Goal: Task Accomplishment & Management: Manage account settings

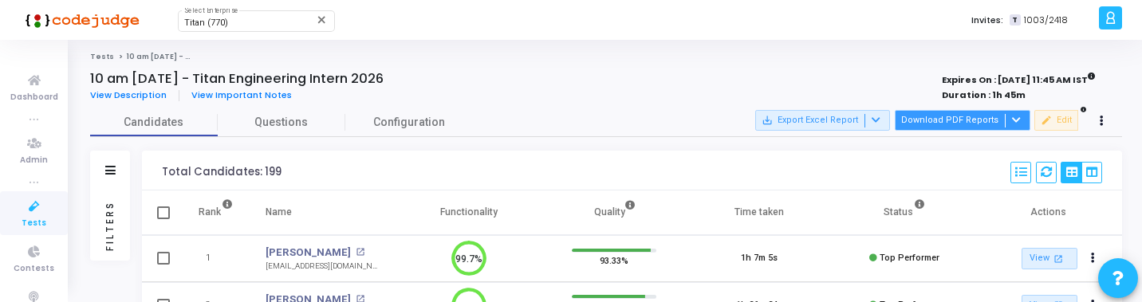
click at [938, 120] on button "Download PDF Reports" at bounding box center [963, 120] width 136 height 21
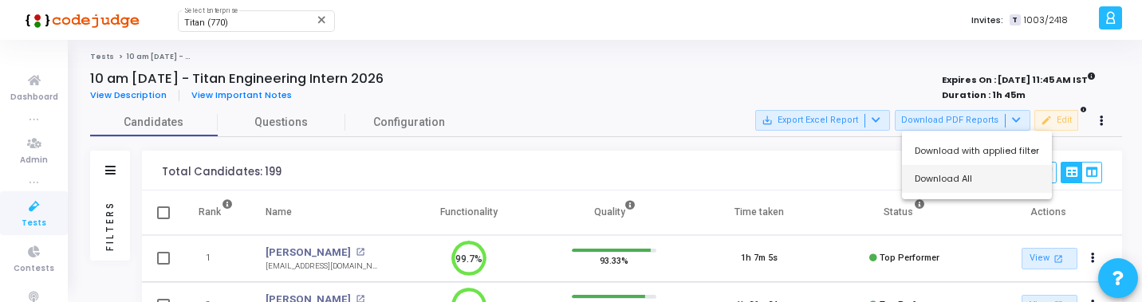
click at [948, 173] on button "Download All" at bounding box center [977, 179] width 150 height 28
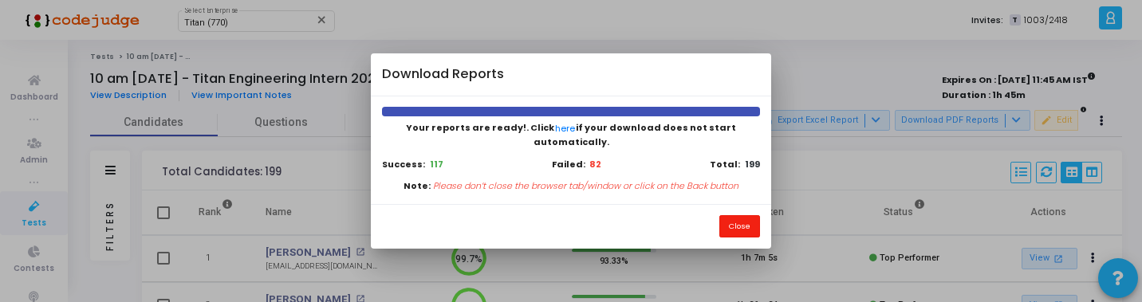
click at [746, 225] on button "Close" at bounding box center [739, 226] width 41 height 22
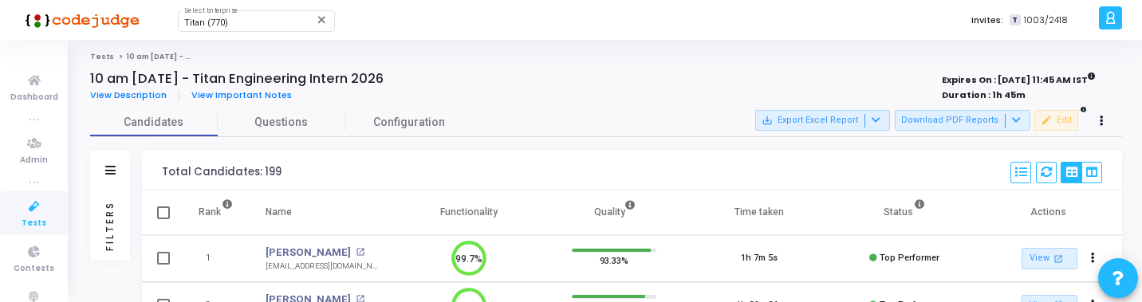
click at [574, 110] on div "Candidates Questions Configuration" at bounding box center [606, 122] width 1032 height 28
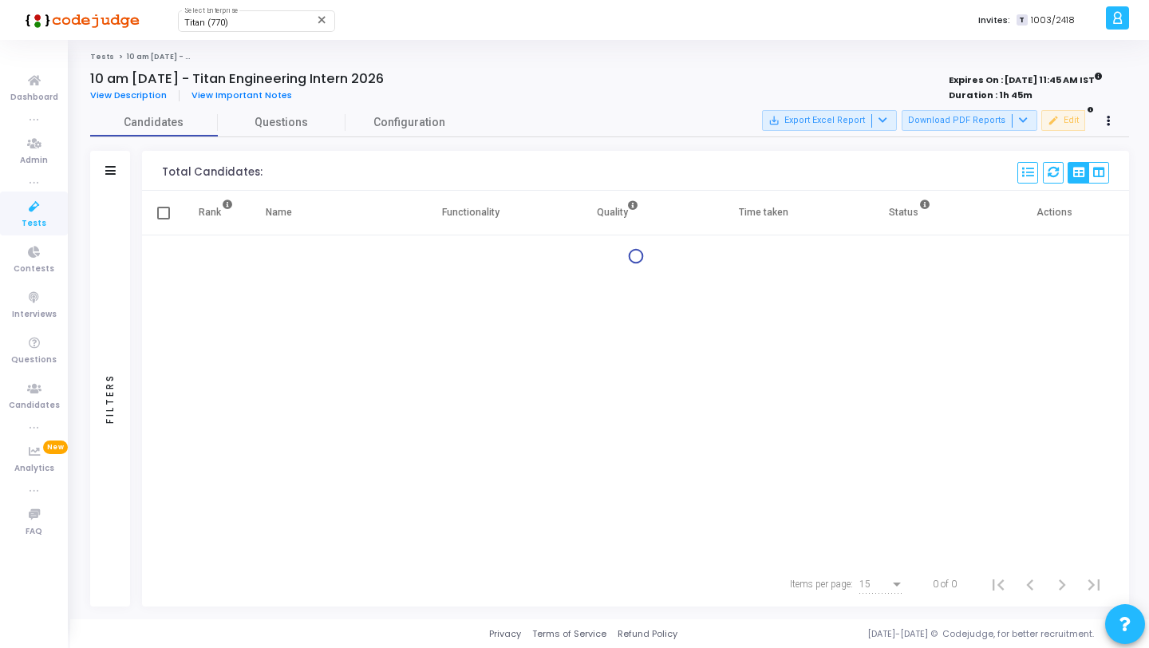
click at [112, 271] on div "Filters" at bounding box center [110, 399] width 40 height 416
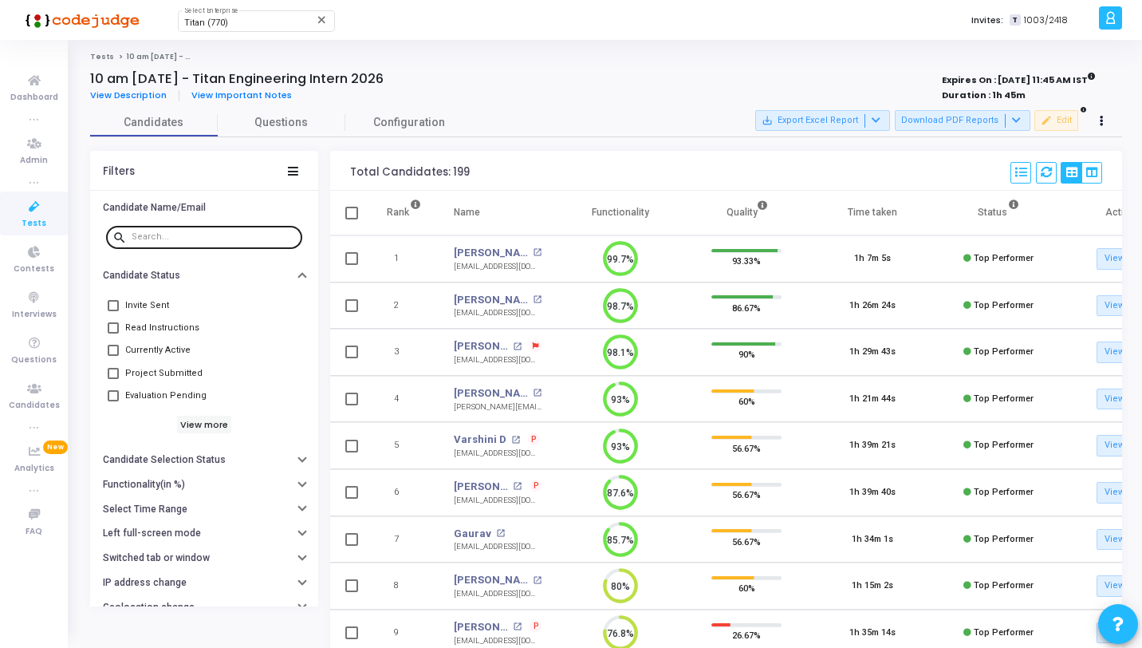
click at [210, 238] on input "text" at bounding box center [214, 237] width 164 height 10
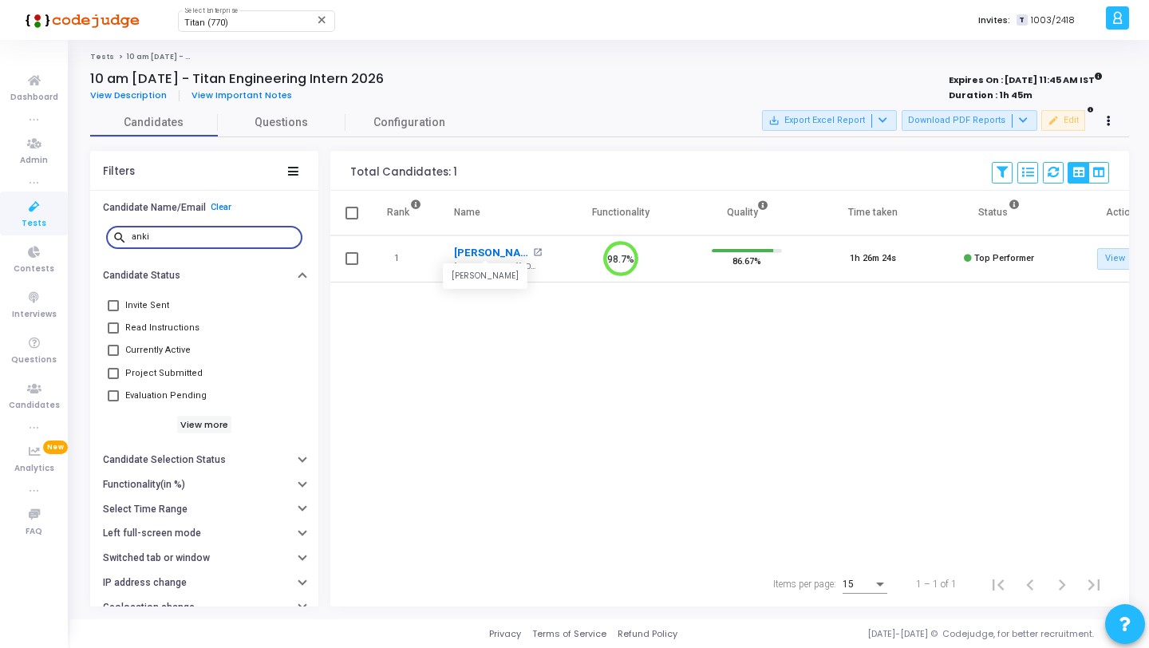
click at [488, 251] on link "Ankitha Prabhakar" at bounding box center [491, 253] width 75 height 16
click at [233, 236] on input "anki" at bounding box center [214, 237] width 164 height 10
click at [488, 246] on link "Shruti Kumari" at bounding box center [481, 253] width 55 height 16
click at [202, 240] on input "shruti" at bounding box center [214, 237] width 164 height 10
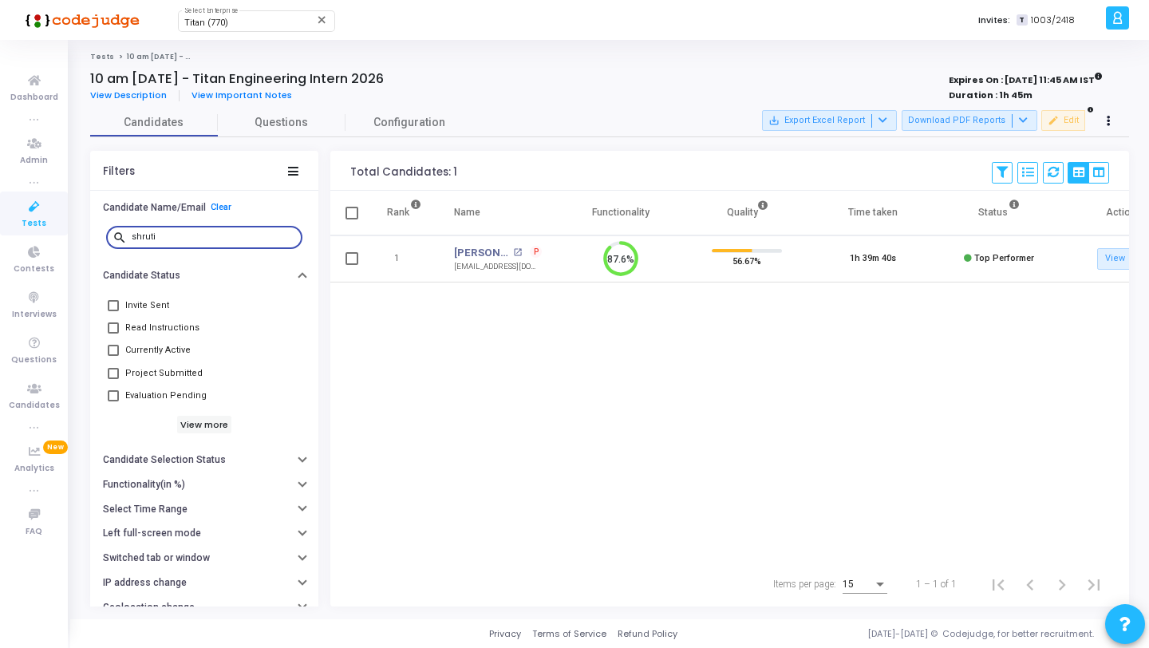
click at [202, 240] on input "shruti" at bounding box center [214, 237] width 164 height 10
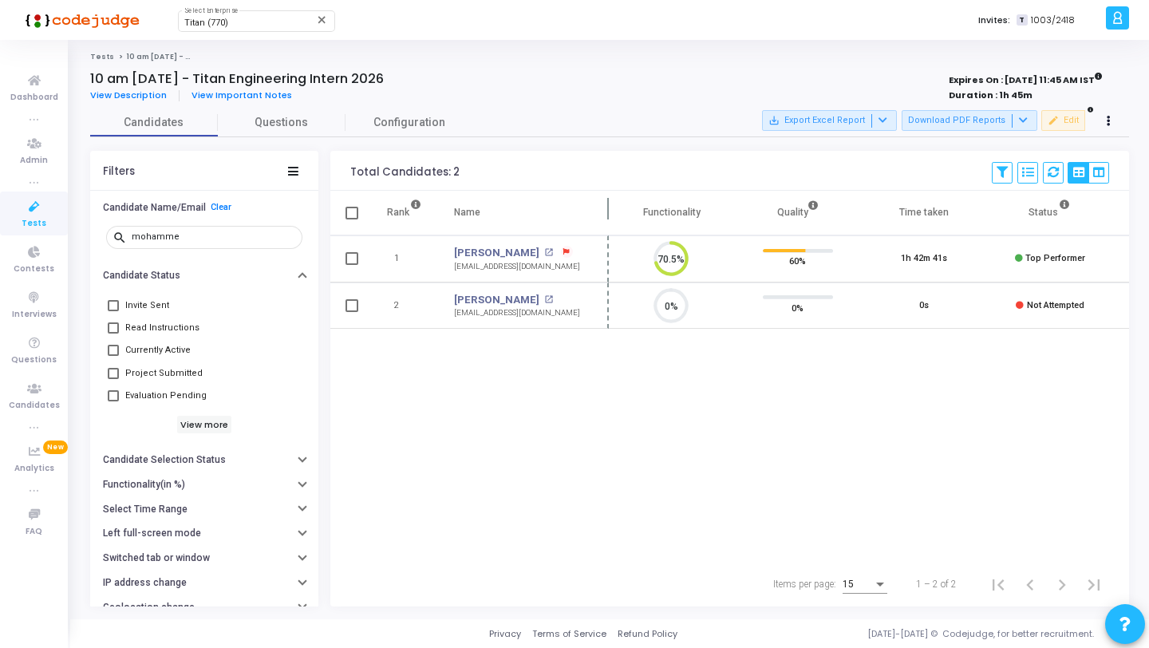
drag, startPoint x: 558, startPoint y: 206, endPoint x: 637, endPoint y: 206, distance: 79.8
click at [617, 206] on span at bounding box center [609, 213] width 16 height 44
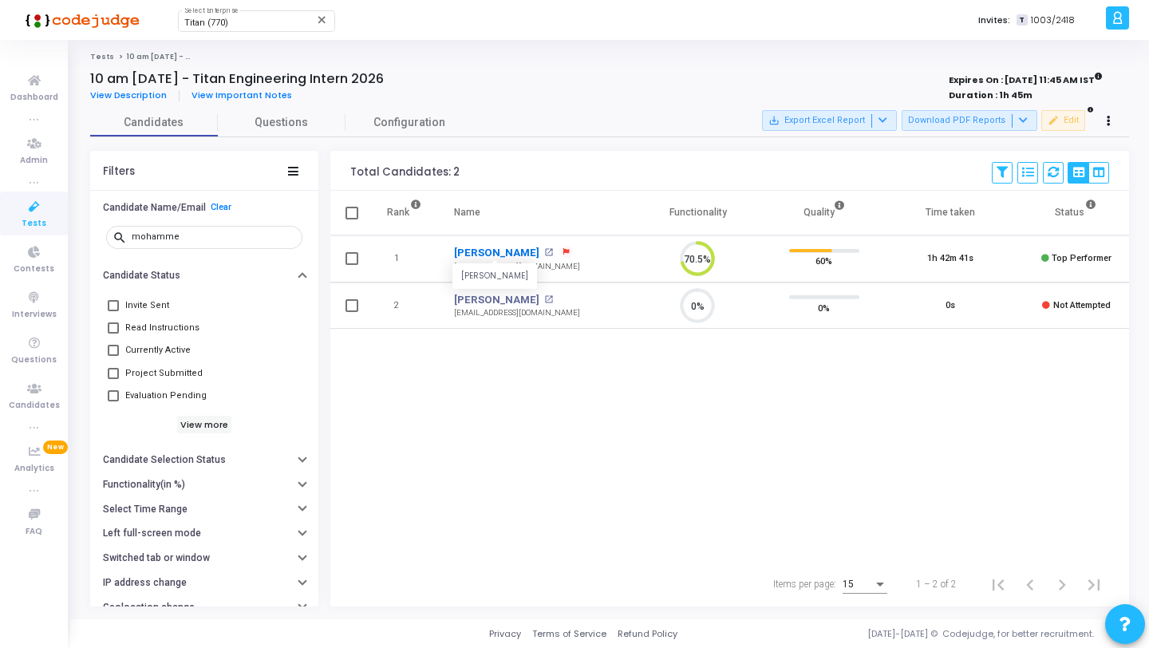
click at [518, 251] on link "Mohammed Rayyan" at bounding box center [496, 253] width 85 height 16
click at [253, 239] on input "mohamme" at bounding box center [214, 237] width 164 height 10
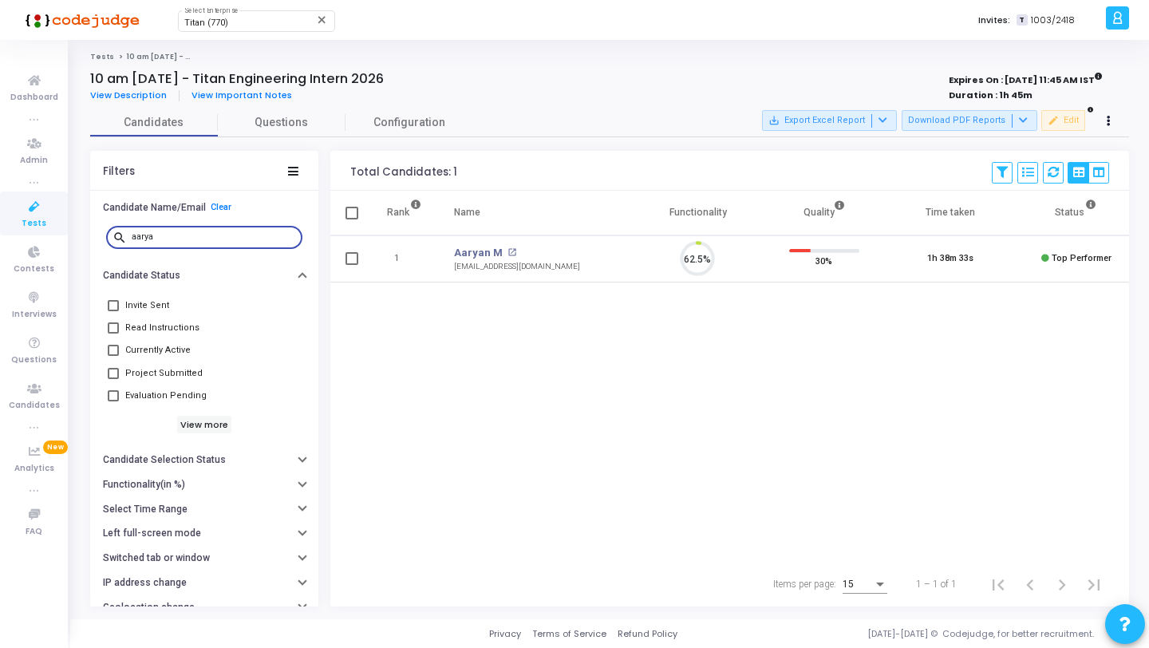
scroll to position [33, 41]
click at [478, 256] on link "Aaryan M" at bounding box center [478, 253] width 49 height 16
click at [191, 239] on input "aarya" at bounding box center [214, 237] width 164 height 10
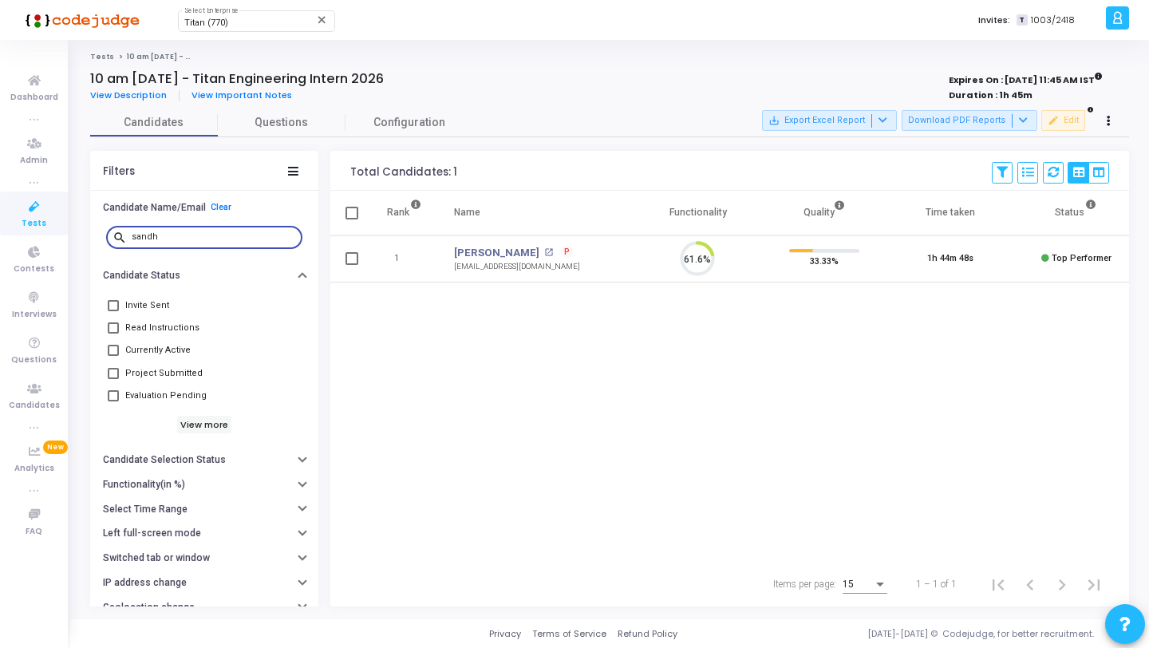
scroll to position [33, 41]
click at [486, 250] on link "Sandhya S" at bounding box center [496, 253] width 85 height 16
click at [239, 236] on input "sandh" at bounding box center [214, 237] width 164 height 10
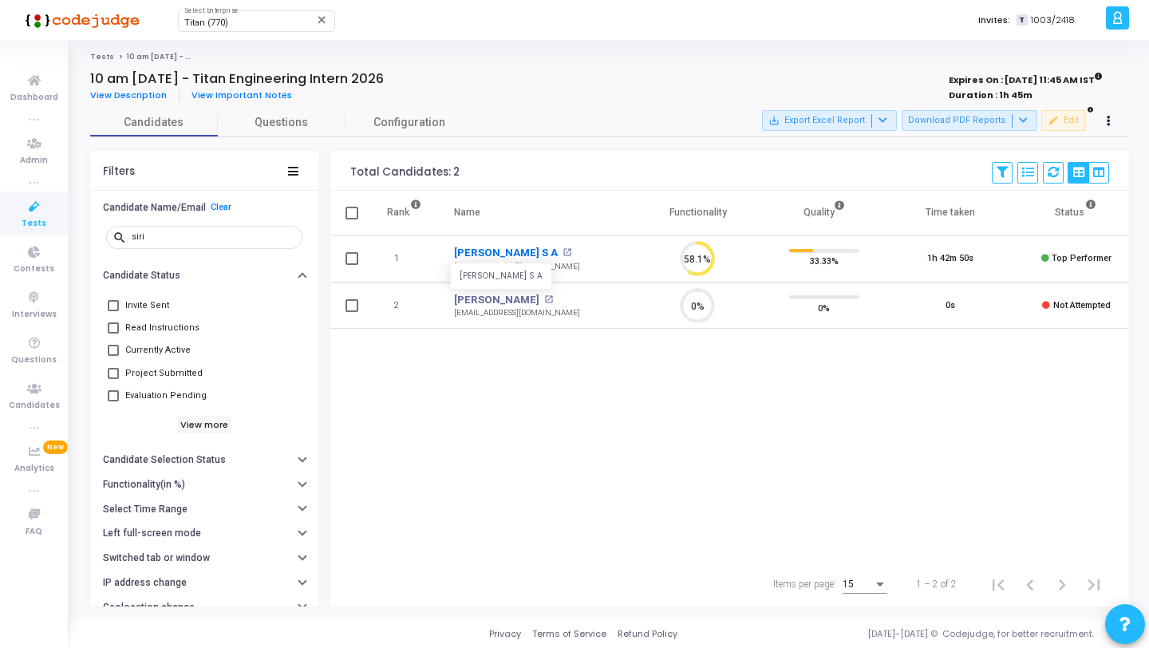
click at [497, 253] on link "Siri Varshini S A" at bounding box center [506, 253] width 104 height 16
click at [218, 235] on input "siri" at bounding box center [214, 237] width 164 height 10
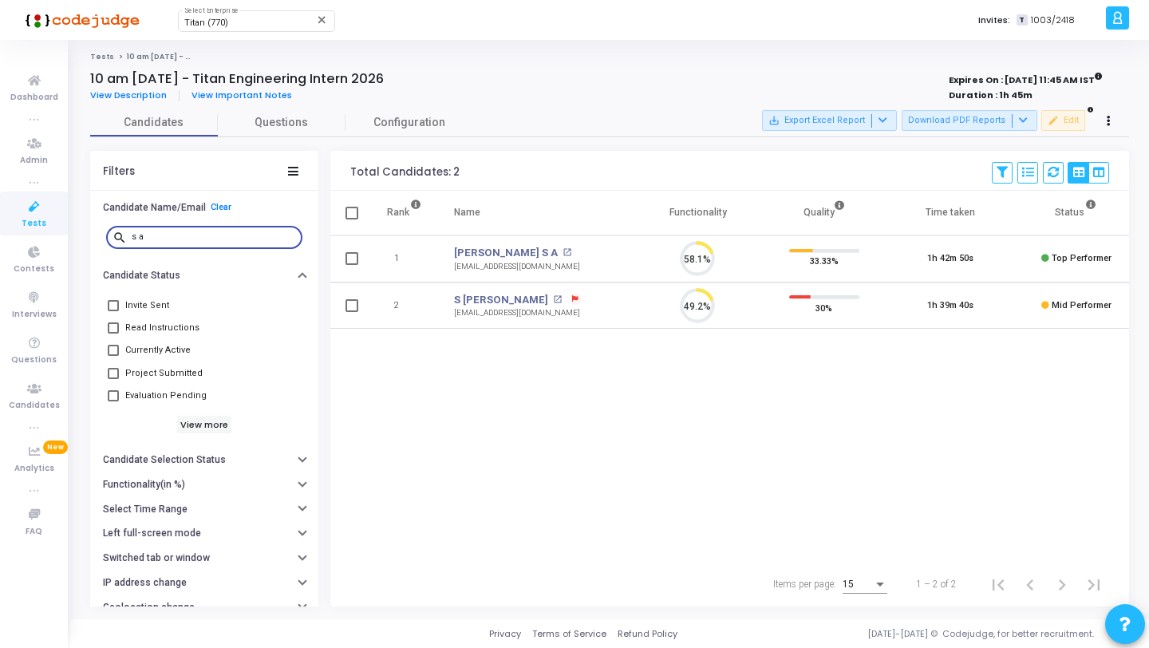
scroll to position [33, 41]
click at [507, 292] on link "S Ashwin Reddy" at bounding box center [501, 300] width 94 height 16
click at [219, 234] on input "s a" at bounding box center [214, 237] width 164 height 10
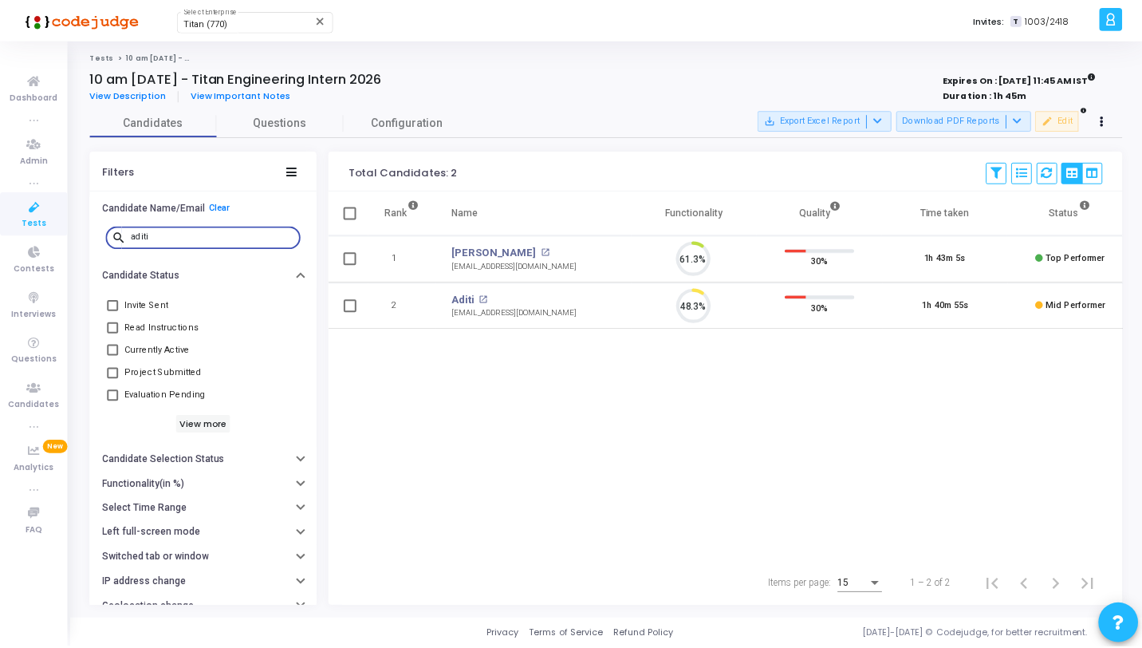
scroll to position [33, 41]
click at [466, 297] on link "Aditi" at bounding box center [465, 300] width 23 height 16
click at [204, 235] on input "aditi" at bounding box center [214, 237] width 164 height 10
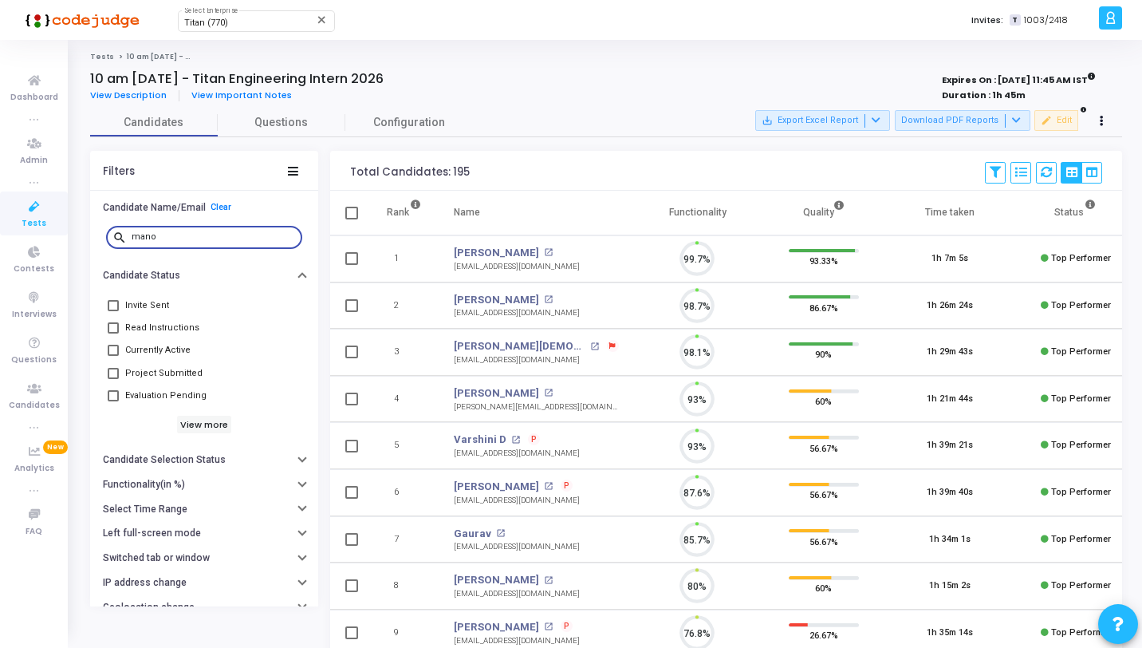
scroll to position [33, 41]
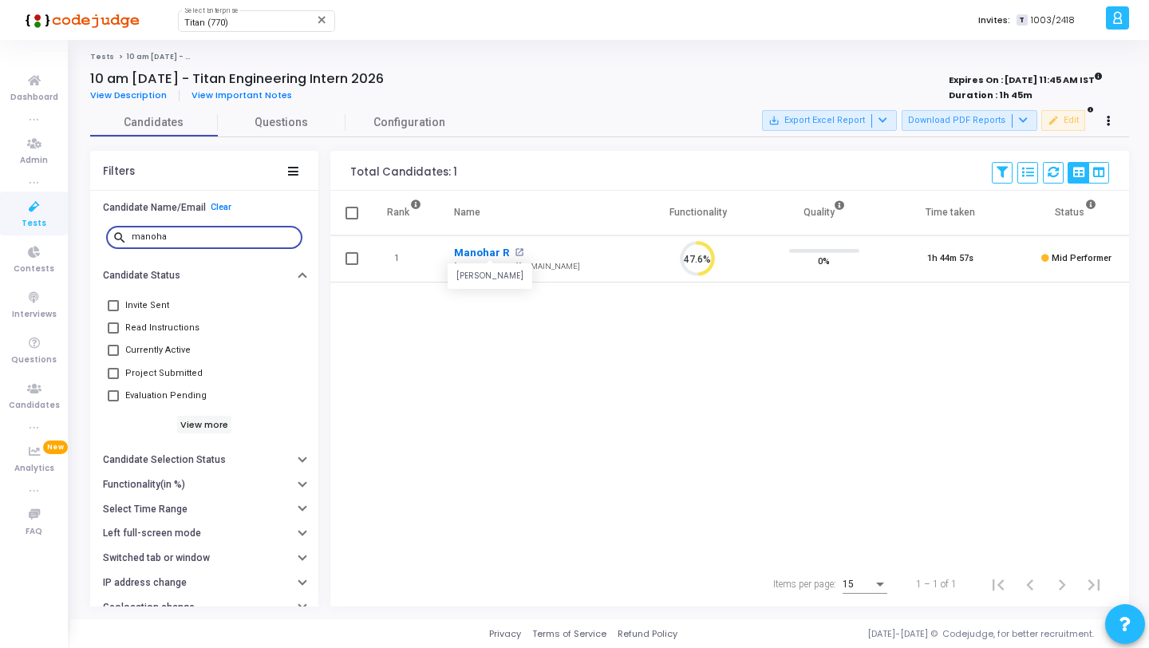
click at [496, 257] on link "Manohar R" at bounding box center [482, 253] width 56 height 16
click at [191, 240] on input "manoha" at bounding box center [214, 237] width 164 height 10
click at [498, 253] on link "Khushi Jangir" at bounding box center [496, 253] width 85 height 16
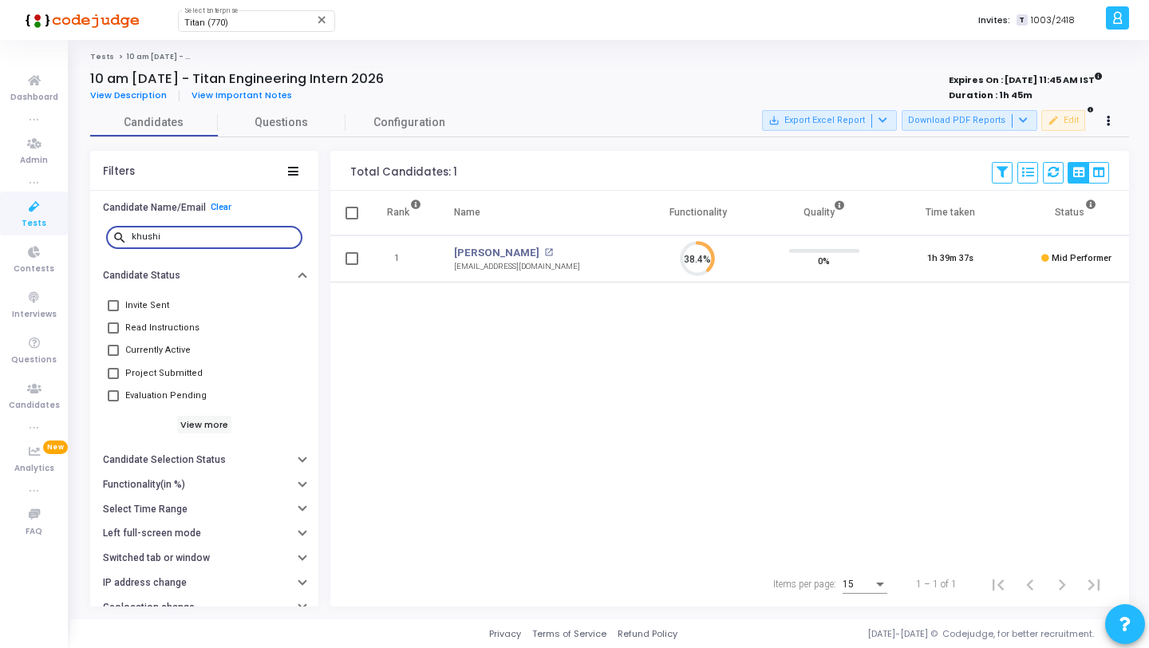
click at [251, 241] on input "khushi" at bounding box center [214, 237] width 164 height 10
click at [493, 252] on link "Rahul V Reddy" at bounding box center [496, 253] width 85 height 16
click at [230, 242] on div "rahul" at bounding box center [214, 236] width 164 height 26
click at [234, 236] on input "rahul" at bounding box center [214, 237] width 164 height 10
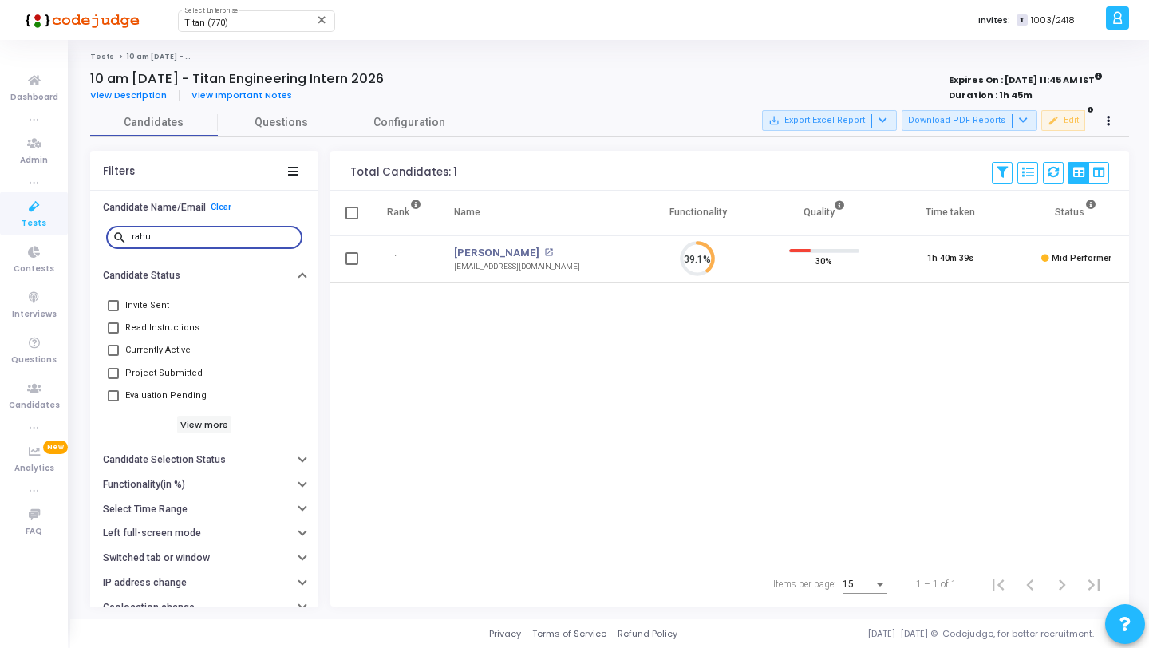
click at [234, 236] on input "rahul" at bounding box center [214, 237] width 164 height 10
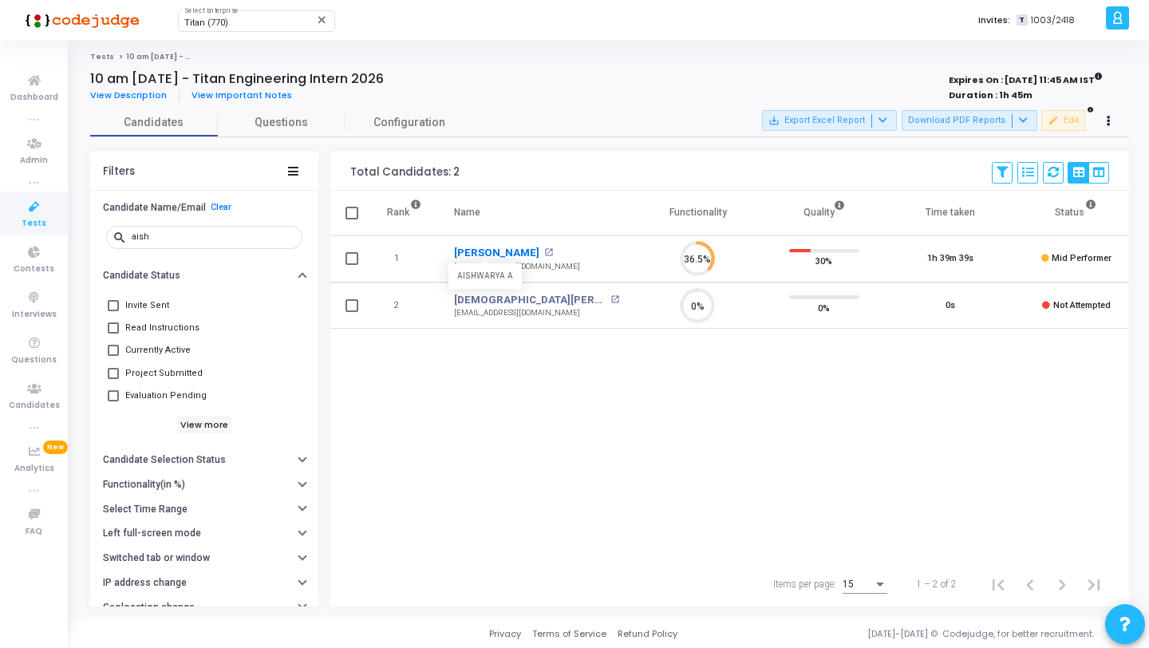
click at [489, 253] on link "Aishwarya A" at bounding box center [496, 253] width 85 height 16
click at [213, 236] on input "aish" at bounding box center [214, 237] width 164 height 10
click at [492, 248] on link "Varsha V Pai" at bounding box center [496, 253] width 85 height 16
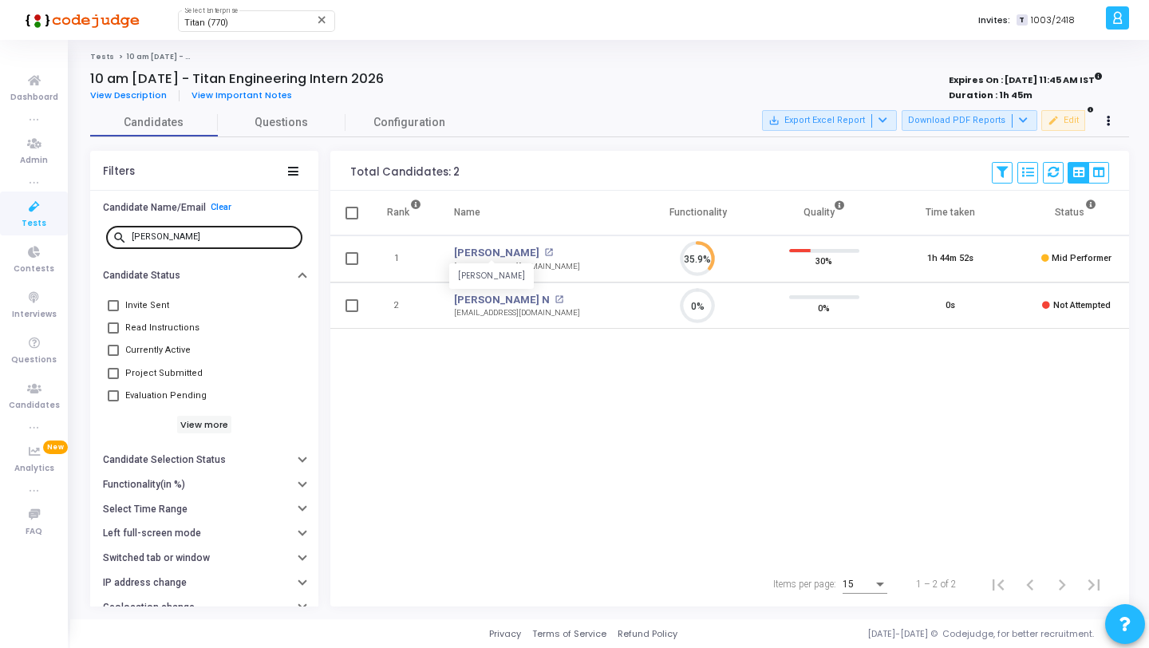
click at [257, 227] on div "varsha" at bounding box center [214, 236] width 164 height 26
click at [229, 234] on input "varsha" at bounding box center [214, 237] width 164 height 10
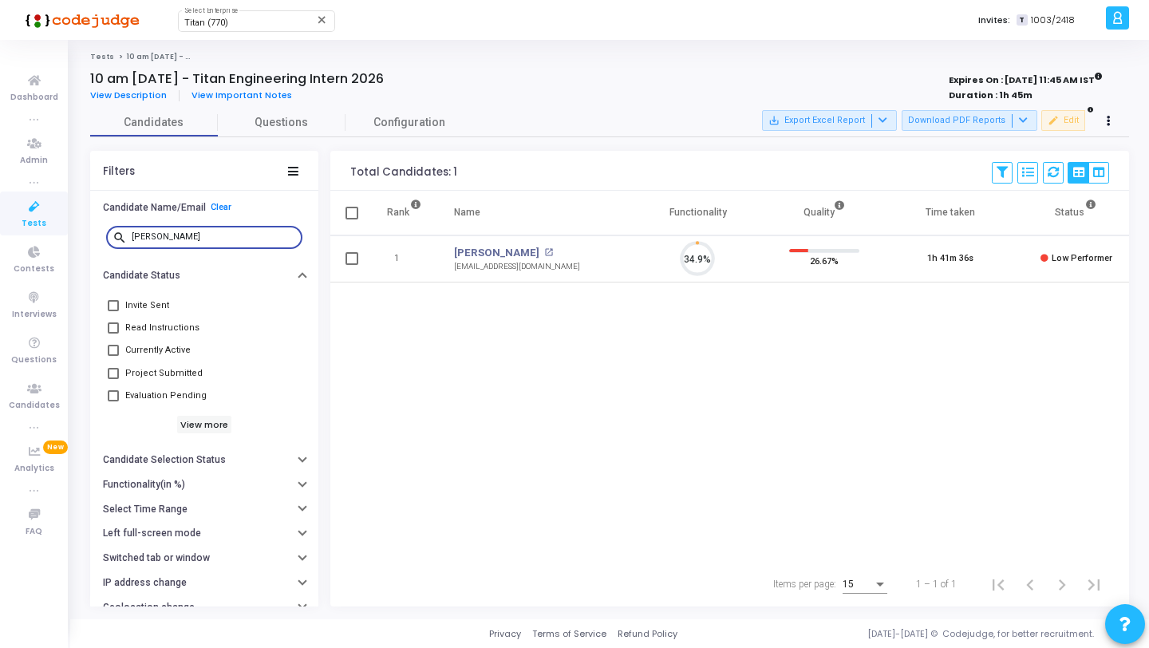
scroll to position [33, 41]
click at [472, 251] on link "Aniket" at bounding box center [496, 253] width 85 height 16
click at [196, 244] on div "aniket" at bounding box center [214, 236] width 164 height 26
click at [207, 234] on input "aniket" at bounding box center [214, 237] width 164 height 10
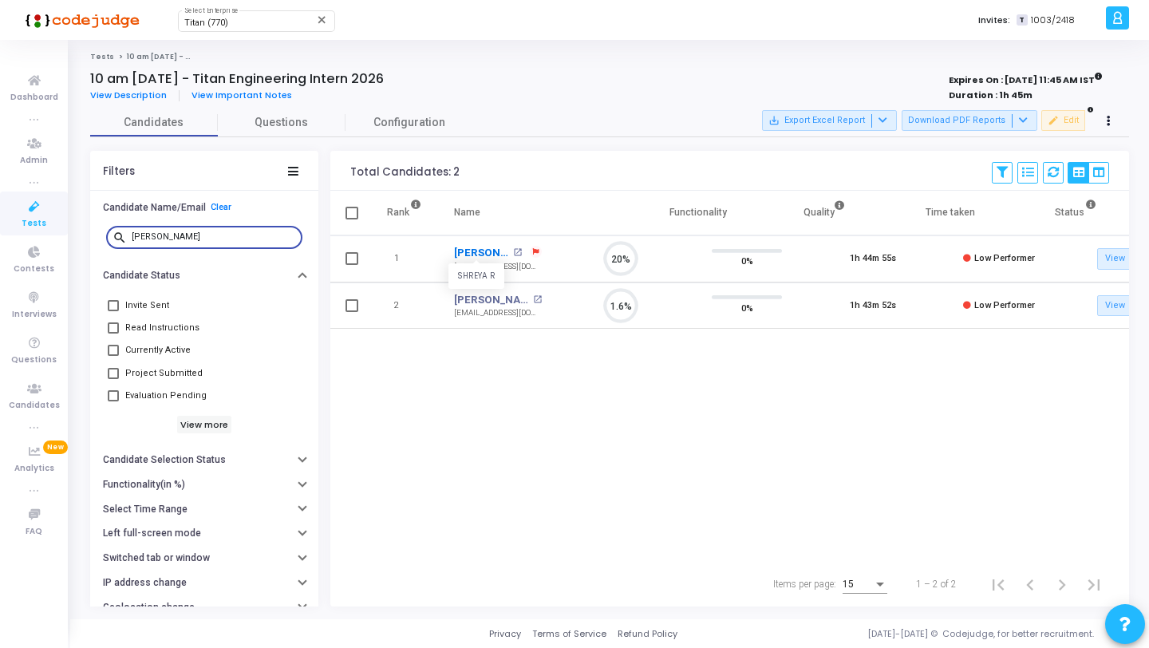
scroll to position [33, 41]
click at [191, 239] on input "shrey" at bounding box center [214, 237] width 164 height 10
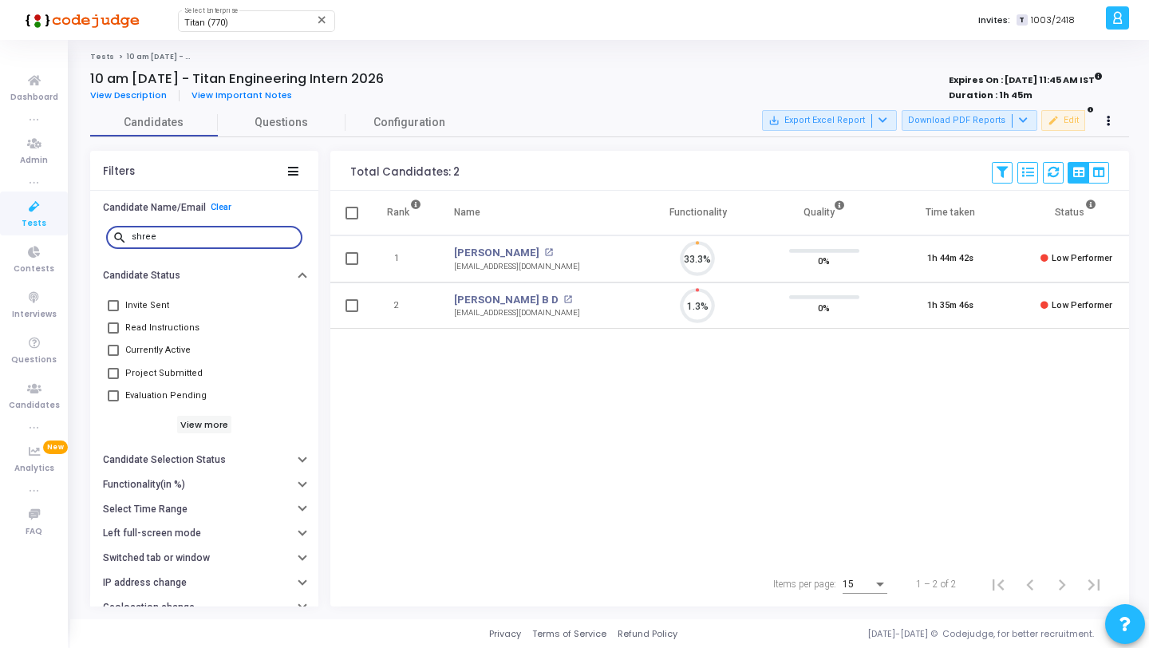
scroll to position [33, 41]
click at [498, 249] on link "Shreeya Nayak" at bounding box center [496, 253] width 85 height 16
click at [226, 239] on input "shree" at bounding box center [214, 237] width 164 height 10
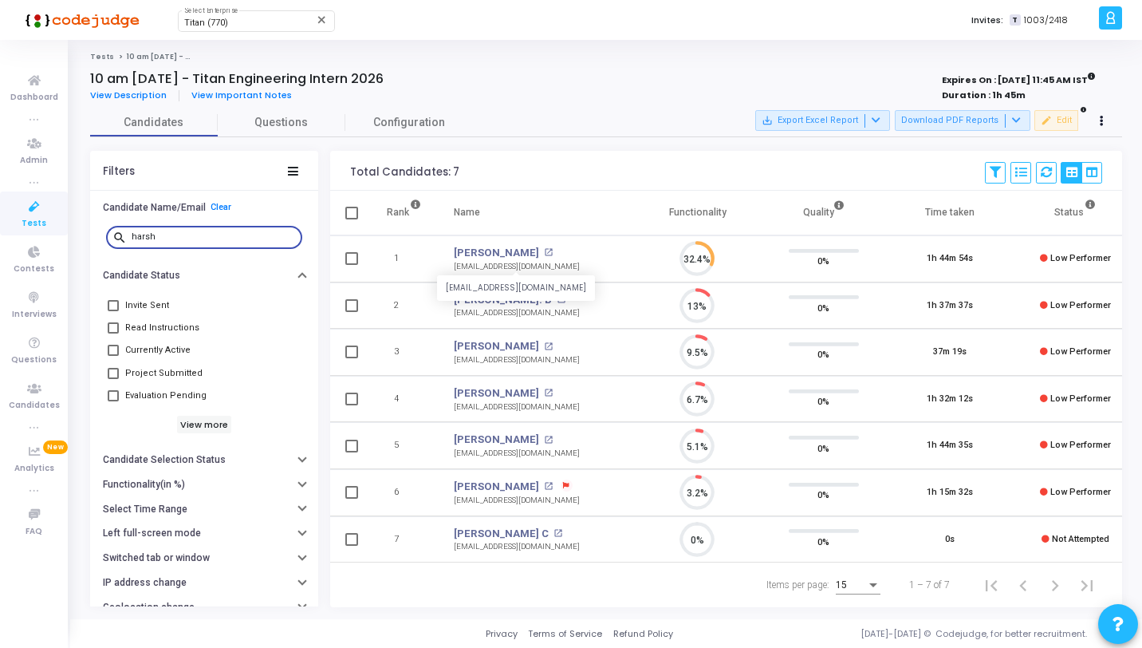
scroll to position [7, 7]
click at [494, 254] on link "Harsh M Jain" at bounding box center [496, 253] width 85 height 16
click at [229, 230] on div "harsh" at bounding box center [214, 236] width 164 height 26
click at [218, 238] on input "harsh" at bounding box center [214, 237] width 164 height 10
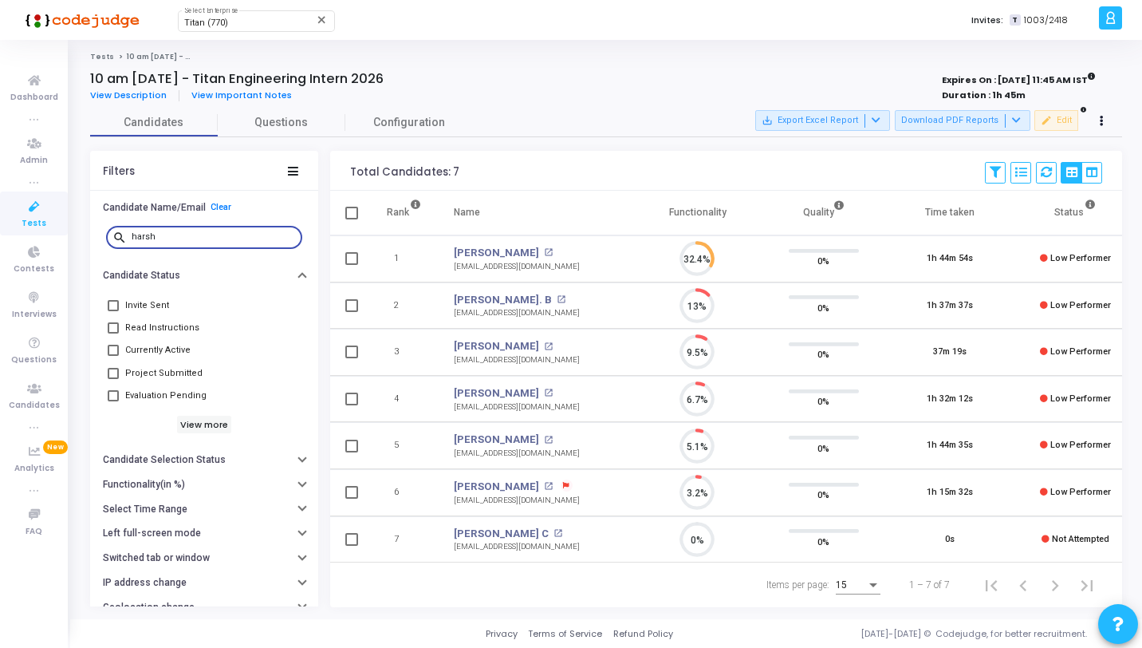
click at [218, 238] on input "harsh" at bounding box center [214, 237] width 164 height 10
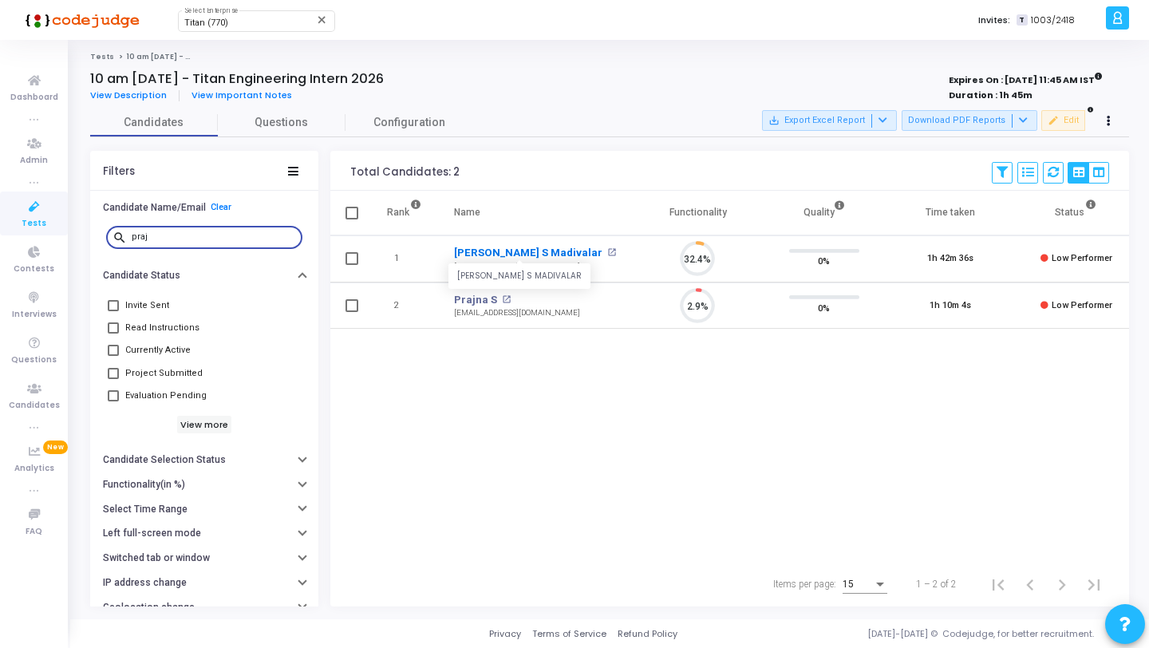
scroll to position [33, 41]
click at [490, 253] on link "Prajwal S Madivalar" at bounding box center [528, 253] width 148 height 16
click at [242, 240] on input "praj" at bounding box center [214, 237] width 164 height 10
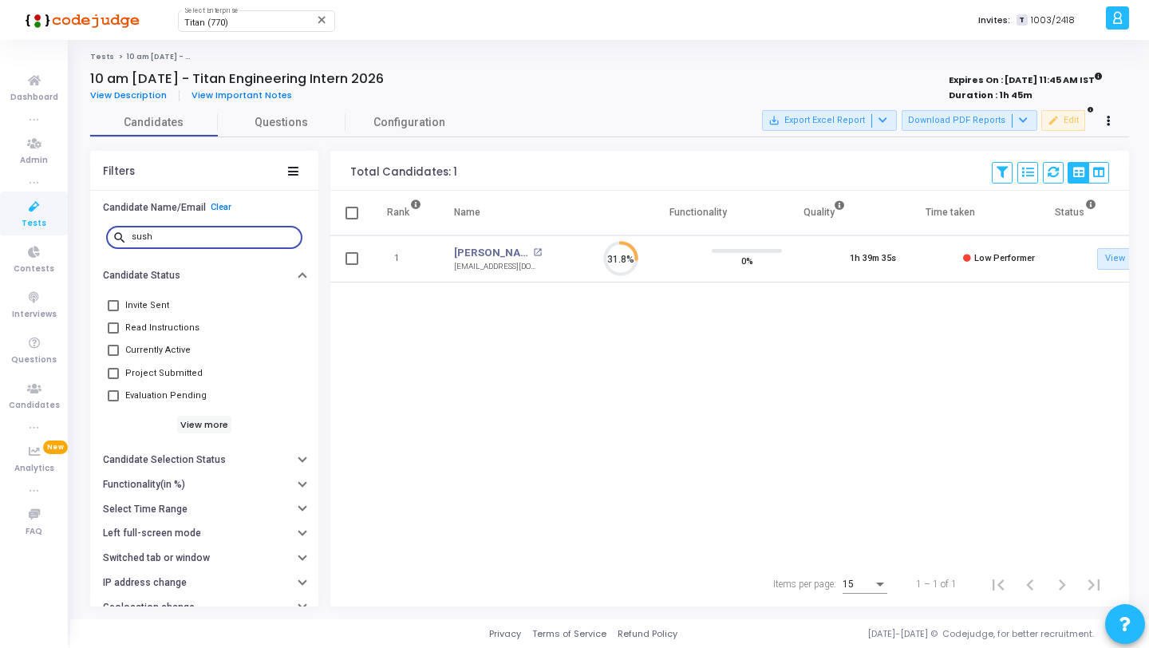
scroll to position [33, 41]
click at [467, 251] on link "Sushma" at bounding box center [491, 253] width 75 height 16
click at [229, 235] on input "sush" at bounding box center [214, 237] width 164 height 10
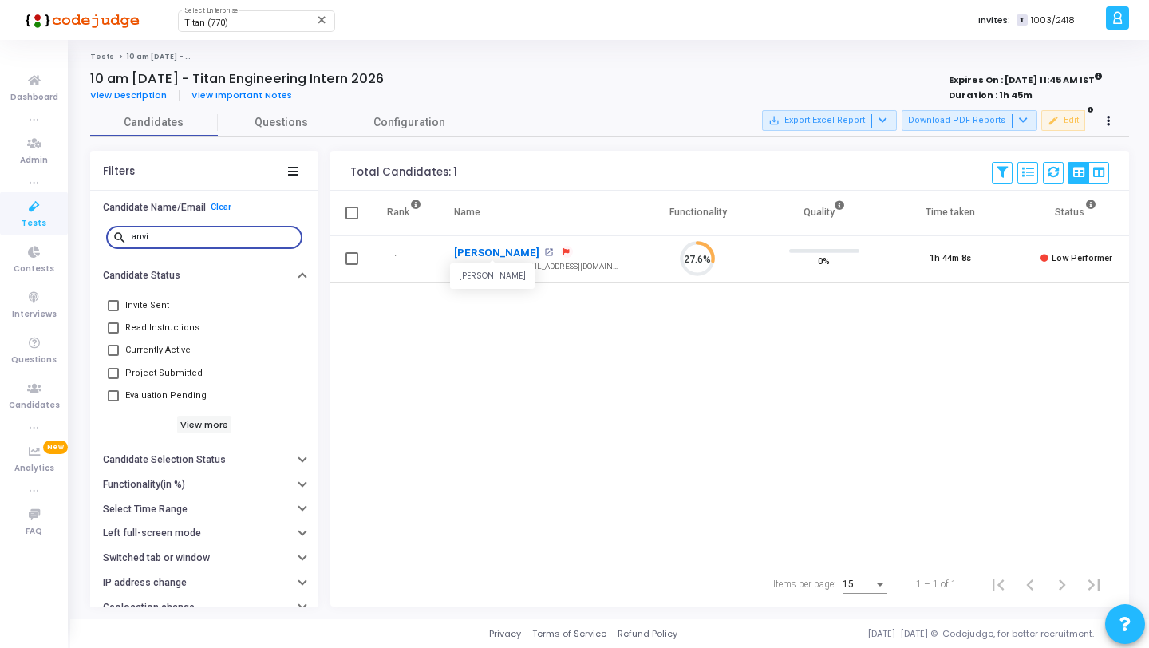
click at [506, 250] on link "Anvitha M Shetty" at bounding box center [496, 253] width 85 height 16
click at [200, 235] on input "anvi" at bounding box center [214, 237] width 164 height 10
click at [473, 250] on link "Deepthi V" at bounding box center [496, 253] width 85 height 16
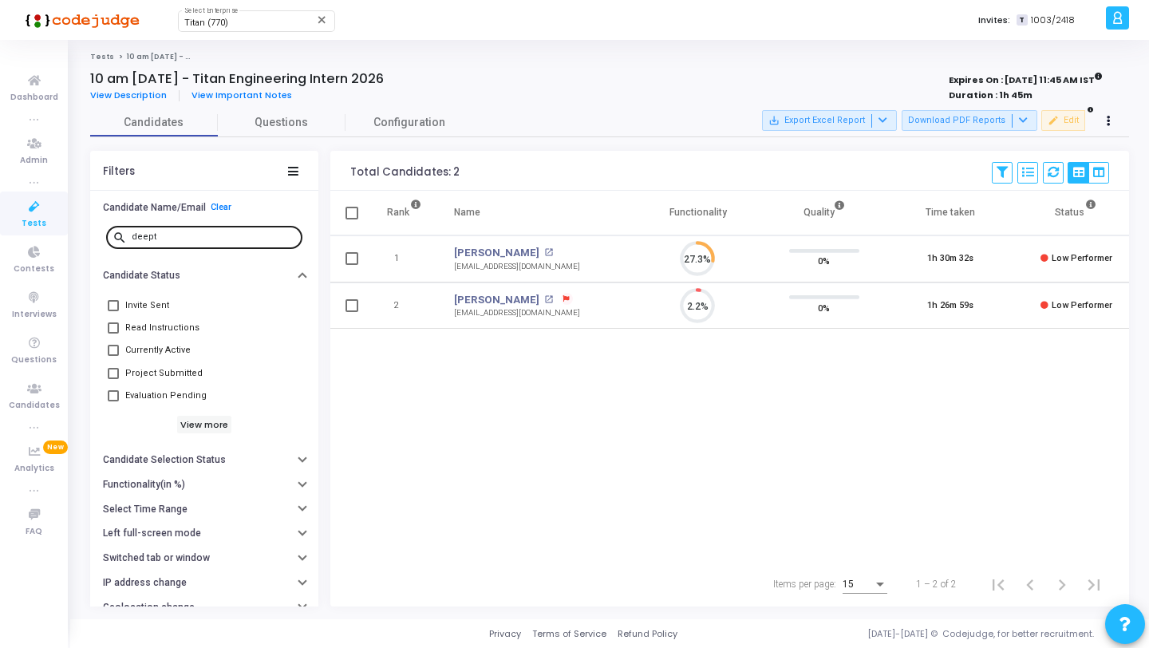
click at [213, 236] on input "deept" at bounding box center [214, 237] width 164 height 10
click at [496, 251] on link "Vishwas R" at bounding box center [501, 253] width 95 height 16
click at [242, 242] on div "vishw" at bounding box center [214, 236] width 164 height 26
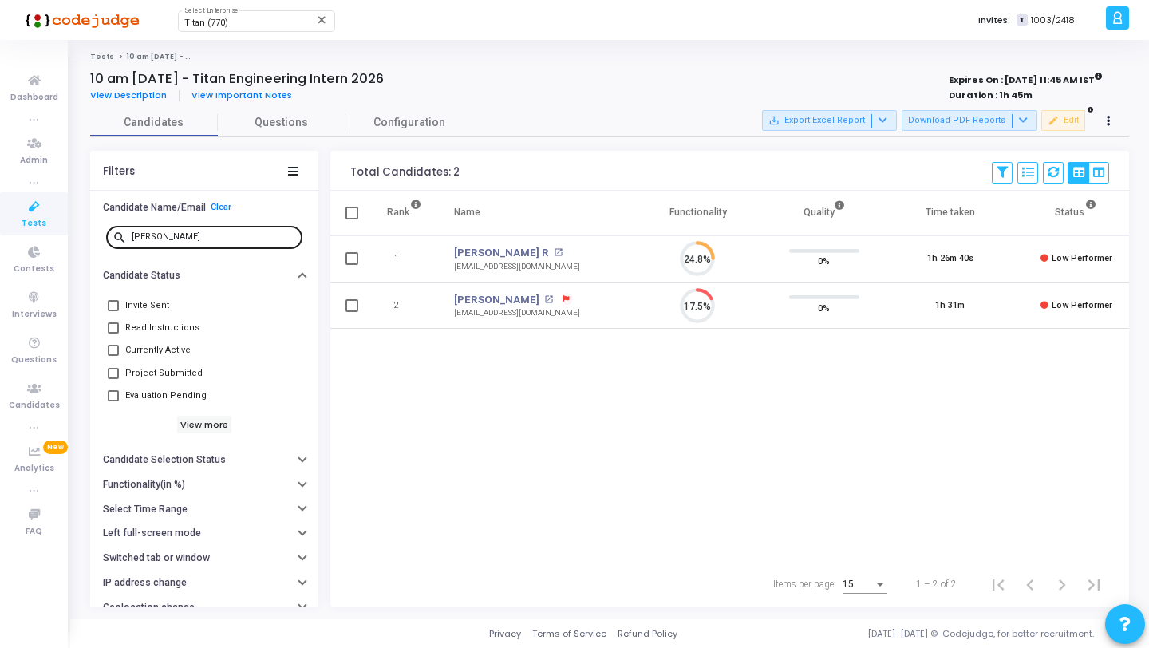
click at [242, 242] on div "vishw" at bounding box center [214, 236] width 164 height 26
click at [227, 239] on input "vishw" at bounding box center [214, 237] width 164 height 10
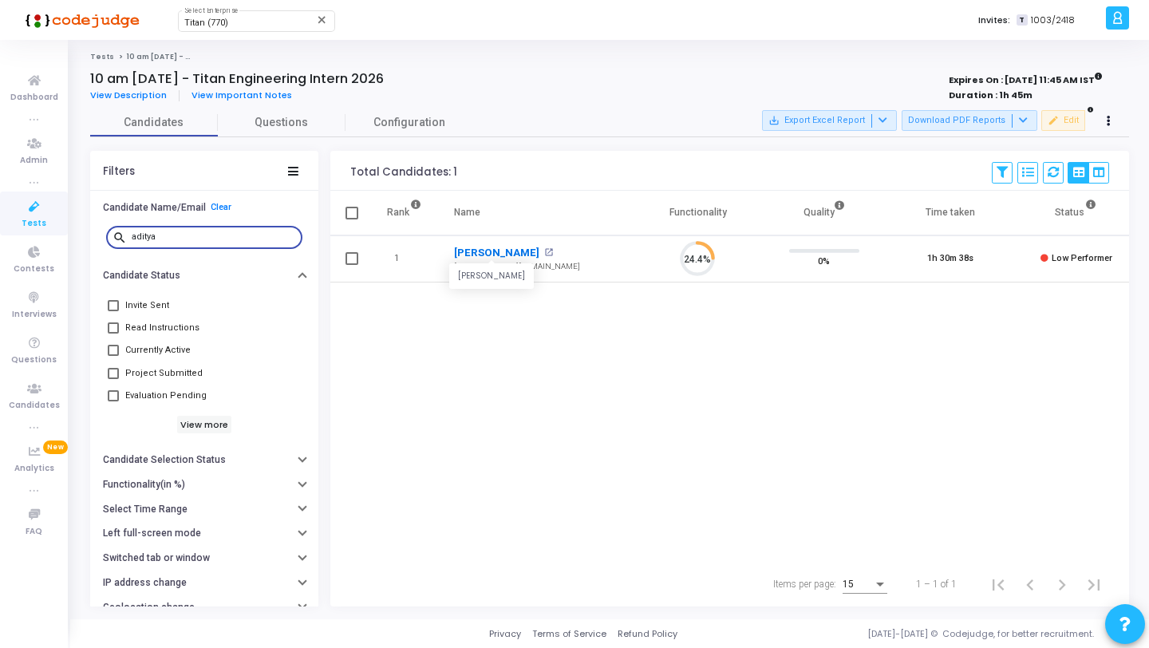
click at [479, 252] on link "Aditya Kumar" at bounding box center [496, 253] width 85 height 16
click at [203, 237] on input "aditya" at bounding box center [214, 237] width 164 height 10
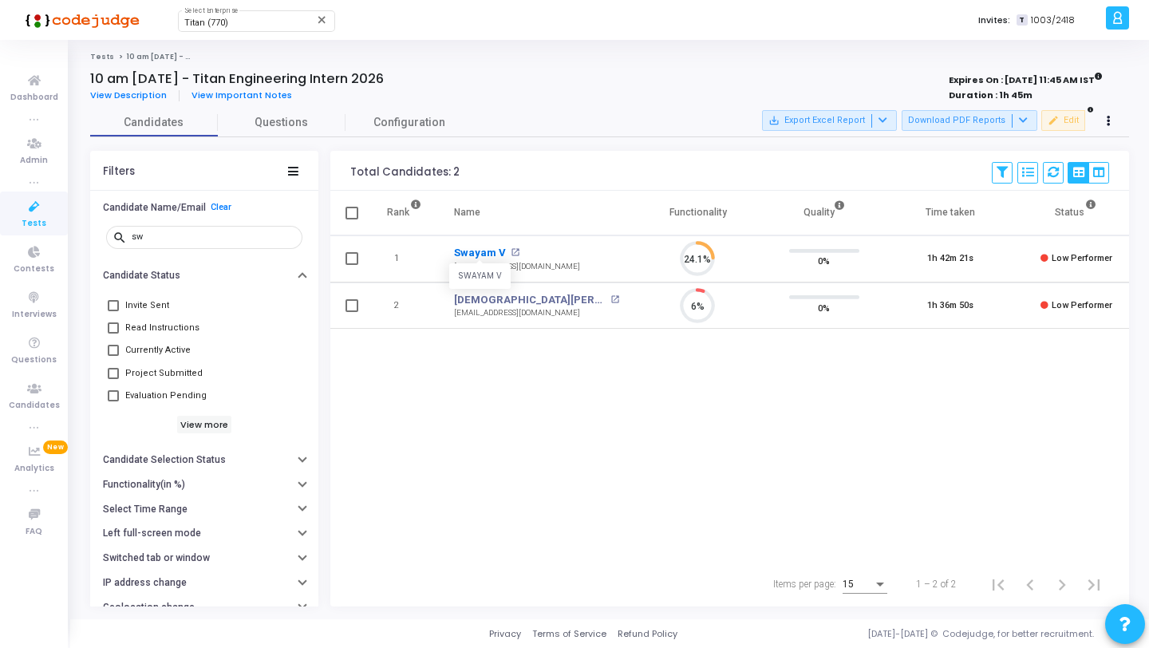
click at [468, 250] on link "Swayam V" at bounding box center [480, 253] width 52 height 16
click at [209, 234] on input "sw" at bounding box center [214, 237] width 164 height 10
click at [477, 251] on link "Ayush Raj" at bounding box center [496, 253] width 85 height 16
click at [563, 104] on div "View Description View Important Notes" at bounding box center [393, 96] width 607 height 18
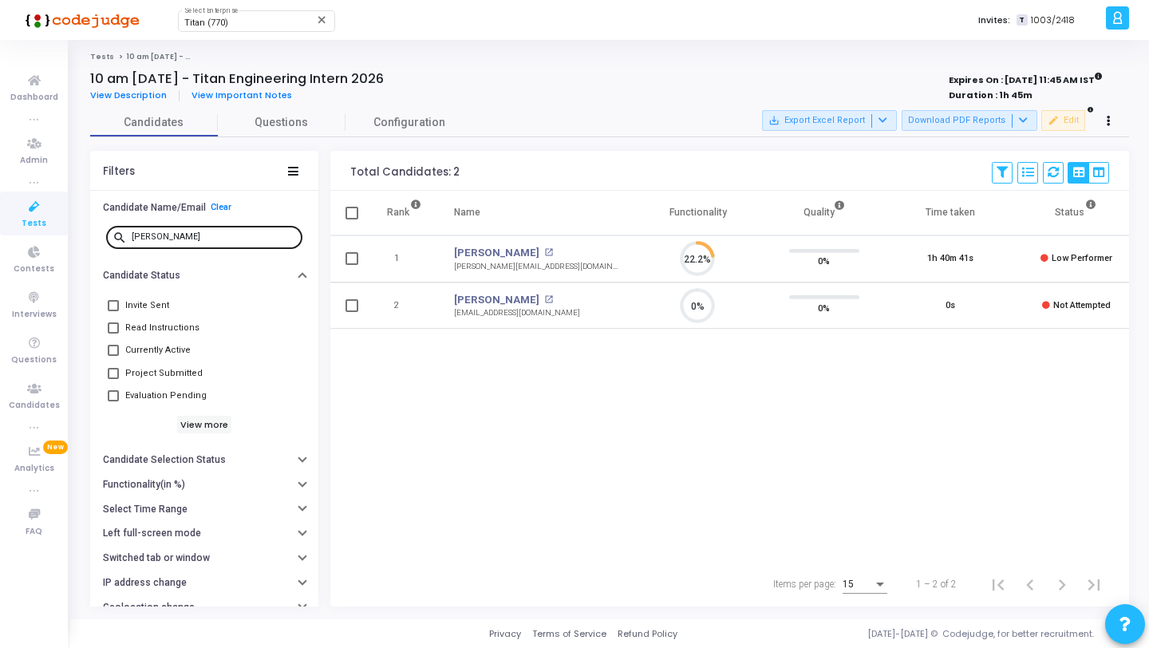
click at [203, 234] on input "ayush" at bounding box center [214, 237] width 164 height 10
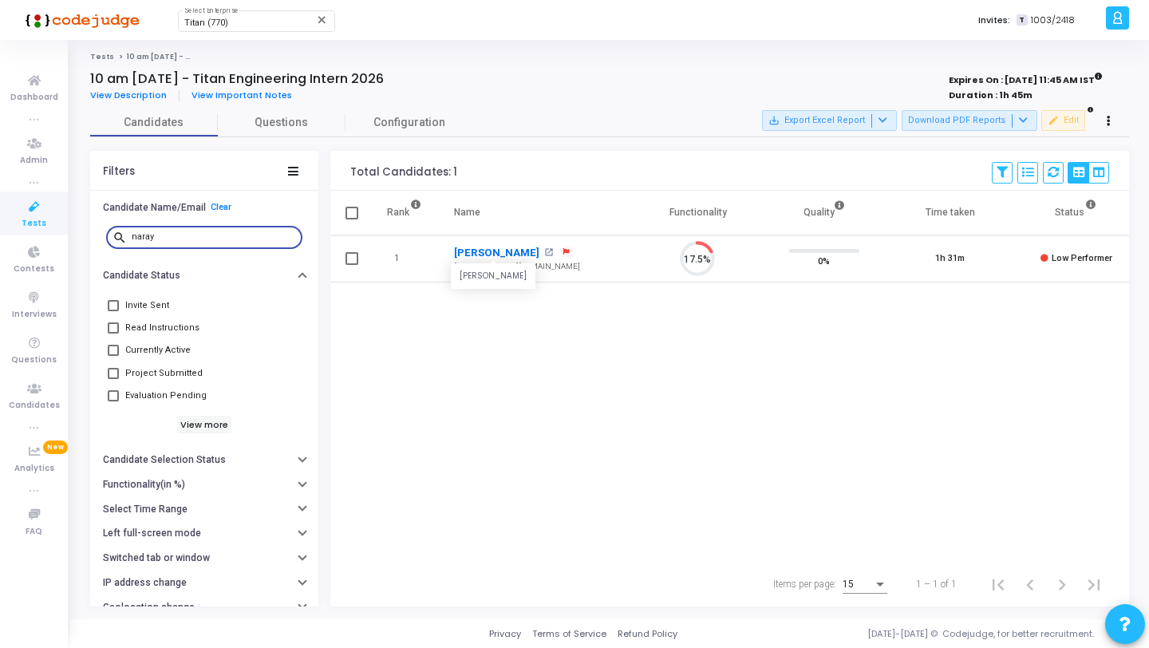
click at [506, 249] on link "Narayana Vishwanath Badiger" at bounding box center [496, 253] width 85 height 16
click at [260, 238] on input "naray" at bounding box center [214, 237] width 164 height 10
click at [491, 247] on link "Janapriya Nagesh" at bounding box center [496, 253] width 85 height 16
click at [227, 233] on input "jana" at bounding box center [214, 237] width 164 height 10
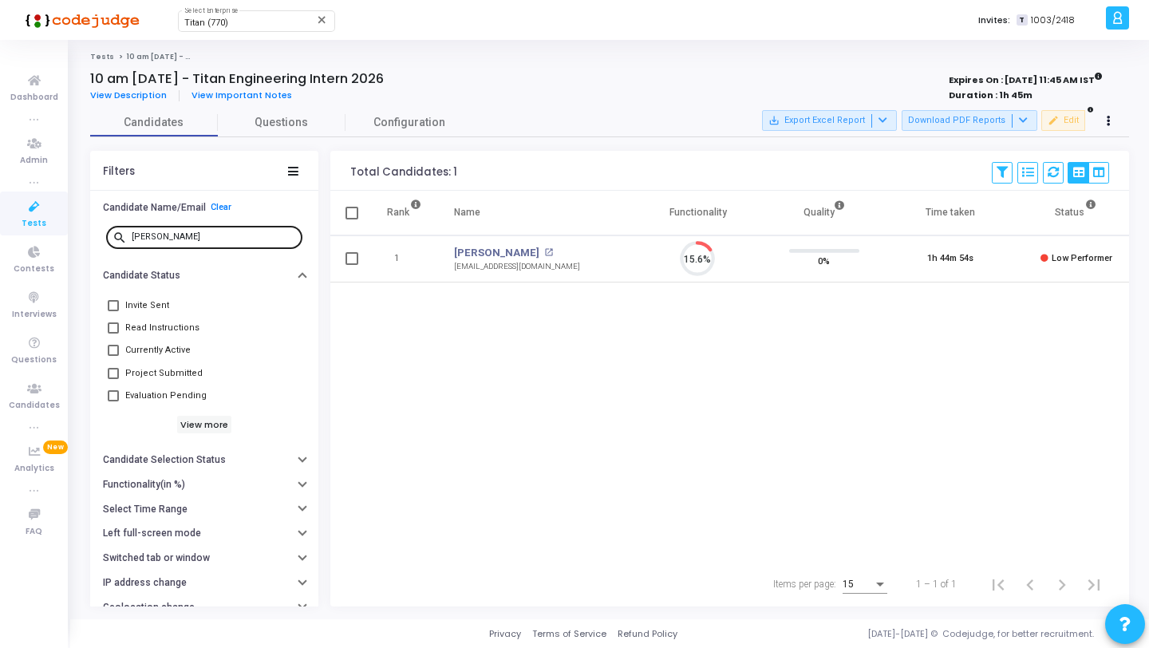
click at [227, 233] on input "jana" at bounding box center [214, 237] width 164 height 10
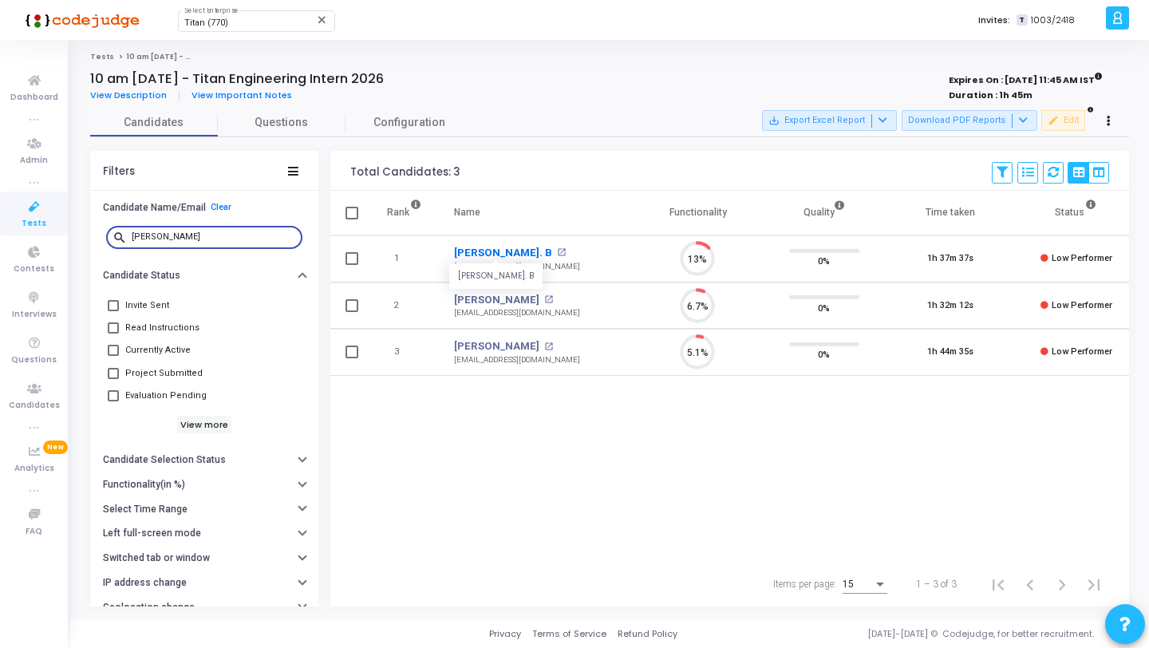
click at [485, 253] on link "Harshitha. B" at bounding box center [503, 253] width 98 height 16
click at [168, 239] on input "harshi" at bounding box center [214, 237] width 164 height 10
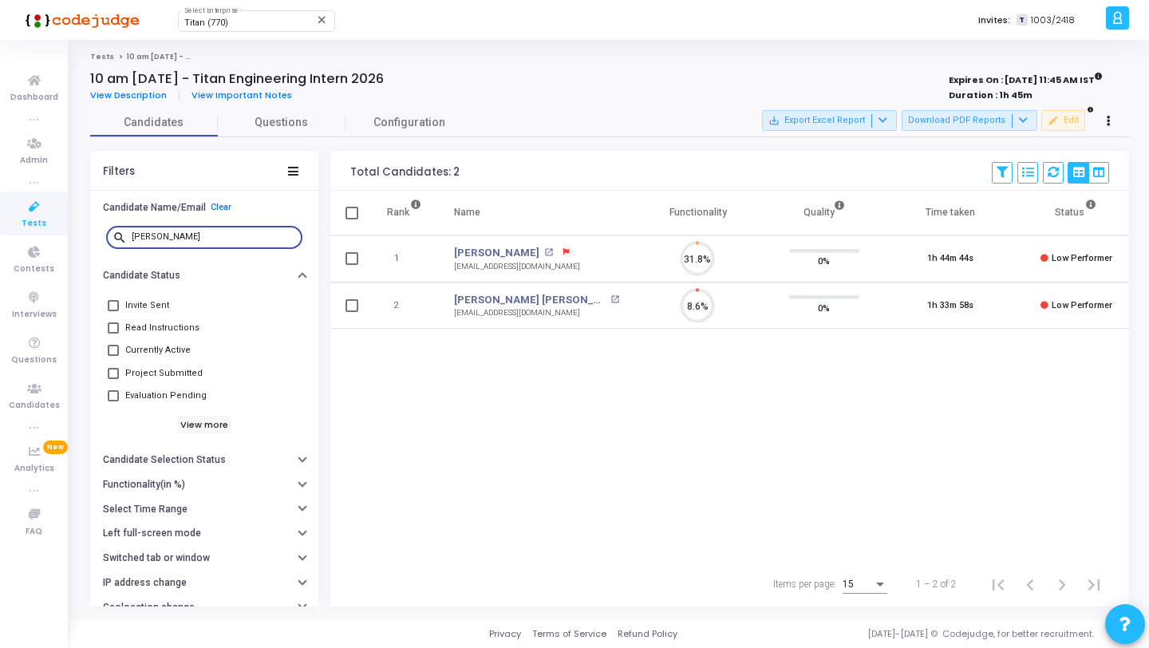
scroll to position [33, 41]
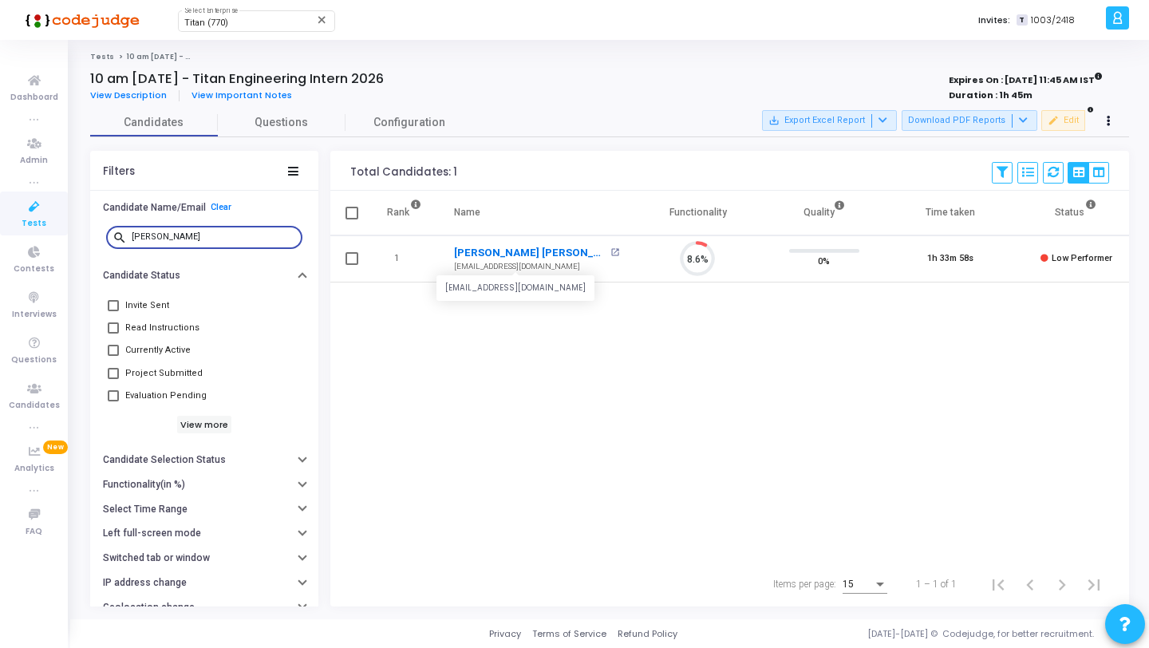
click at [506, 250] on link "Catherine Ananya M" at bounding box center [530, 253] width 152 height 16
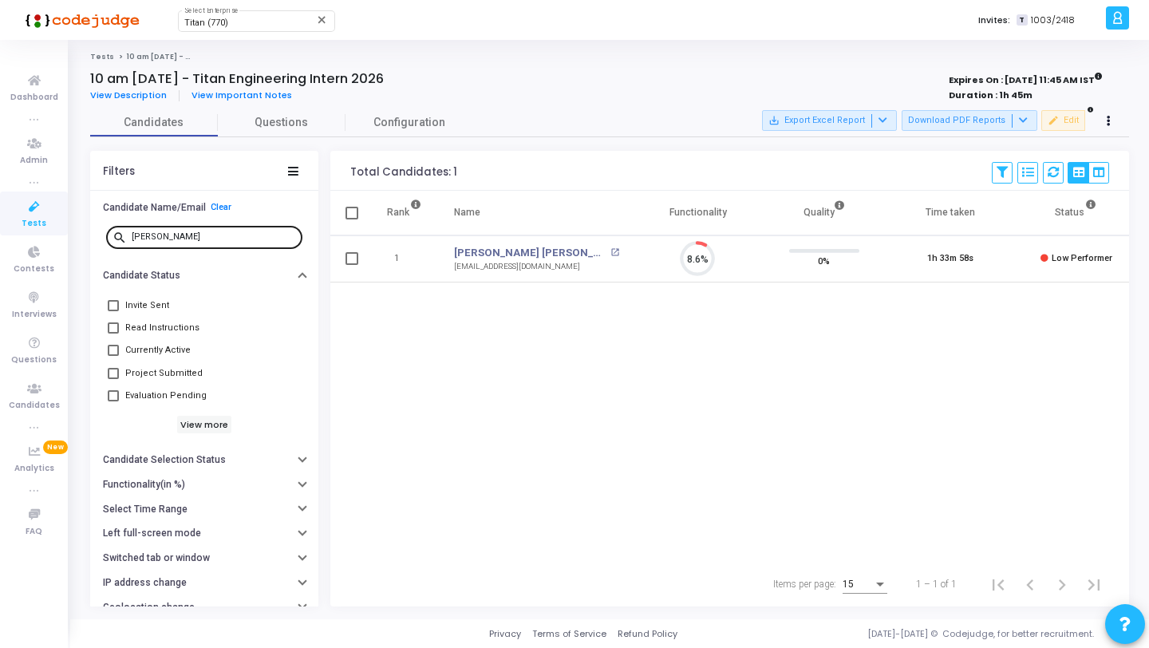
click at [230, 227] on div "cather" at bounding box center [214, 236] width 164 height 26
click at [230, 231] on div "cather" at bounding box center [214, 236] width 164 height 26
click at [253, 236] on input "cather" at bounding box center [214, 237] width 164 height 10
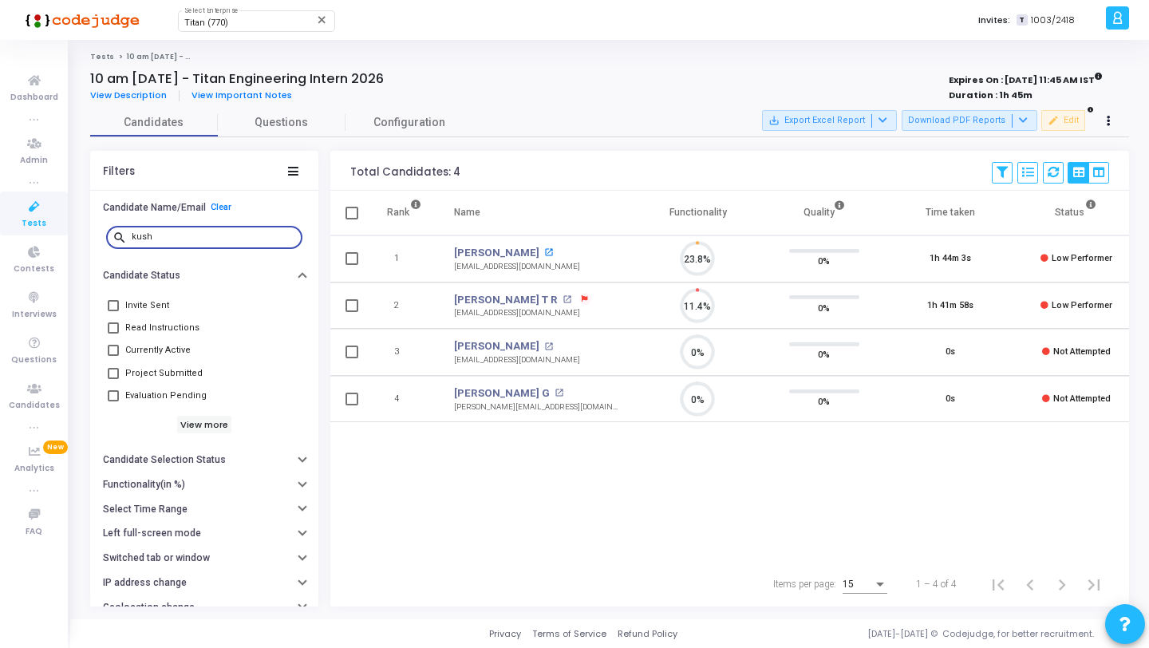
scroll to position [33, 41]
click at [486, 299] on link "Kushal T R" at bounding box center [506, 300] width 104 height 16
click at [186, 229] on div "kush" at bounding box center [214, 236] width 164 height 26
click at [173, 234] on input "kush" at bounding box center [214, 237] width 164 height 10
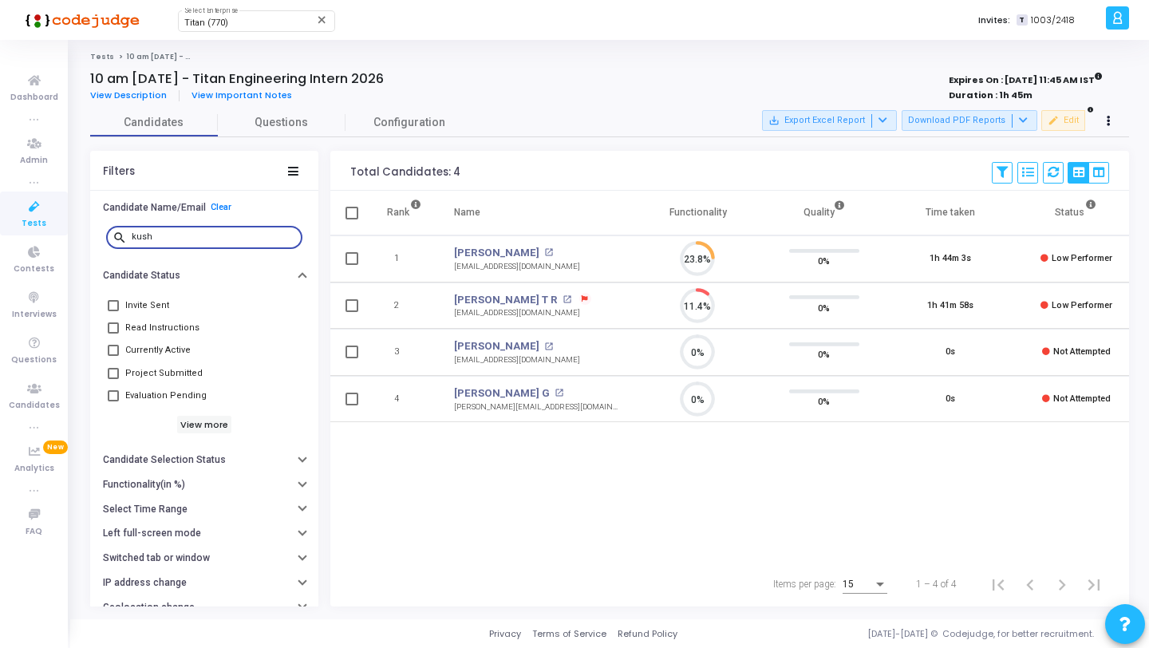
click at [173, 234] on input "kush" at bounding box center [214, 237] width 164 height 10
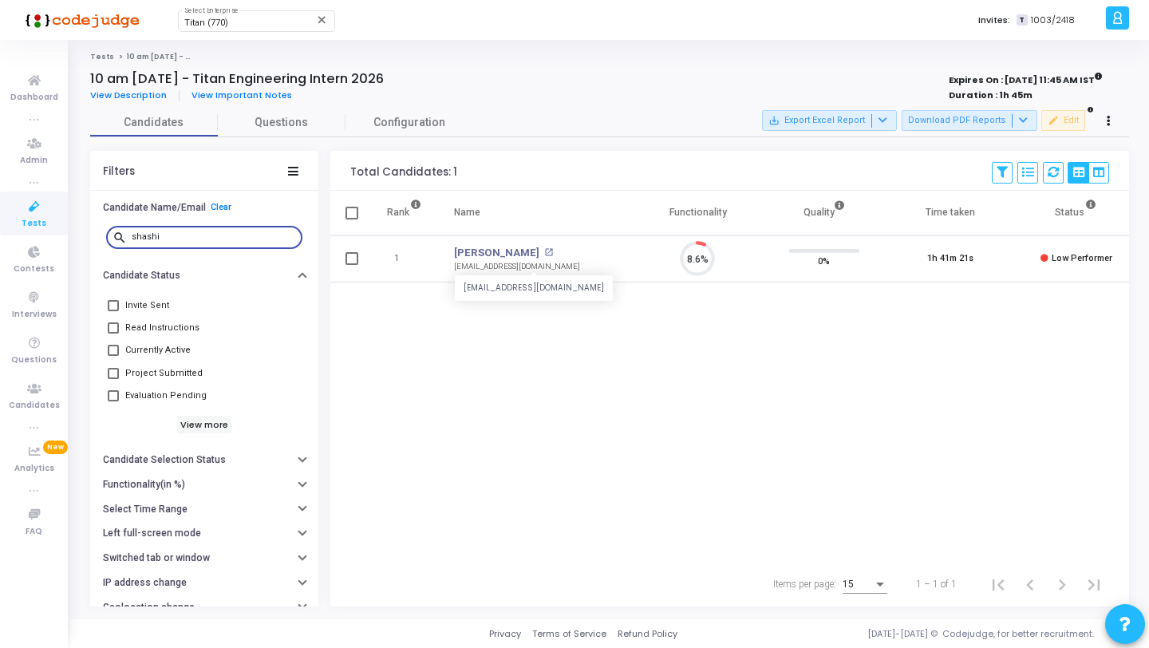
scroll to position [33, 41]
click at [501, 255] on link "Shashi Chidanand Madari" at bounding box center [496, 253] width 85 height 16
click at [228, 233] on input "shashi" at bounding box center [214, 237] width 164 height 10
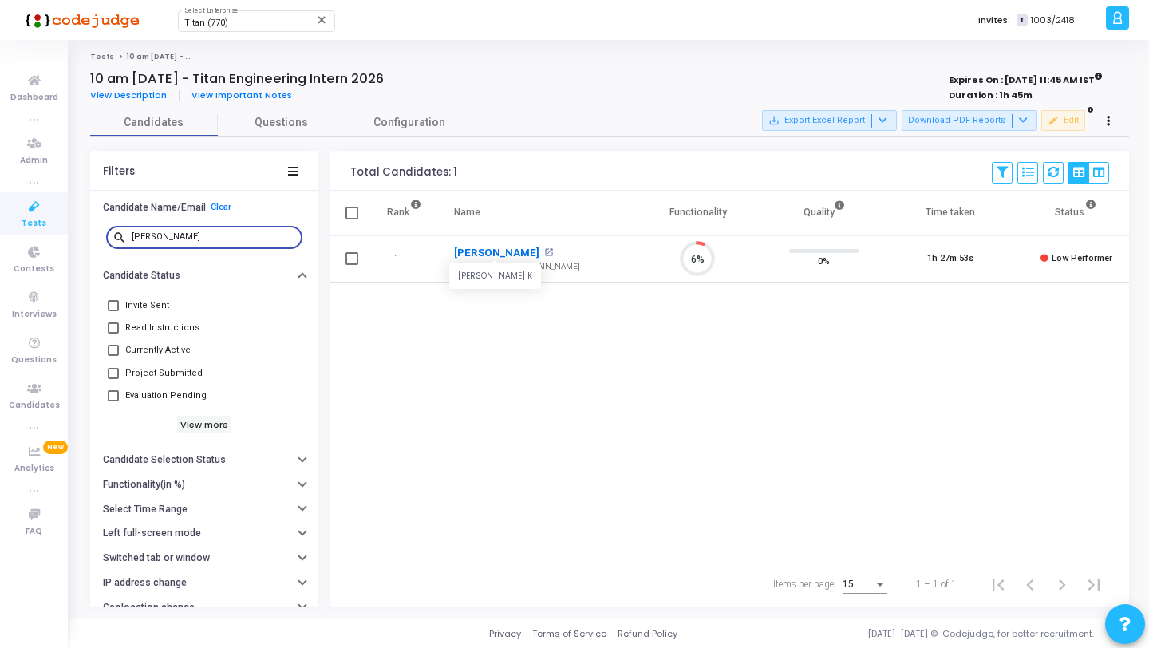
click at [478, 253] on link "Shailesh K" at bounding box center [496, 253] width 85 height 16
click at [219, 236] on input "shail" at bounding box center [214, 237] width 164 height 10
click at [485, 247] on link "Charitha S B" at bounding box center [485, 253] width 62 height 16
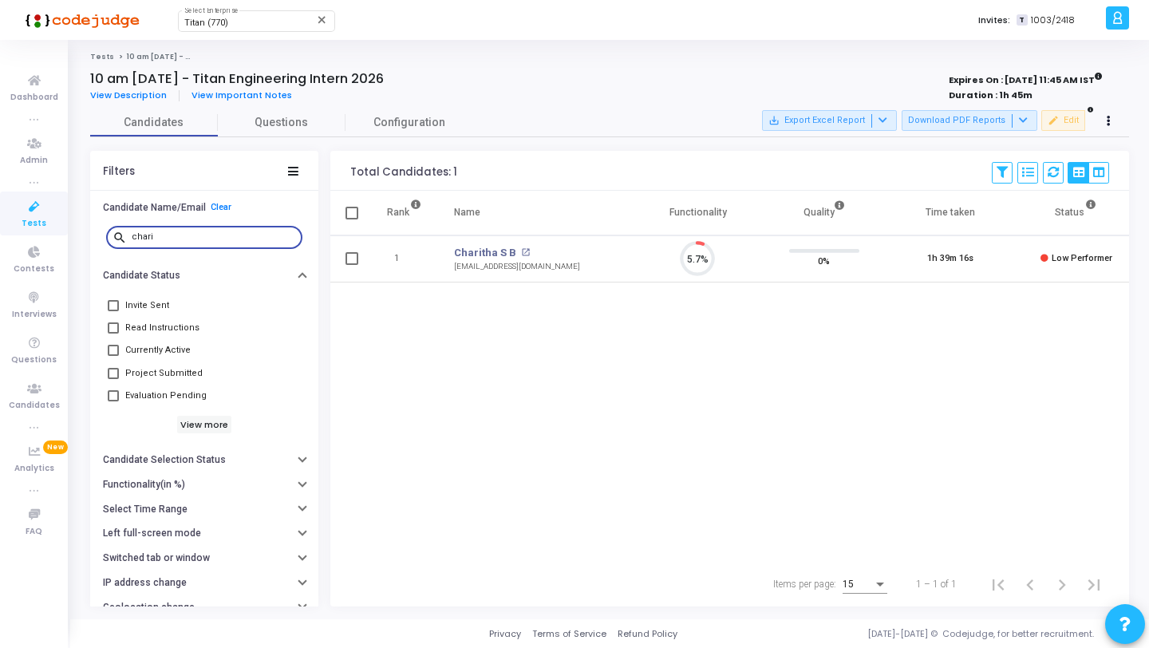
click at [228, 236] on input "chari" at bounding box center [214, 237] width 164 height 10
click at [482, 247] on link "Harshita Krishnamurthy" at bounding box center [496, 253] width 85 height 16
click at [206, 238] on input "harshita" at bounding box center [214, 237] width 164 height 10
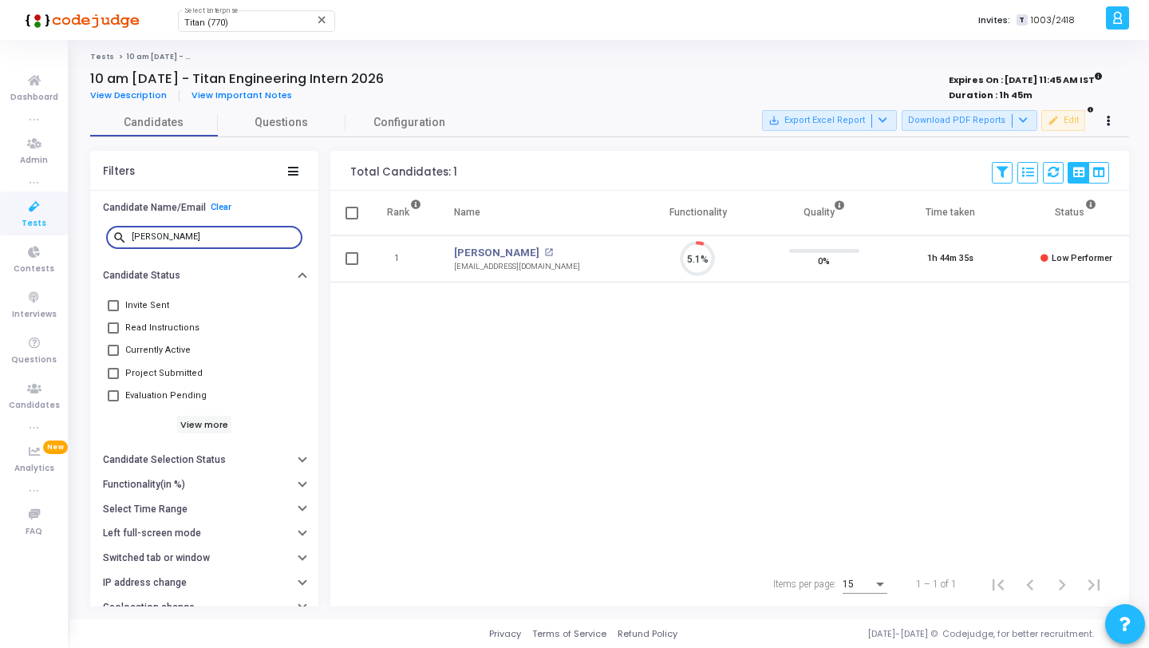
click at [206, 238] on input "harshita" at bounding box center [214, 237] width 164 height 10
click at [475, 254] on link "Vasundara L" at bounding box center [500, 253] width 93 height 16
click at [181, 238] on input "vasun" at bounding box center [214, 237] width 164 height 10
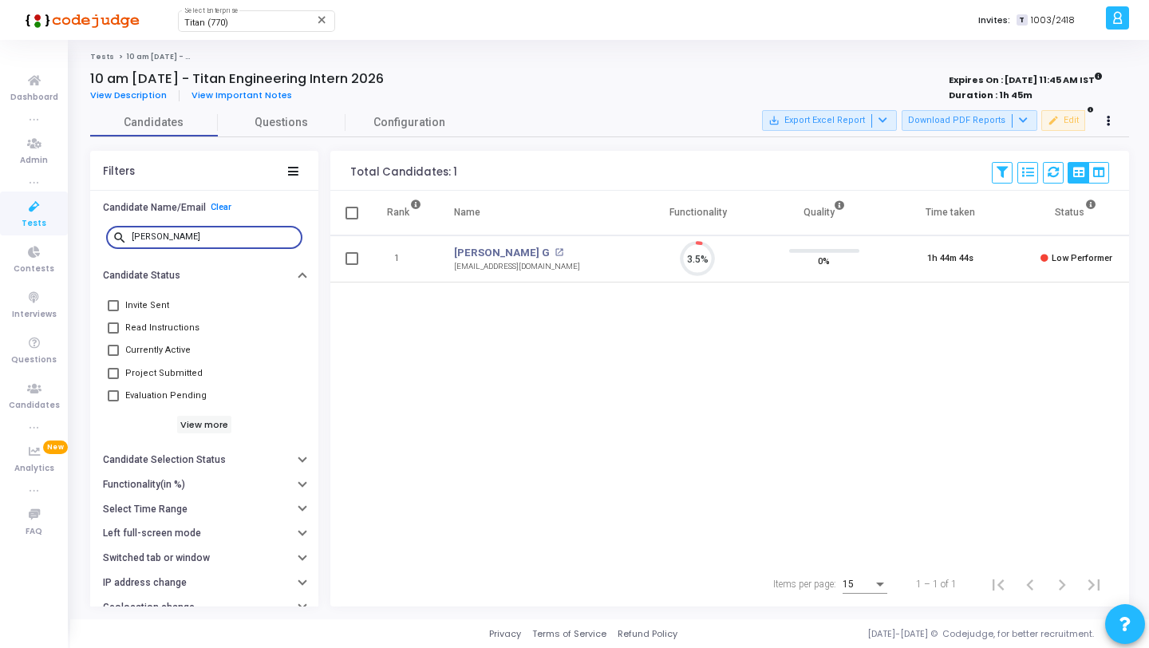
scroll to position [33, 41]
click at [471, 249] on link "Poojitha G" at bounding box center [502, 253] width 96 height 16
click at [227, 232] on input "pooji" at bounding box center [214, 237] width 164 height 10
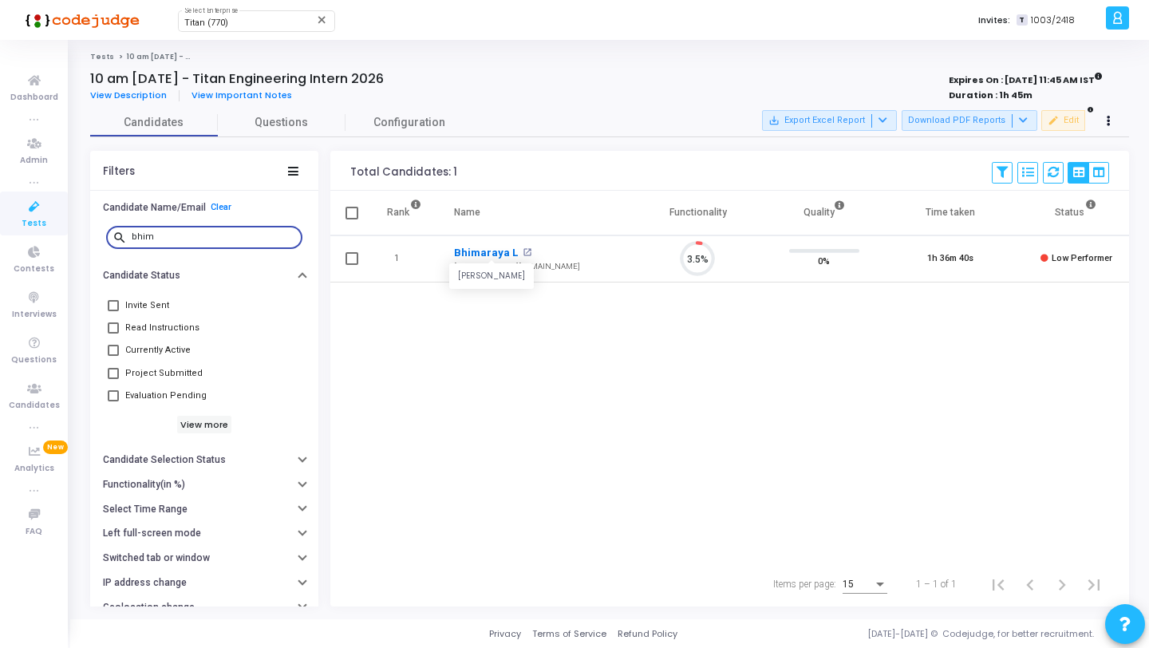
click at [484, 252] on link "Bhimaraya L" at bounding box center [486, 253] width 64 height 16
click at [210, 234] on input "bhim" at bounding box center [214, 237] width 164 height 10
click at [479, 254] on link "Varaprasad V" at bounding box center [489, 253] width 70 height 16
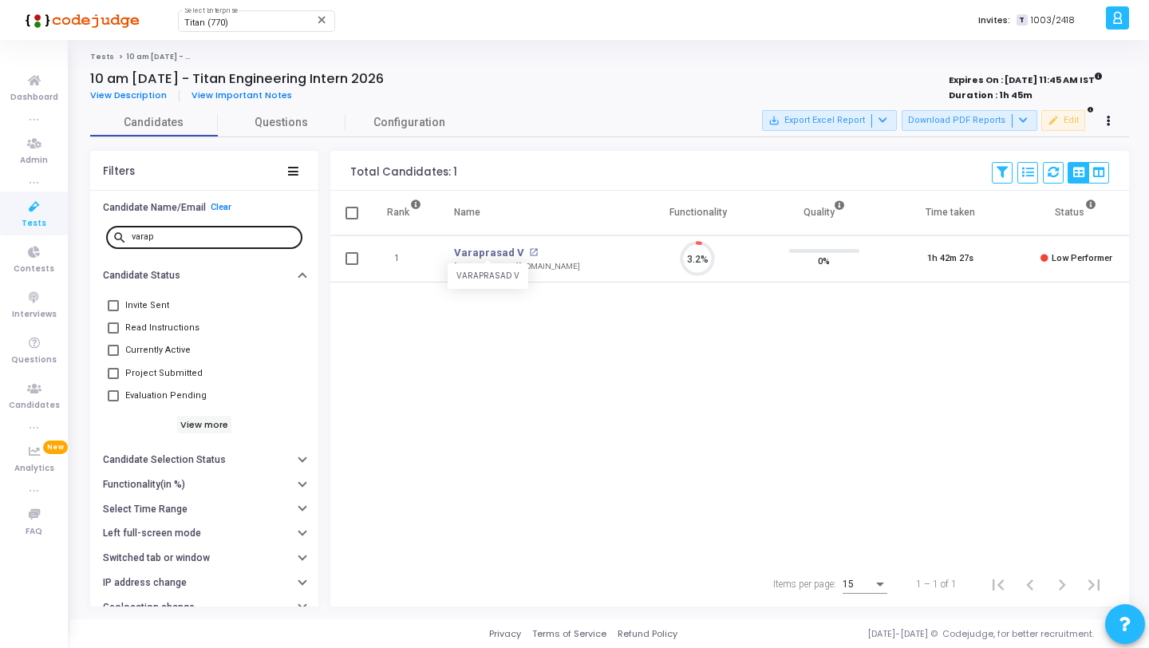
click at [215, 241] on input "varap" at bounding box center [214, 237] width 164 height 10
click at [493, 255] on link "Abhiraam S" at bounding box center [501, 253] width 94 height 16
click at [207, 237] on input "abhir" at bounding box center [214, 237] width 164 height 10
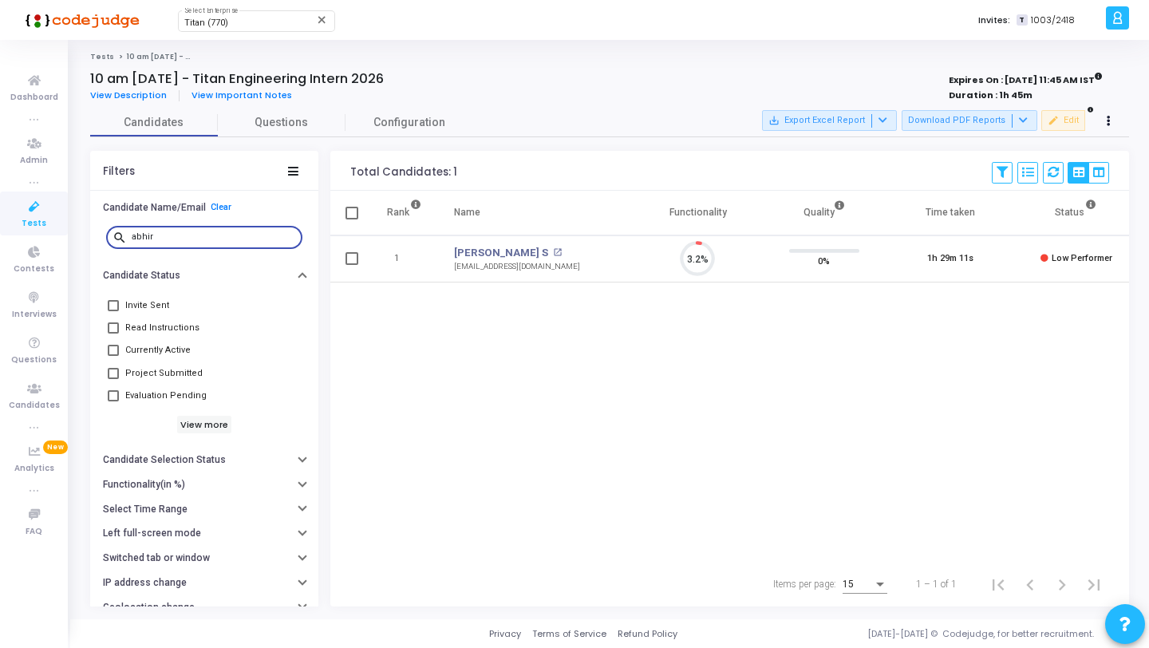
click at [207, 237] on input "abhir" at bounding box center [214, 237] width 164 height 10
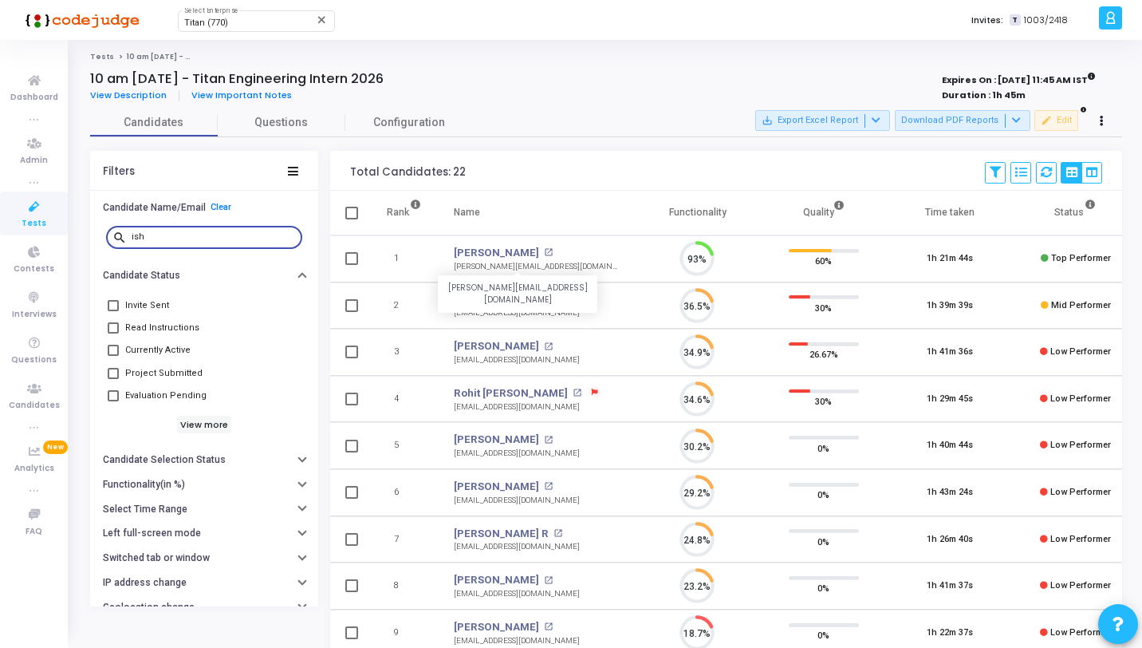
scroll to position [33, 41]
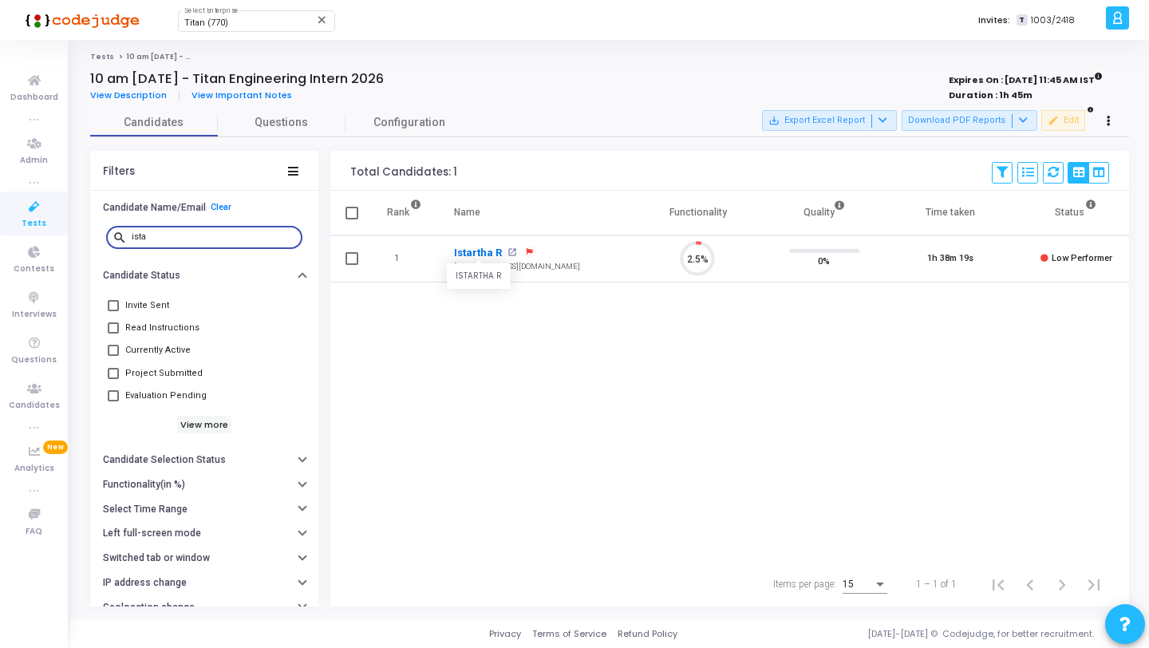
type input "ista"
click at [480, 254] on link "Istartha R" at bounding box center [478, 253] width 49 height 16
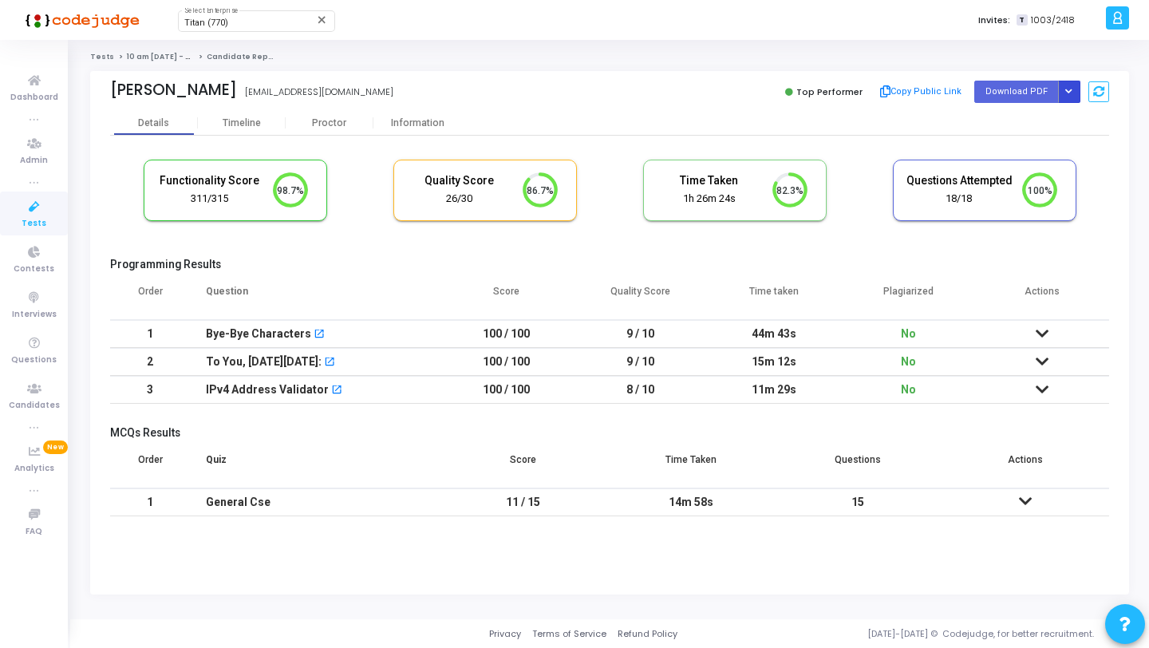
click at [1072, 85] on button "Button group with nested dropdown" at bounding box center [1069, 92] width 22 height 22
click at [1032, 127] on button "Regenerate PDF" at bounding box center [1017, 124] width 123 height 26
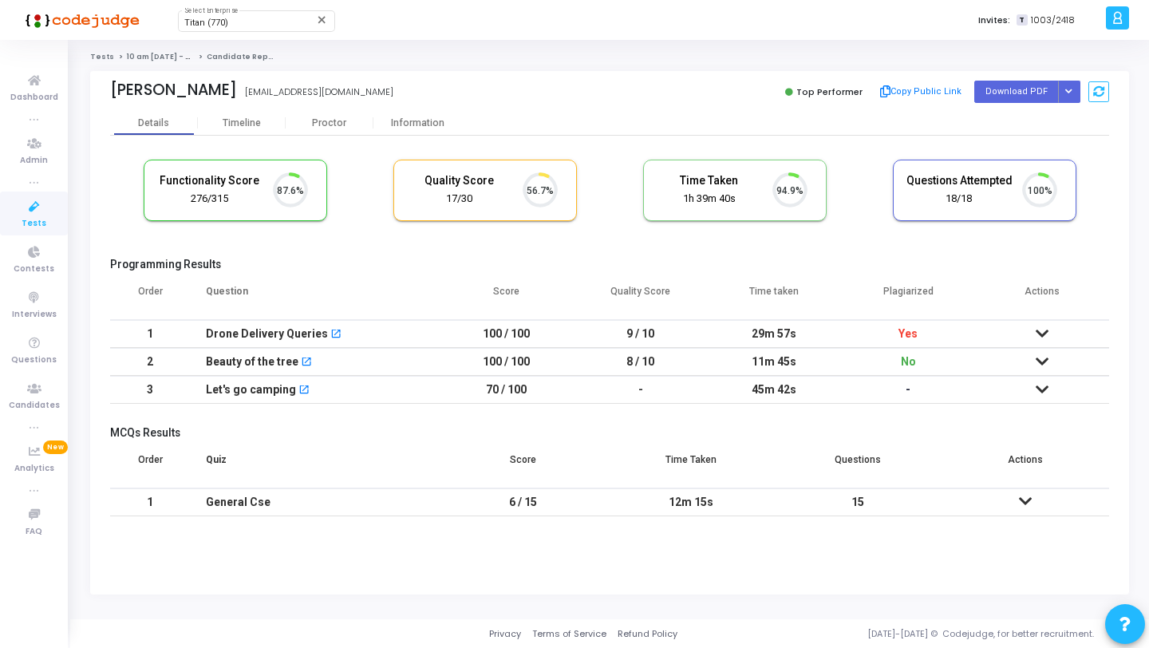
scroll to position [33, 41]
click at [1073, 89] on button "Button group with nested dropdown" at bounding box center [1069, 92] width 22 height 22
click at [1028, 129] on button "Regenerate PDF" at bounding box center [1017, 124] width 123 height 26
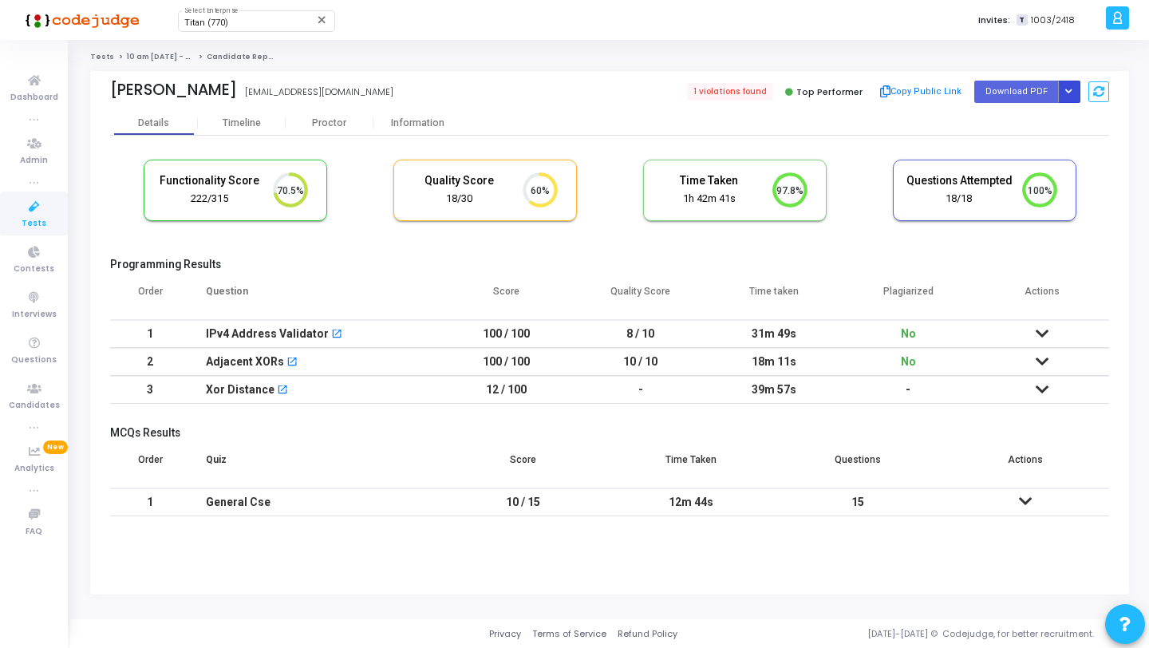
click at [1069, 89] on icon "Button group with nested dropdown" at bounding box center [1068, 92] width 7 height 8
click at [1006, 136] on button "Regenerate PDF" at bounding box center [1017, 124] width 123 height 26
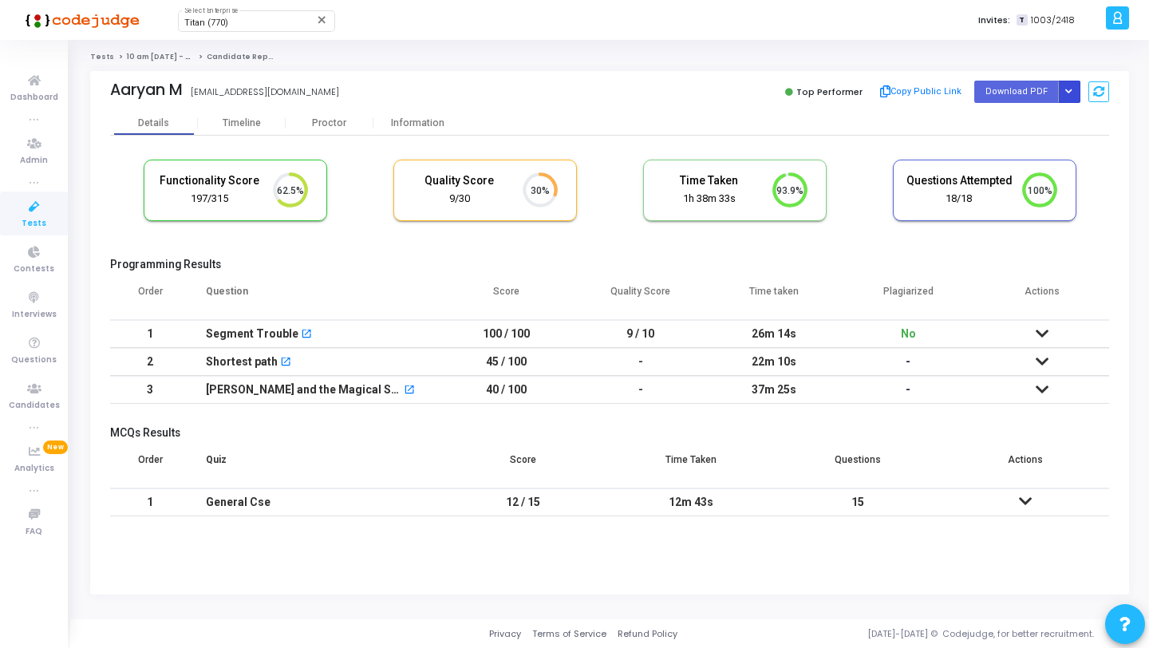
click at [1071, 88] on icon "Button group with nested dropdown" at bounding box center [1068, 92] width 7 height 8
click at [1010, 128] on button "Regenerate PDF" at bounding box center [1017, 124] width 123 height 26
click at [345, 128] on div "Proctor" at bounding box center [330, 123] width 88 height 12
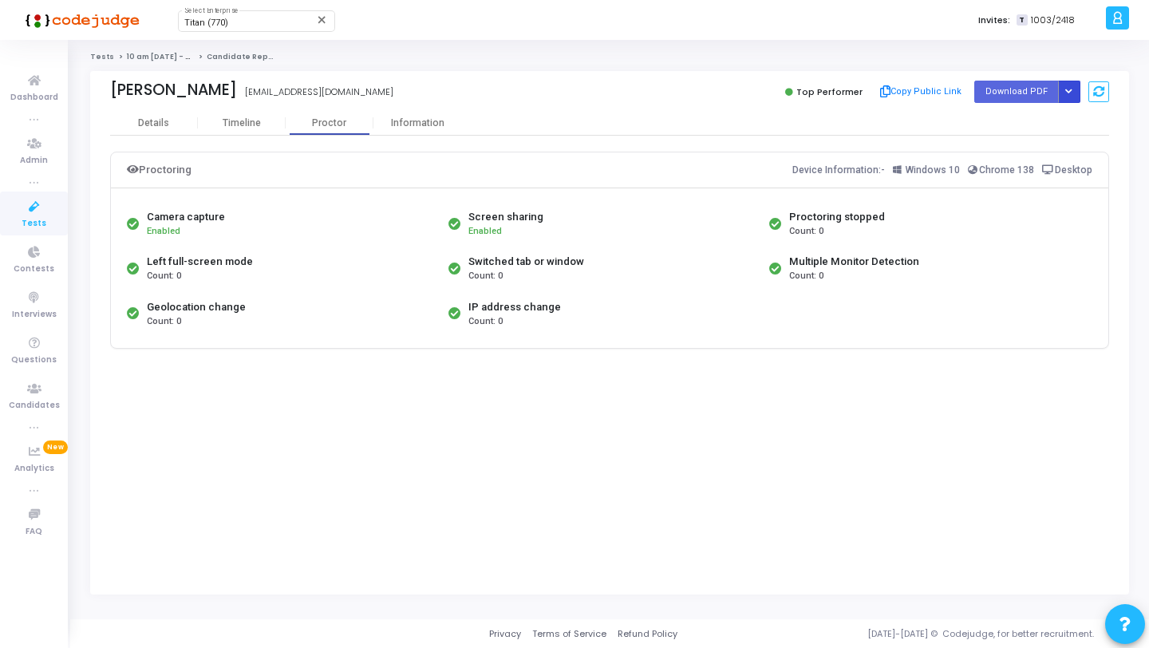
click at [1071, 93] on icon "Button group with nested dropdown" at bounding box center [1068, 92] width 7 height 8
click at [1008, 136] on div "Regenerate PDF" at bounding box center [1017, 123] width 123 height 43
click at [1001, 124] on button "Regenerate PDF" at bounding box center [1017, 124] width 123 height 26
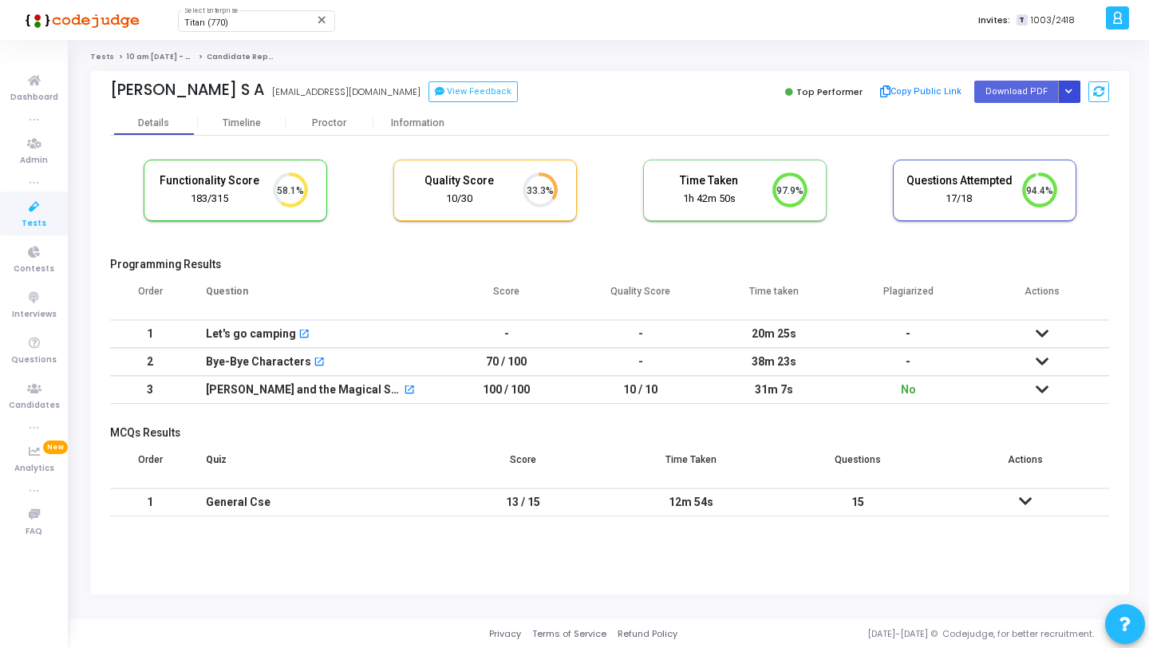
click at [1071, 91] on icon "Button group with nested dropdown" at bounding box center [1068, 92] width 7 height 8
click at [1025, 128] on button "Regenerate PDF" at bounding box center [1017, 124] width 123 height 26
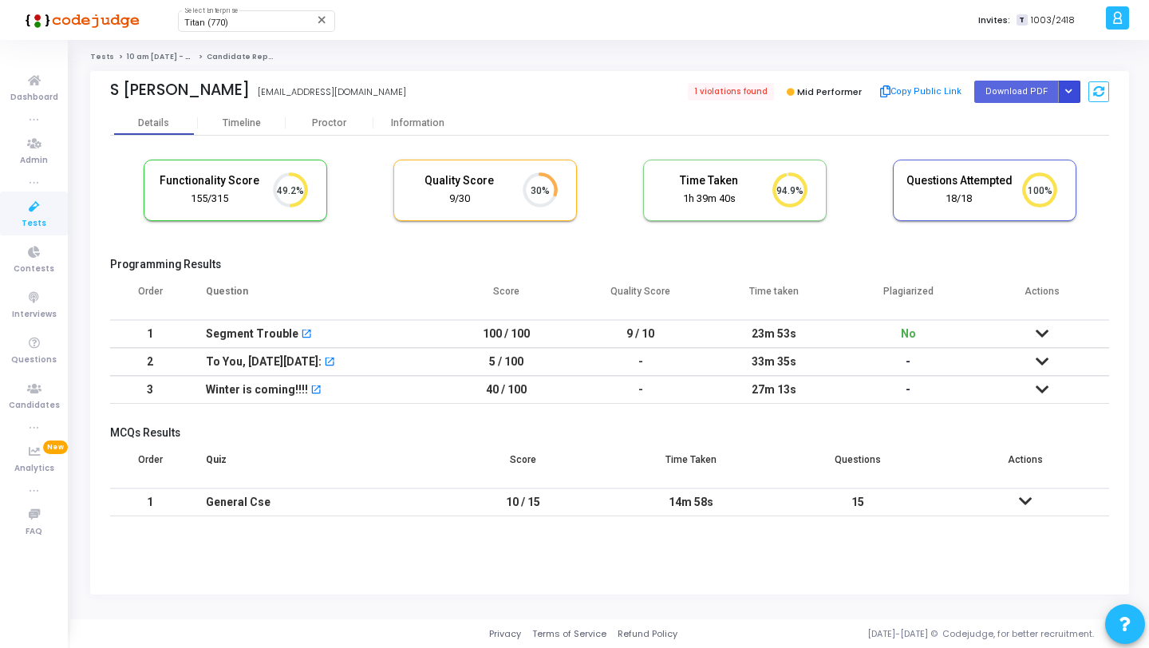
click at [1077, 92] on button "Button group with nested dropdown" at bounding box center [1069, 92] width 22 height 22
click at [1020, 128] on button "Regenerate PDF" at bounding box center [1017, 124] width 123 height 26
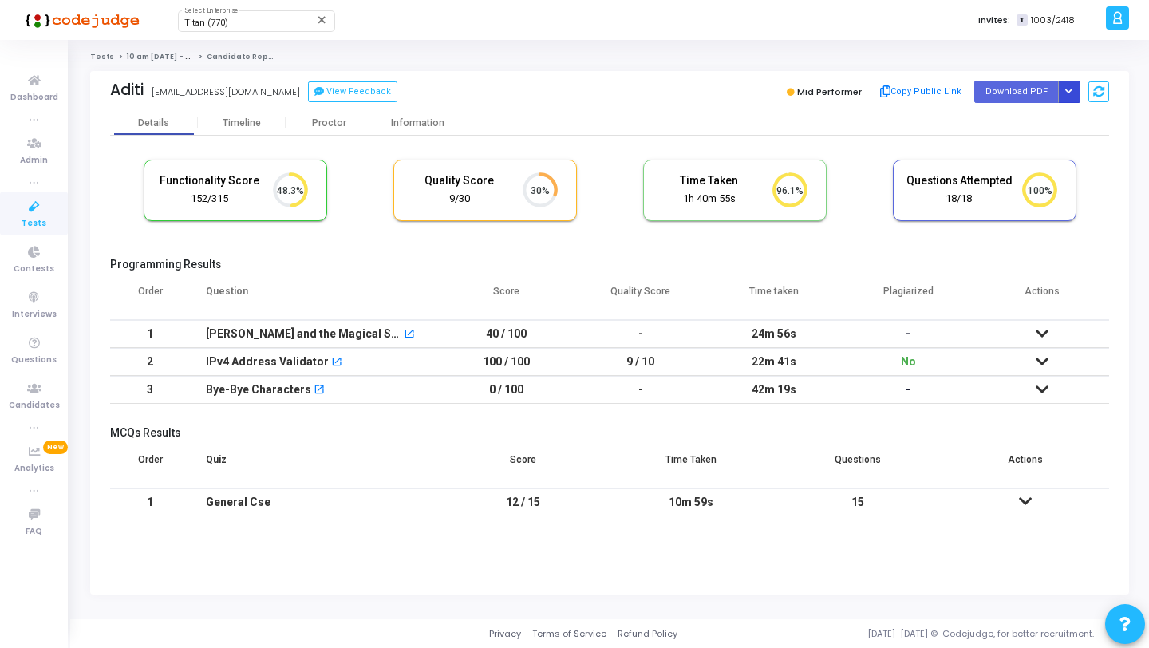
click at [1066, 89] on icon "Button group with nested dropdown" at bounding box center [1068, 92] width 7 height 8
click at [1005, 125] on button "Regenerate PDF" at bounding box center [1017, 124] width 123 height 26
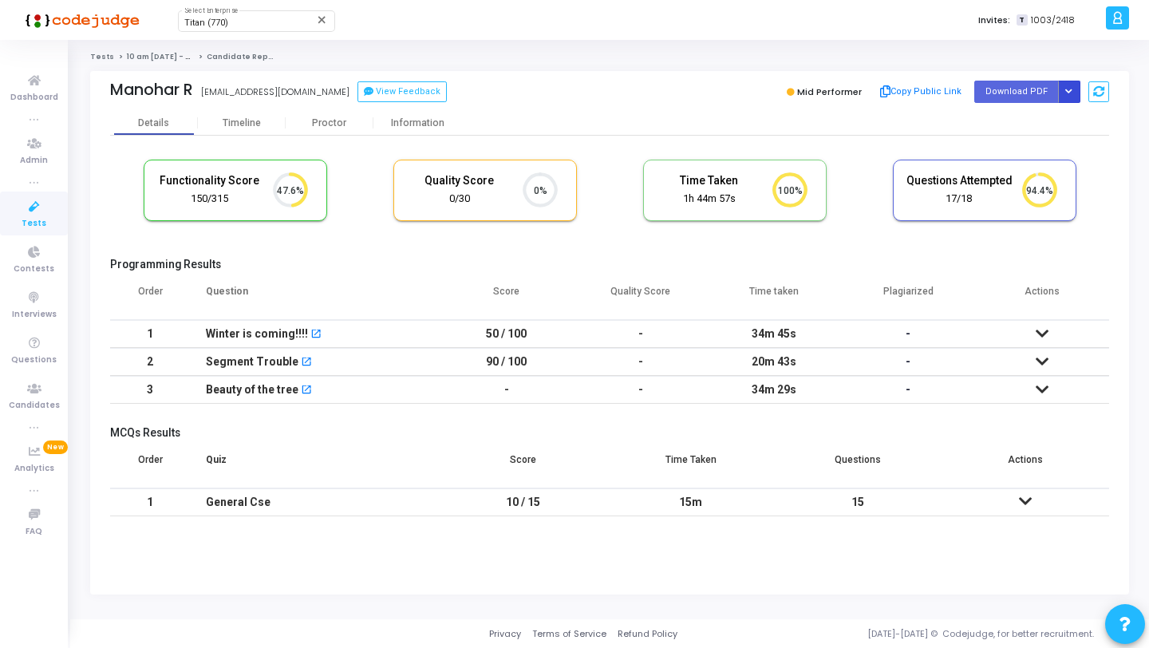
click at [1070, 95] on icon "Button group with nested dropdown" at bounding box center [1068, 92] width 7 height 8
click at [1021, 117] on button "Regenerate PDF" at bounding box center [1017, 124] width 123 height 26
click at [1070, 97] on button "Button group with nested dropdown" at bounding box center [1069, 92] width 22 height 22
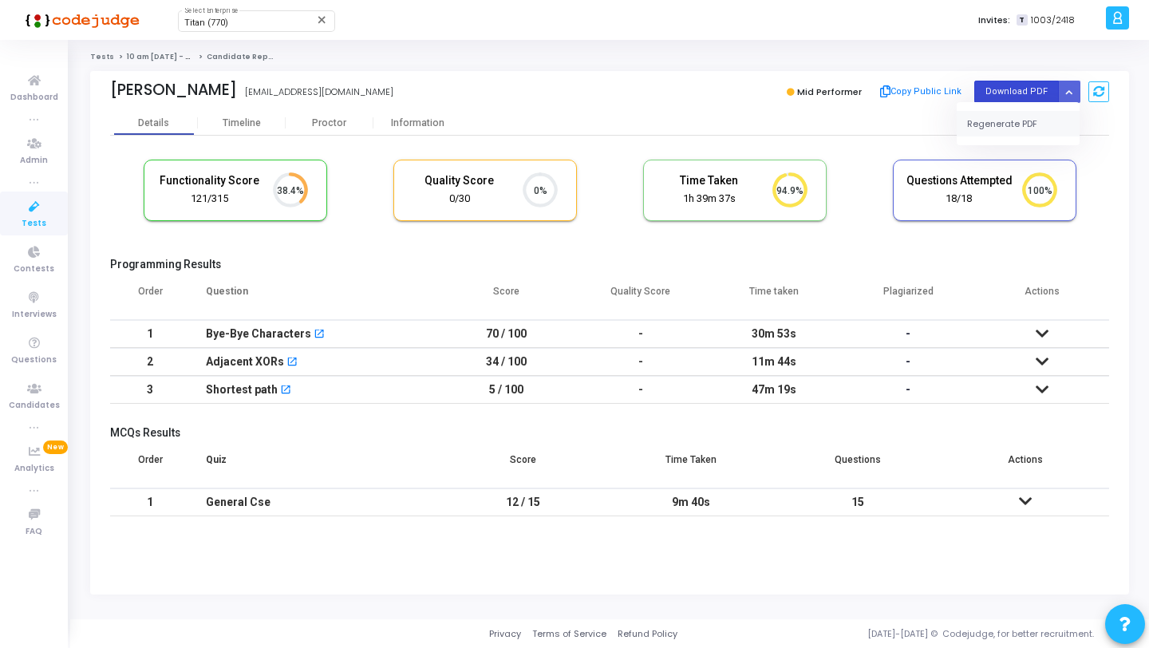
drag, startPoint x: 1026, startPoint y: 111, endPoint x: 1025, endPoint y: 96, distance: 15.2
click at [1026, 111] on button "Regenerate PDF" at bounding box center [1017, 124] width 123 height 26
click at [1068, 101] on button "Button group with nested dropdown" at bounding box center [1069, 92] width 22 height 22
click at [1026, 136] on div "Regenerate PDF" at bounding box center [1017, 123] width 123 height 43
click at [991, 129] on button "Regenerate PDF" at bounding box center [1017, 124] width 123 height 26
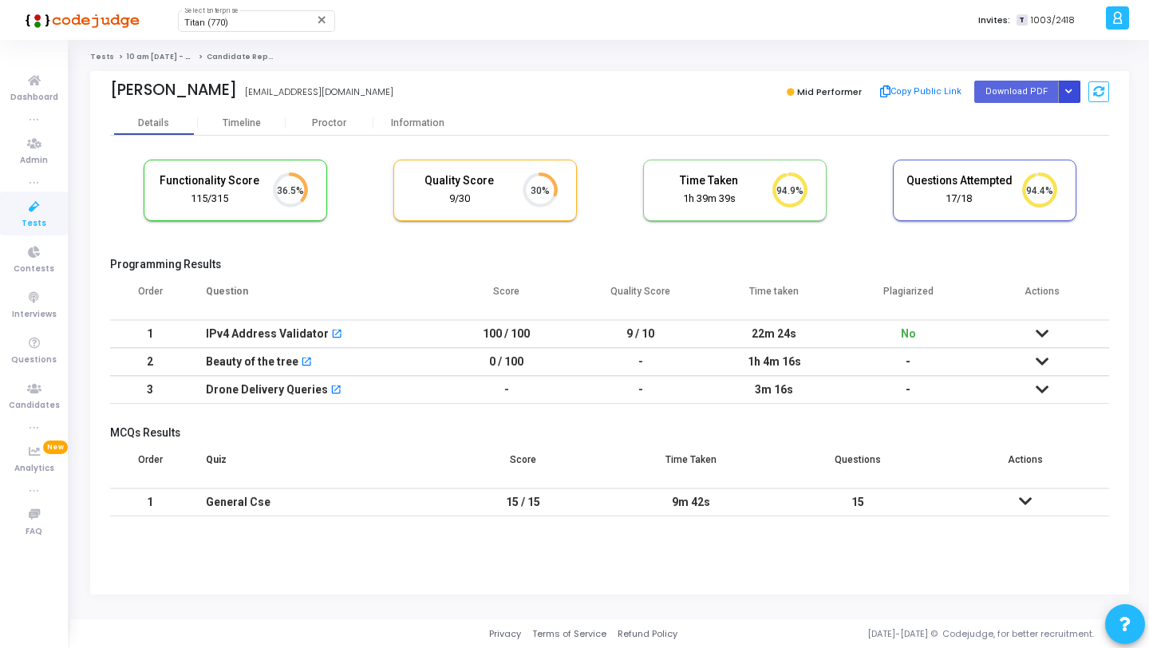
click at [1069, 90] on icon "Button group with nested dropdown" at bounding box center [1068, 92] width 7 height 8
click at [1021, 111] on button "Regenerate PDF" at bounding box center [1017, 124] width 123 height 26
click at [1063, 91] on button "Button group with nested dropdown" at bounding box center [1069, 92] width 22 height 22
click at [1009, 122] on button "Regenerate PDF" at bounding box center [1017, 124] width 123 height 26
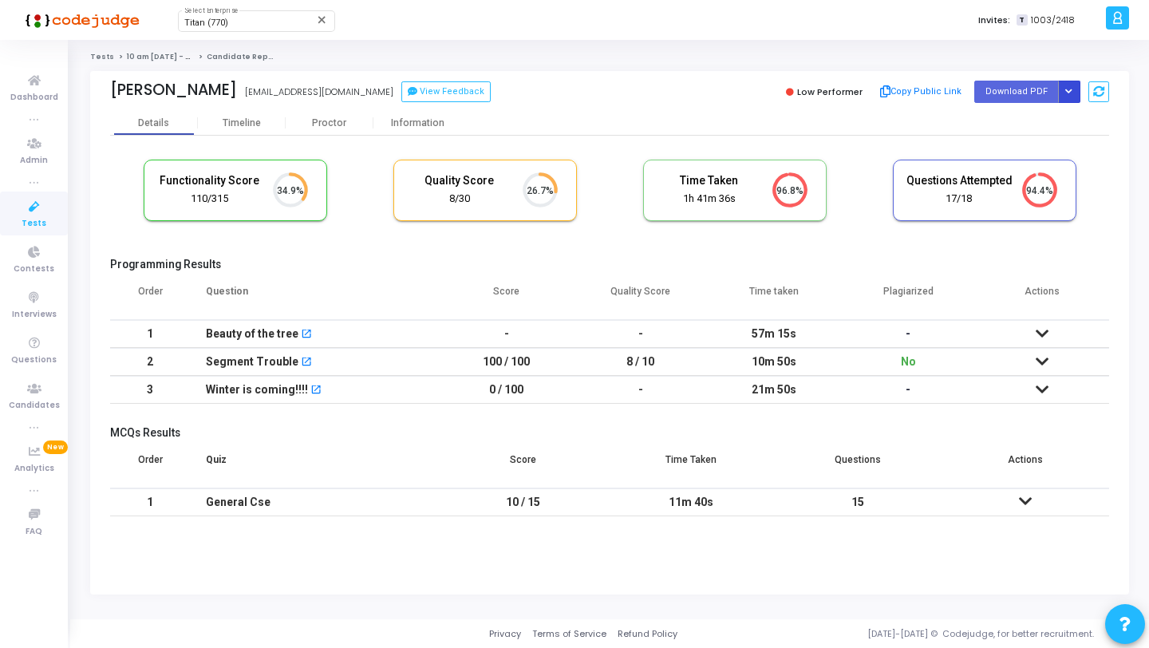
click at [1066, 92] on icon "Button group with nested dropdown" at bounding box center [1068, 92] width 7 height 8
click at [1009, 116] on button "Regenerate PDF" at bounding box center [1017, 124] width 123 height 26
click at [1070, 93] on icon "Button group with nested dropdown" at bounding box center [1068, 92] width 7 height 8
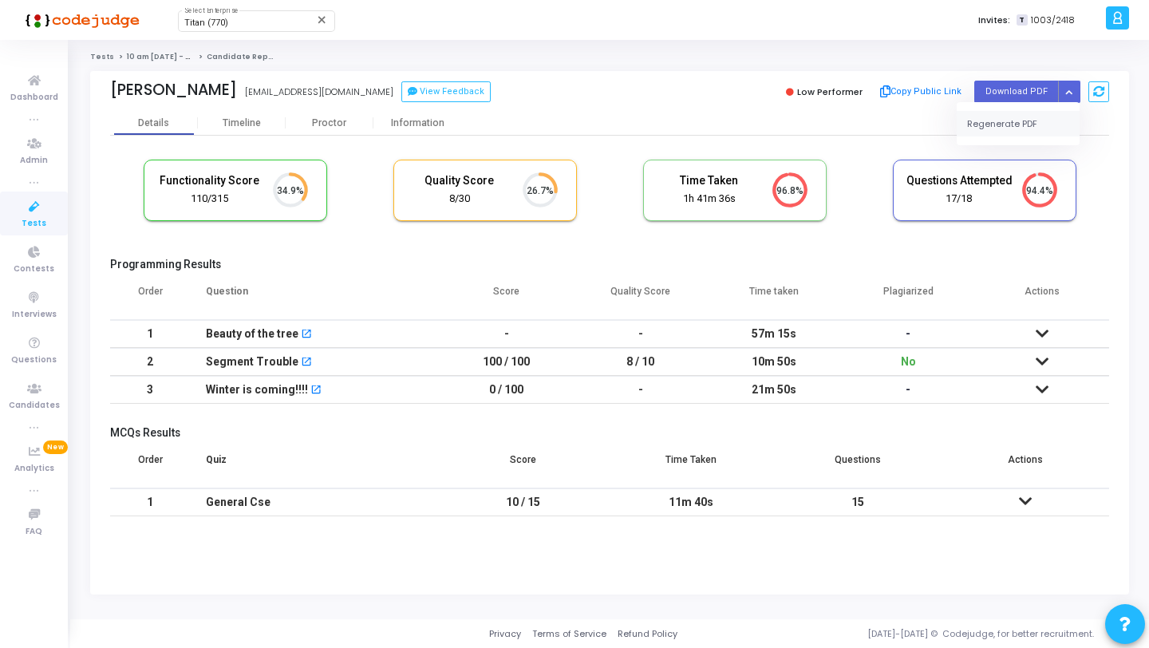
click at [1034, 123] on button "Regenerate PDF" at bounding box center [1017, 124] width 123 height 26
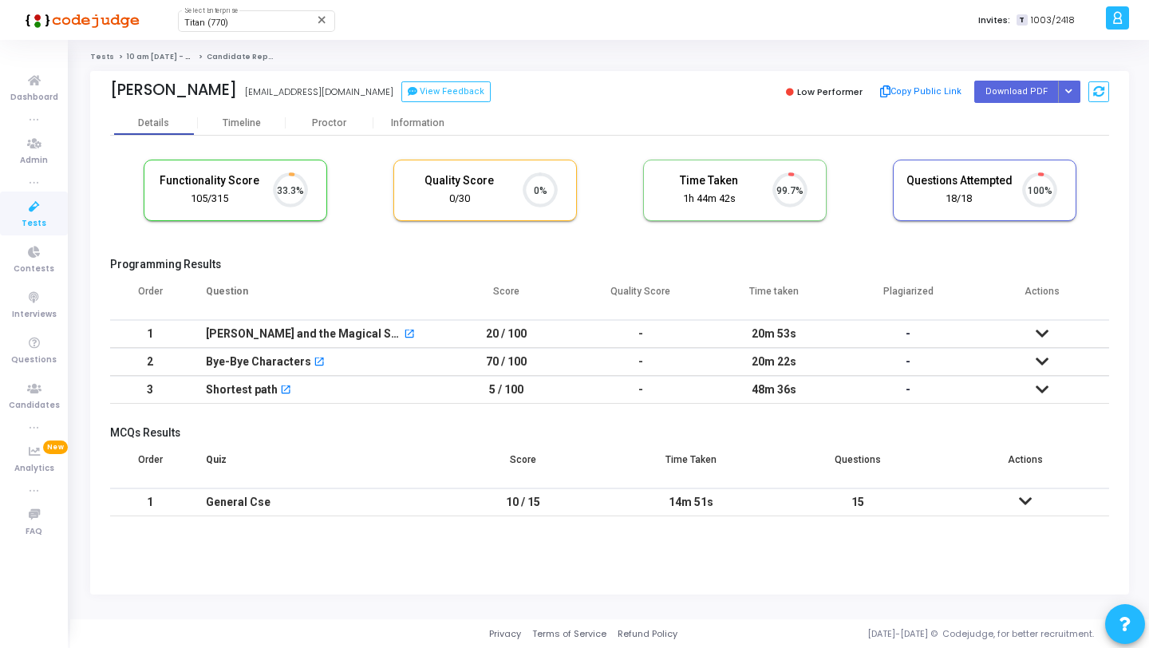
scroll to position [33, 41]
click at [1067, 85] on button "Button group with nested dropdown" at bounding box center [1069, 92] width 22 height 22
click at [1005, 124] on button "Regenerate PDF" at bounding box center [1017, 124] width 123 height 26
click at [1069, 88] on icon "Button group with nested dropdown" at bounding box center [1068, 92] width 7 height 8
click at [1010, 117] on button "Regenerate PDF" at bounding box center [1017, 124] width 123 height 26
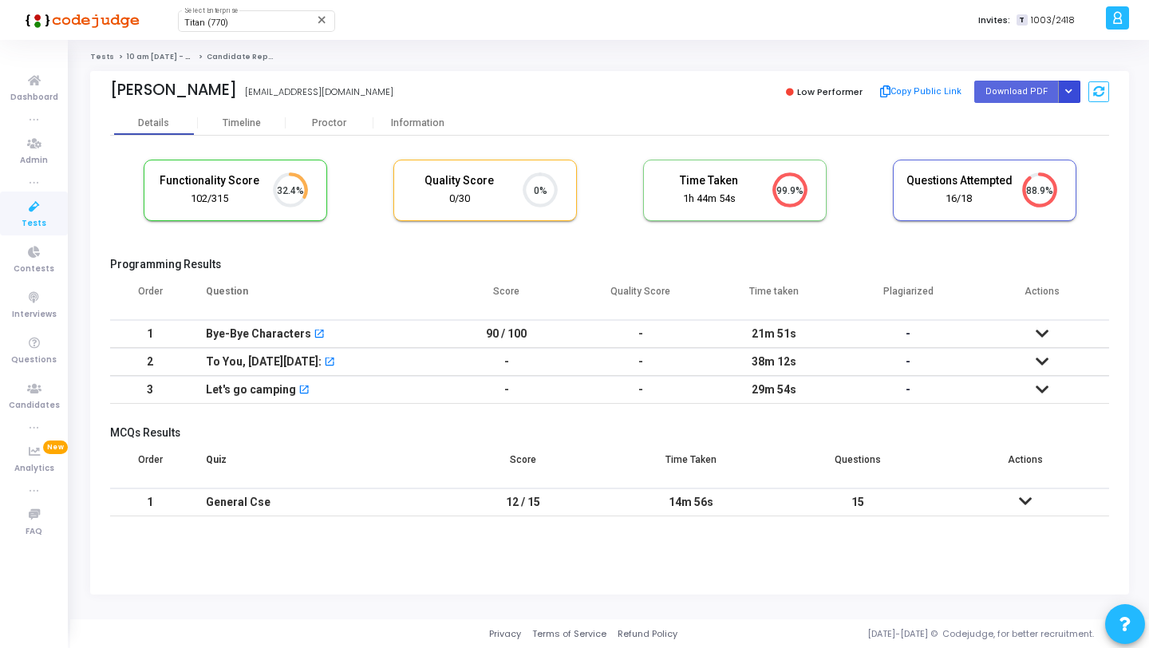
click at [1070, 90] on icon "Button group with nested dropdown" at bounding box center [1068, 92] width 7 height 8
click at [1018, 130] on button "Regenerate PDF" at bounding box center [1017, 124] width 123 height 26
click at [1068, 88] on icon "Button group with nested dropdown" at bounding box center [1068, 92] width 7 height 8
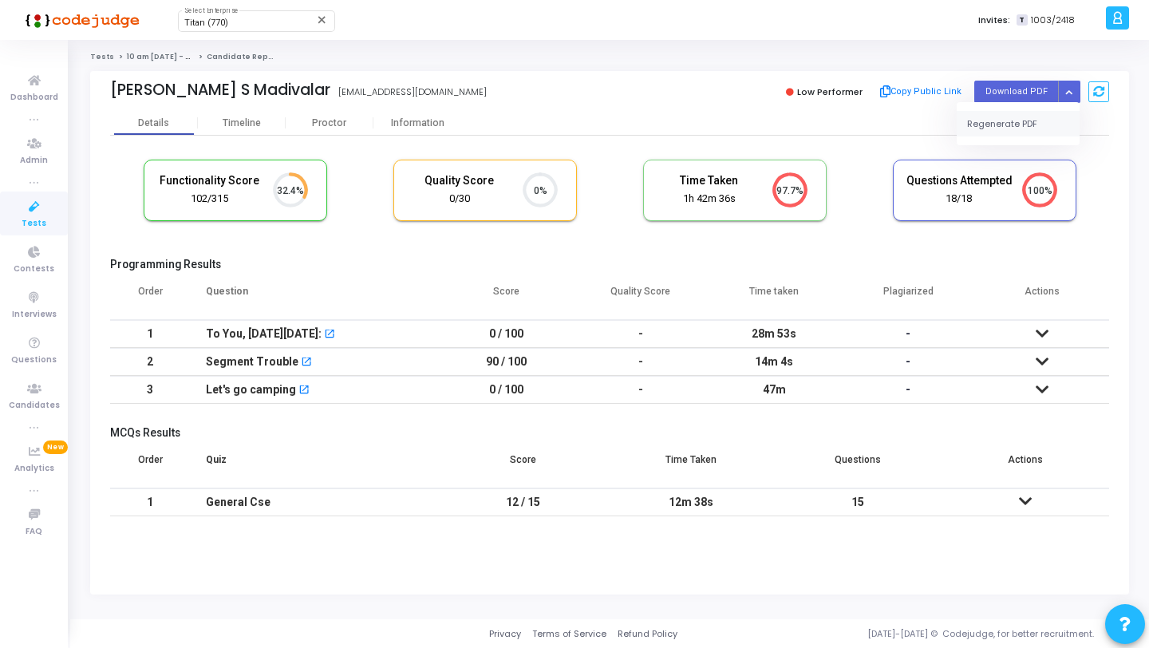
click at [1003, 115] on button "Regenerate PDF" at bounding box center [1017, 124] width 123 height 26
click at [1072, 93] on button "Button group with nested dropdown" at bounding box center [1069, 92] width 22 height 22
click at [1018, 109] on div "Regenerate PDF" at bounding box center [1017, 123] width 123 height 43
click at [1016, 116] on button "Regenerate PDF" at bounding box center [1017, 124] width 123 height 26
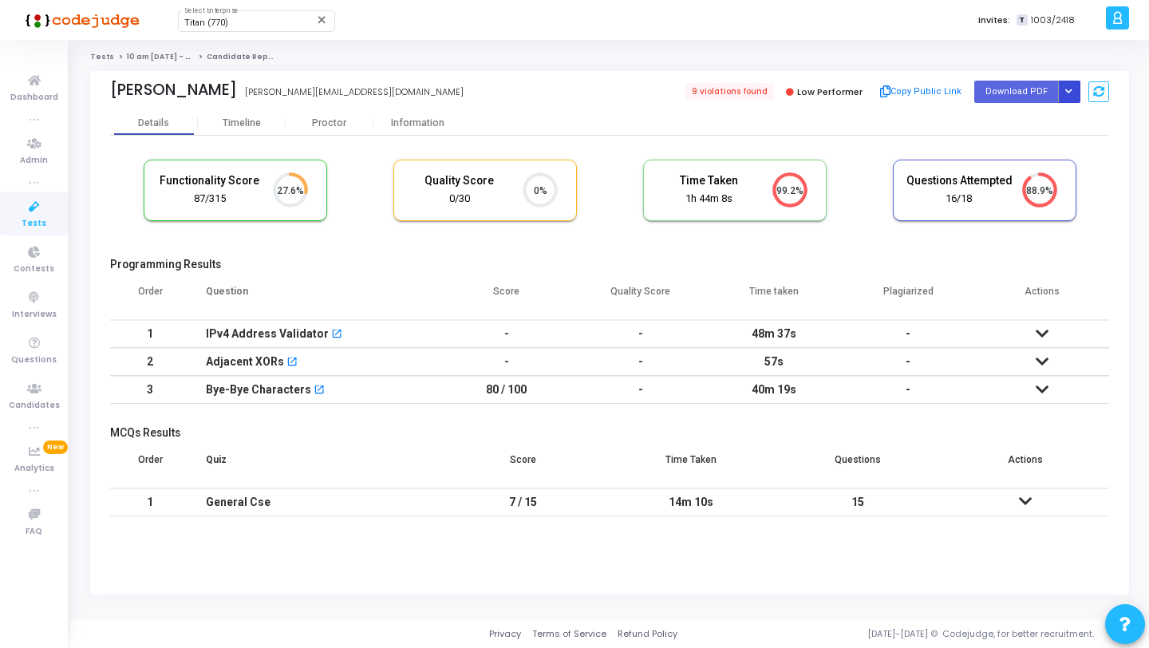
click at [1067, 91] on icon "Button group with nested dropdown" at bounding box center [1068, 92] width 7 height 8
click at [1029, 115] on button "Regenerate PDF" at bounding box center [1017, 124] width 123 height 26
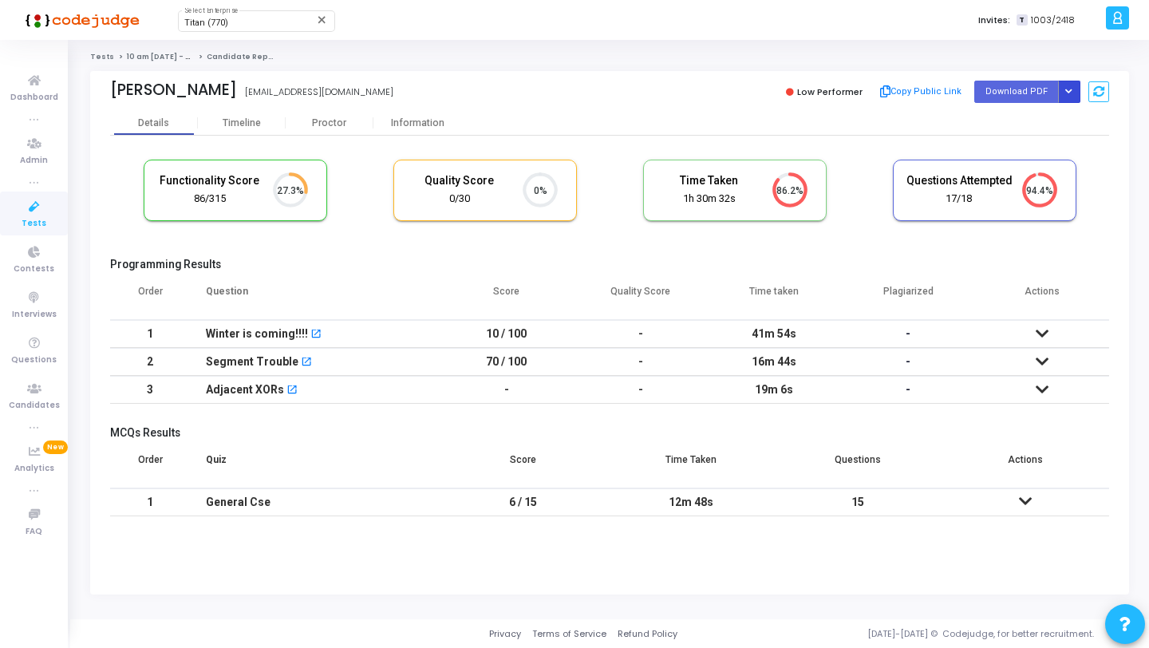
click at [1065, 86] on button "Button group with nested dropdown" at bounding box center [1069, 92] width 22 height 22
click at [1034, 120] on button "Regenerate PDF" at bounding box center [1017, 124] width 123 height 26
click at [1068, 97] on button "Button group with nested dropdown" at bounding box center [1069, 92] width 22 height 22
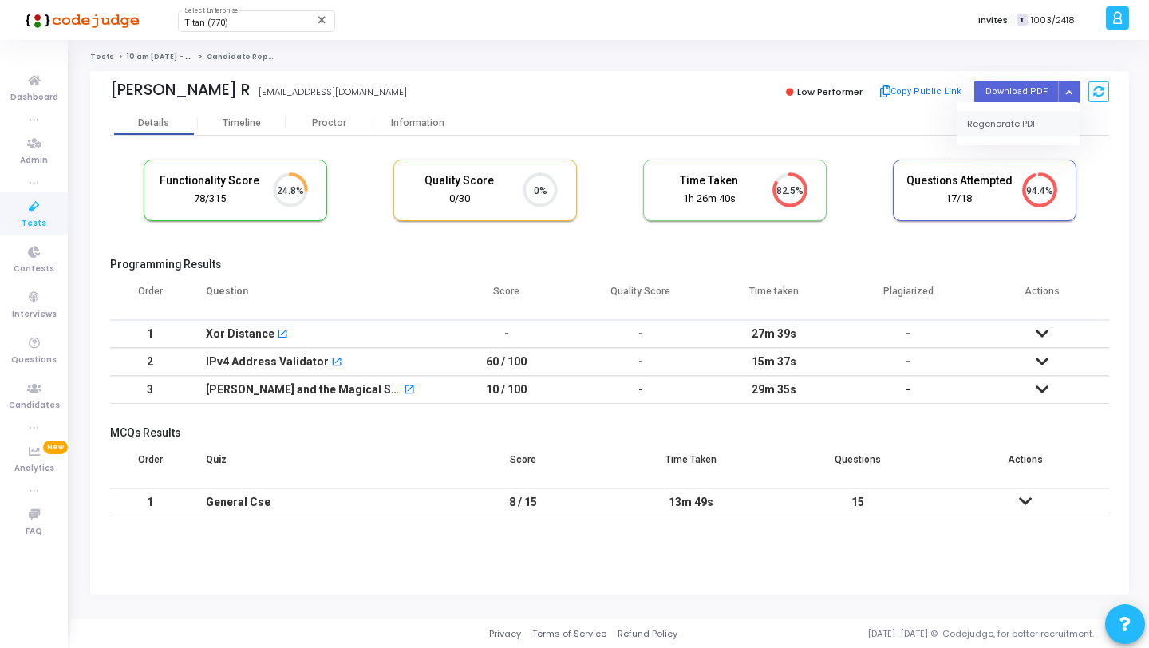
click at [1012, 119] on button "Regenerate PDF" at bounding box center [1017, 124] width 123 height 26
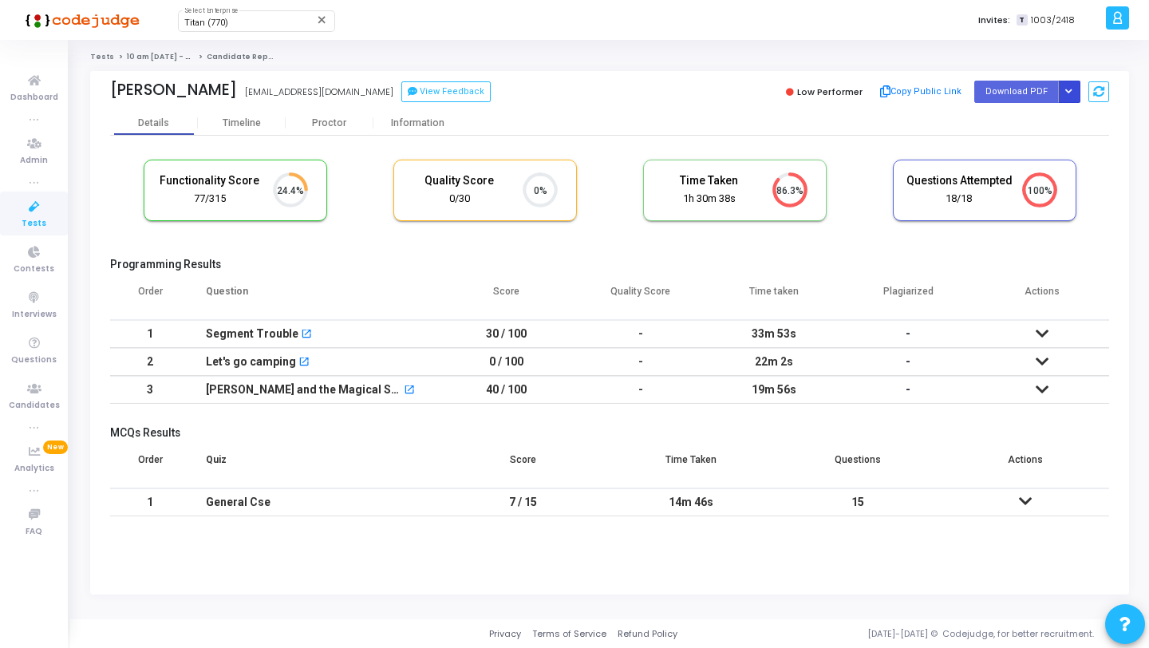
click at [1070, 100] on button "Button group with nested dropdown" at bounding box center [1069, 92] width 22 height 22
click at [1029, 129] on button "Regenerate PDF" at bounding box center [1017, 124] width 123 height 26
click at [1065, 91] on icon "Button group with nested dropdown" at bounding box center [1068, 92] width 7 height 8
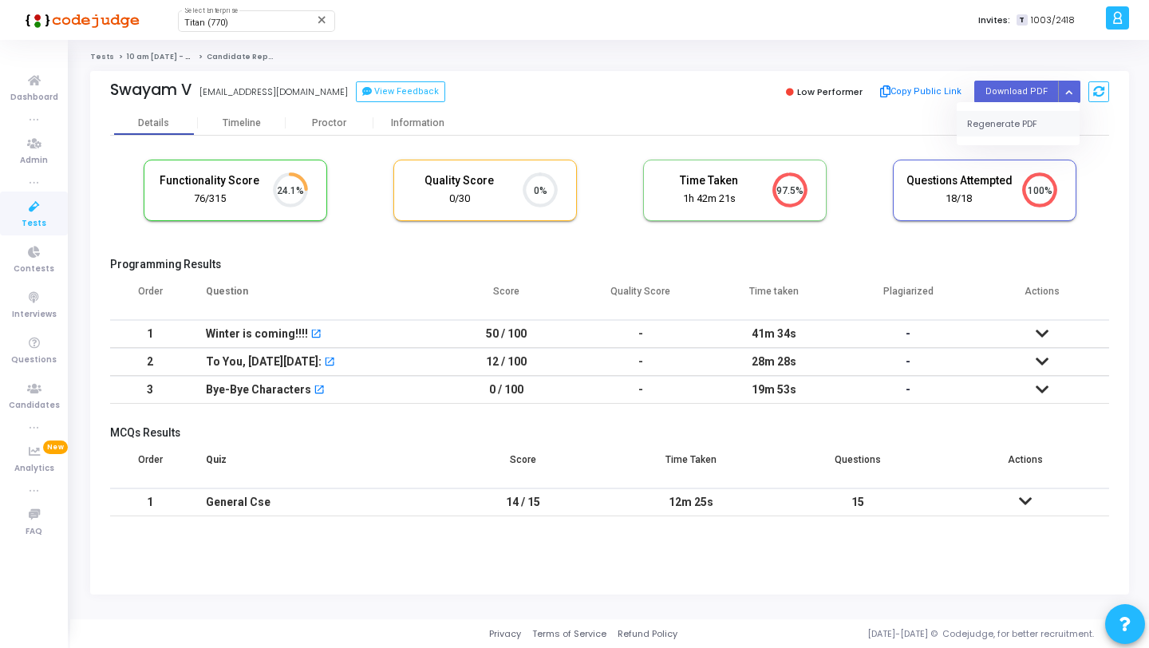
click at [1012, 119] on button "Regenerate PDF" at bounding box center [1017, 124] width 123 height 26
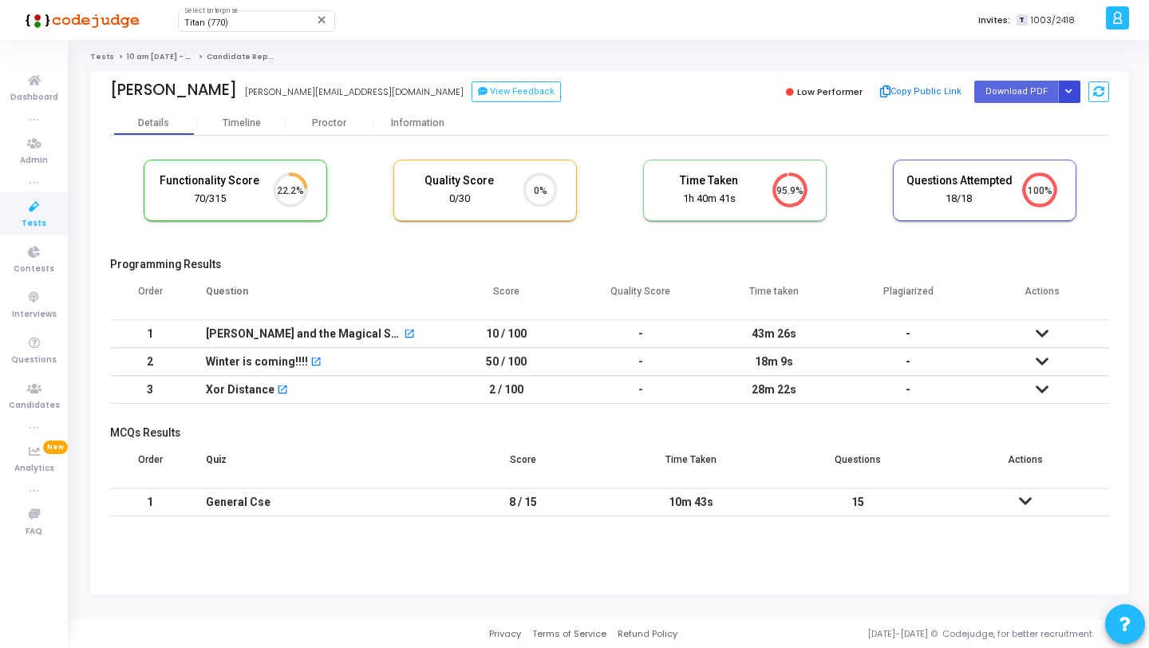
click at [1073, 92] on button "Button group with nested dropdown" at bounding box center [1069, 92] width 22 height 22
click at [1022, 122] on button "Regenerate PDF" at bounding box center [1017, 124] width 123 height 26
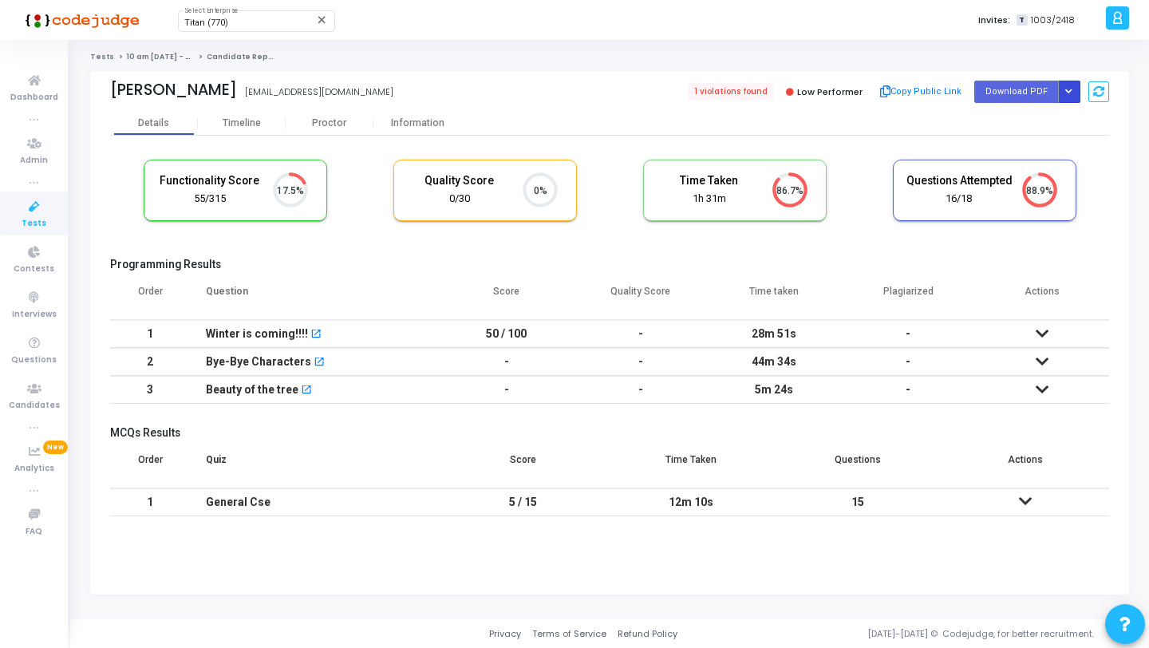
click at [1076, 92] on button "Button group with nested dropdown" at bounding box center [1069, 92] width 22 height 22
drag, startPoint x: 1014, startPoint y: 114, endPoint x: 1005, endPoint y: 108, distance: 10.4
click at [1014, 114] on button "Regenerate PDF" at bounding box center [1017, 124] width 123 height 26
click at [1070, 82] on button "Button group with nested dropdown" at bounding box center [1069, 92] width 22 height 22
click at [1012, 129] on button "Regenerate PDF" at bounding box center [1017, 124] width 123 height 26
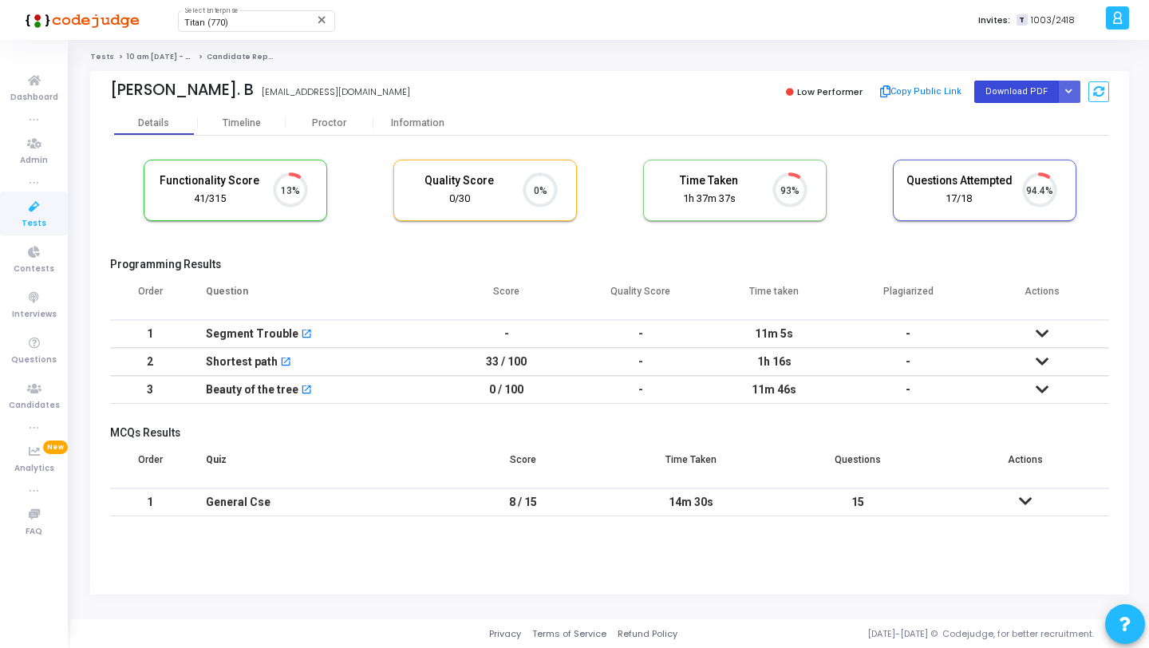
scroll to position [33, 41]
click at [1067, 95] on icon "Button group with nested dropdown" at bounding box center [1068, 92] width 7 height 8
click at [1015, 129] on button "Regenerate PDF" at bounding box center [1017, 124] width 123 height 26
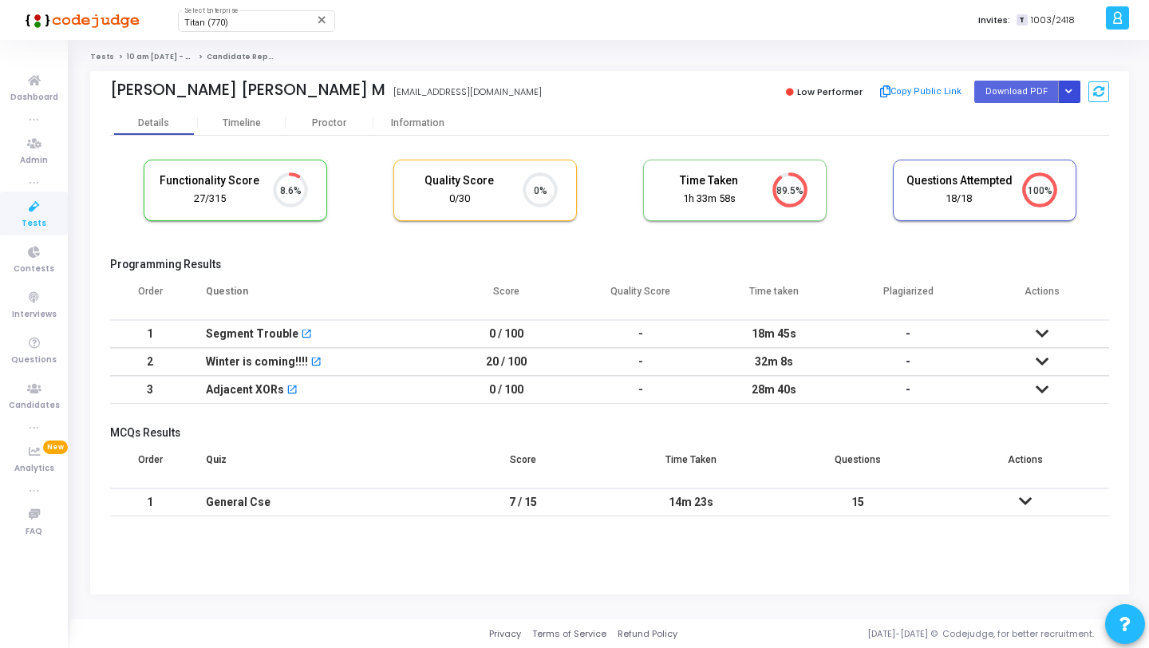
click at [1070, 81] on button "Button group with nested dropdown" at bounding box center [1069, 92] width 22 height 22
click at [1029, 127] on button "Regenerate PDF" at bounding box center [1017, 124] width 123 height 26
click at [1071, 95] on icon "Button group with nested dropdown" at bounding box center [1068, 92] width 7 height 8
click at [1024, 115] on button "Regenerate PDF" at bounding box center [1017, 124] width 123 height 26
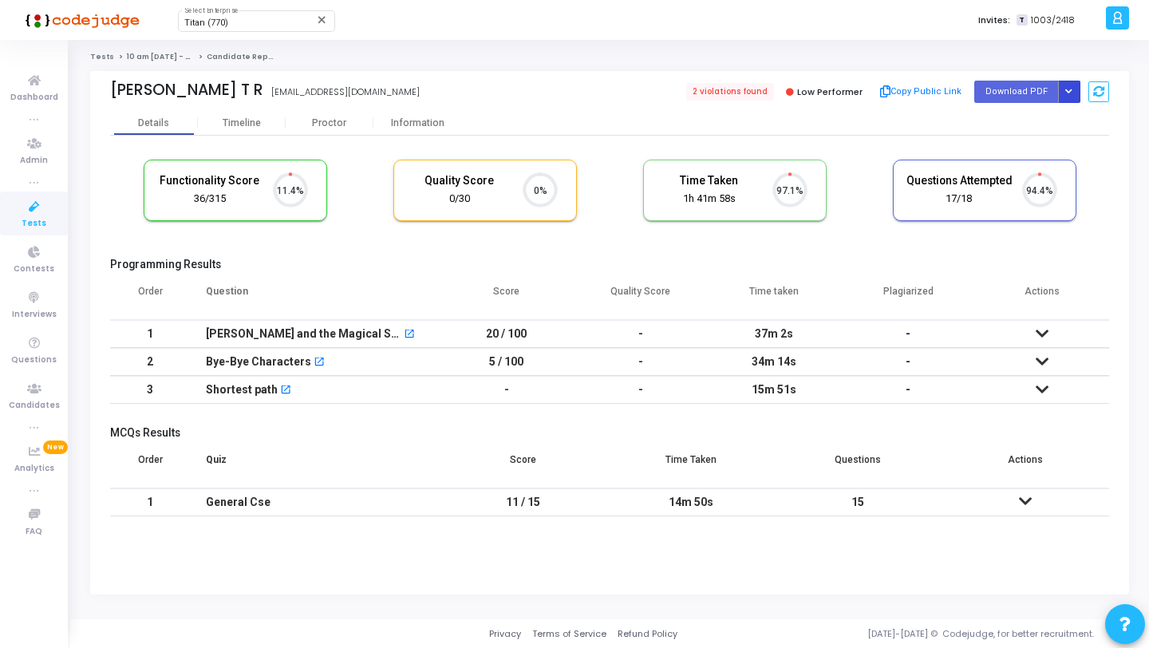
scroll to position [33, 41]
click at [1075, 88] on button "Button group with nested dropdown" at bounding box center [1069, 92] width 22 height 22
click at [1013, 141] on div "Regenerate PDF" at bounding box center [1017, 123] width 123 height 43
click at [1013, 122] on button "Regenerate PDF" at bounding box center [1017, 124] width 123 height 26
click at [1069, 93] on icon "Button group with nested dropdown" at bounding box center [1068, 92] width 7 height 8
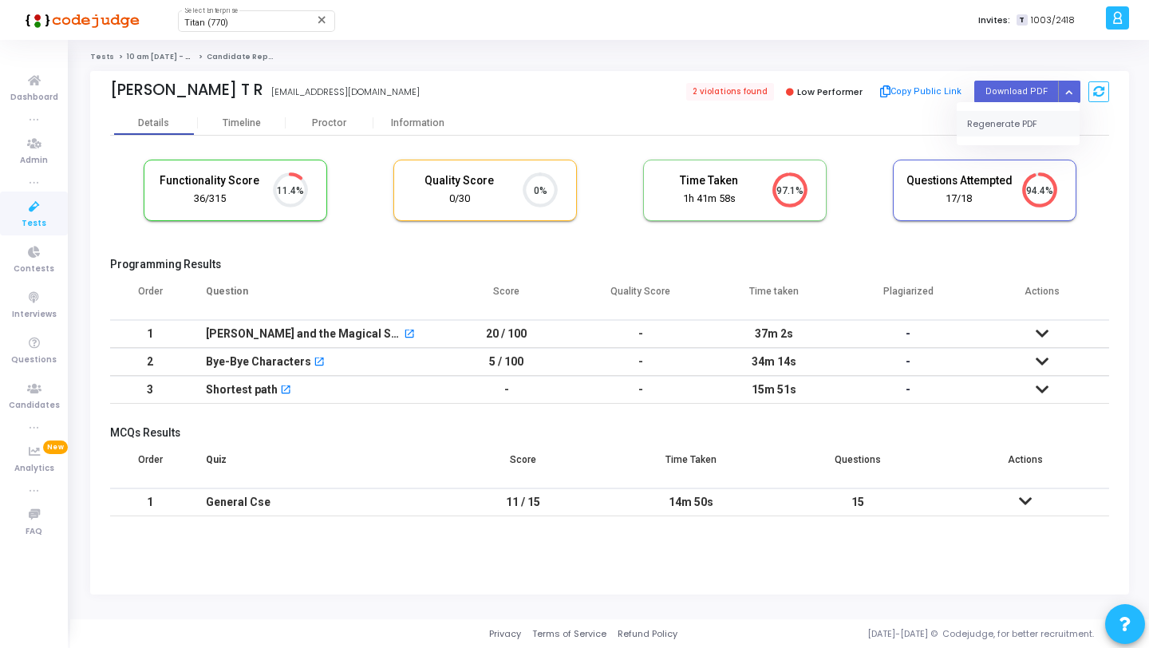
click at [1025, 112] on button "Regenerate PDF" at bounding box center [1017, 124] width 123 height 26
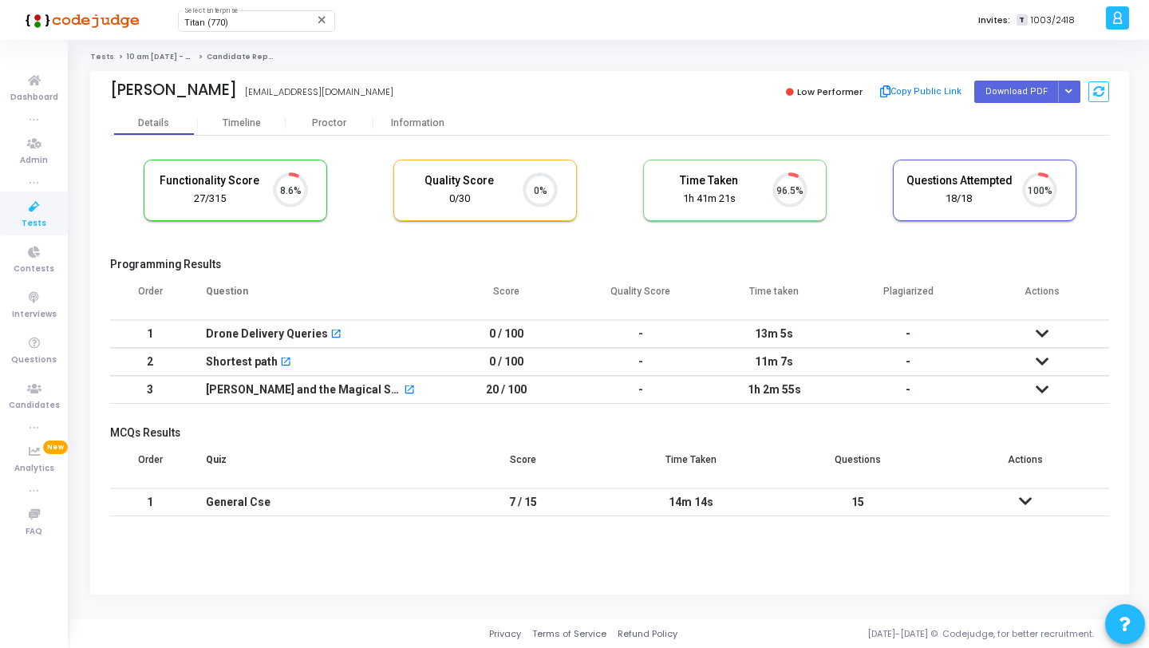
scroll to position [33, 41]
click at [1071, 94] on icon "Button group with nested dropdown" at bounding box center [1068, 92] width 7 height 8
click at [1019, 132] on button "Regenerate PDF" at bounding box center [1017, 124] width 123 height 26
click at [1067, 92] on icon "Button group with nested dropdown" at bounding box center [1068, 92] width 7 height 8
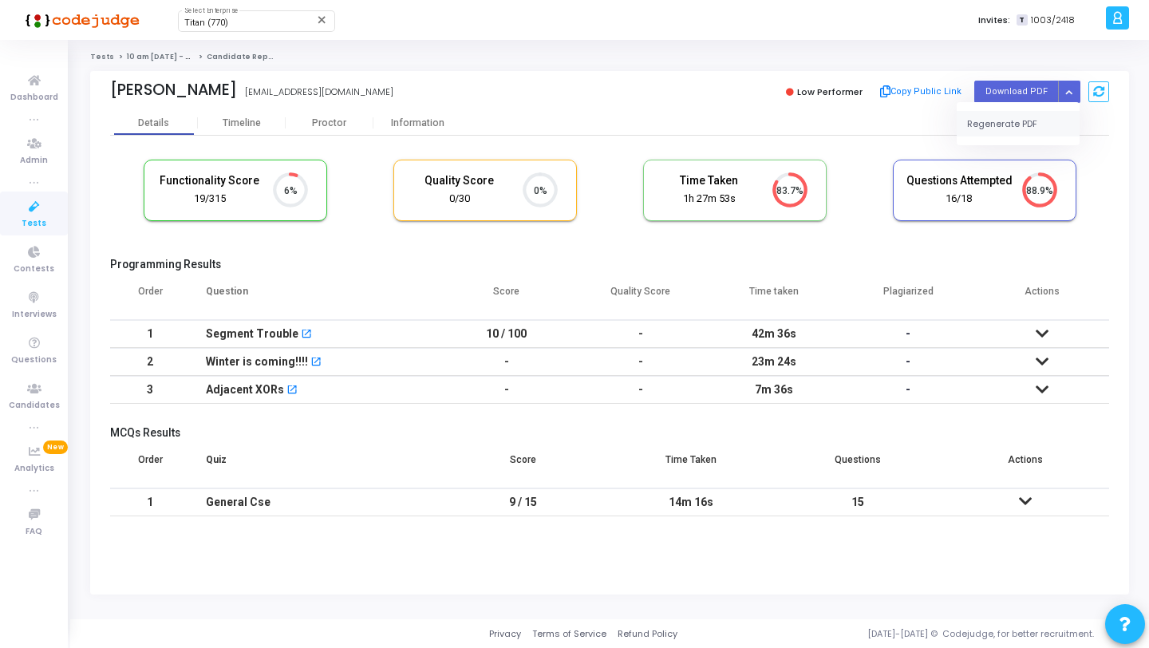
click at [1013, 124] on button "Regenerate PDF" at bounding box center [1017, 124] width 123 height 26
click at [1066, 97] on button "Button group with nested dropdown" at bounding box center [1069, 92] width 22 height 22
click at [1015, 117] on button "Regenerate PDF" at bounding box center [1017, 124] width 123 height 26
click at [1070, 97] on button "Button group with nested dropdown" at bounding box center [1069, 92] width 22 height 22
click at [1005, 124] on button "Regenerate PDF" at bounding box center [1017, 124] width 123 height 26
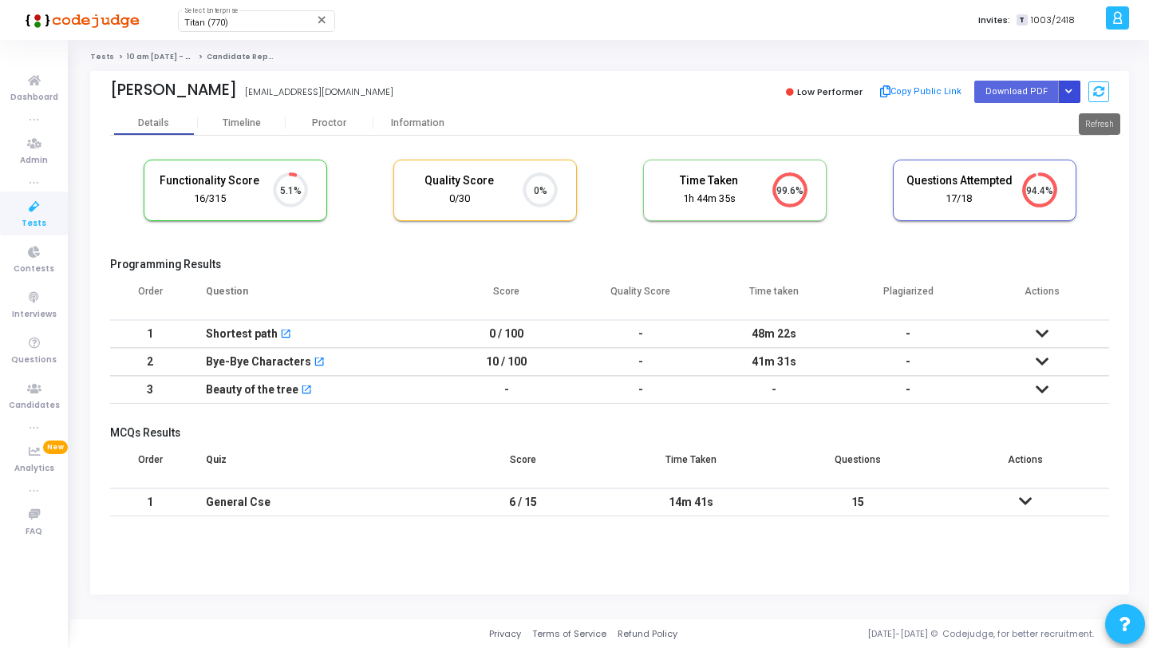
click at [1067, 89] on icon "Button group with nested dropdown" at bounding box center [1068, 92] width 7 height 8
click at [1009, 111] on button "Regenerate PDF" at bounding box center [1017, 124] width 123 height 26
click at [1065, 85] on button "Button group with nested dropdown" at bounding box center [1069, 92] width 22 height 22
click at [1007, 112] on button "Regenerate PDF" at bounding box center [1017, 124] width 123 height 26
click at [1069, 95] on icon "Button group with nested dropdown" at bounding box center [1068, 92] width 7 height 8
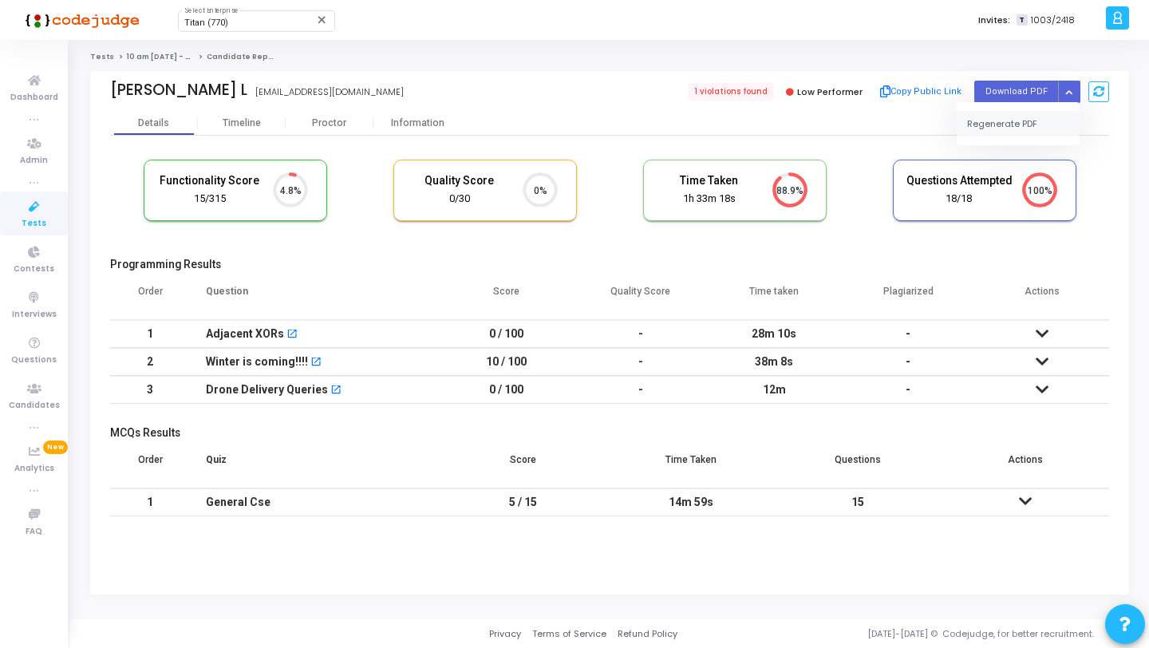
click at [1013, 132] on button "Regenerate PDF" at bounding box center [1017, 124] width 123 height 26
click at [1066, 89] on icon "Button group with nested dropdown" at bounding box center [1068, 92] width 7 height 8
click at [1008, 127] on button "Regenerate PDF" at bounding box center [1017, 124] width 123 height 26
click at [1072, 89] on button "Button group with nested dropdown" at bounding box center [1069, 92] width 22 height 22
click at [1007, 135] on button "Regenerate PDF" at bounding box center [1017, 124] width 123 height 26
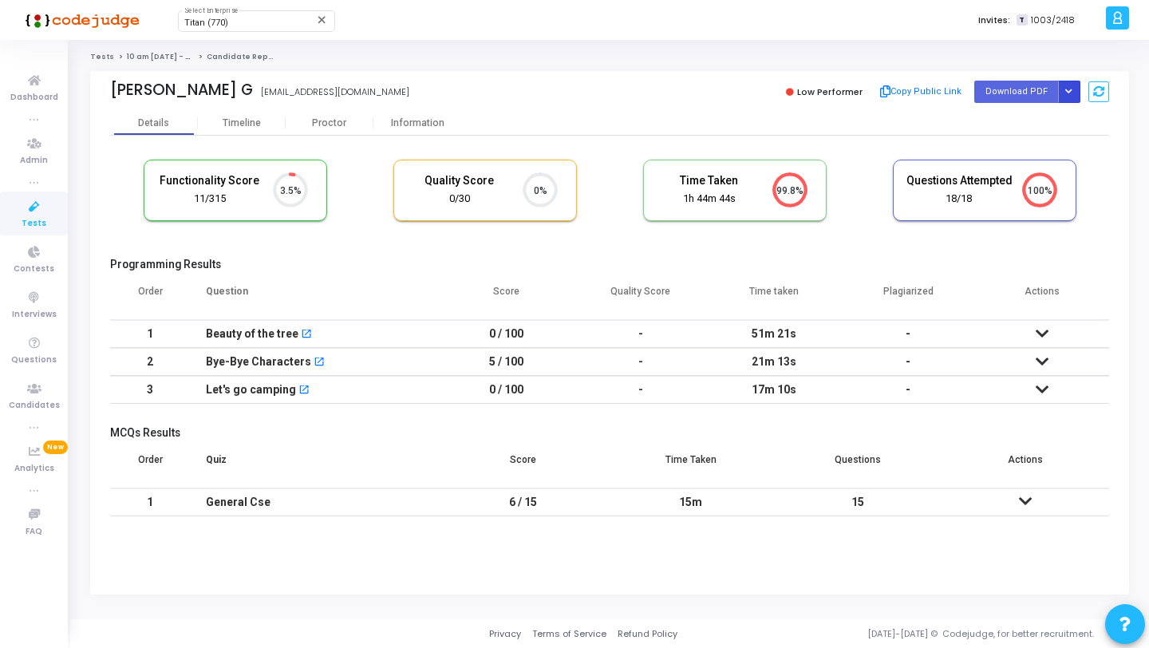
click at [1066, 92] on icon "Button group with nested dropdown" at bounding box center [1068, 92] width 7 height 8
click at [1016, 128] on button "Regenerate PDF" at bounding box center [1017, 124] width 123 height 26
click at [1069, 95] on icon "Button group with nested dropdown" at bounding box center [1068, 92] width 7 height 8
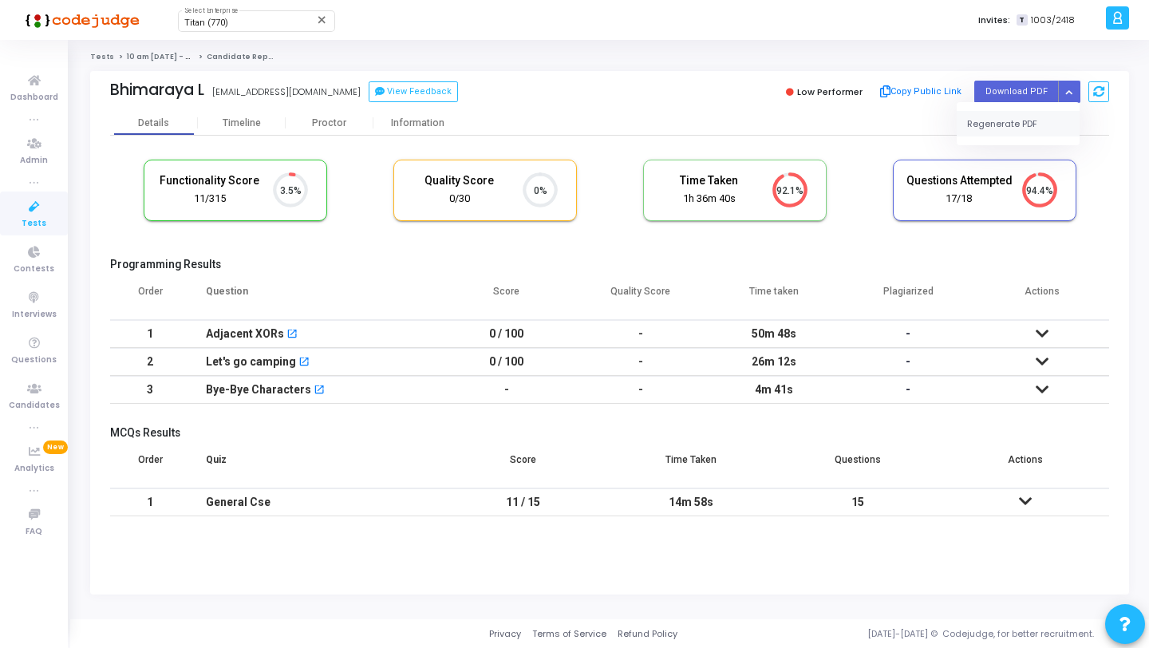
click at [1019, 121] on button "Regenerate PDF" at bounding box center [1017, 124] width 123 height 26
click at [1071, 90] on icon "Button group with nested dropdown" at bounding box center [1068, 92] width 7 height 8
click at [1030, 129] on button "Regenerate PDF" at bounding box center [1017, 124] width 123 height 26
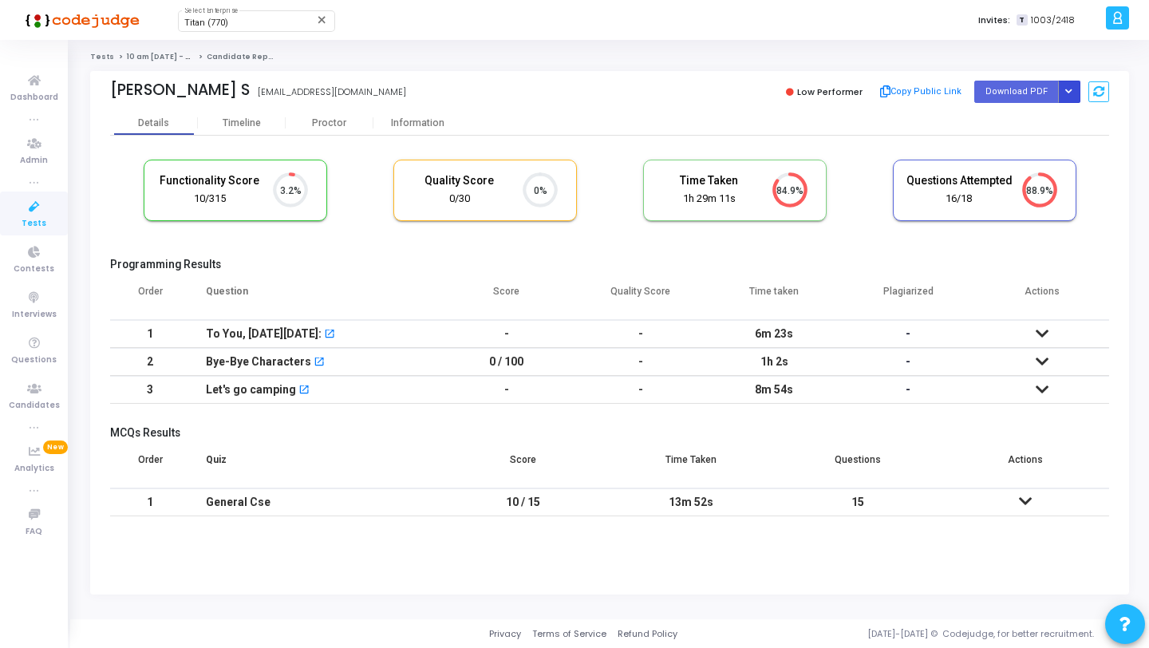
click at [1078, 91] on button "Button group with nested dropdown" at bounding box center [1069, 92] width 22 height 22
click at [1031, 125] on button "Regenerate PDF" at bounding box center [1017, 124] width 123 height 26
click at [1061, 86] on button "Button group with nested dropdown" at bounding box center [1069, 92] width 22 height 22
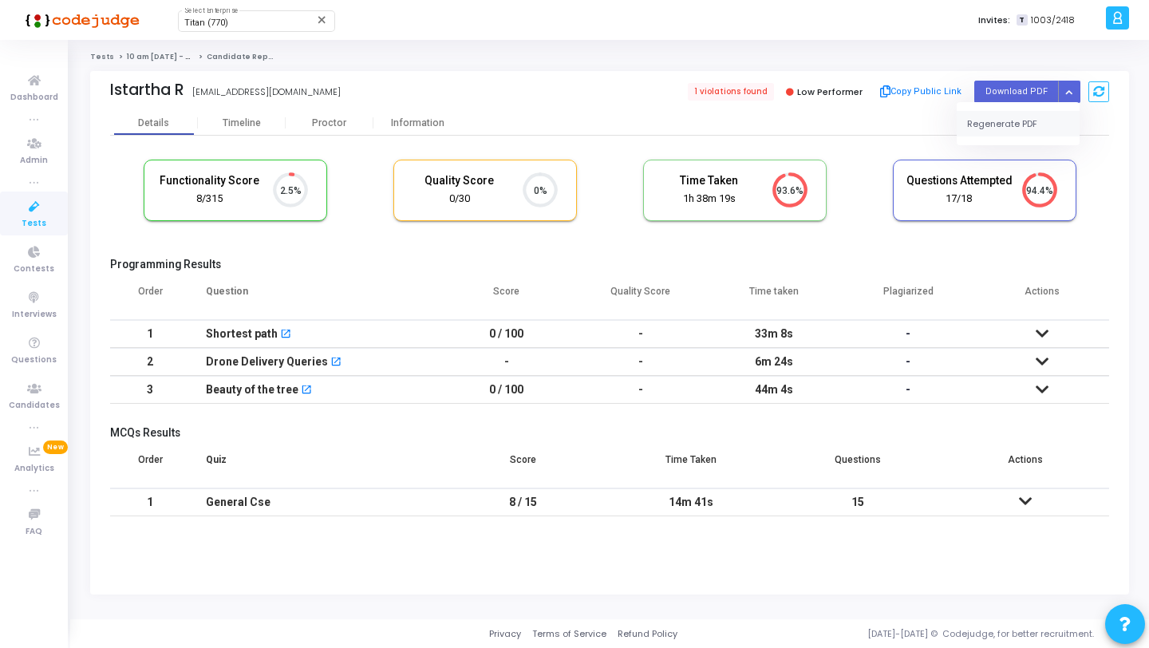
click at [1014, 128] on button "Regenerate PDF" at bounding box center [1017, 124] width 123 height 26
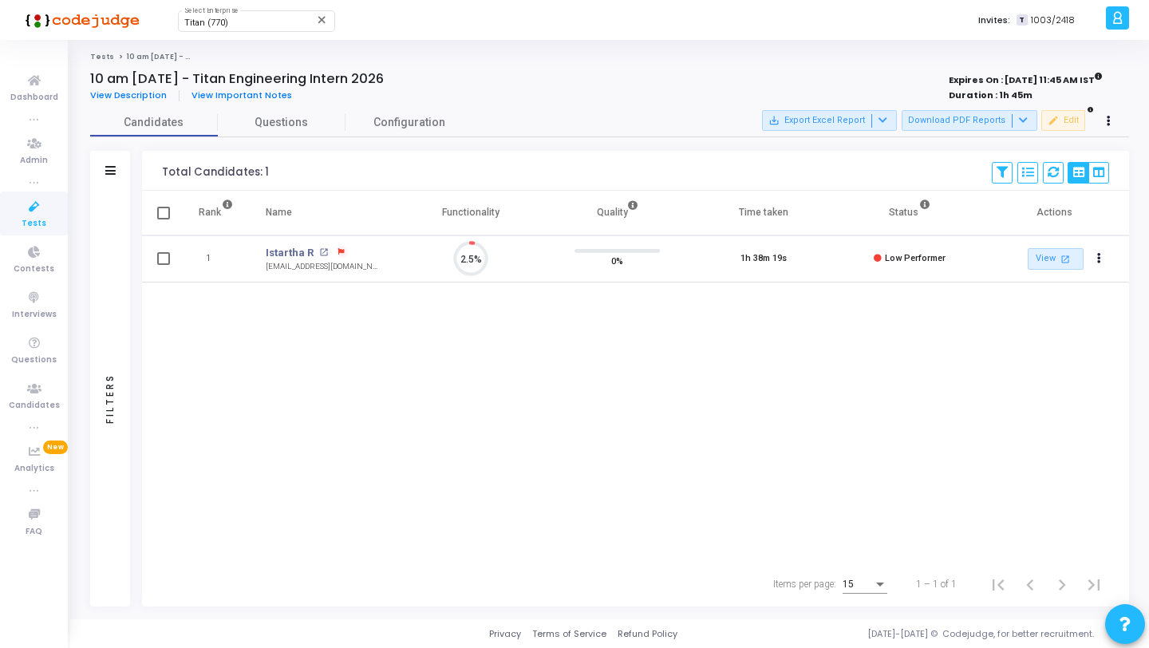
scroll to position [7, 7]
click at [115, 201] on div "Filters" at bounding box center [110, 399] width 40 height 416
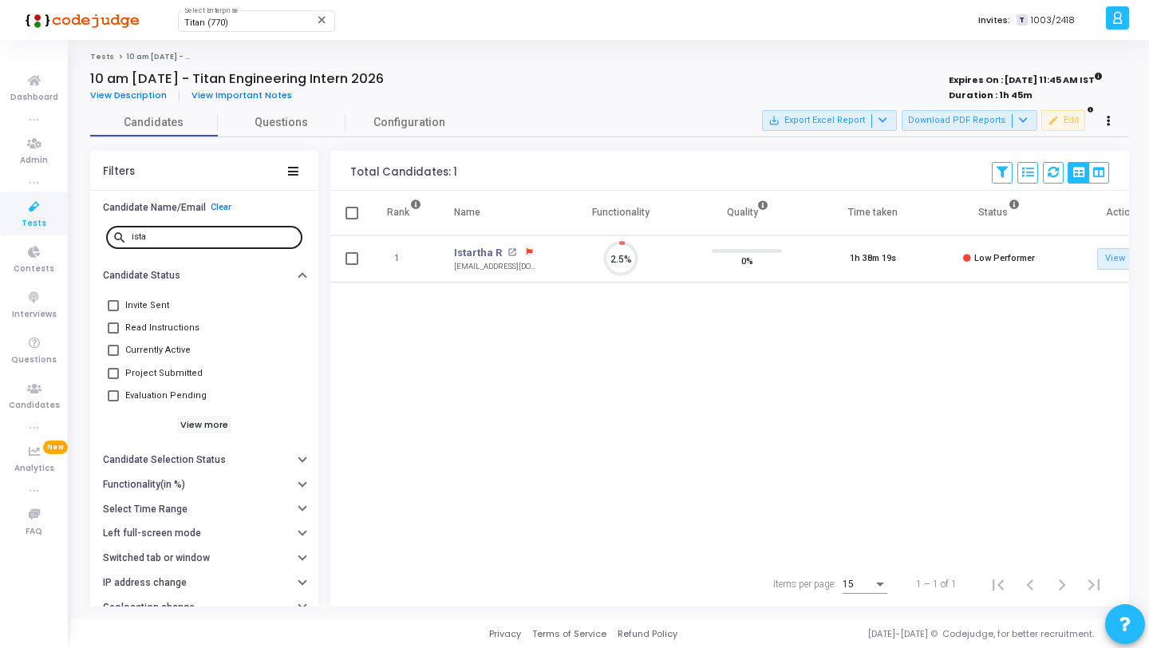
click at [201, 234] on input "ista" at bounding box center [214, 237] width 164 height 10
click at [488, 254] on link "Deepti Raj" at bounding box center [481, 253] width 55 height 16
click at [191, 236] on input "deepti" at bounding box center [214, 237] width 164 height 10
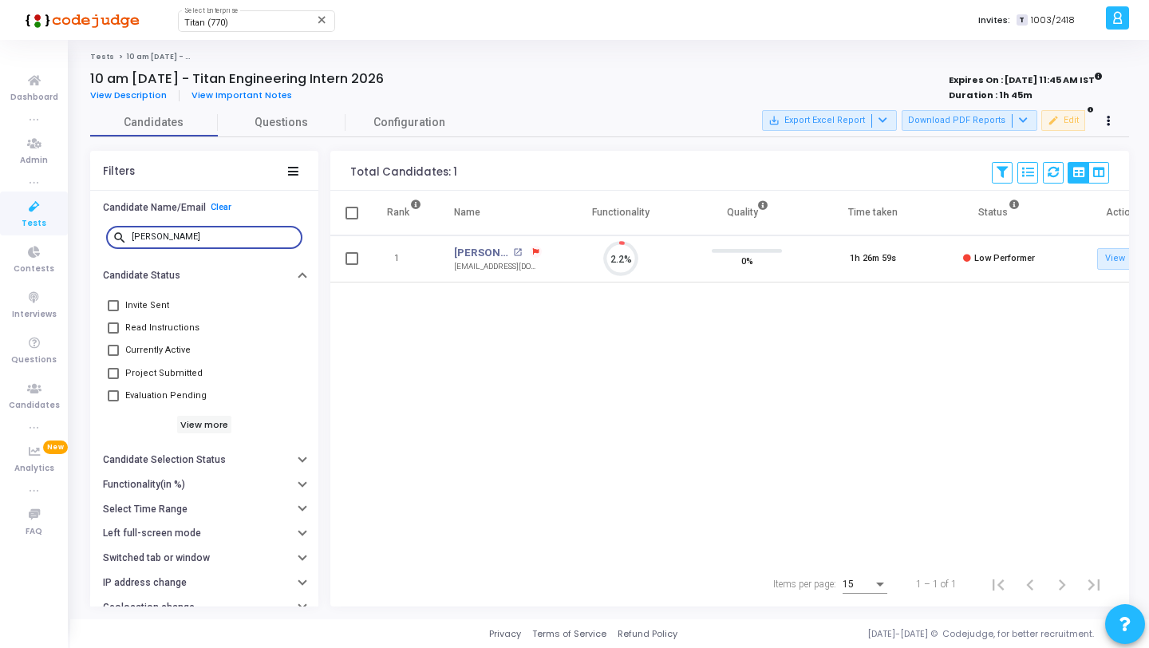
click at [191, 236] on input "deepti" at bounding box center [214, 237] width 164 height 10
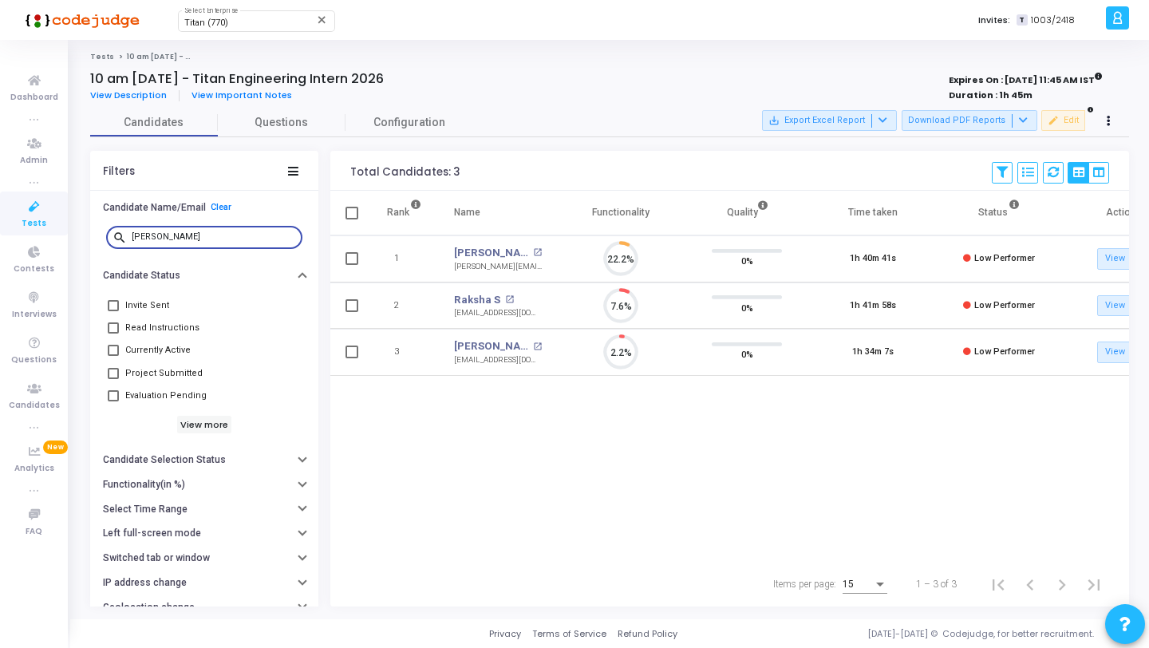
scroll to position [33, 41]
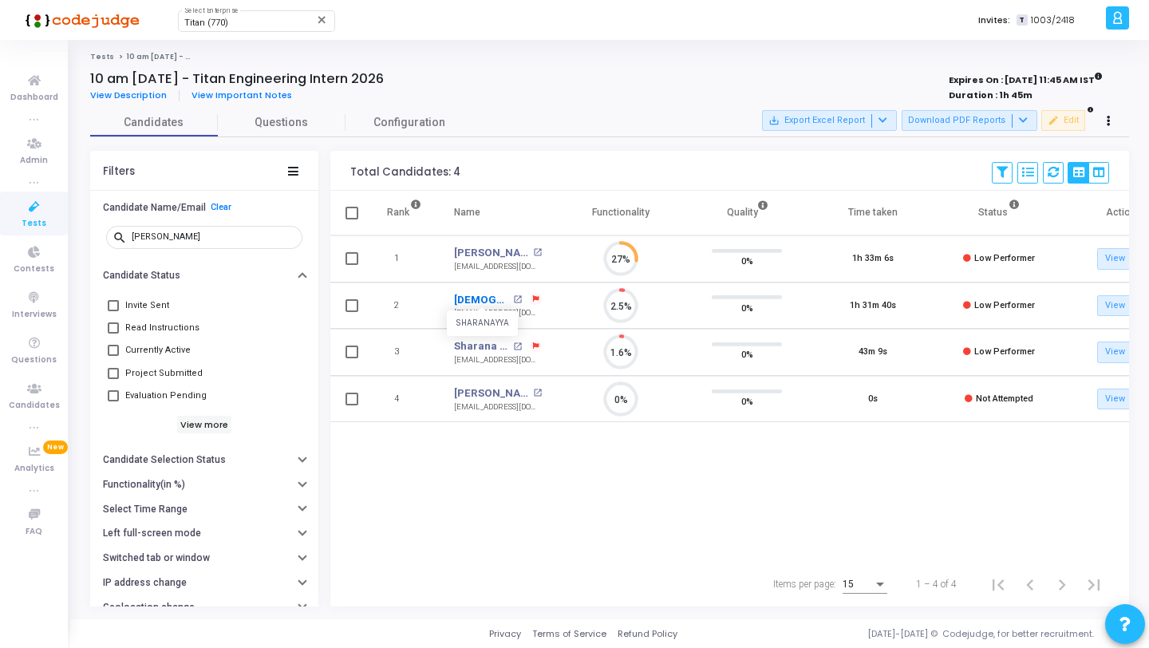
click at [482, 294] on link "Sharanayya" at bounding box center [481, 300] width 55 height 16
click at [196, 232] on input "shara" at bounding box center [214, 237] width 164 height 10
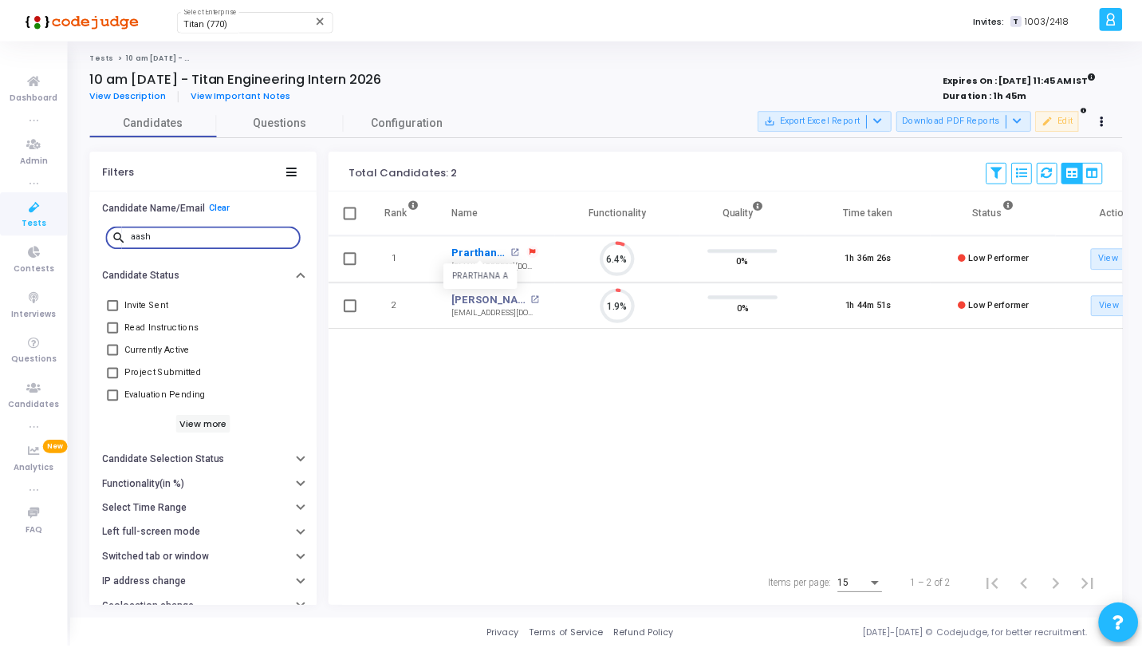
scroll to position [33, 41]
type input "aash"
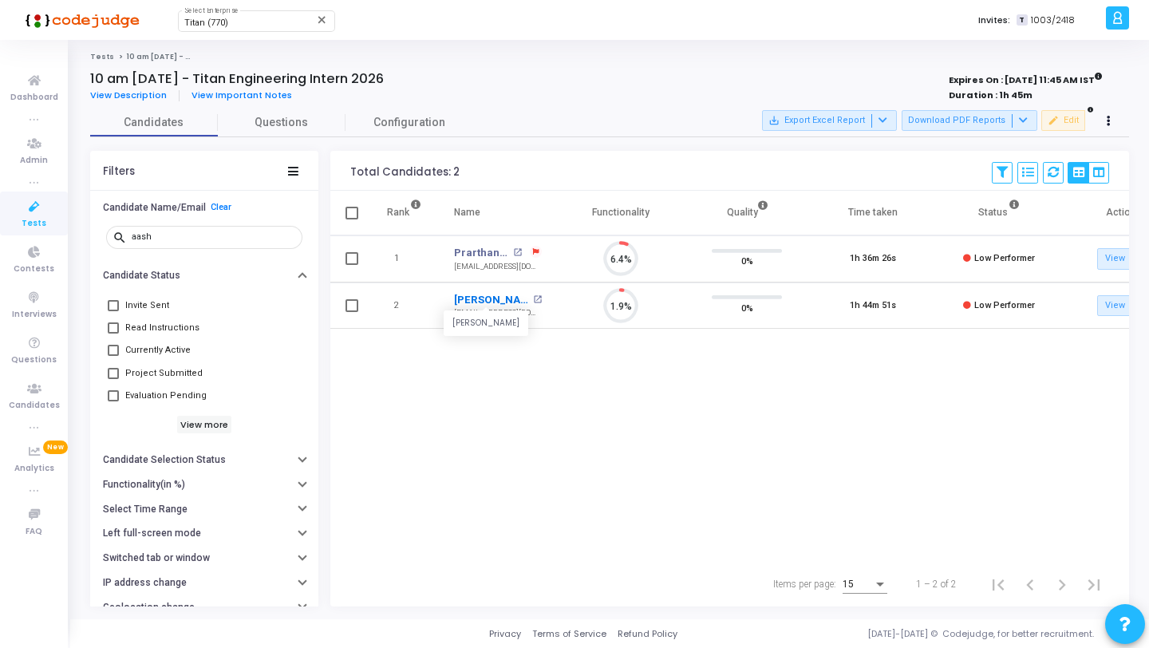
click at [487, 301] on link "Aashutosh Pandey" at bounding box center [491, 300] width 75 height 16
click at [237, 232] on input "aash" at bounding box center [214, 237] width 164 height 10
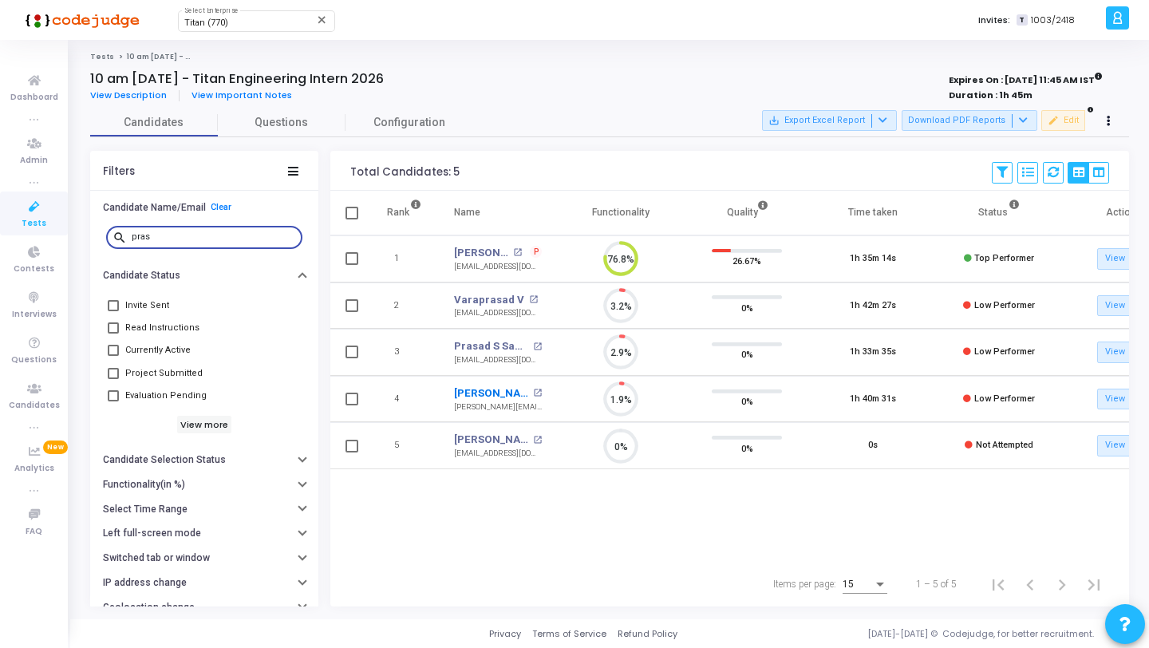
click at [490, 392] on link "Prashasthi Nand Reddy" at bounding box center [491, 393] width 75 height 16
click at [196, 234] on input "pras" at bounding box center [214, 237] width 164 height 10
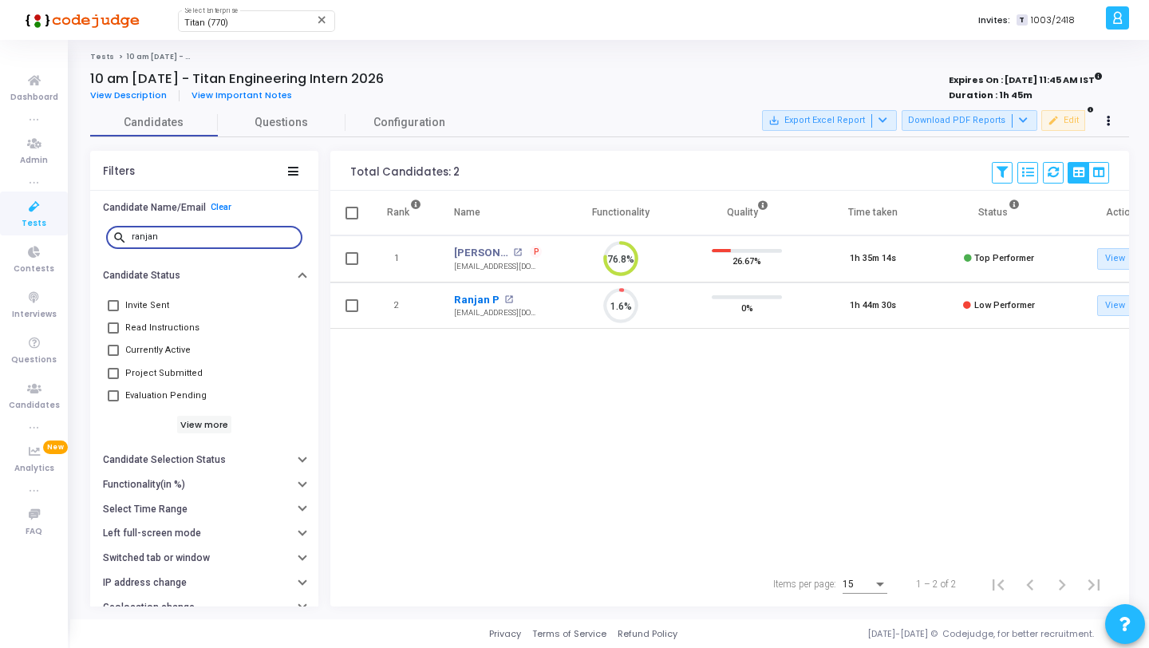
type input "ranjan"
click at [479, 297] on link "Ranjan P" at bounding box center [476, 300] width 45 height 16
click at [181, 233] on input "ranjan" at bounding box center [214, 237] width 164 height 10
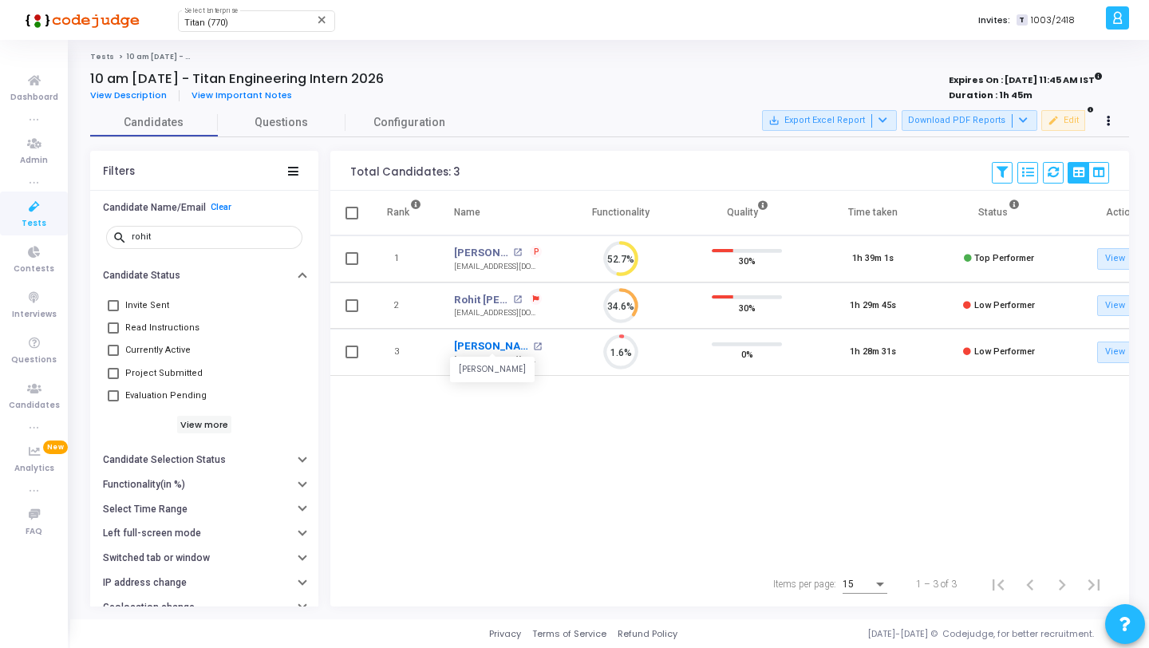
click at [492, 344] on link "Rohit V Bennur" at bounding box center [491, 346] width 75 height 16
click at [206, 240] on input "rohit" at bounding box center [214, 237] width 164 height 10
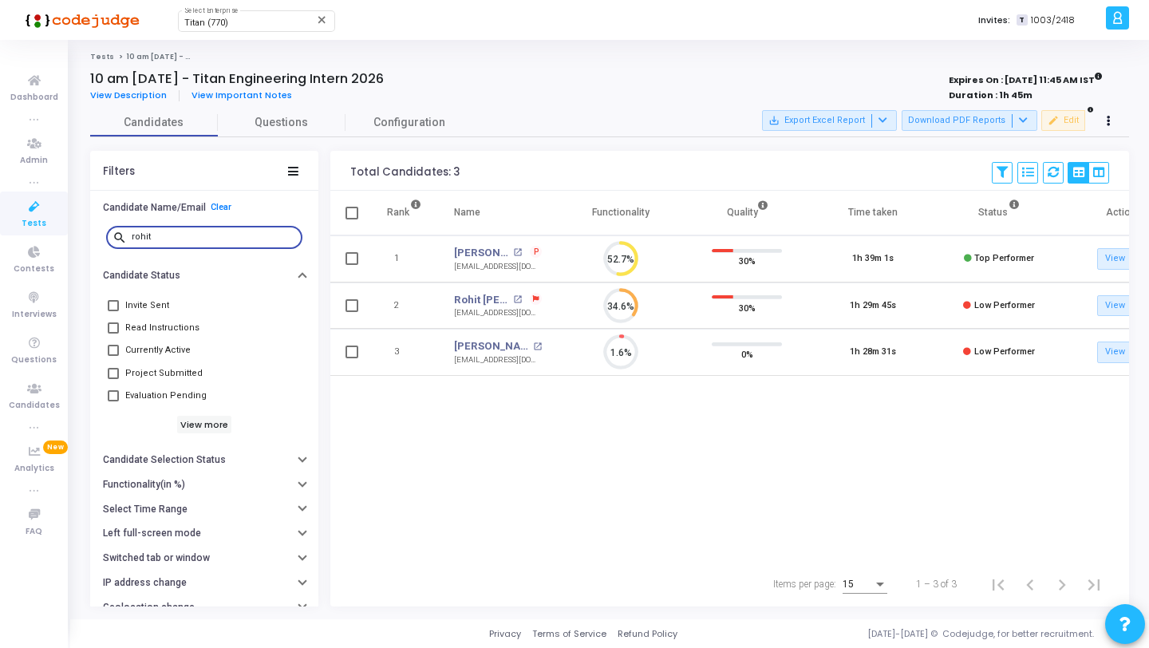
click at [206, 240] on input "rohit" at bounding box center [214, 237] width 164 height 10
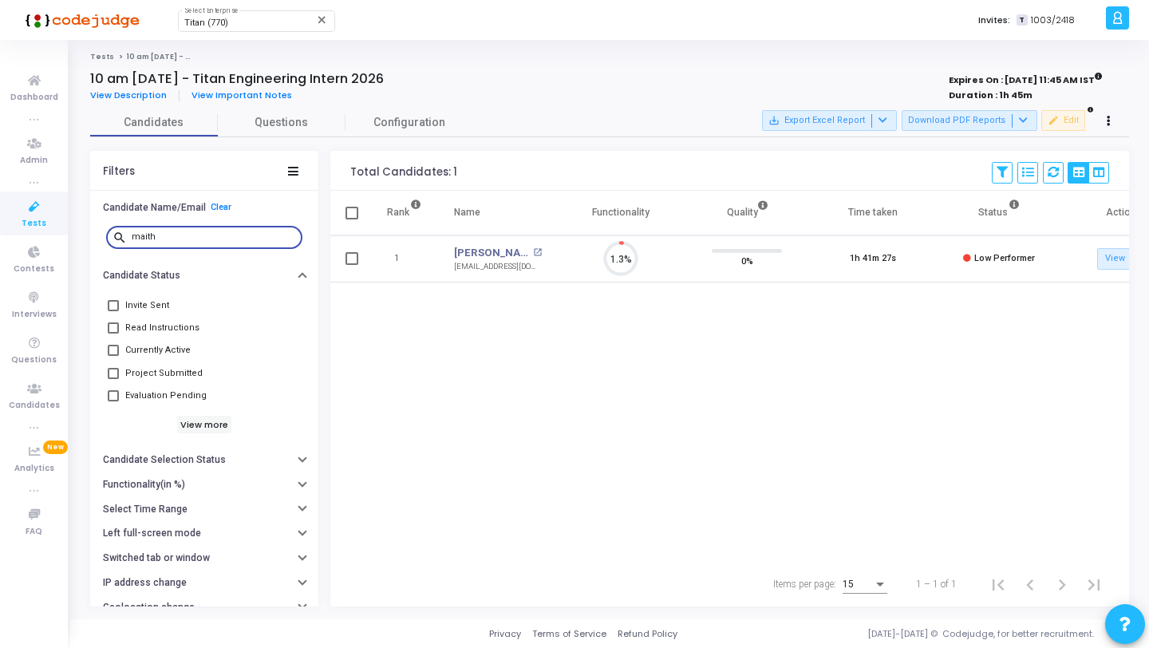
click at [451, 251] on td "Maithri Abhay Humbarwadi open_in_new maithri.humbarwadi@gmail.com" at bounding box center [498, 258] width 120 height 47
click at [465, 251] on link "Maithri Abhay Humbarwadi" at bounding box center [491, 253] width 75 height 16
click at [197, 234] on input "maith" at bounding box center [214, 237] width 164 height 10
click at [484, 253] on link "Likhitha S" at bounding box center [491, 253] width 75 height 16
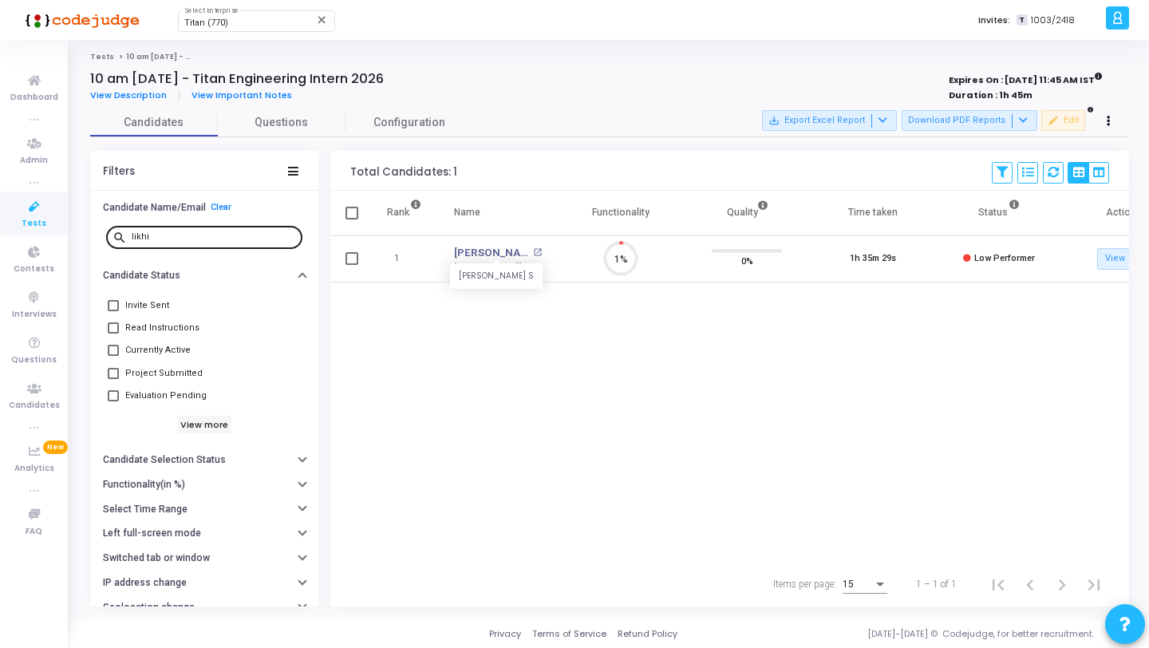
click at [161, 240] on input "likhi" at bounding box center [214, 237] width 164 height 10
click at [473, 255] on link "Apsara B" at bounding box center [477, 253] width 46 height 16
click at [207, 238] on input "apsa" at bounding box center [214, 237] width 164 height 10
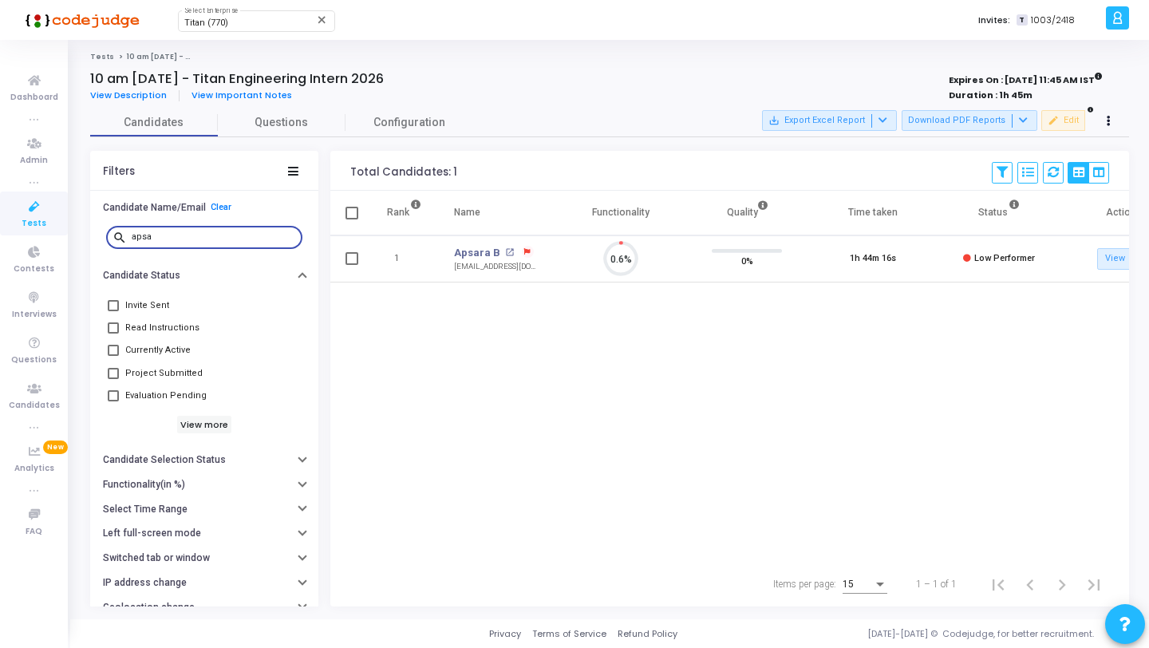
click at [207, 238] on input "apsa" at bounding box center [214, 237] width 164 height 10
click at [492, 250] on link "Vaishnavi B Shetty" at bounding box center [491, 253] width 75 height 16
click at [210, 238] on input "vaish" at bounding box center [214, 237] width 164 height 10
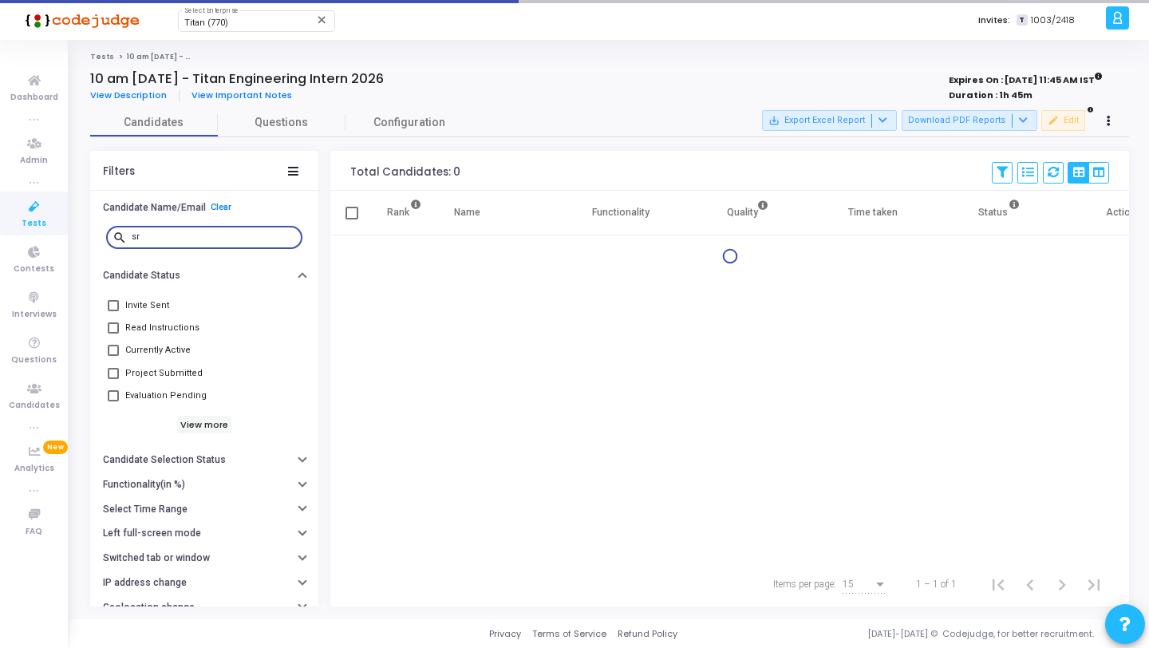
type input "s"
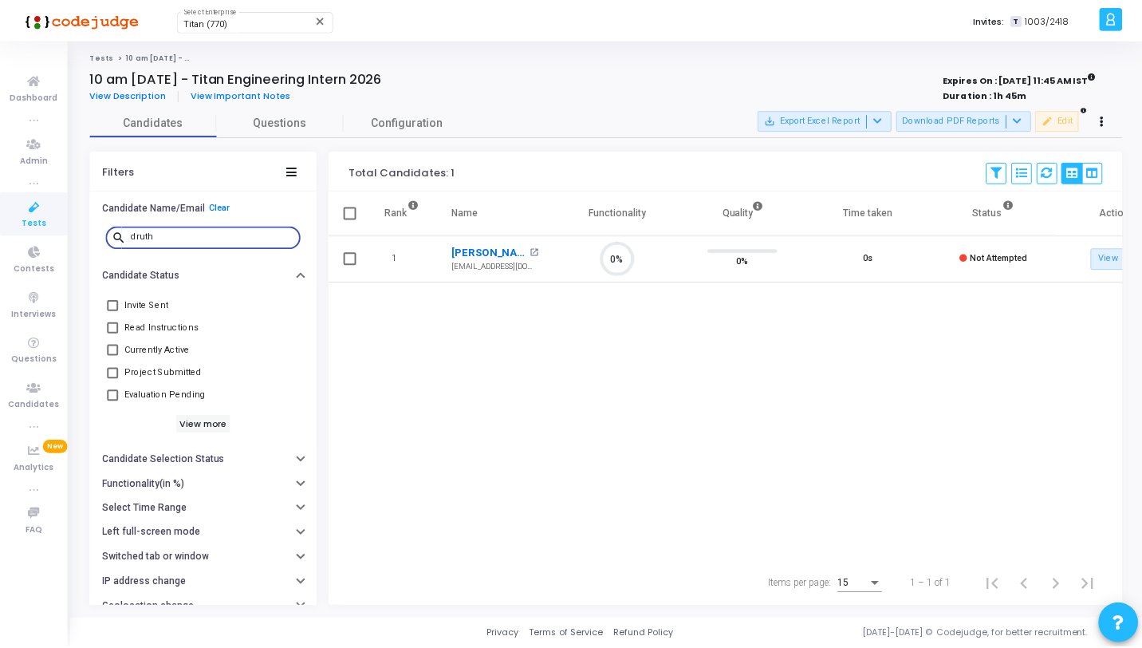
scroll to position [33, 41]
type input "druth"
click at [475, 250] on link "Druthi Sp" at bounding box center [491, 253] width 75 height 16
click at [228, 239] on input "druth" at bounding box center [214, 237] width 164 height 10
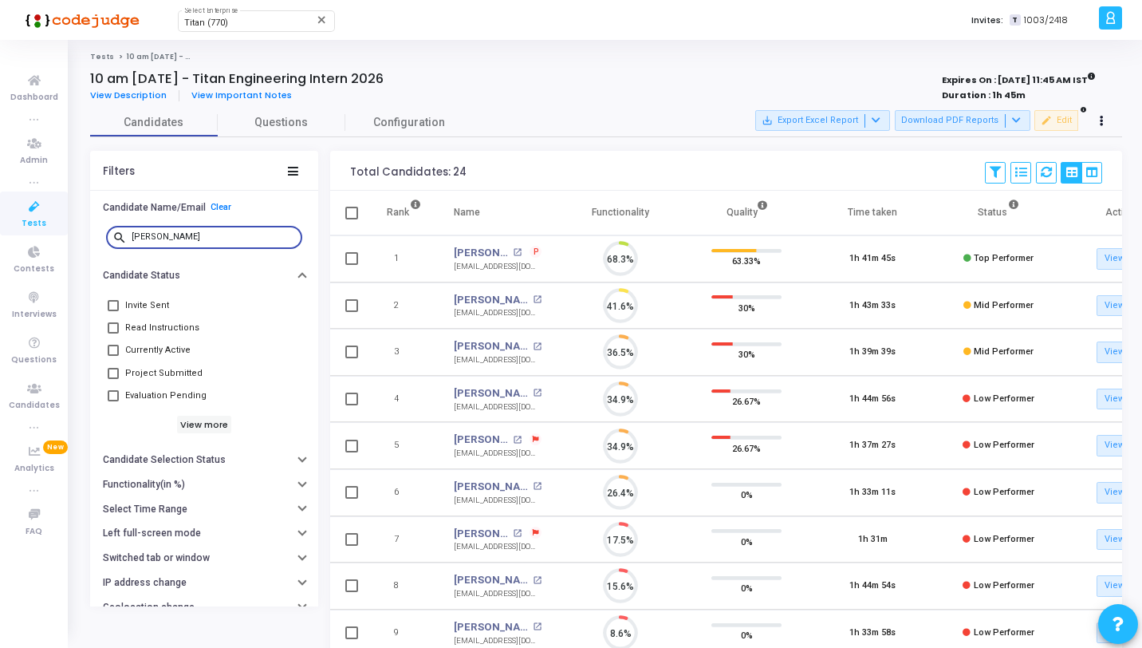
scroll to position [33, 41]
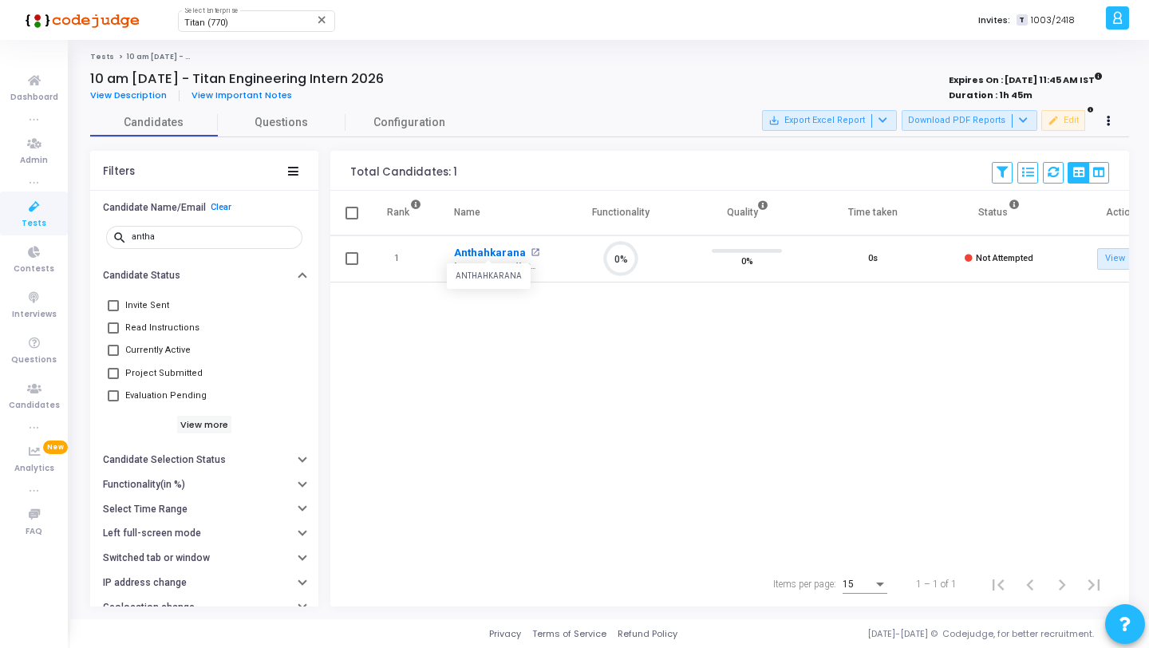
click at [495, 252] on link "Anthahkarana" at bounding box center [490, 253] width 72 height 16
click at [225, 238] on input "antha" at bounding box center [214, 237] width 164 height 10
click at [487, 252] on link "[PERSON_NAME]" at bounding box center [491, 253] width 75 height 16
click at [159, 229] on div "gonga" at bounding box center [214, 236] width 164 height 26
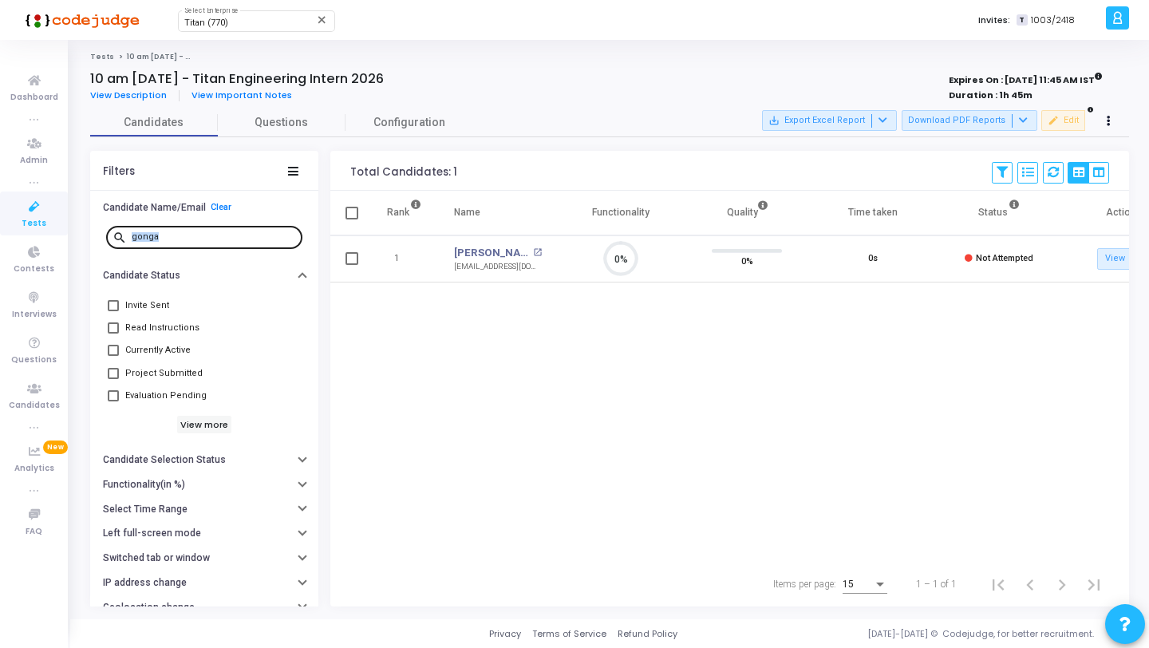
click at [159, 229] on div "gonga" at bounding box center [214, 236] width 164 height 26
type input "g"
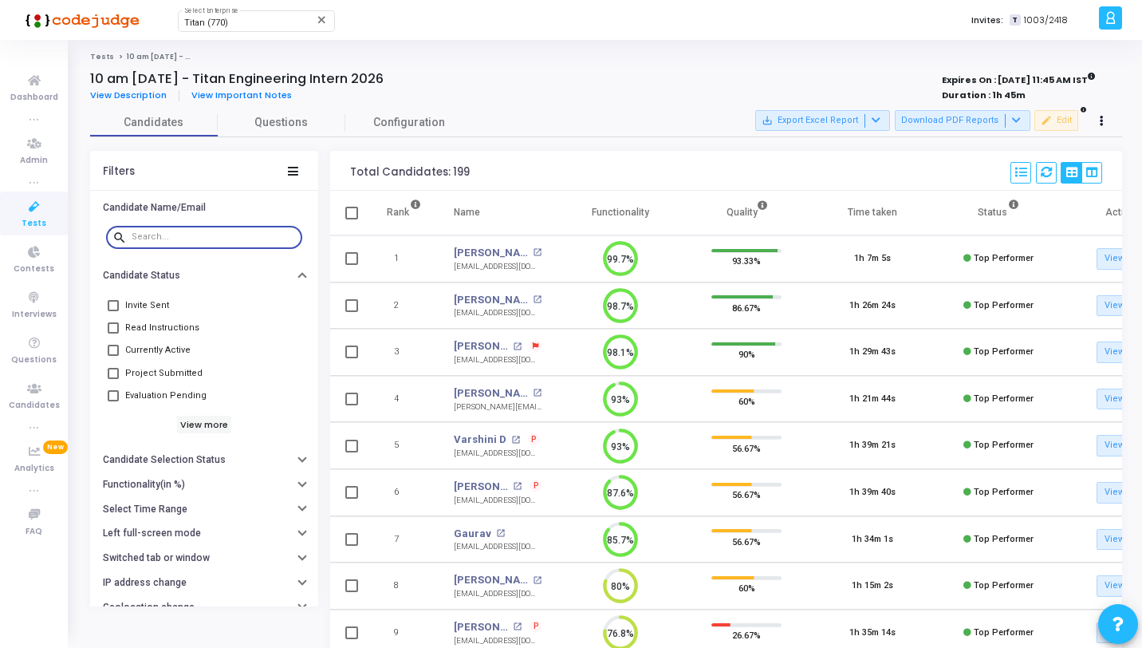
click at [169, 238] on input "text" at bounding box center [214, 237] width 164 height 10
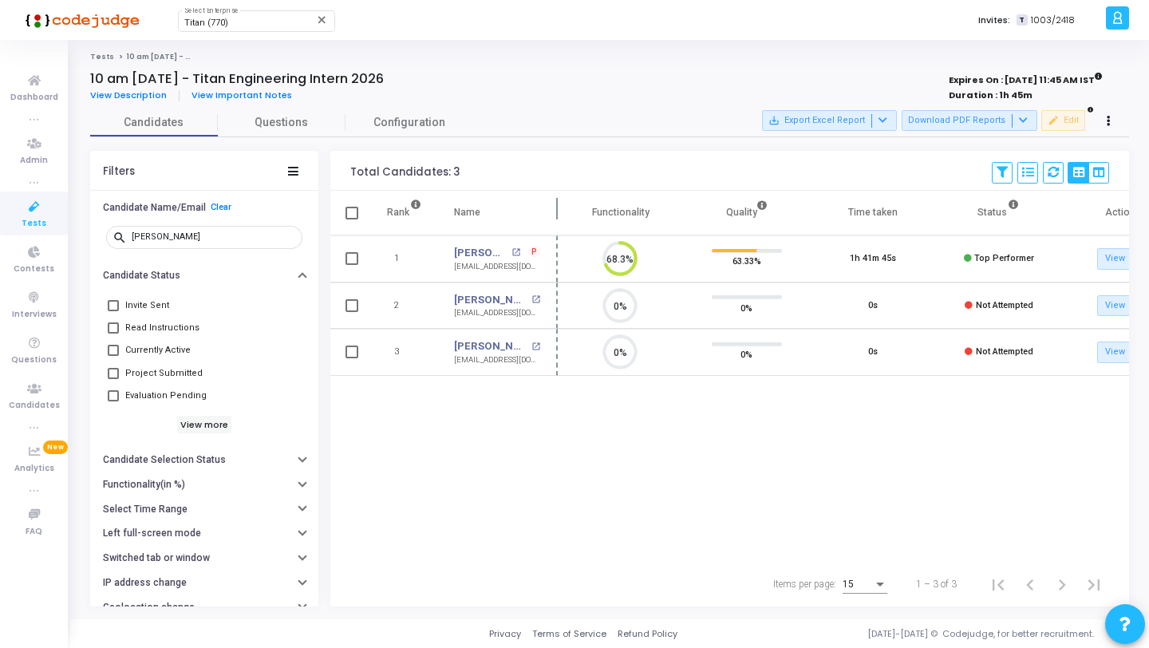
drag, startPoint x: 559, startPoint y: 214, endPoint x: 667, endPoint y: 214, distance: 107.7
click at [565, 214] on span at bounding box center [558, 213] width 16 height 44
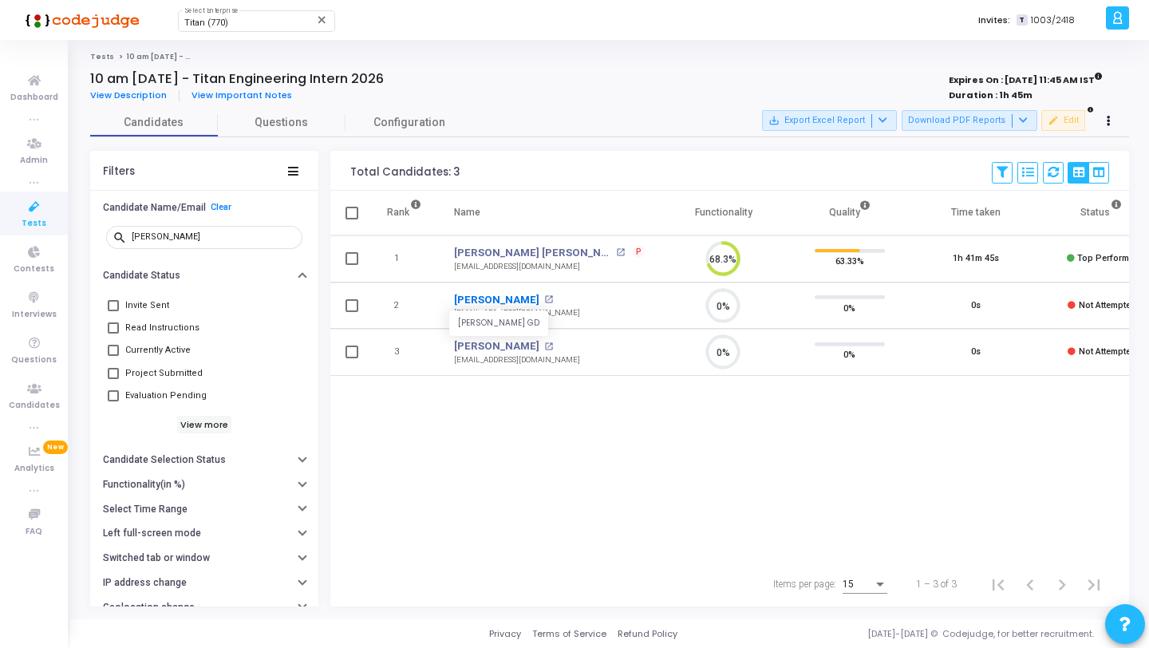
click at [487, 301] on link "Meghana Gd" at bounding box center [496, 300] width 85 height 16
click at [233, 236] on input "megha" at bounding box center [214, 237] width 164 height 10
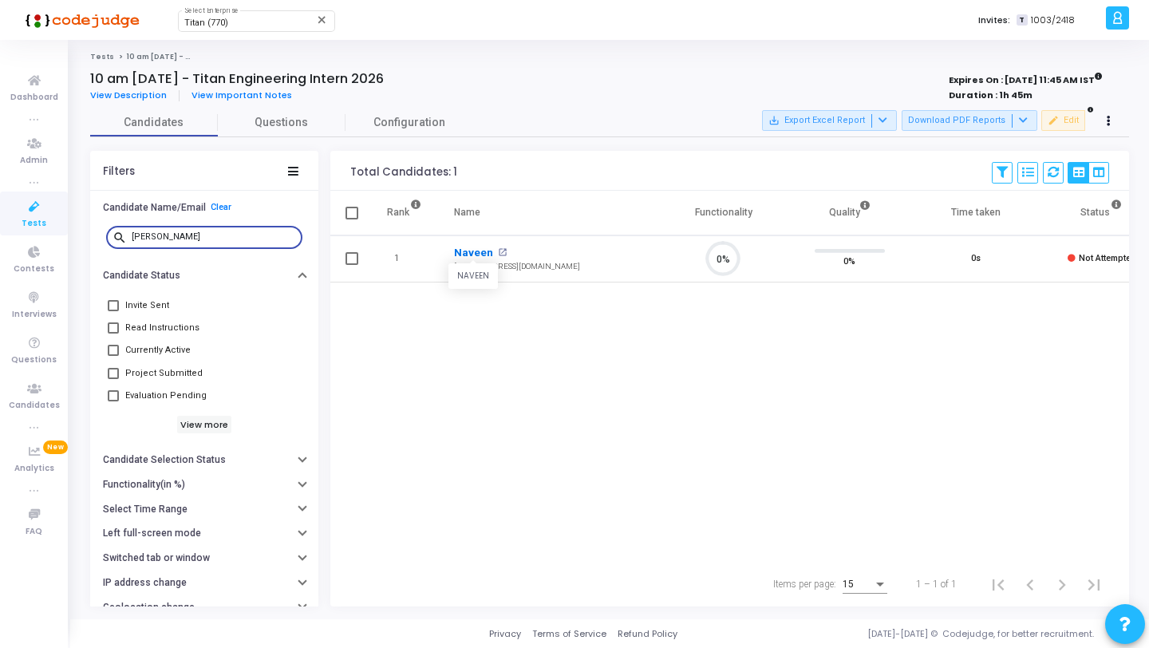
click at [481, 254] on link "Naveen" at bounding box center [473, 253] width 39 height 16
click at [205, 236] on input "navee" at bounding box center [214, 237] width 164 height 10
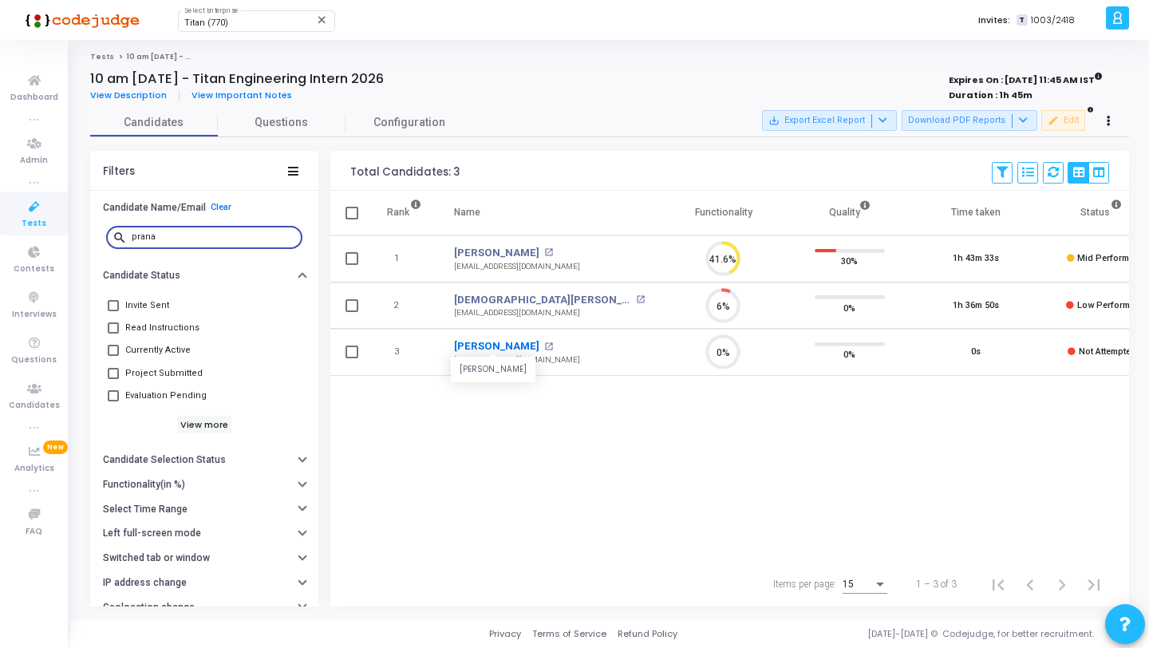
click at [510, 345] on link "Pranava N Hegde" at bounding box center [496, 346] width 85 height 16
click at [220, 232] on input "prana" at bounding box center [214, 237] width 164 height 10
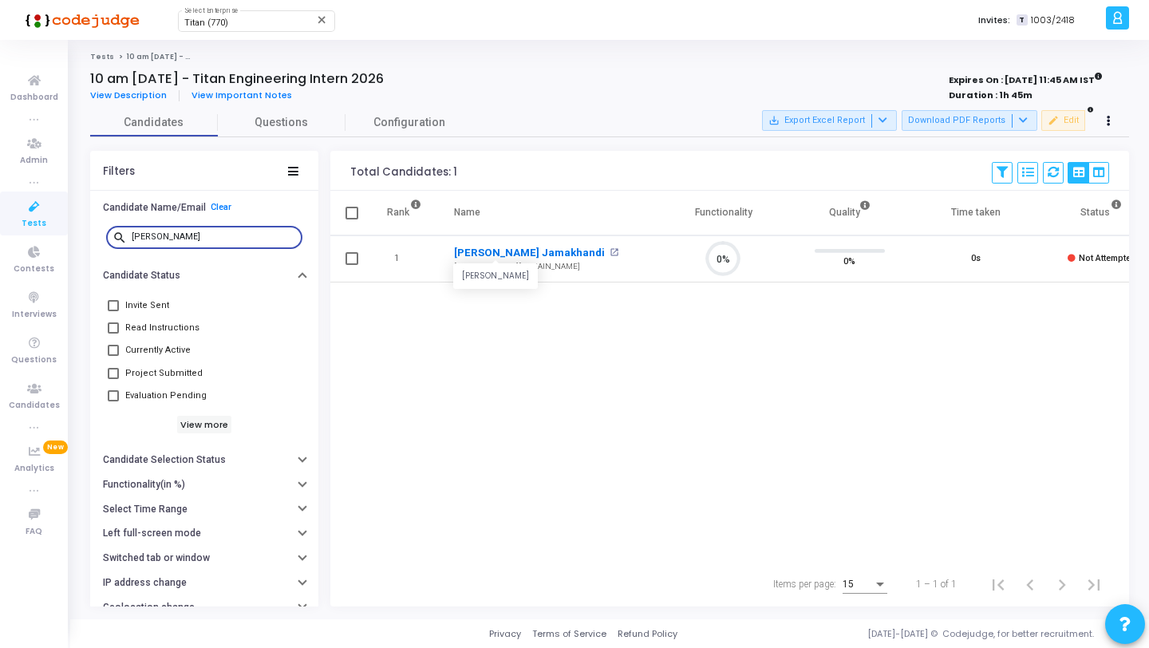
click at [506, 255] on link "Simran Mastan Jamakhandi" at bounding box center [529, 253] width 151 height 16
click at [211, 234] on input "simran" at bounding box center [214, 237] width 164 height 10
click at [466, 250] on link "Surya S" at bounding box center [473, 253] width 38 height 16
click at [227, 235] on input "surya" at bounding box center [214, 237] width 164 height 10
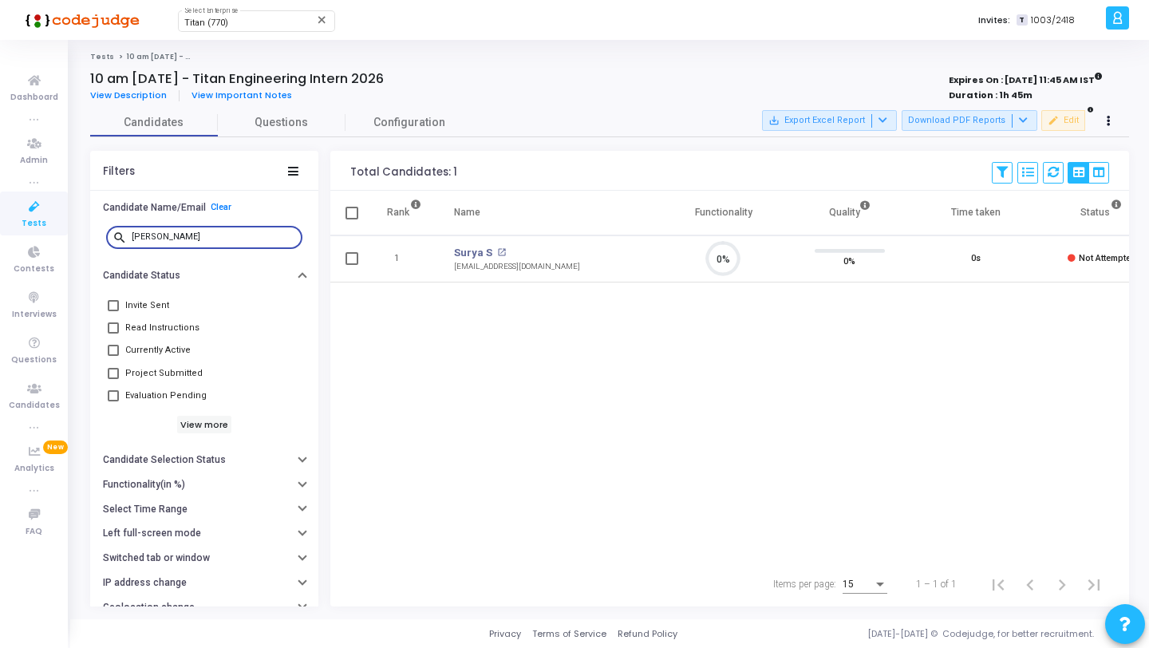
click at [227, 235] on input "surya" at bounding box center [214, 237] width 164 height 10
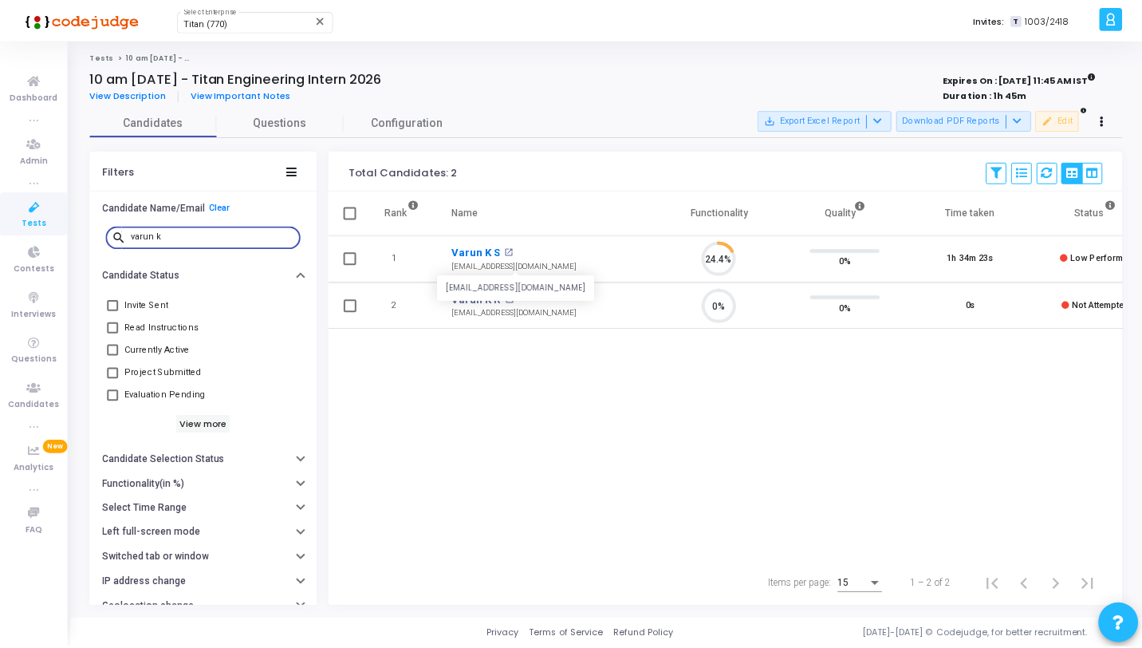
scroll to position [33, 41]
click at [481, 251] on link "Varun K S" at bounding box center [478, 253] width 49 height 16
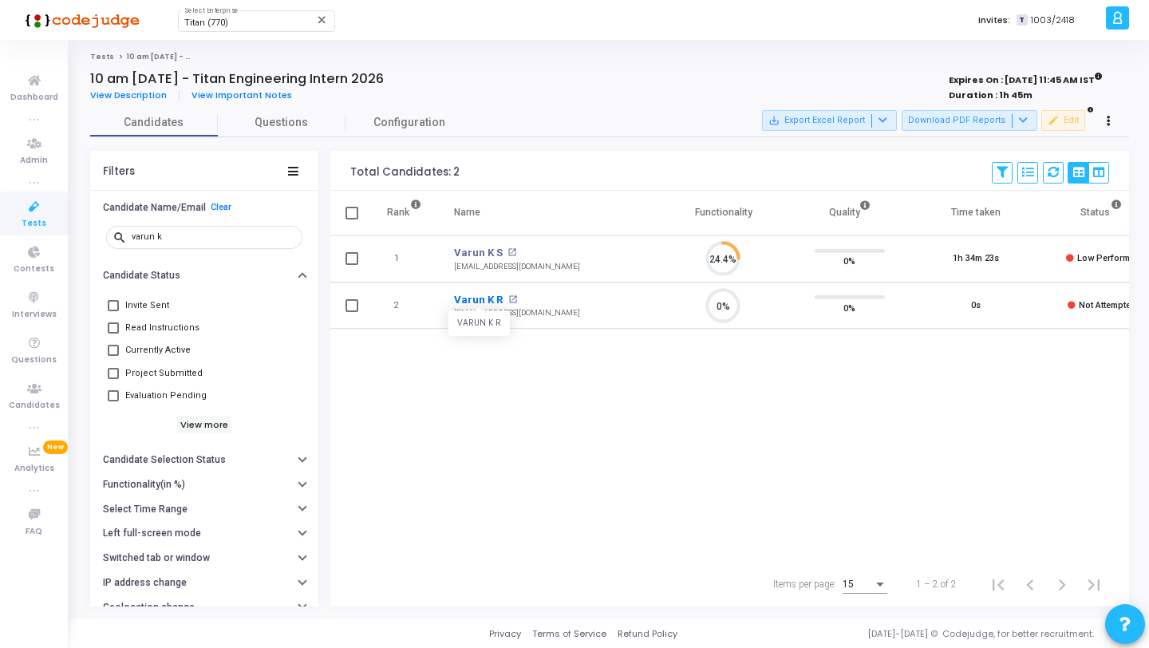
click at [471, 301] on link "Varun K R" at bounding box center [478, 300] width 49 height 16
click at [172, 241] on input "varun k" at bounding box center [214, 237] width 164 height 10
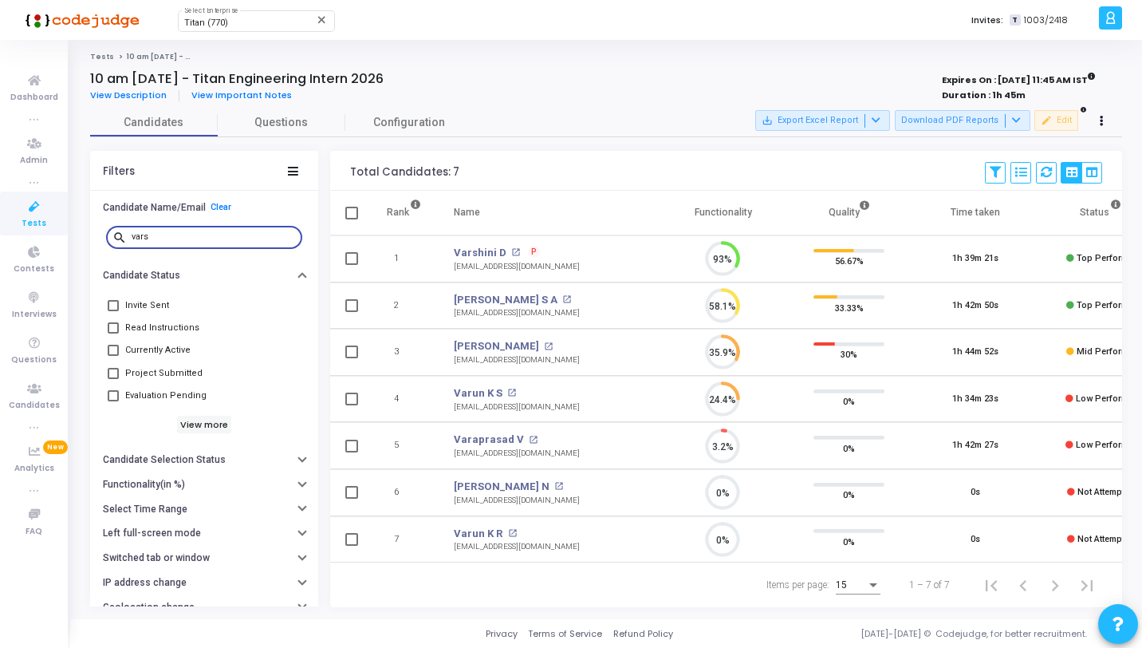
scroll to position [33, 41]
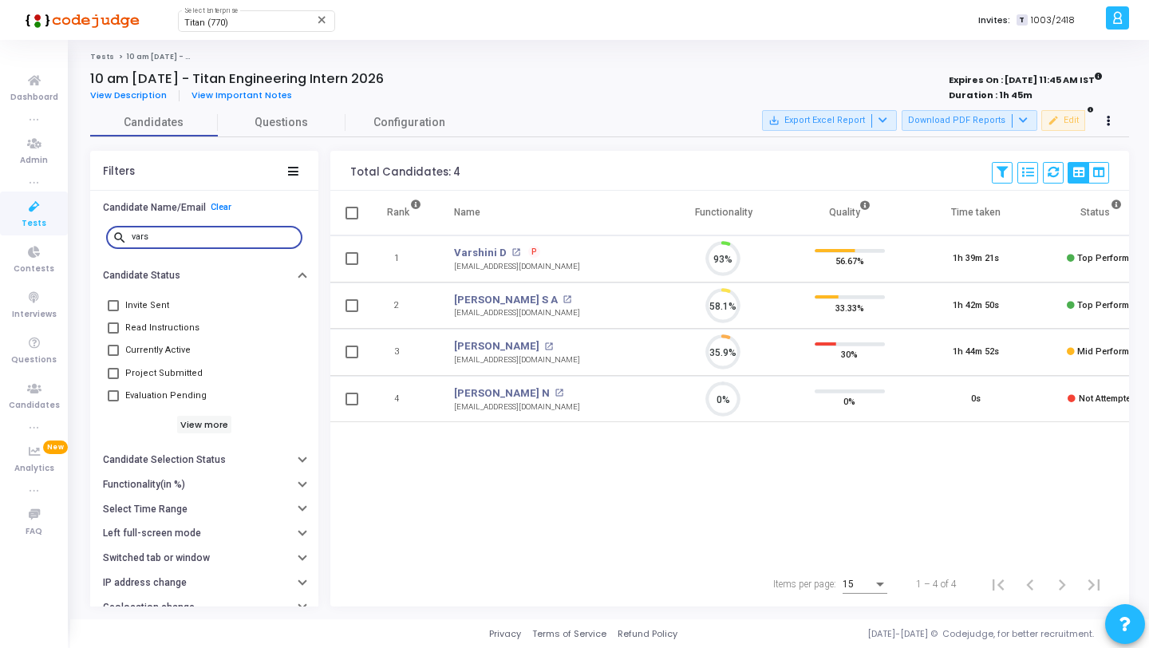
scroll to position [33, 41]
click at [474, 393] on link "Varsha N" at bounding box center [502, 393] width 96 height 16
click at [225, 225] on div "vars" at bounding box center [214, 236] width 164 height 26
click at [225, 232] on input "vars" at bounding box center [214, 237] width 164 height 10
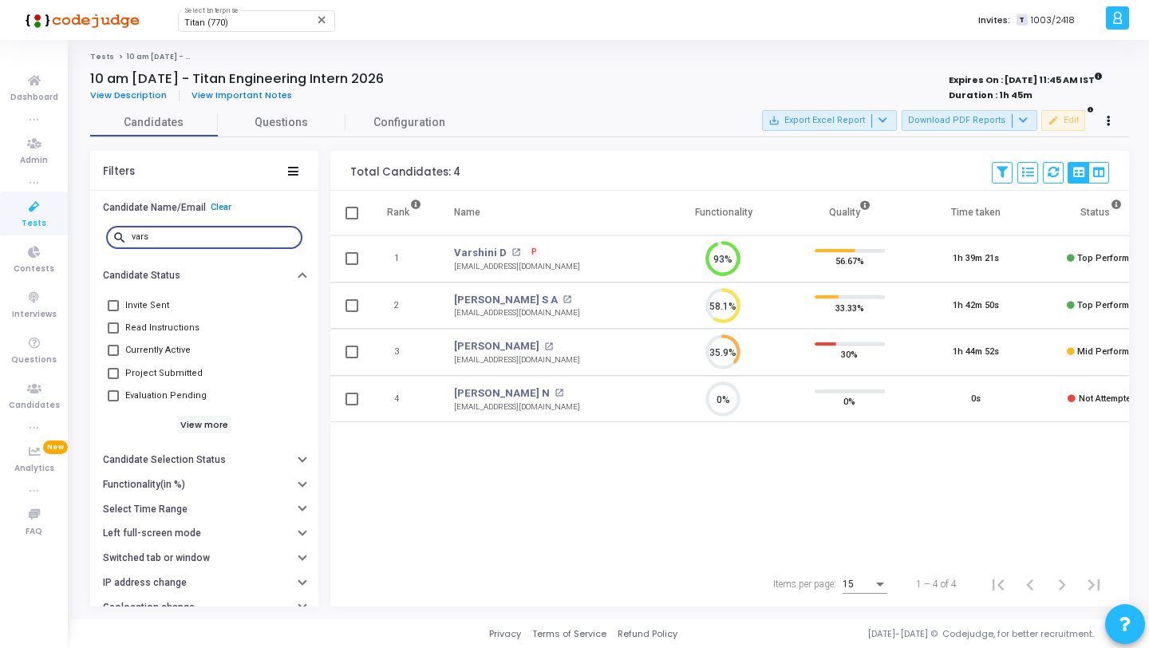
click at [225, 232] on input "vars" at bounding box center [214, 237] width 164 height 10
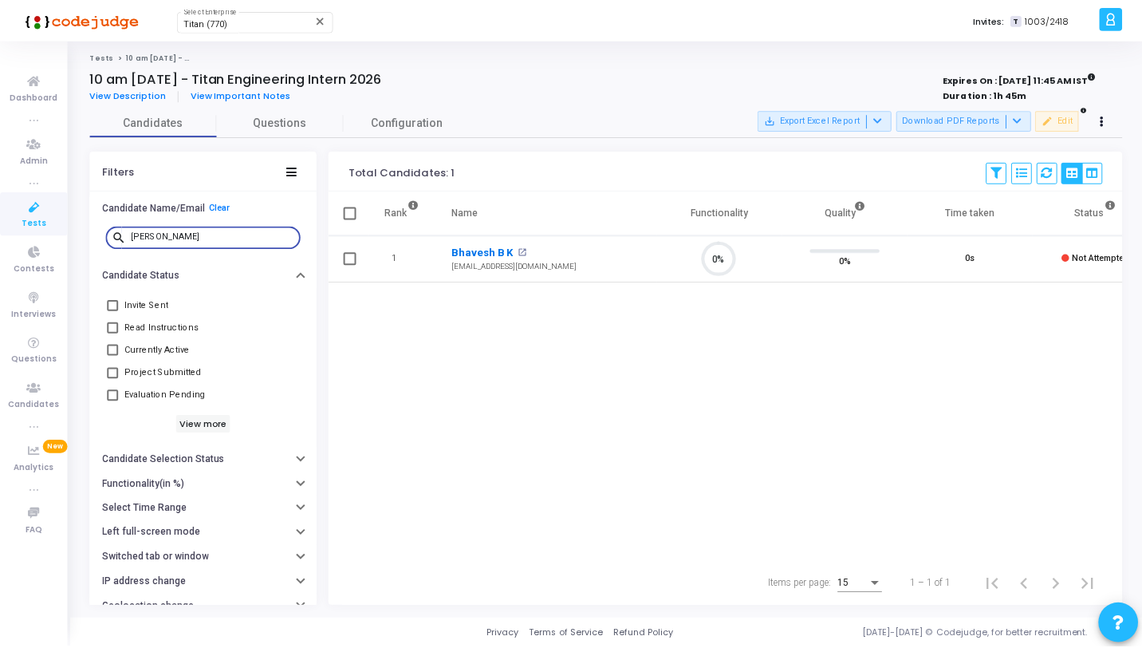
scroll to position [33, 41]
click at [502, 252] on link "Bhavesh B K" at bounding box center [485, 253] width 62 height 16
click at [192, 234] on input "bhave" at bounding box center [214, 237] width 164 height 10
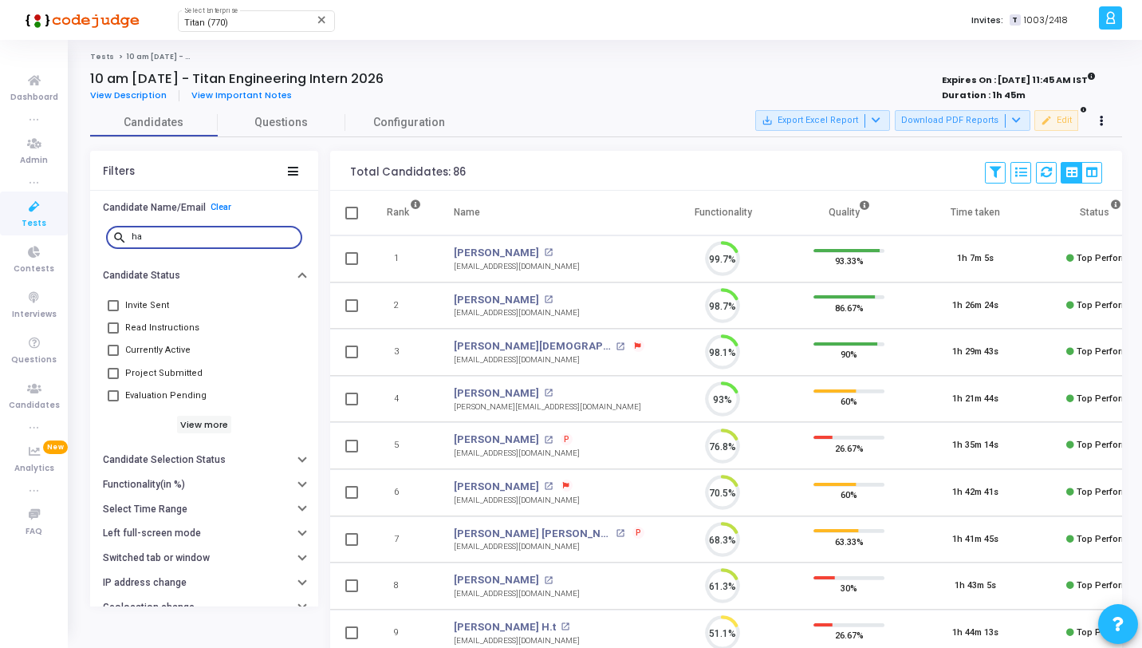
scroll to position [33, 41]
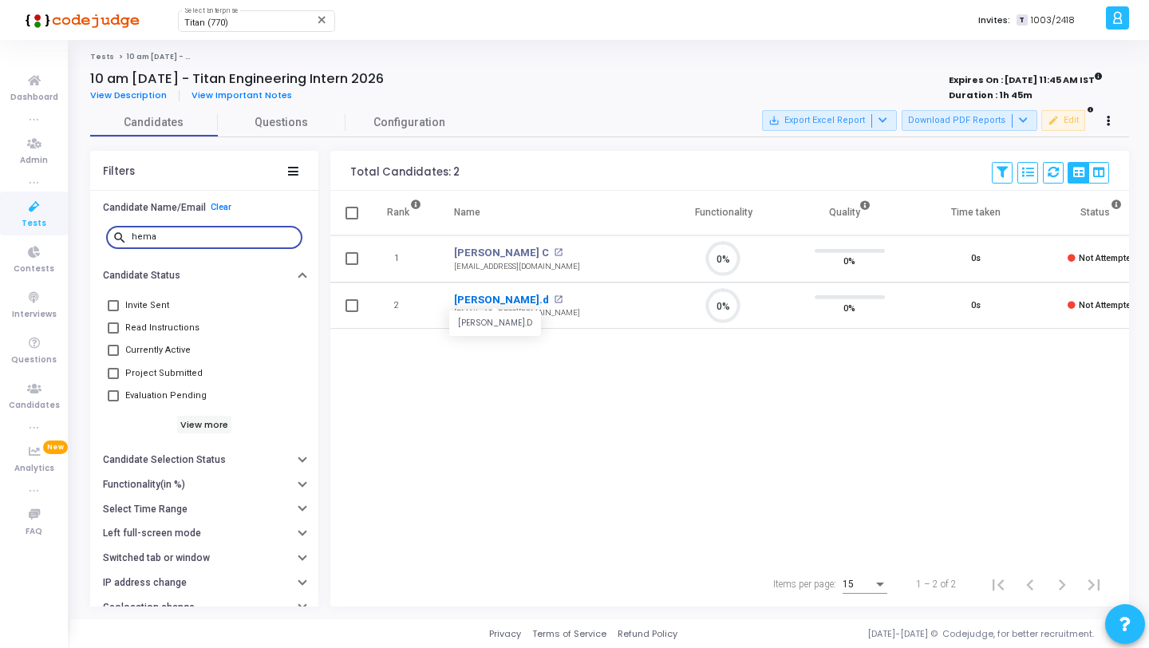
click at [482, 298] on link "Hemanth.d" at bounding box center [501, 300] width 95 height 16
click at [226, 233] on input "hema" at bounding box center [214, 237] width 164 height 10
type input "pala"
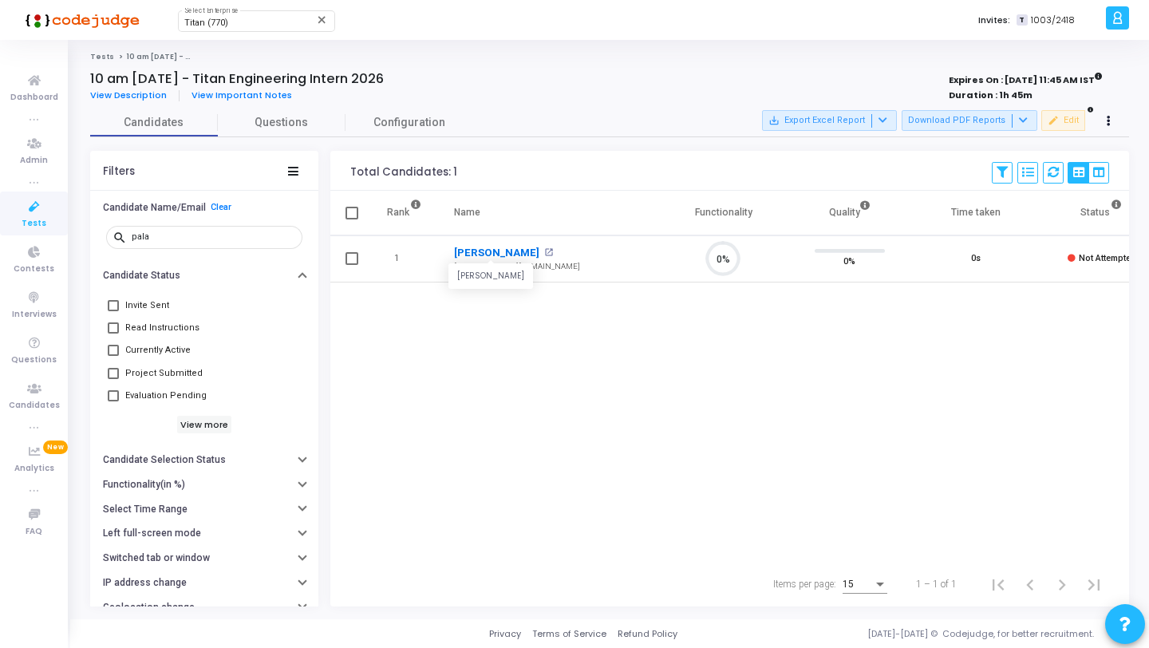
click at [494, 254] on link "Palak Paliwal" at bounding box center [496, 253] width 85 height 16
click at [246, 239] on input "pala" at bounding box center [214, 237] width 164 height 10
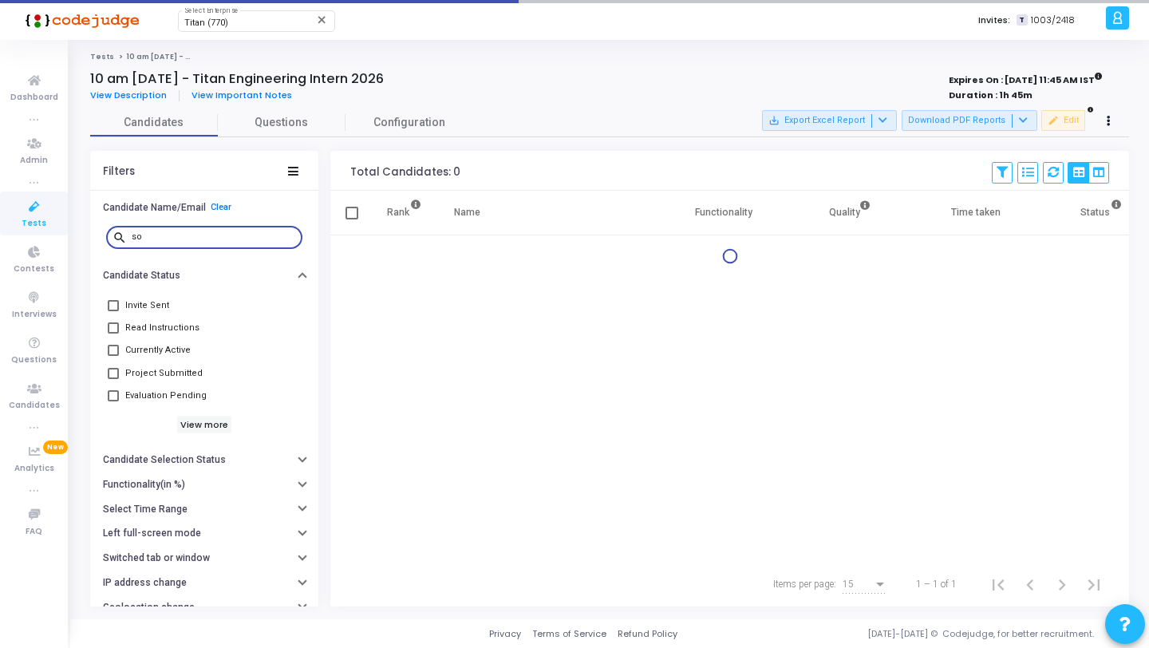
type input "s"
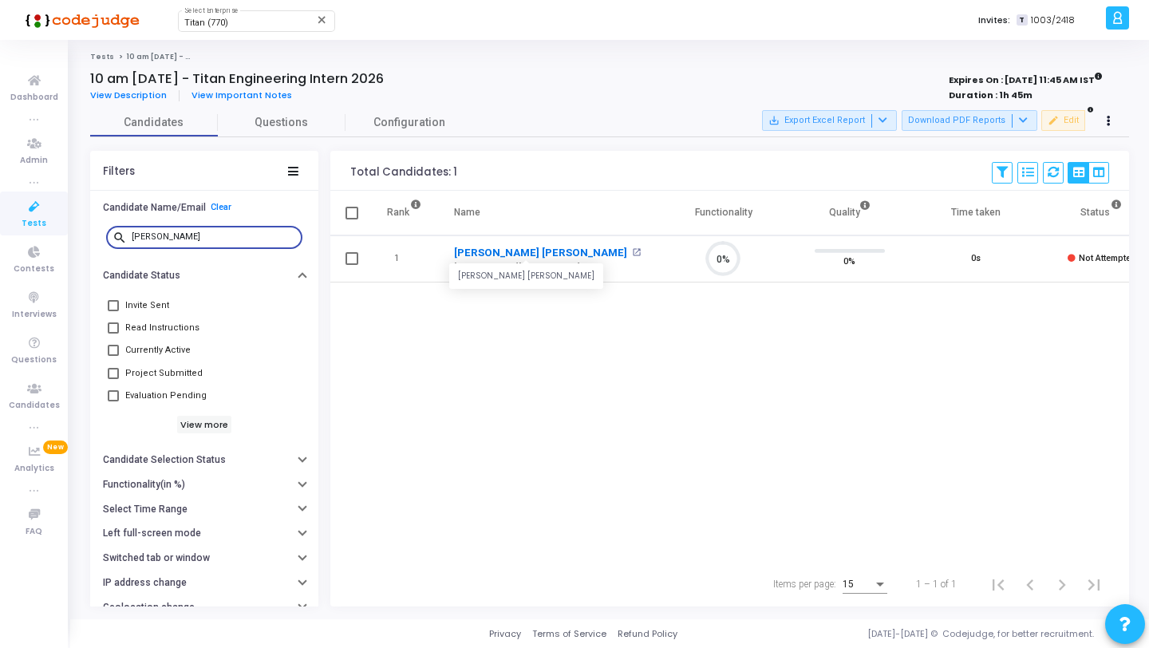
click at [530, 252] on link "Dornadula Sai Gagan" at bounding box center [540, 253] width 173 height 16
click at [175, 246] on div "dorn" at bounding box center [214, 236] width 164 height 26
click at [199, 223] on div "dorn" at bounding box center [214, 236] width 164 height 26
click at [199, 234] on input "dorn" at bounding box center [214, 237] width 164 height 10
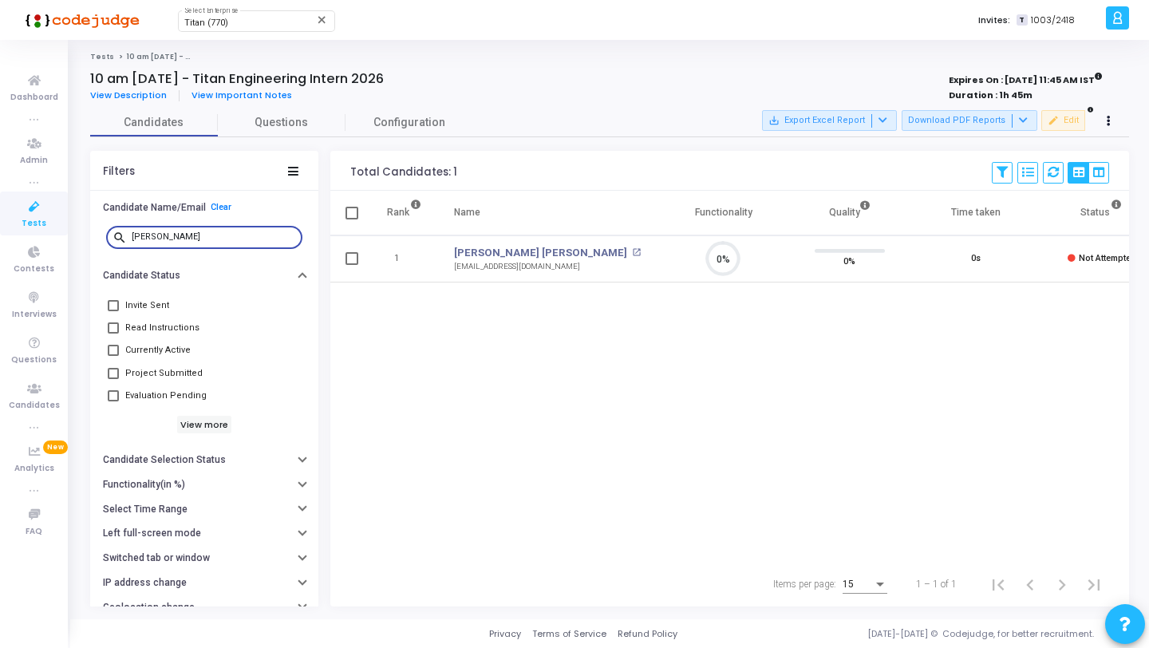
click at [199, 234] on input "dorn" at bounding box center [214, 237] width 164 height 10
drag, startPoint x: 475, startPoint y: 255, endPoint x: 399, endPoint y: 255, distance: 76.6
click at [475, 255] on link "Vanam Yasasvini Reddy" at bounding box center [514, 253] width 121 height 16
click at [195, 238] on input "vanam" at bounding box center [214, 237] width 164 height 10
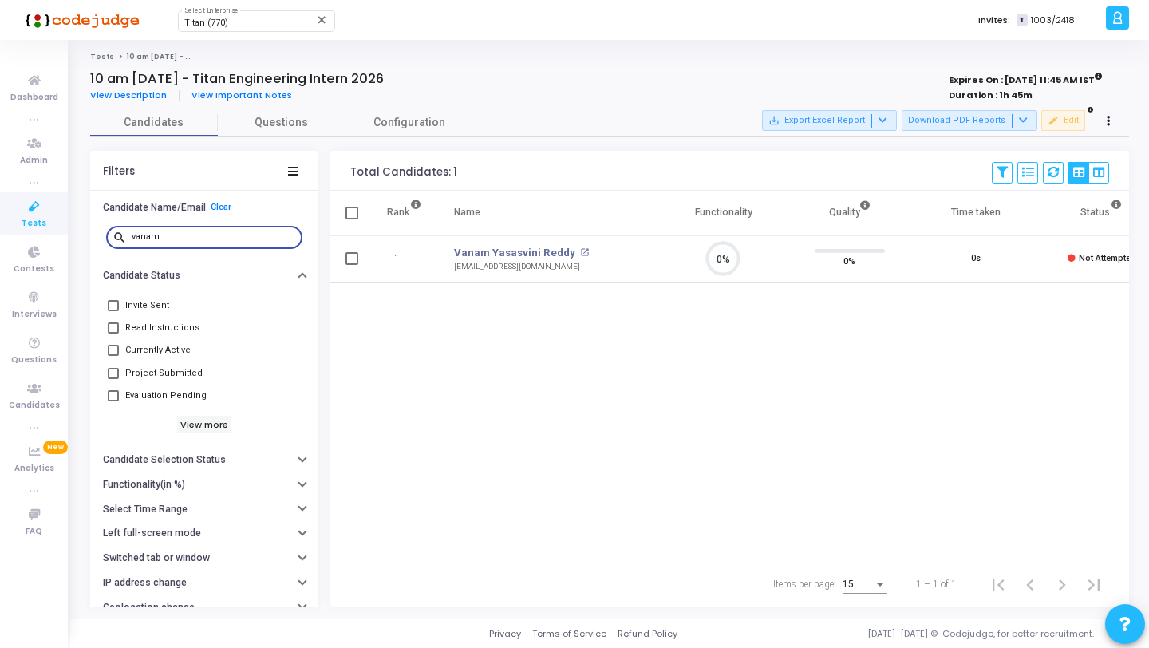
click at [195, 238] on input "vanam" at bounding box center [214, 237] width 164 height 10
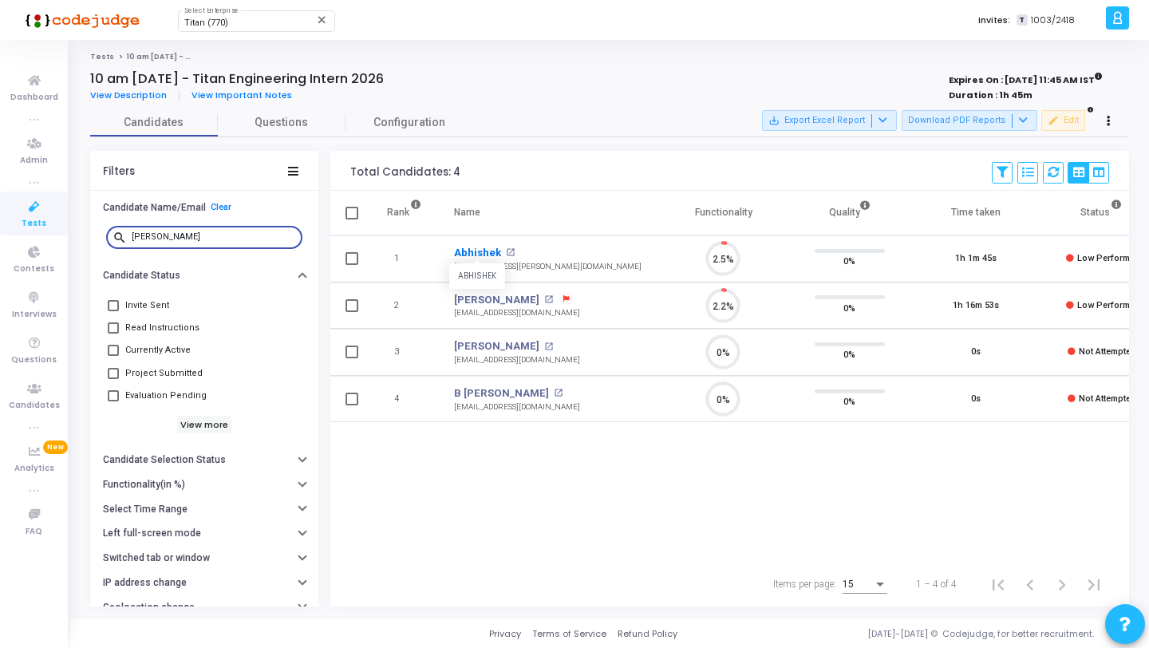
scroll to position [33, 41]
click at [493, 349] on link "Abhishek Gowda V R" at bounding box center [496, 346] width 85 height 16
click at [208, 239] on input "abhish" at bounding box center [214, 237] width 164 height 10
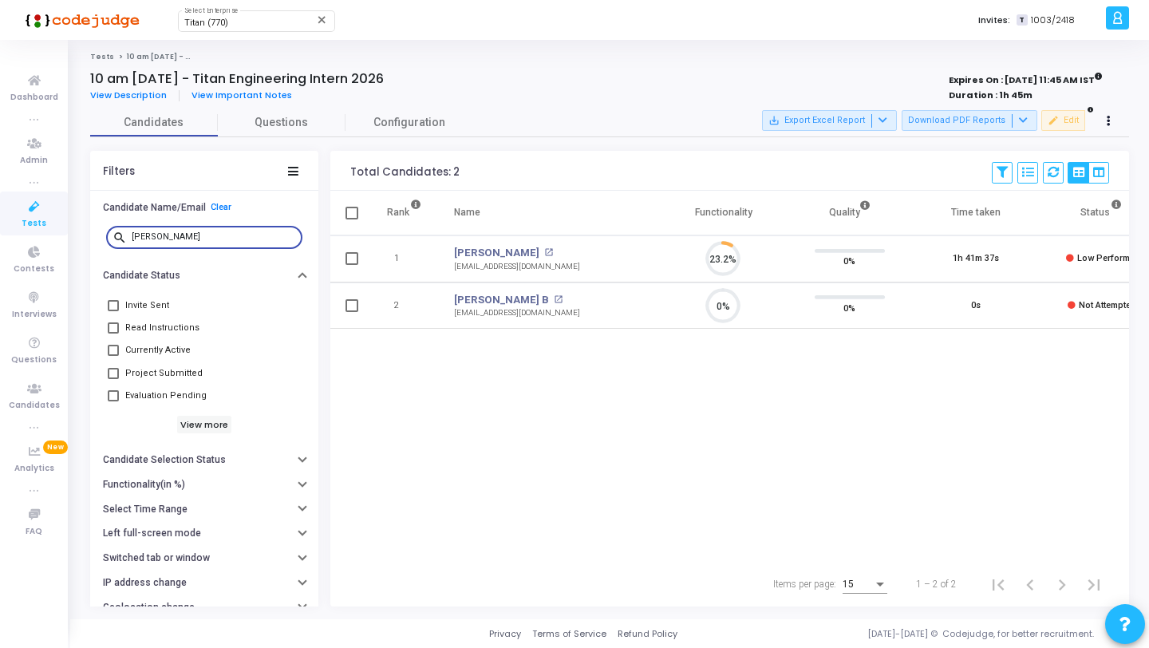
scroll to position [33, 41]
type input "anish"
click at [459, 307] on div "anishbb7@gmail.com" at bounding box center [517, 313] width 126 height 12
click at [475, 297] on link "Anish B" at bounding box center [501, 300] width 95 height 16
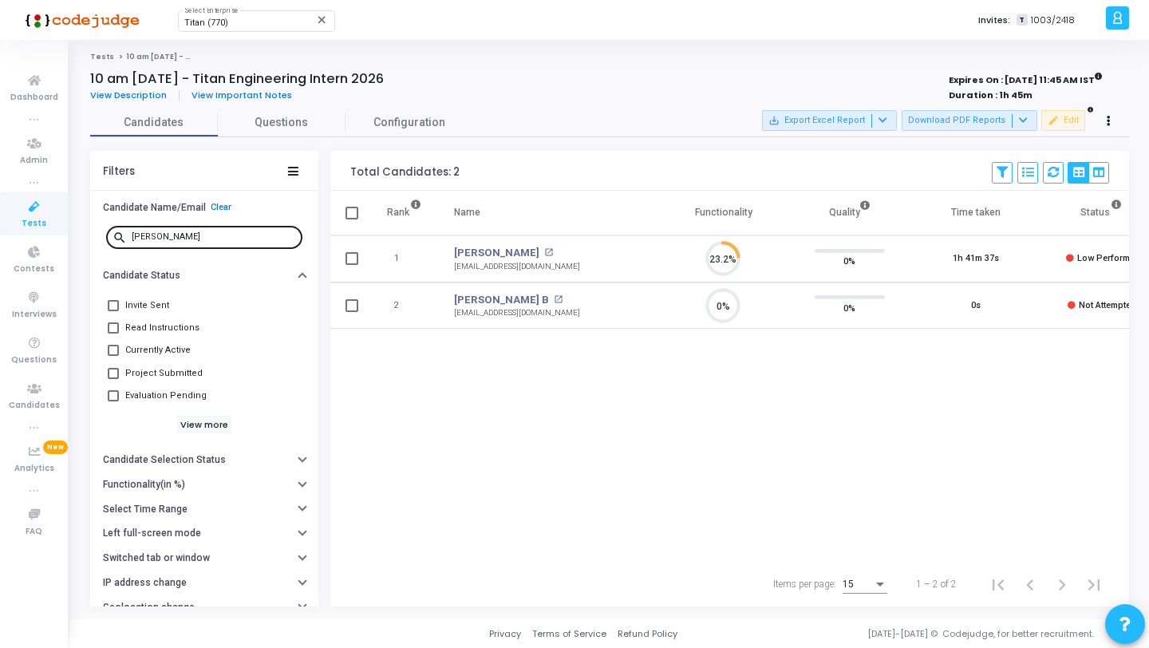
click at [167, 228] on div "anish" at bounding box center [214, 236] width 164 height 26
click at [167, 235] on input "anish" at bounding box center [214, 237] width 164 height 10
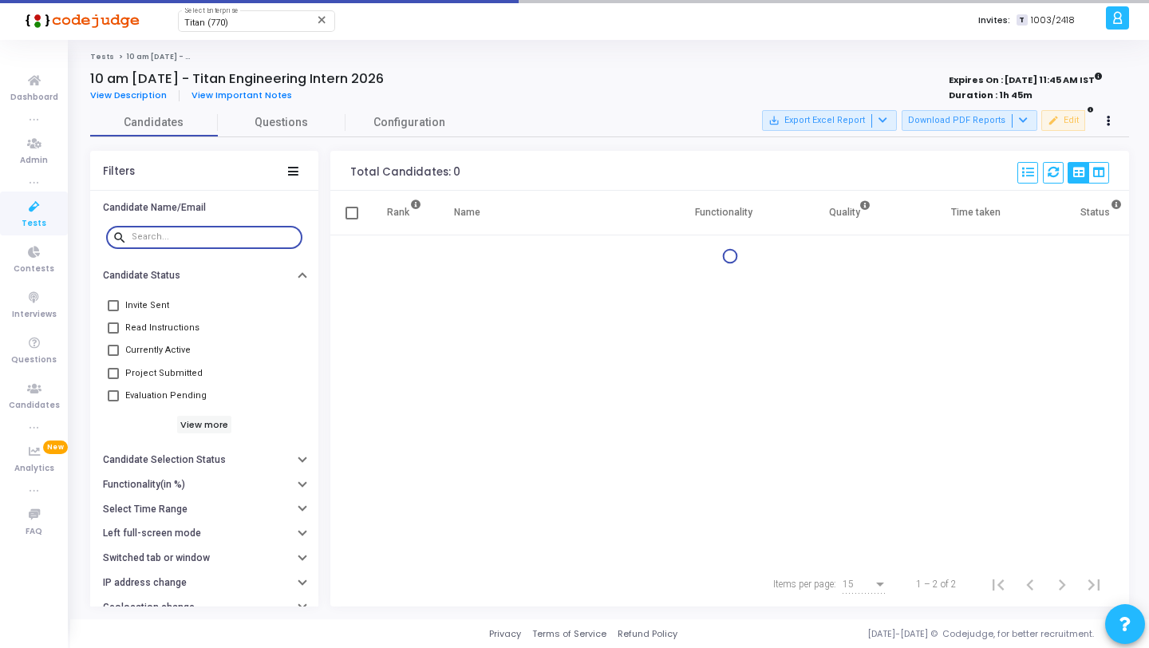
type input "s"
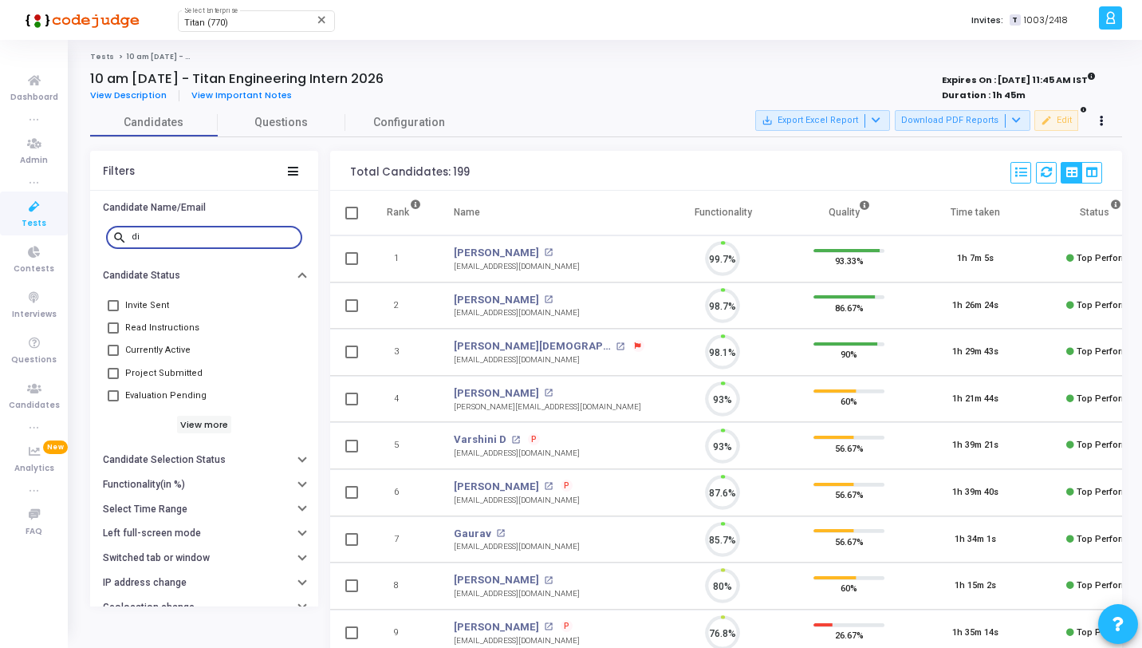
scroll to position [33, 41]
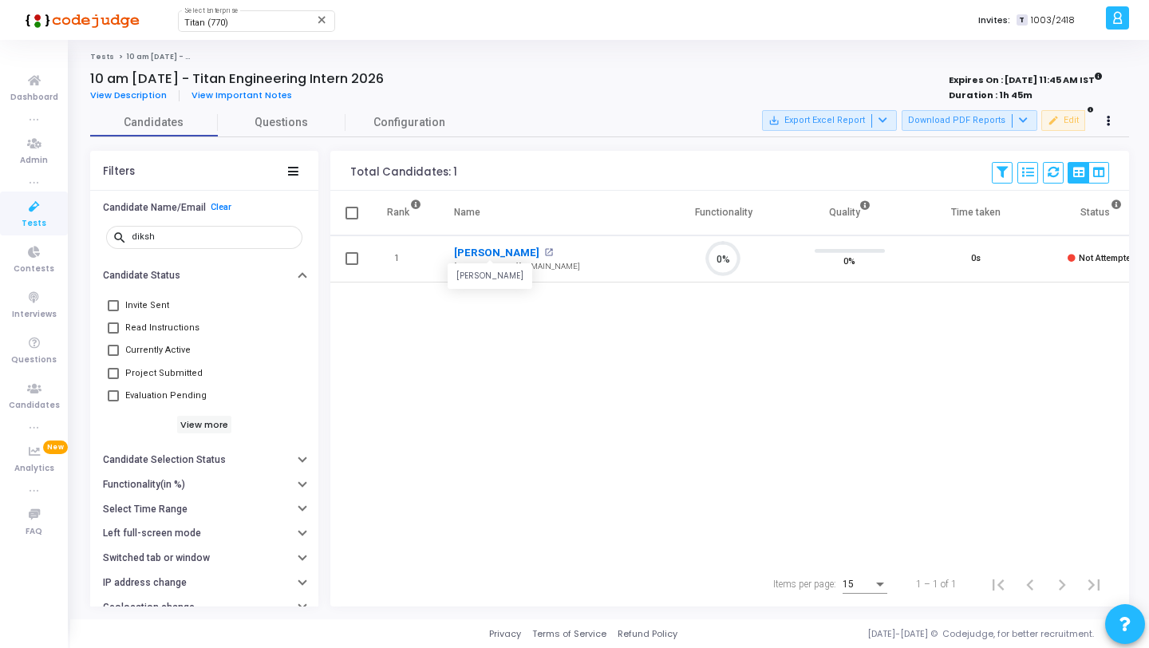
click at [483, 257] on link "Diksha" at bounding box center [496, 253] width 85 height 16
click at [190, 238] on input "diksh" at bounding box center [214, 237] width 164 height 10
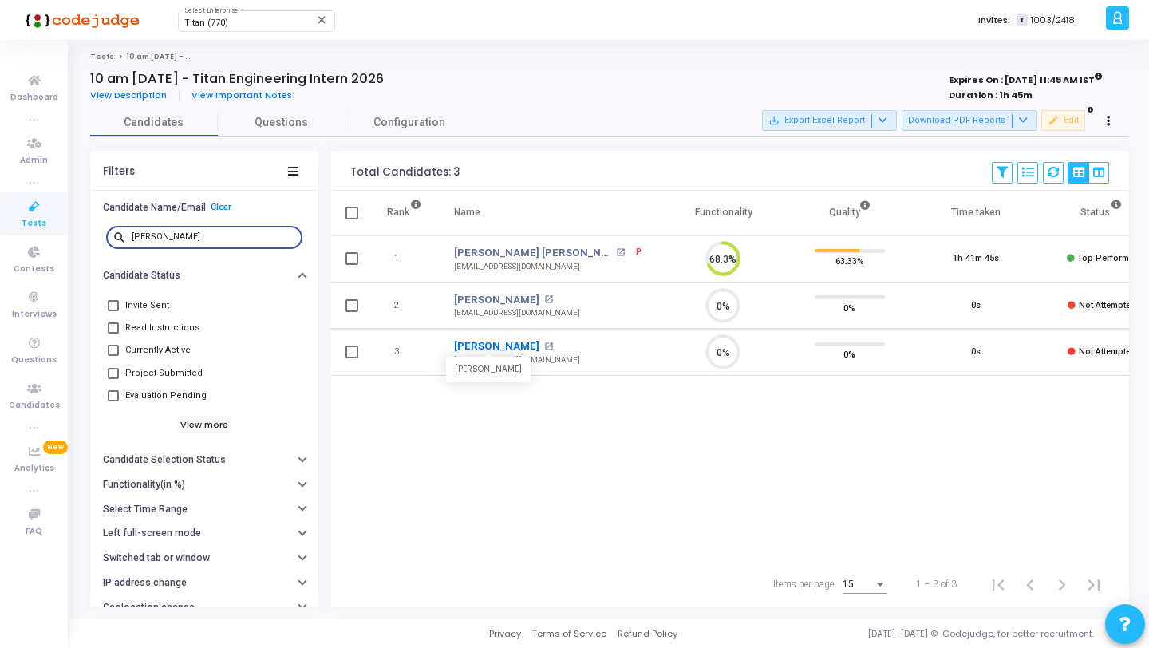
type input "megha"
click at [478, 346] on link "Megharaj" at bounding box center [496, 346] width 85 height 16
click at [187, 239] on input "megha" at bounding box center [214, 237] width 164 height 10
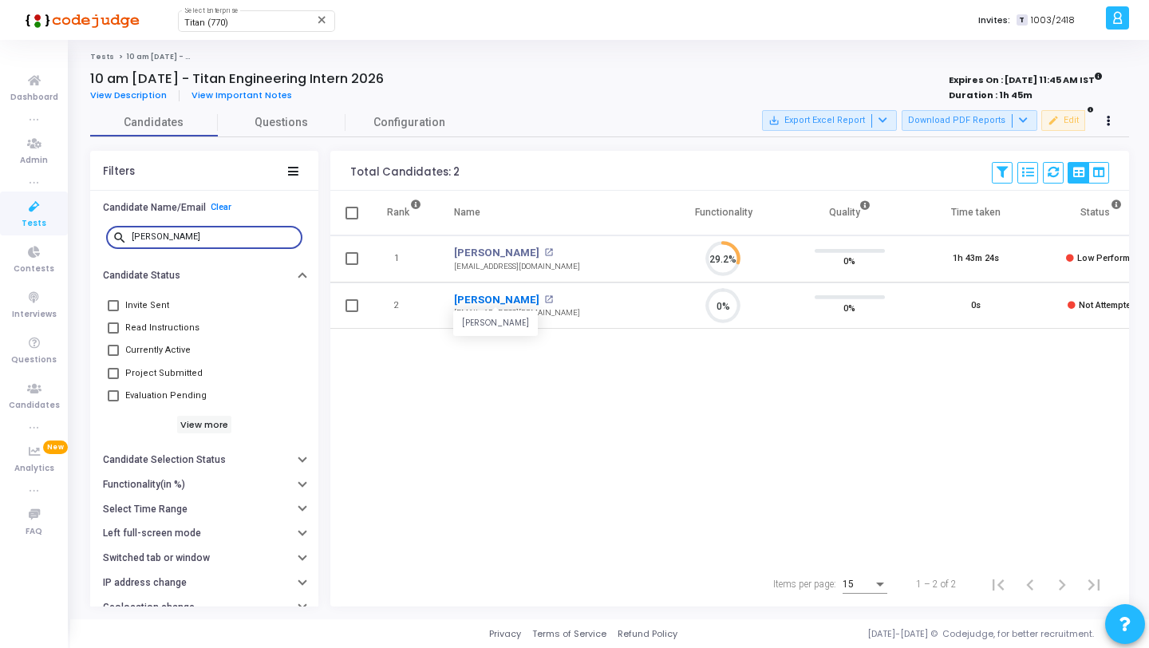
click at [517, 301] on link "Rishita Rakesh Kumar" at bounding box center [496, 300] width 85 height 16
click at [216, 229] on div "rishit" at bounding box center [214, 236] width 164 height 26
click at [216, 239] on input "rishit" at bounding box center [214, 237] width 164 height 10
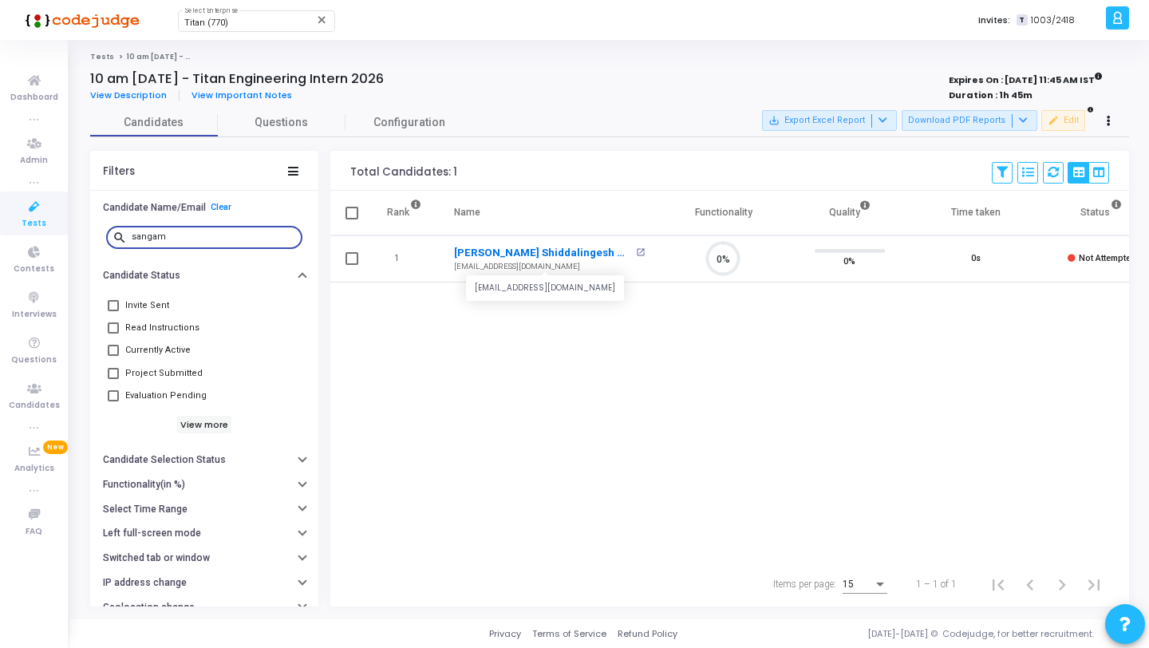
click at [479, 258] on link "Sangamesh Shiddalingesh Haveri" at bounding box center [542, 253] width 177 height 16
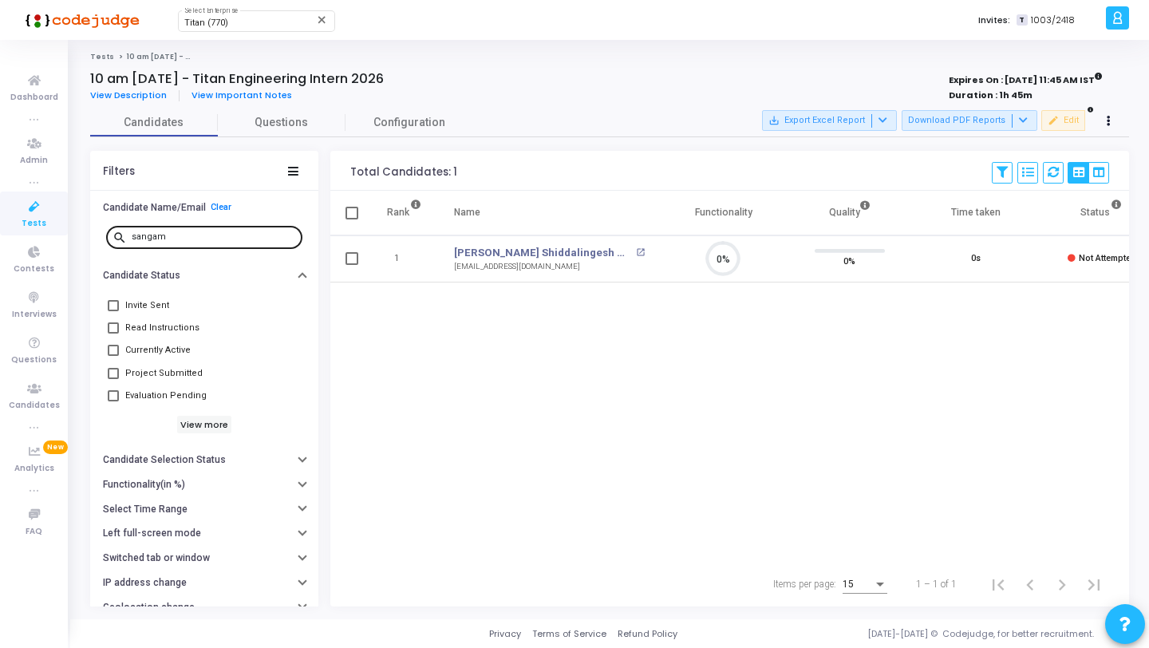
click at [205, 231] on div "sangam" at bounding box center [214, 236] width 164 height 26
click at [205, 239] on input "sangam" at bounding box center [214, 237] width 164 height 10
click at [475, 255] on link "Sinduja S" at bounding box center [501, 253] width 94 height 16
click at [217, 241] on input "sind" at bounding box center [214, 237] width 164 height 10
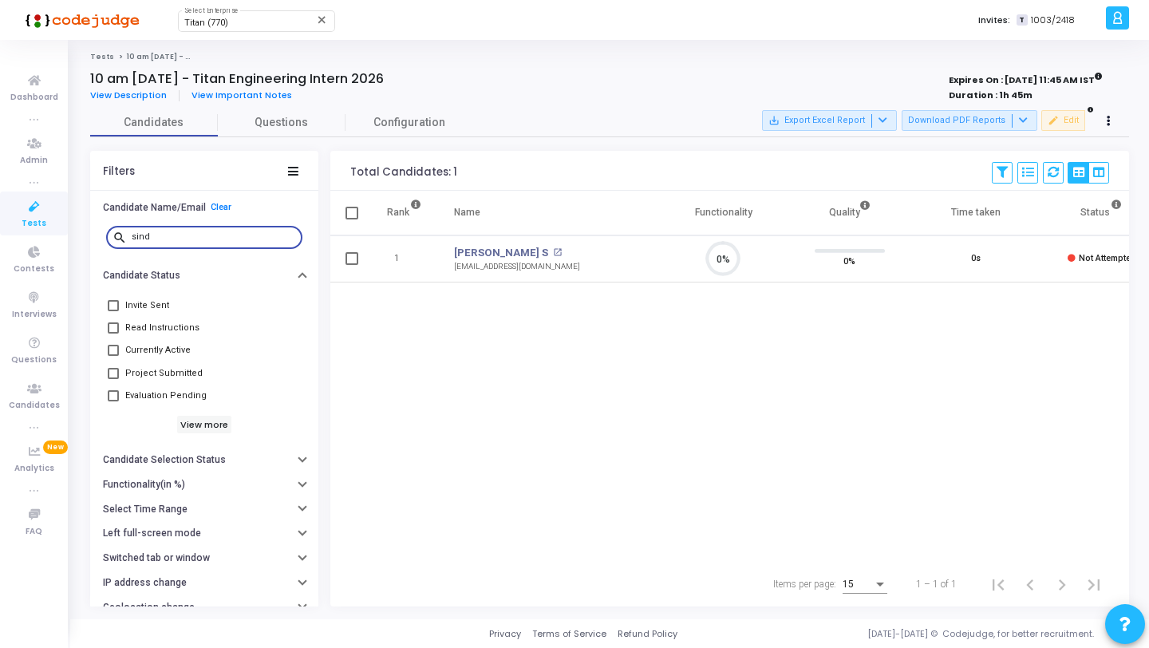
click at [217, 241] on input "sind" at bounding box center [214, 237] width 164 height 10
click at [480, 254] on link "Yoganand" at bounding box center [496, 253] width 85 height 16
click at [167, 227] on div "yog" at bounding box center [214, 236] width 164 height 26
click at [167, 233] on input "yog" at bounding box center [214, 237] width 164 height 10
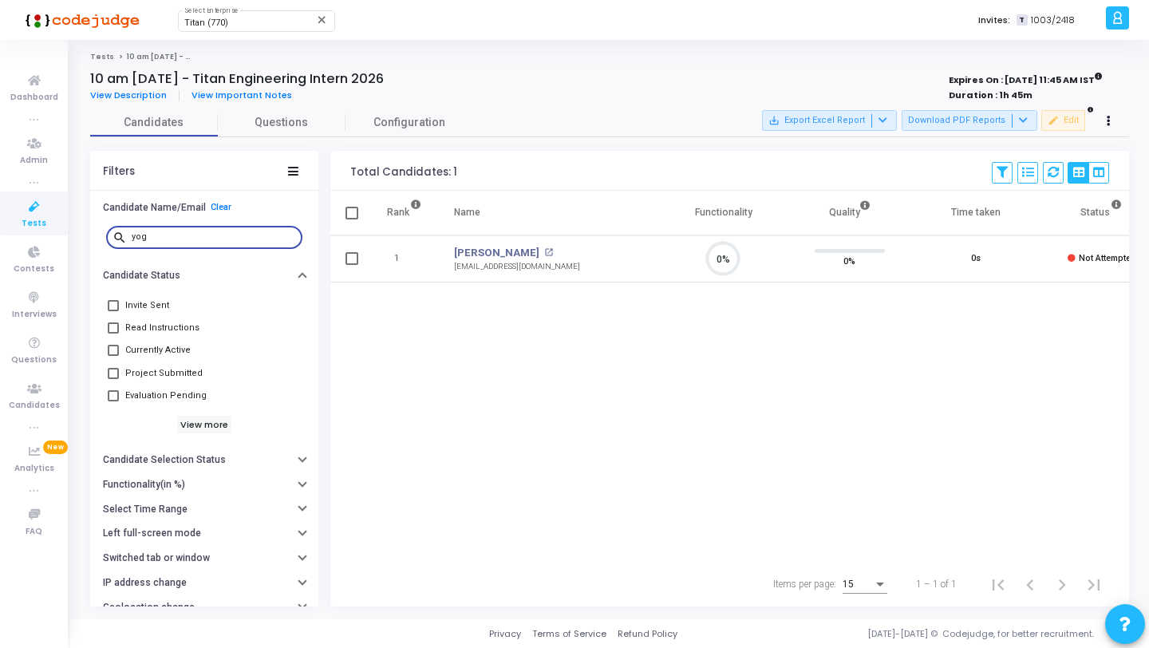
click at [167, 233] on input "yog" at bounding box center [214, 237] width 164 height 10
click at [486, 258] on link "Maindra C" at bounding box center [480, 253] width 53 height 16
click at [198, 242] on div "main" at bounding box center [214, 236] width 164 height 26
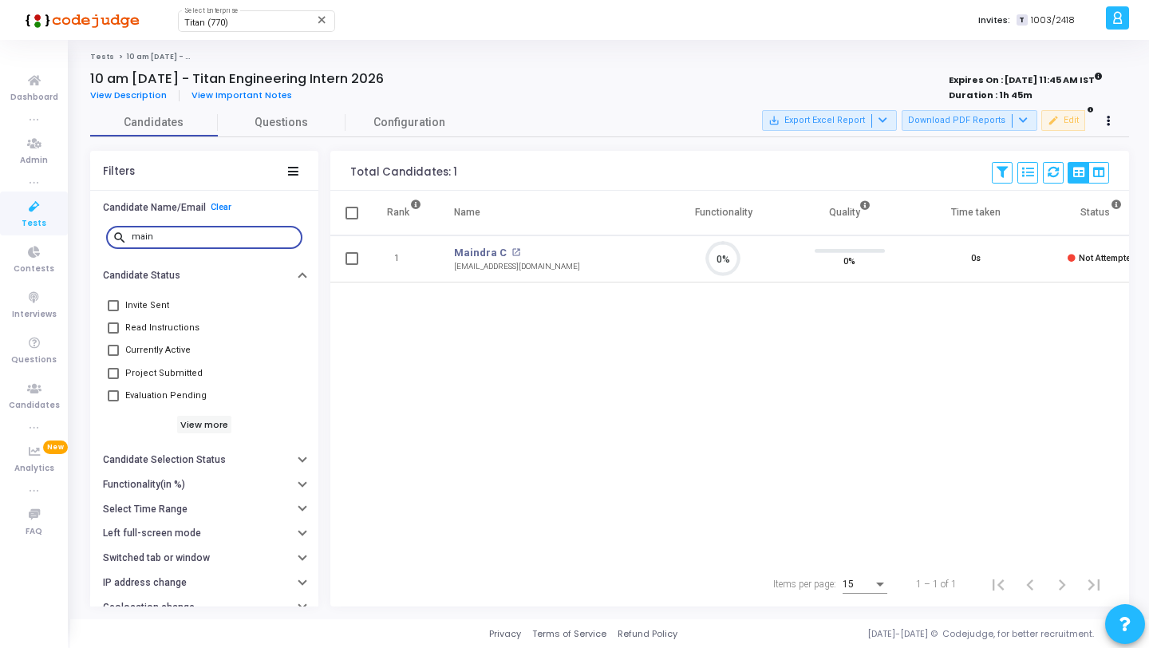
click at [191, 238] on input "main" at bounding box center [214, 237] width 164 height 10
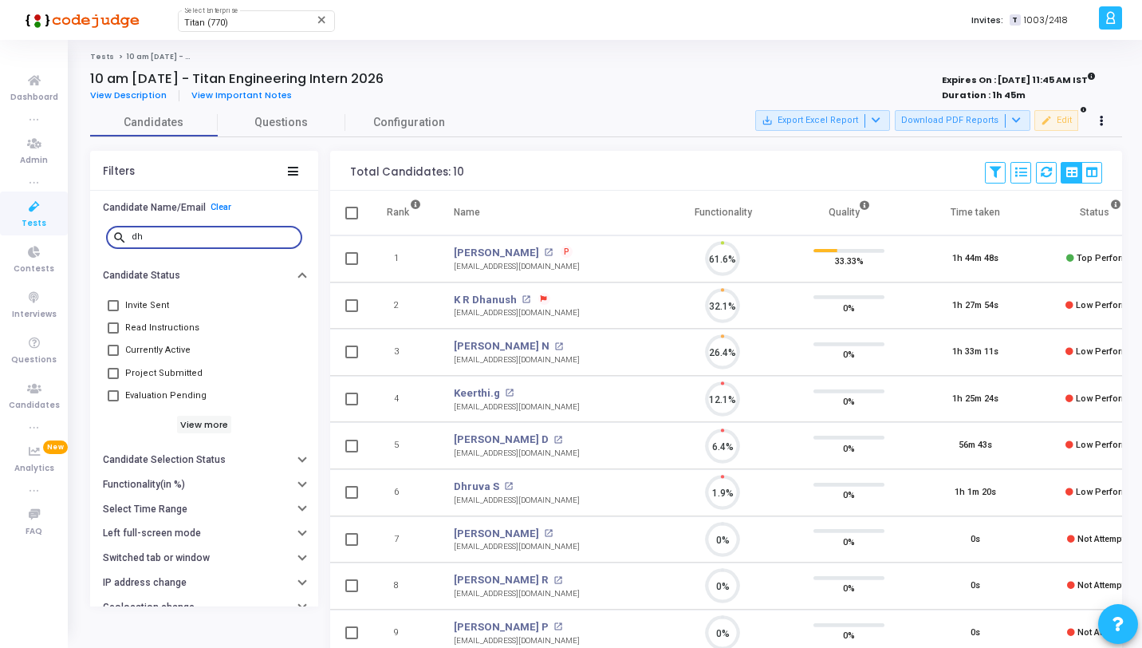
scroll to position [33, 41]
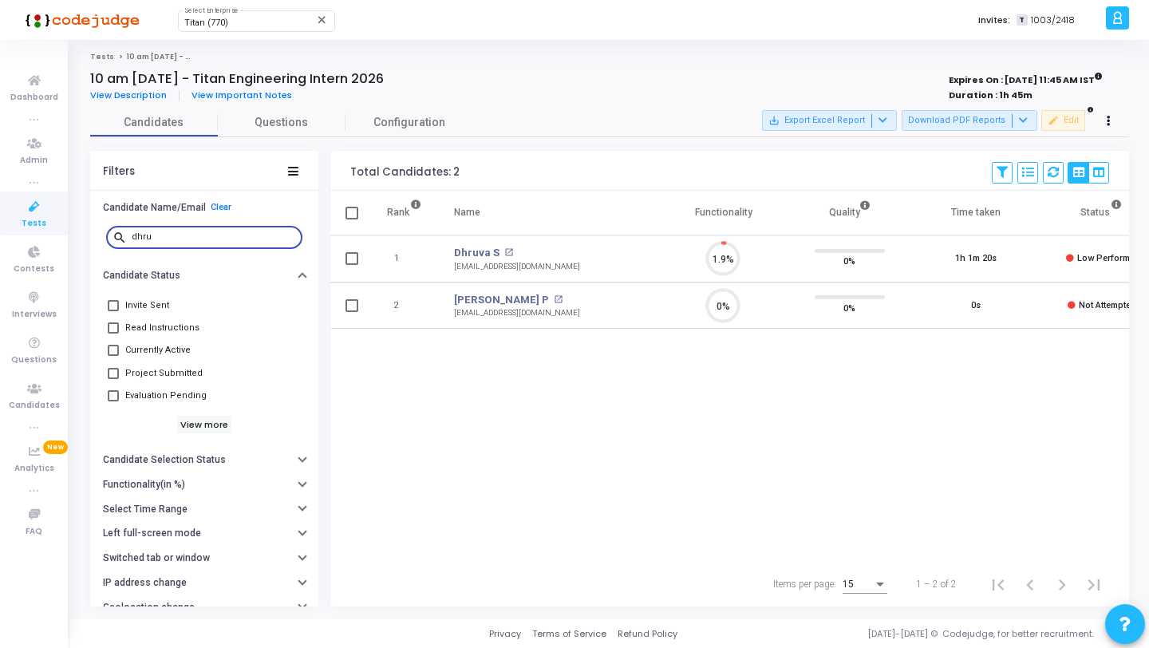
scroll to position [33, 41]
click at [476, 297] on link "Dhruthi P" at bounding box center [501, 300] width 95 height 16
click at [214, 240] on input "dhru" at bounding box center [214, 237] width 164 height 10
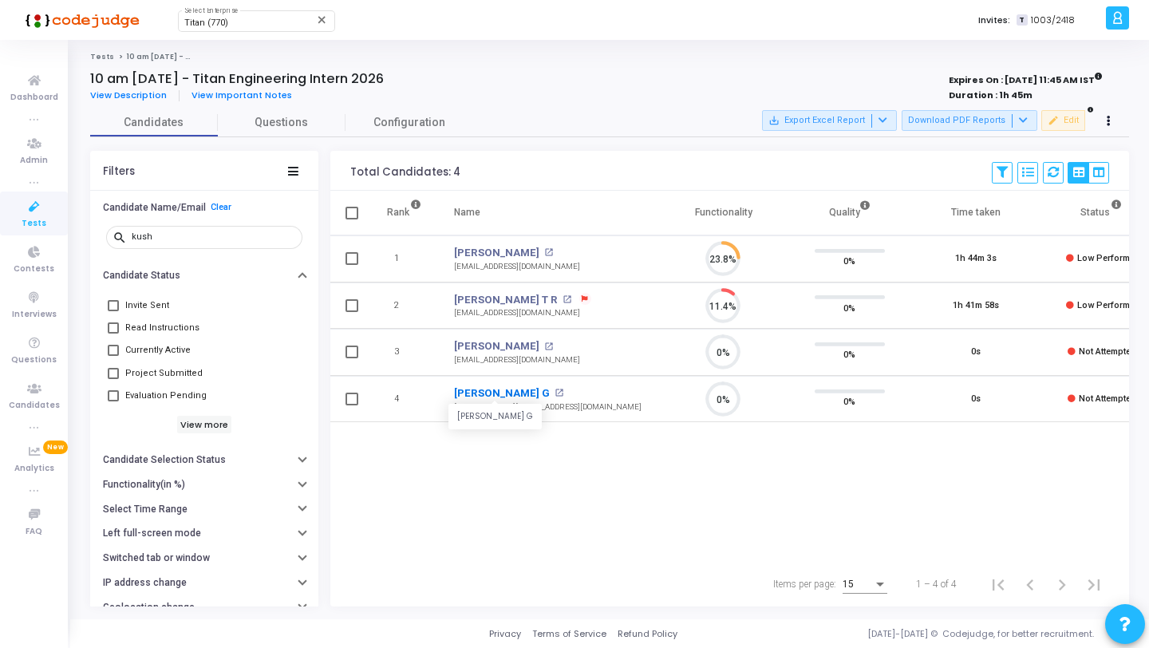
click at [483, 391] on link "Kushank G" at bounding box center [502, 393] width 96 height 16
click at [223, 238] on input "kush" at bounding box center [214, 237] width 164 height 10
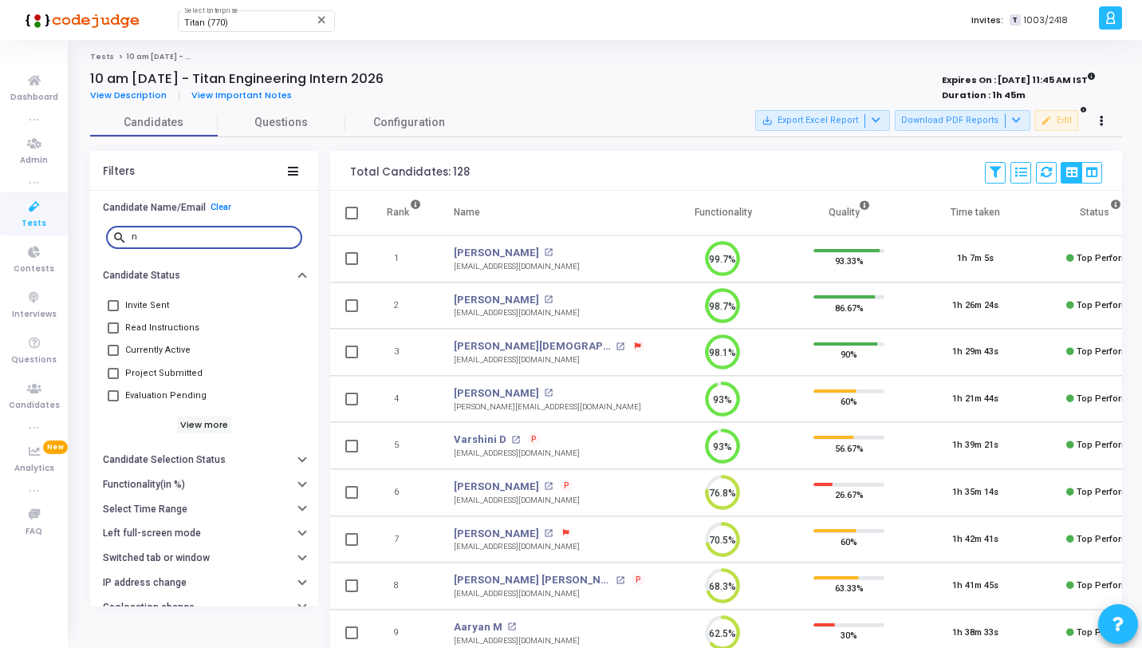
click at [229, 234] on input "n" at bounding box center [214, 237] width 164 height 10
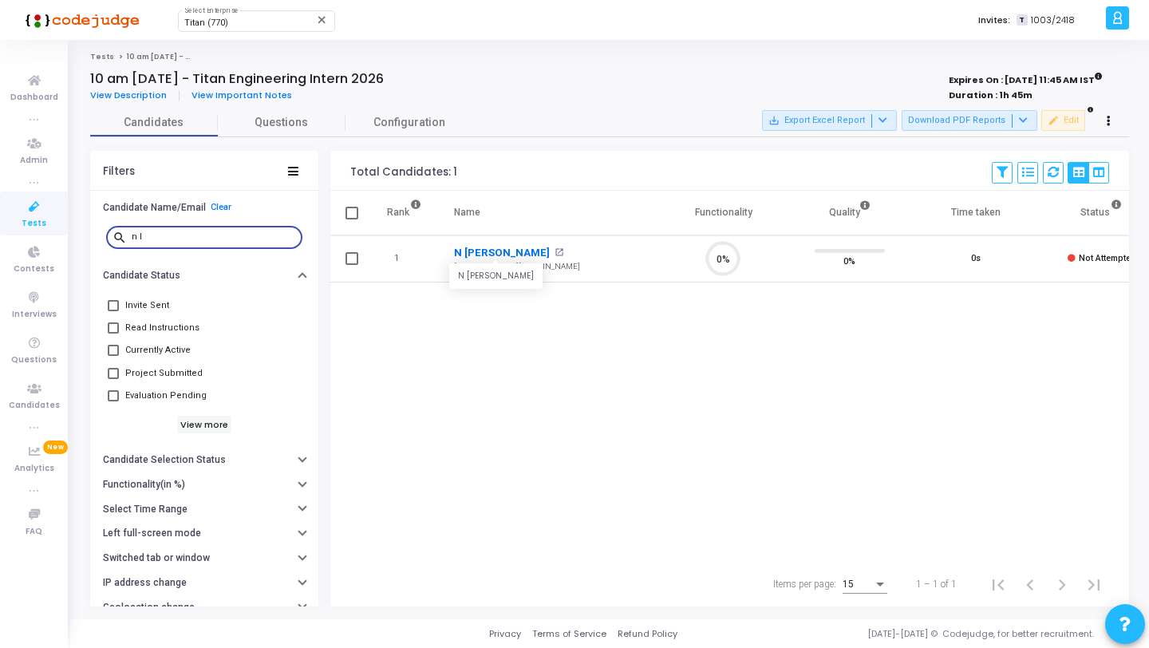
click at [478, 246] on link "N Laasya" at bounding box center [502, 253] width 96 height 16
click at [246, 234] on input "n l" at bounding box center [214, 237] width 164 height 10
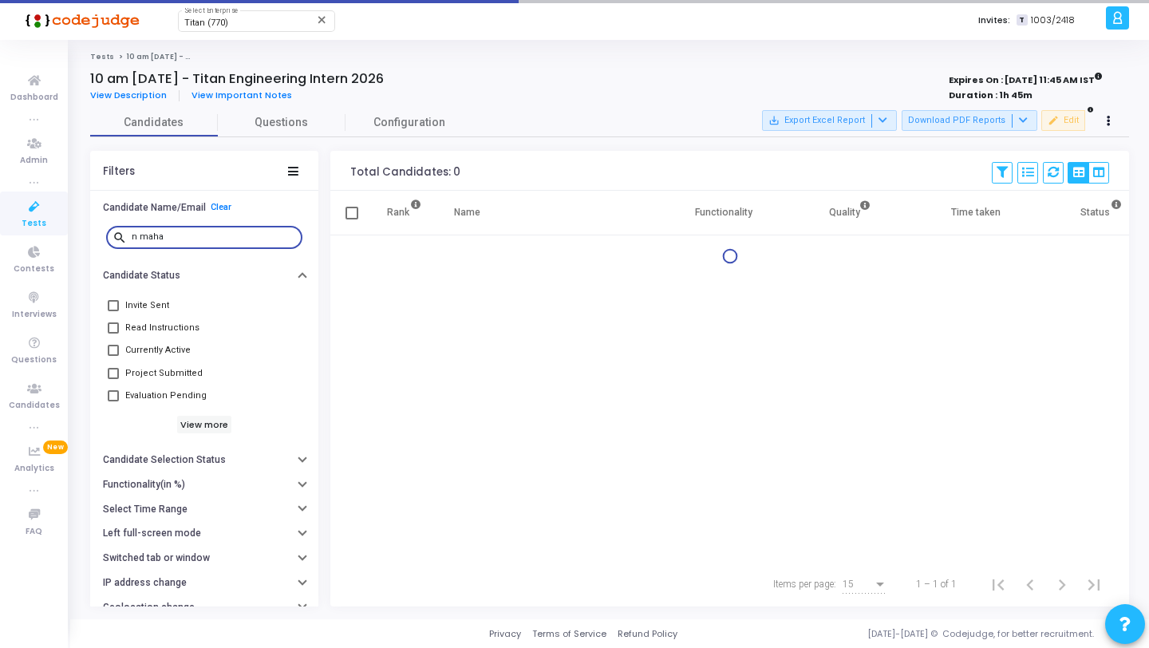
click at [206, 234] on input "n maha" at bounding box center [214, 237] width 164 height 10
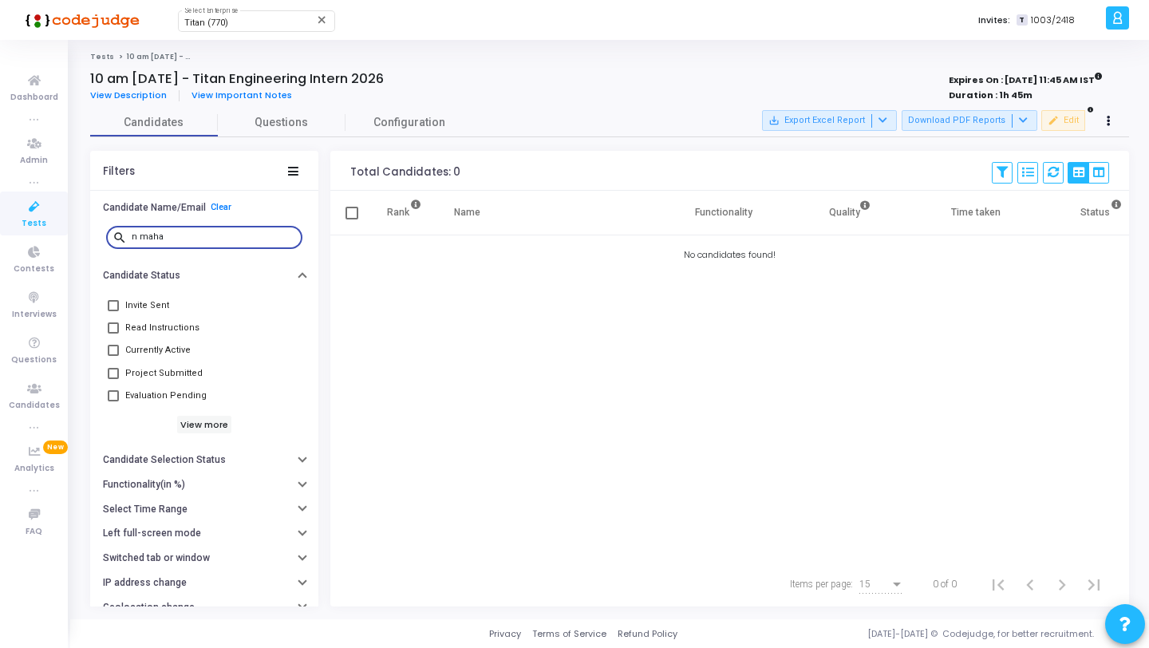
click at [206, 234] on input "n maha" at bounding box center [214, 237] width 164 height 10
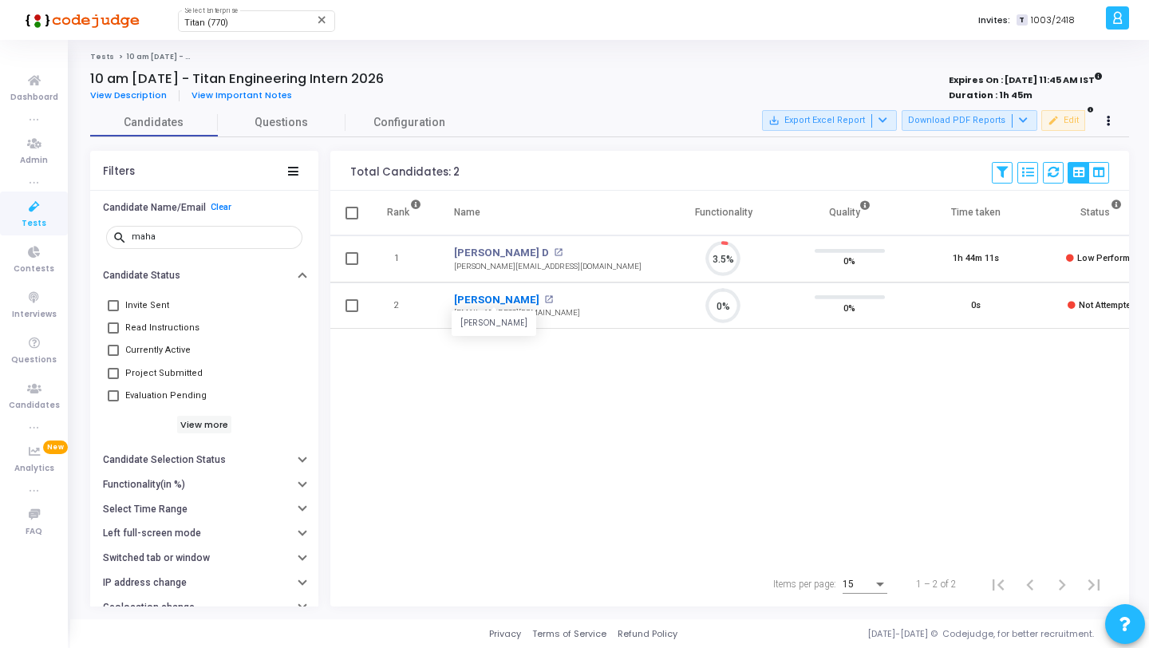
click at [482, 297] on link "Mahalakshmi Hm" at bounding box center [496, 300] width 85 height 16
click at [160, 235] on input "maha" at bounding box center [214, 237] width 164 height 10
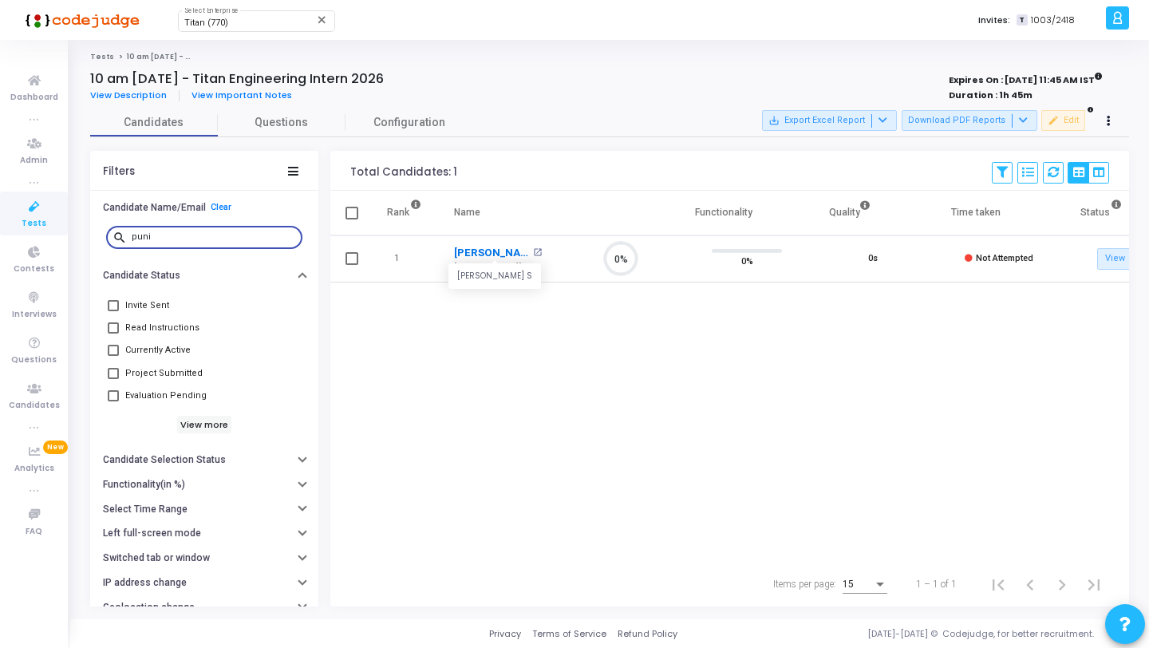
click at [467, 254] on link "Punith S" at bounding box center [491, 253] width 75 height 16
click at [204, 239] on input "puni" at bounding box center [214, 237] width 164 height 10
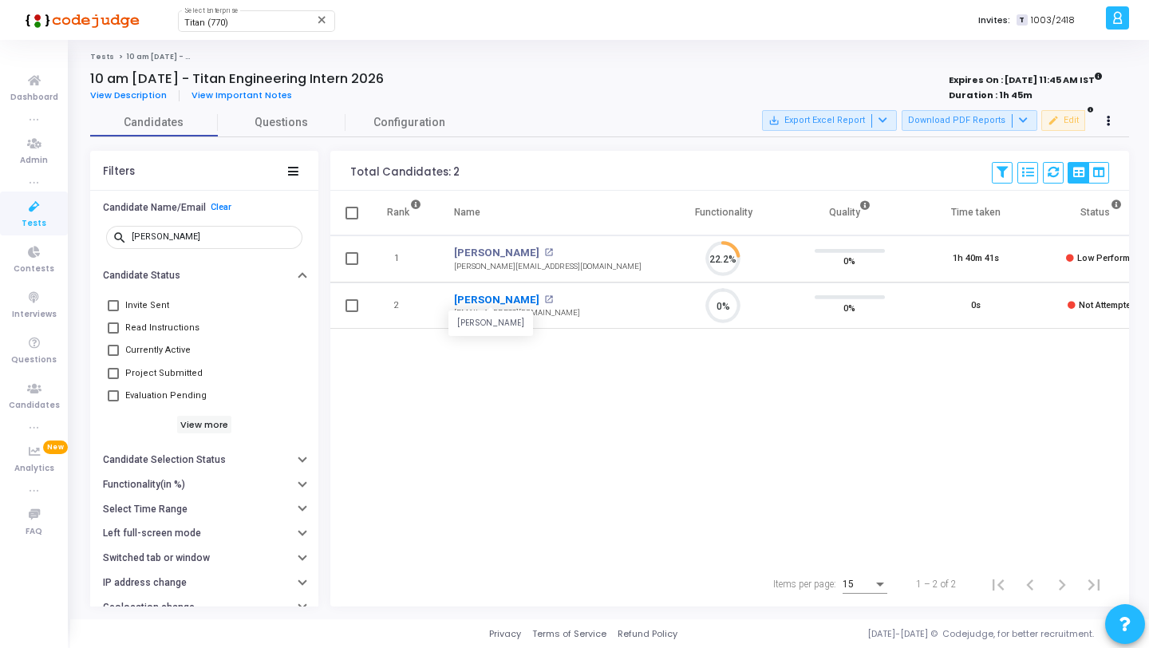
click at [487, 297] on link "Ayush Raj" at bounding box center [496, 300] width 85 height 16
click at [223, 237] on input "ayush" at bounding box center [214, 237] width 164 height 10
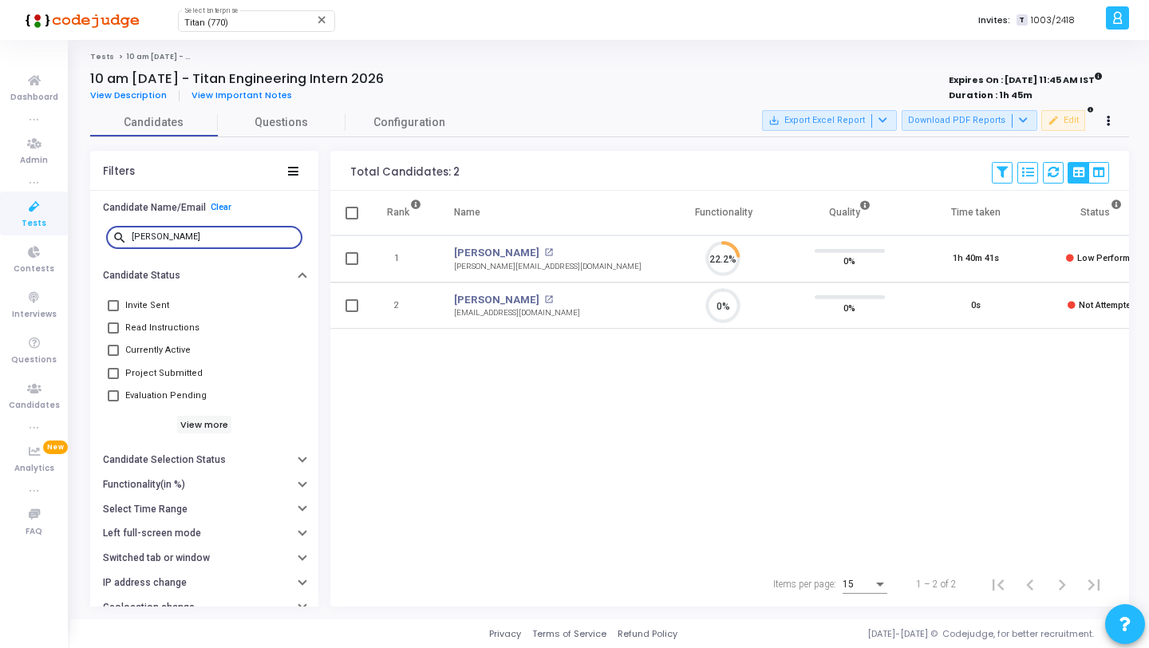
click at [223, 237] on input "ayush" at bounding box center [214, 237] width 164 height 10
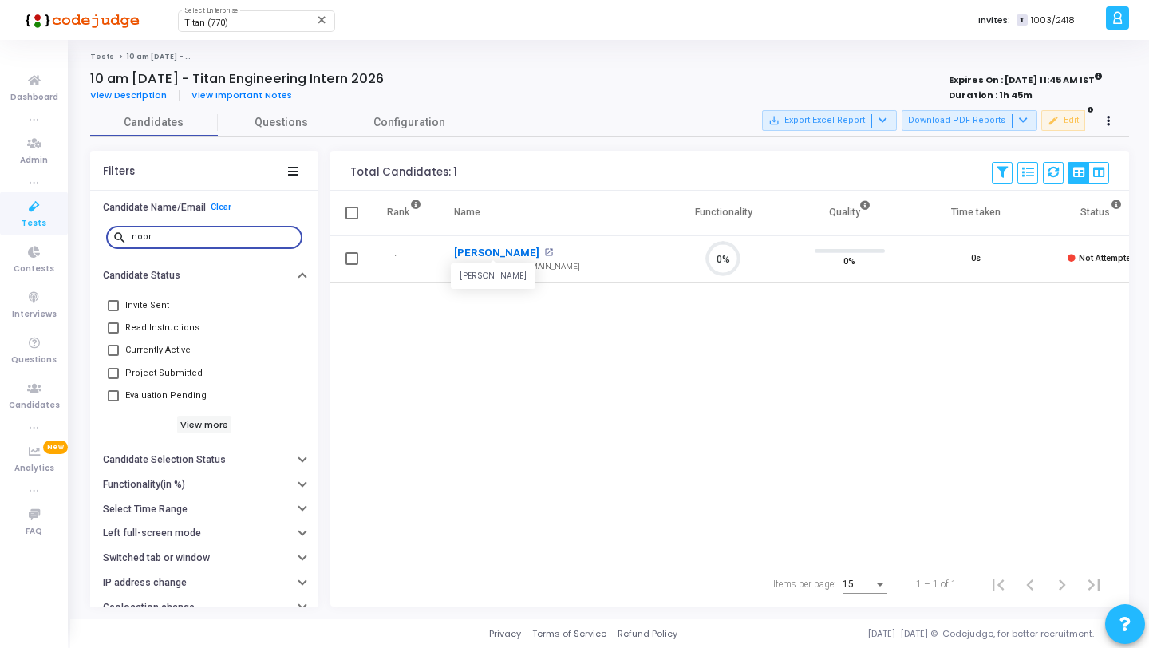
scroll to position [33, 41]
click at [483, 254] on link "Noor Mohammed" at bounding box center [496, 253] width 85 height 16
click at [218, 237] on input "noor" at bounding box center [214, 237] width 164 height 10
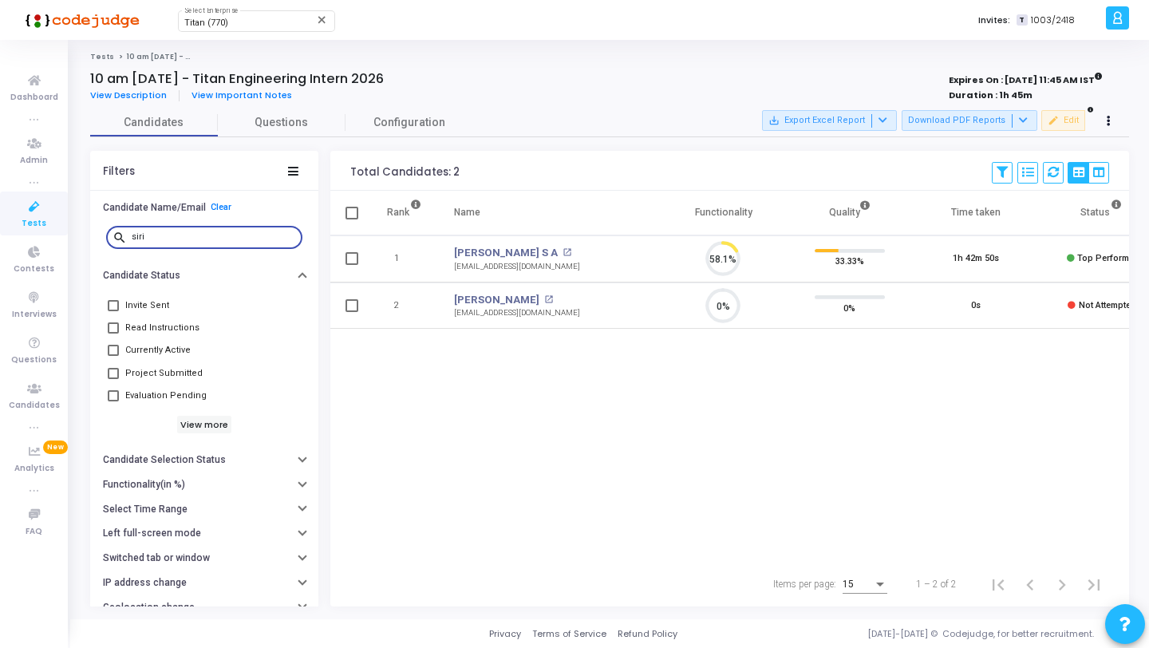
scroll to position [33, 41]
click at [463, 294] on link "Siri B" at bounding box center [496, 300] width 85 height 16
click at [194, 242] on div "siri" at bounding box center [214, 236] width 164 height 26
click at [189, 234] on input "siri" at bounding box center [214, 237] width 164 height 10
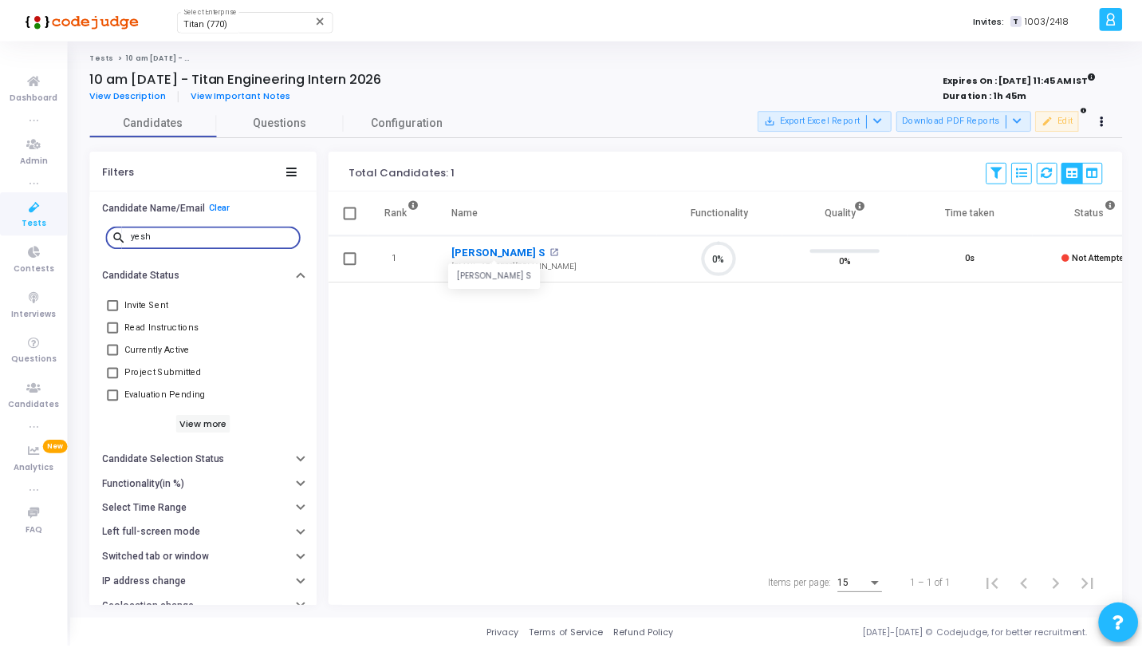
scroll to position [7, 7]
type input "yesh"
click at [479, 255] on link "Yeshwanth S" at bounding box center [501, 253] width 94 height 16
click at [100, 57] on link "Tests" at bounding box center [102, 57] width 24 height 10
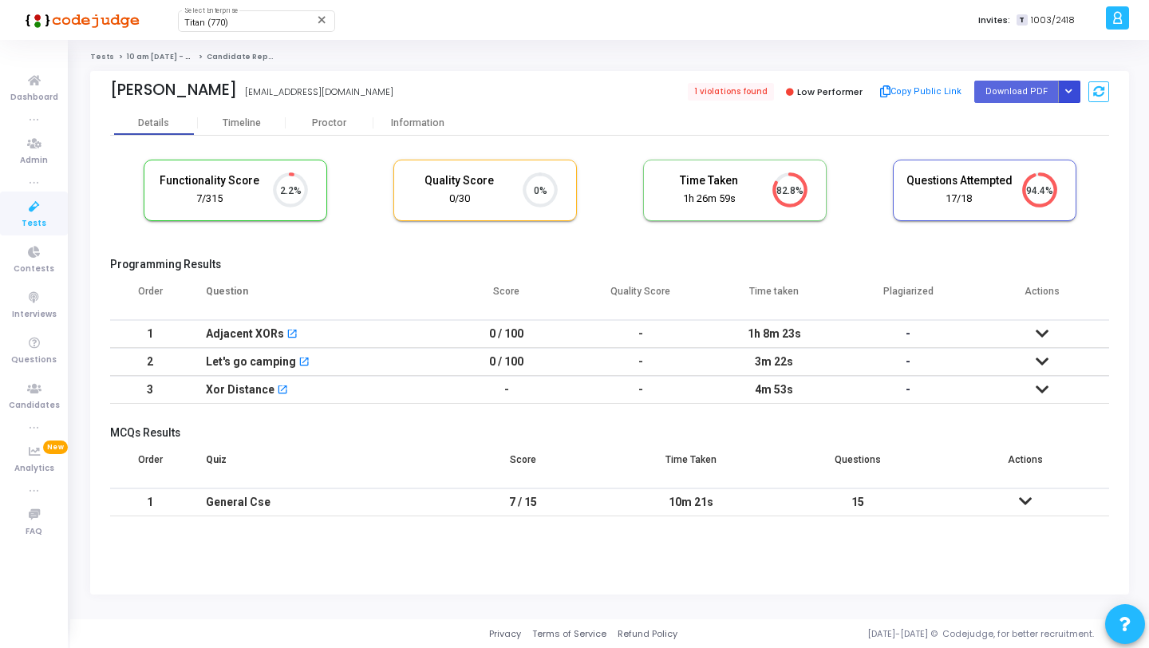
click at [1068, 90] on icon "Button group with nested dropdown" at bounding box center [1068, 92] width 7 height 8
click at [1017, 114] on button "Regenerate PDF" at bounding box center [1017, 124] width 123 height 26
click at [1070, 92] on icon "Button group with nested dropdown" at bounding box center [1068, 92] width 7 height 8
click at [1021, 118] on button "Regenerate PDF" at bounding box center [1017, 124] width 123 height 26
click at [1072, 91] on button "Button group with nested dropdown" at bounding box center [1069, 92] width 22 height 22
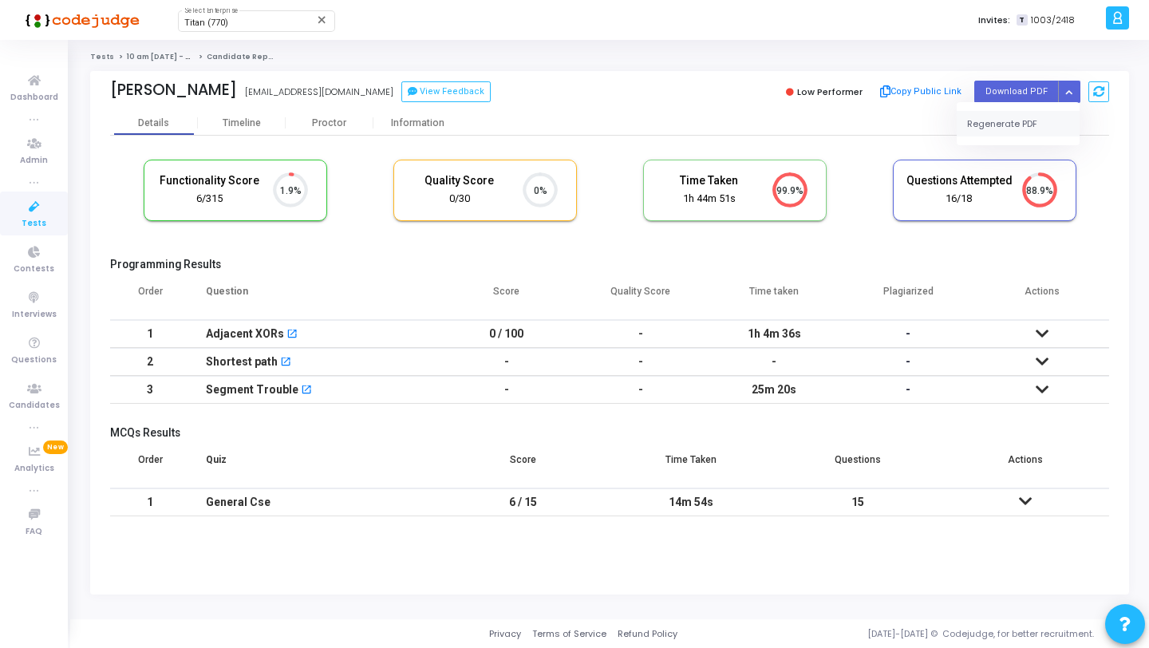
click at [1026, 124] on button "Regenerate PDF" at bounding box center [1017, 124] width 123 height 26
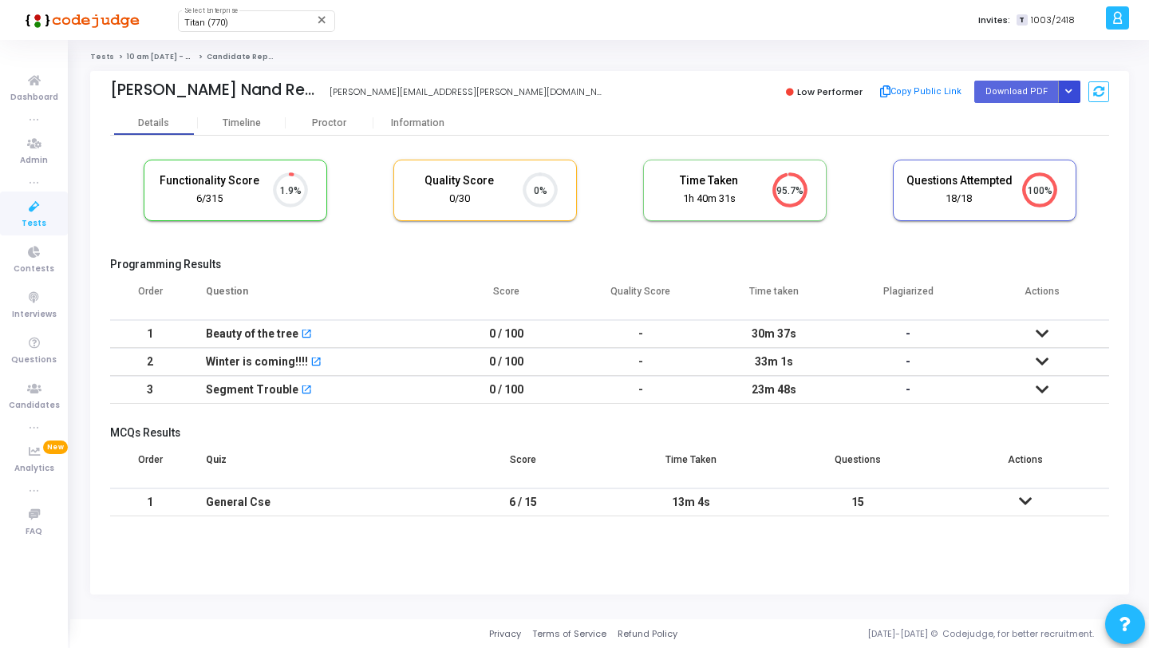
click at [1066, 93] on icon "Button group with nested dropdown" at bounding box center [1068, 92] width 7 height 8
click at [1007, 121] on button "Regenerate PDF" at bounding box center [1017, 124] width 123 height 26
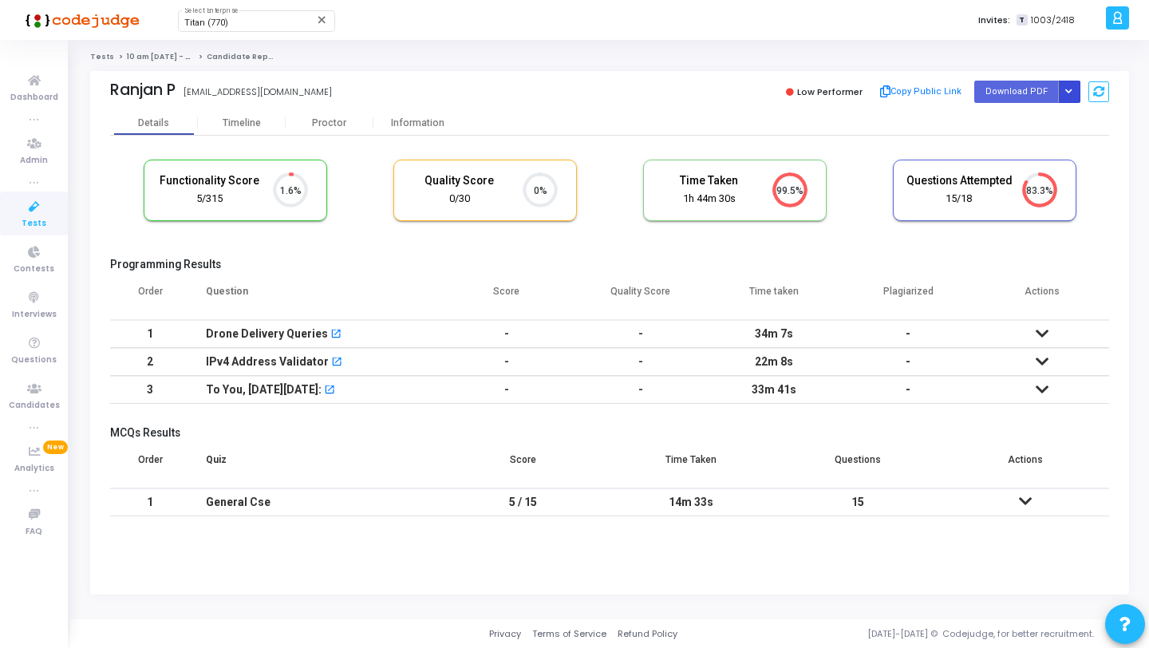
click at [1068, 89] on icon "Button group with nested dropdown" at bounding box center [1068, 92] width 7 height 8
click at [1016, 112] on button "Regenerate PDF" at bounding box center [1017, 124] width 123 height 26
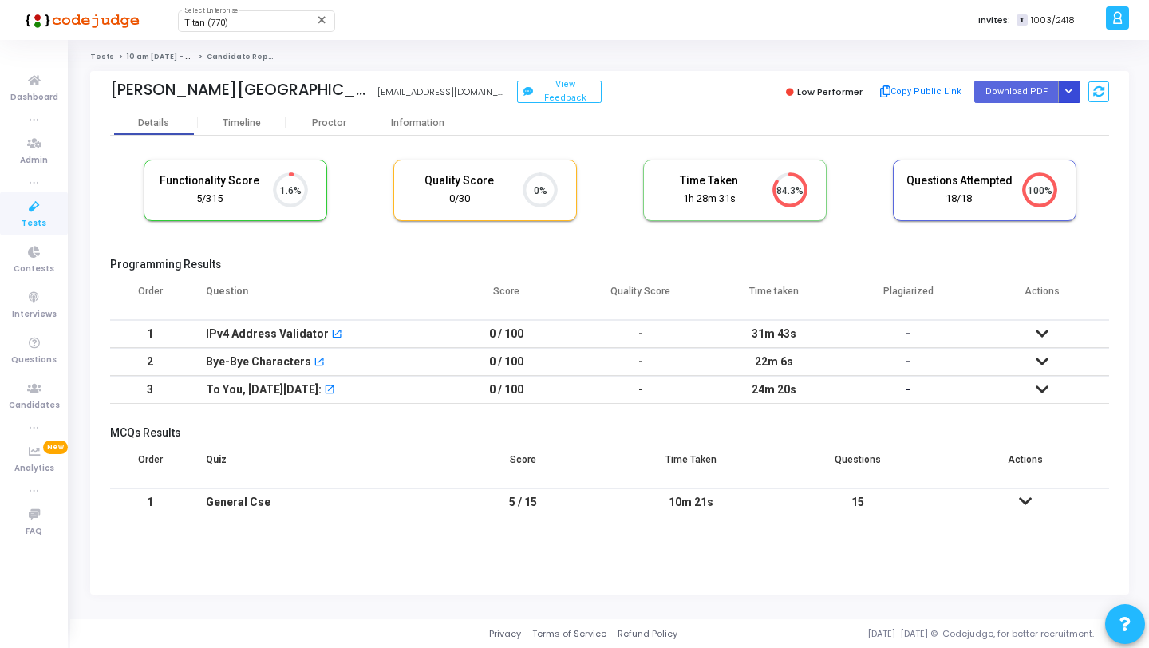
click at [1070, 85] on button "Button group with nested dropdown" at bounding box center [1069, 92] width 22 height 22
click at [1010, 131] on button "Regenerate PDF" at bounding box center [1017, 124] width 123 height 26
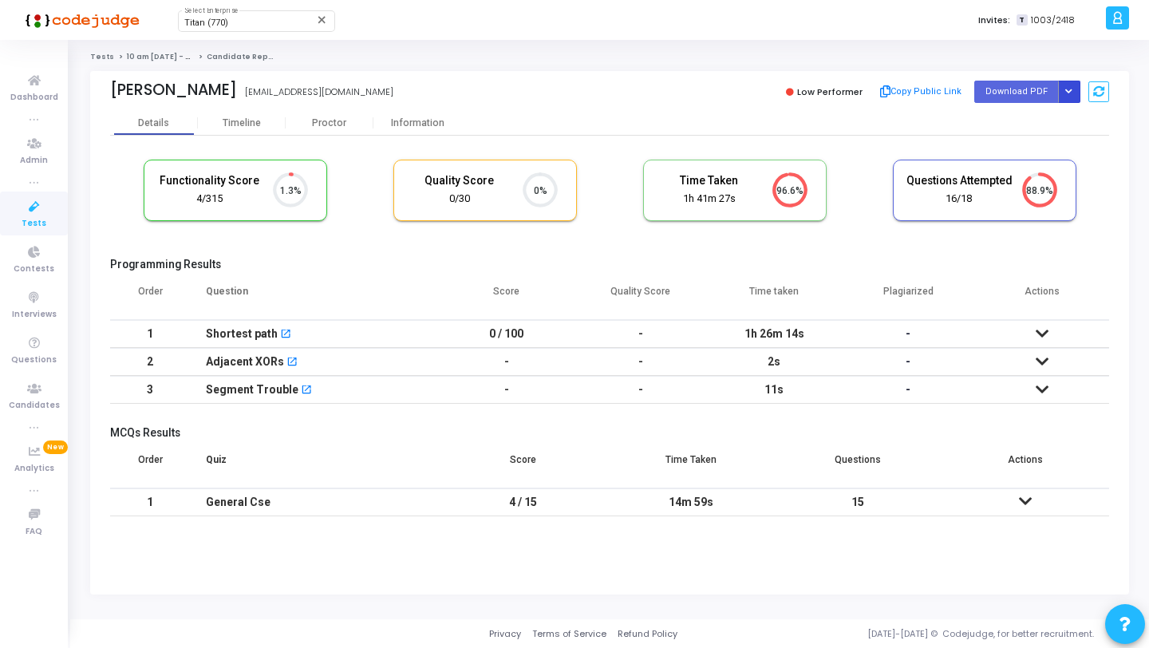
click at [1073, 93] on button "Button group with nested dropdown" at bounding box center [1069, 92] width 22 height 22
click at [1019, 120] on button "Regenerate PDF" at bounding box center [1017, 124] width 123 height 26
click at [1073, 90] on button "Button group with nested dropdown" at bounding box center [1069, 92] width 22 height 22
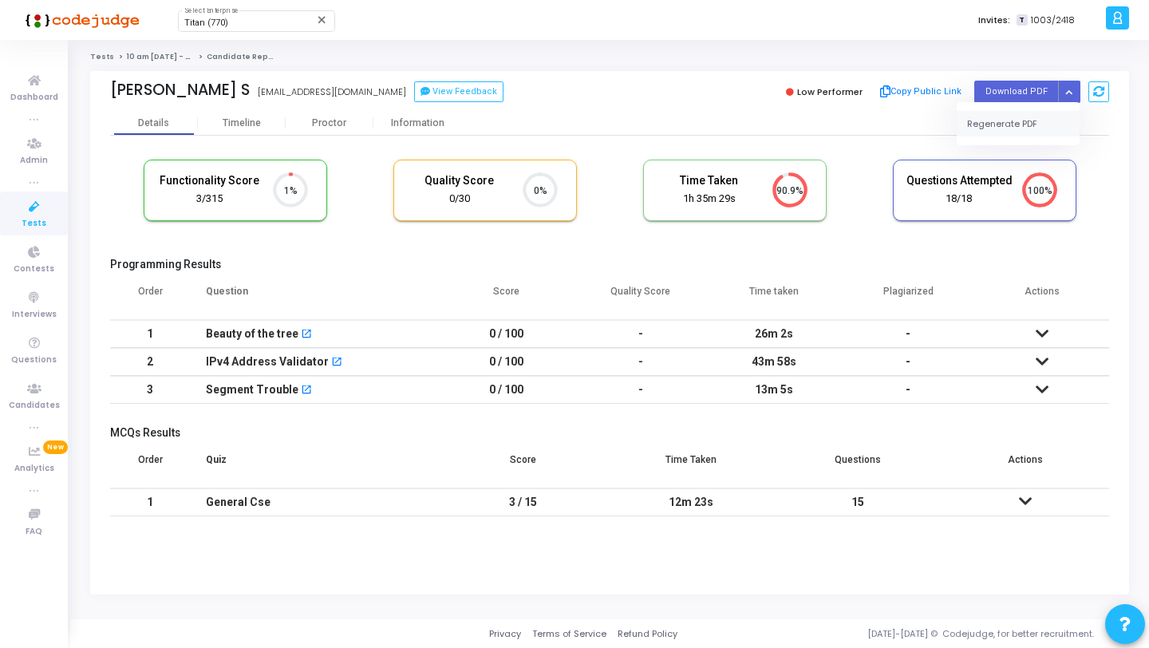
click at [1033, 116] on button "Regenerate PDF" at bounding box center [1017, 124] width 123 height 26
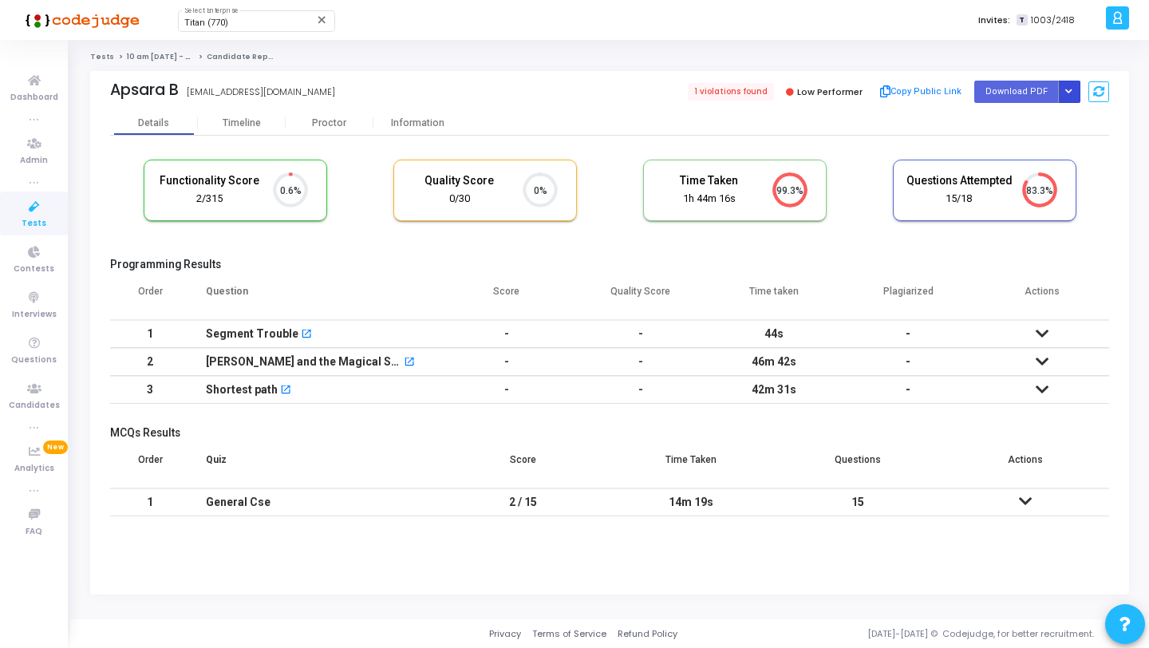
click at [1069, 90] on icon "Button group with nested dropdown" at bounding box center [1068, 92] width 7 height 8
click at [1018, 114] on button "Regenerate PDF" at bounding box center [1017, 124] width 123 height 26
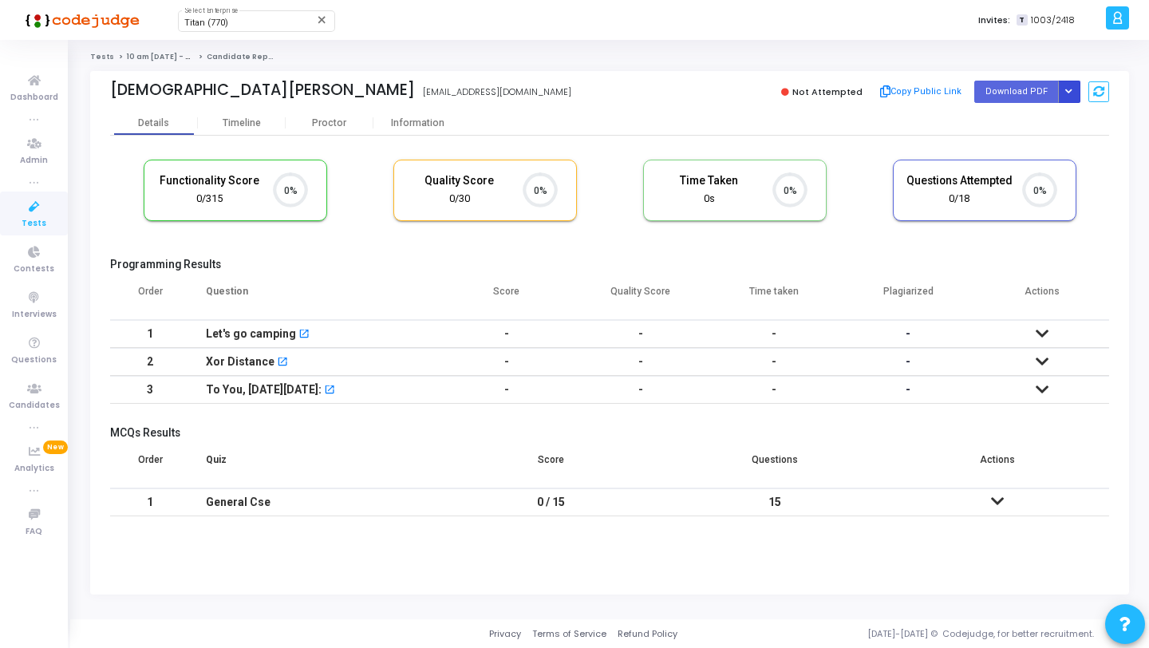
click at [1075, 89] on button "Button group with nested dropdown" at bounding box center [1069, 92] width 22 height 22
click at [1027, 118] on button "Regenerate PDF" at bounding box center [1017, 124] width 123 height 26
click at [1072, 90] on button "Button group with nested dropdown" at bounding box center [1069, 92] width 22 height 22
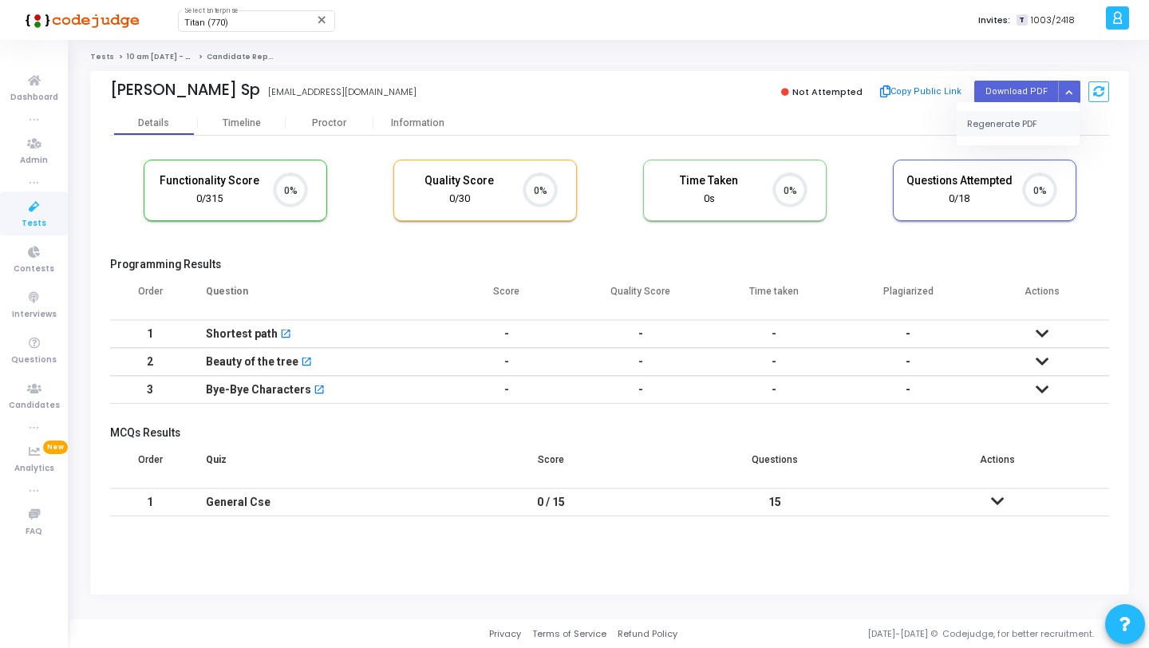
click at [1019, 120] on button "Regenerate PDF" at bounding box center [1017, 124] width 123 height 26
click at [1065, 97] on button "Button group with nested dropdown" at bounding box center [1069, 92] width 22 height 22
click at [1028, 108] on div "Regenerate PDF" at bounding box center [1017, 123] width 123 height 43
click at [999, 123] on button "Regenerate PDF" at bounding box center [1017, 124] width 123 height 26
click at [1065, 83] on button "Button group with nested dropdown" at bounding box center [1069, 92] width 22 height 22
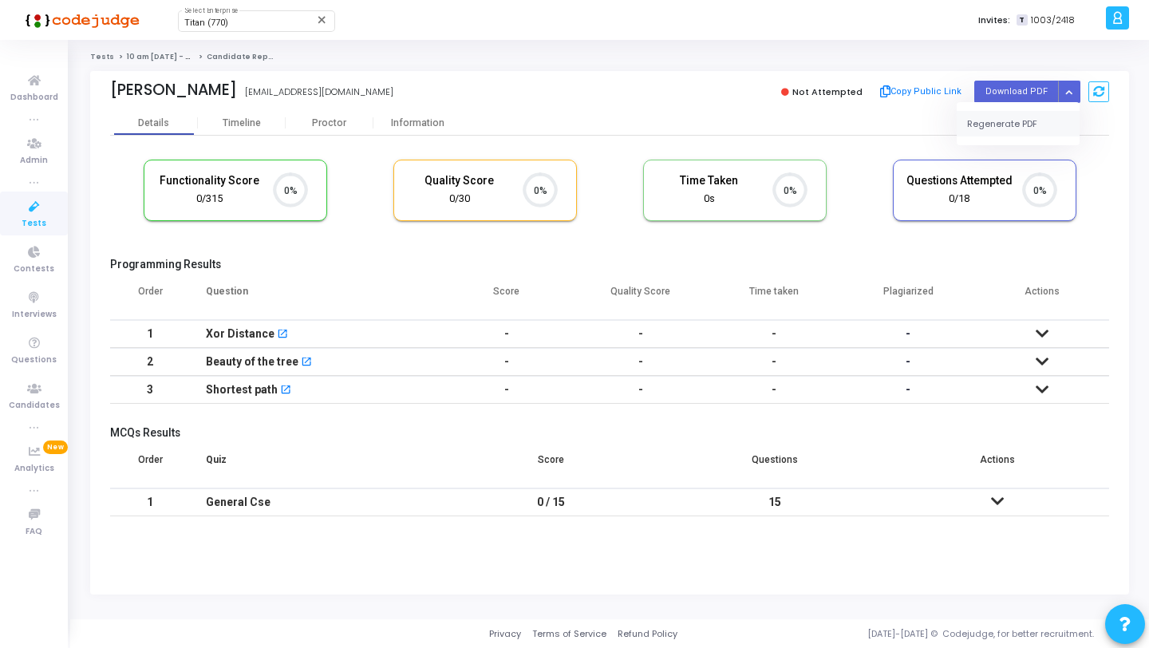
drag, startPoint x: 1005, startPoint y: 116, endPoint x: 999, endPoint y: 110, distance: 9.0
click at [1005, 116] on button "Regenerate PDF" at bounding box center [1017, 124] width 123 height 26
click at [1072, 83] on button "Button group with nested dropdown" at bounding box center [1069, 92] width 22 height 22
click at [1019, 116] on button "Regenerate PDF" at bounding box center [1017, 124] width 123 height 26
click at [1078, 100] on button "Button group with nested dropdown" at bounding box center [1069, 92] width 22 height 22
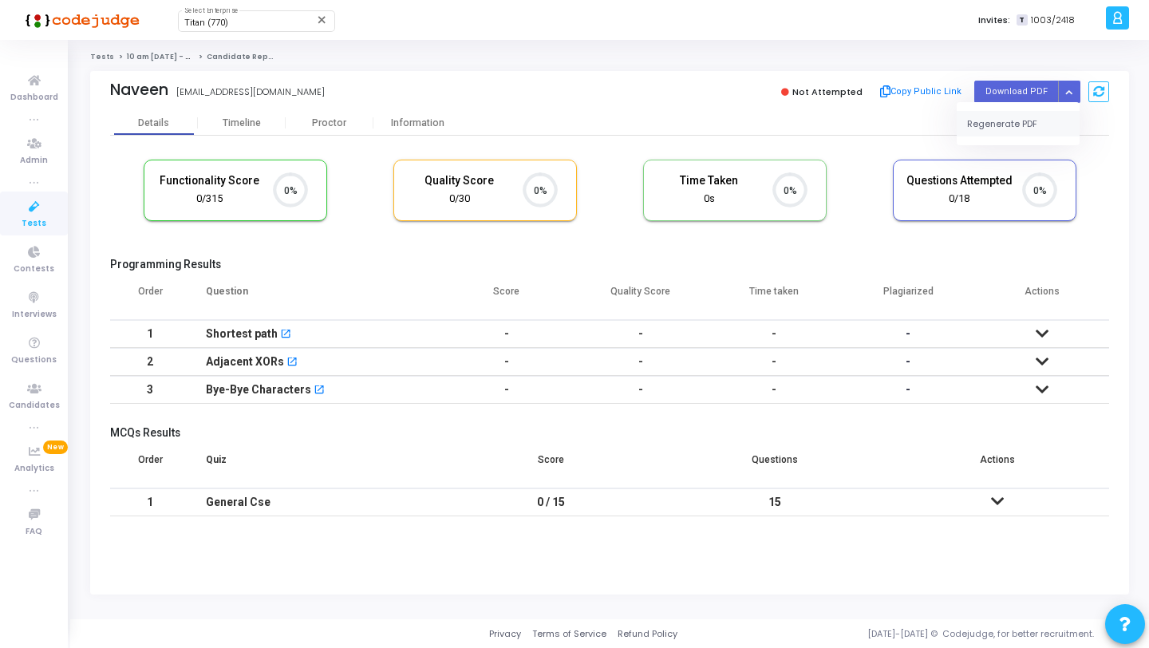
click at [1018, 129] on button "Regenerate PDF" at bounding box center [1017, 124] width 123 height 26
click at [1074, 89] on button "Button group with nested dropdown" at bounding box center [1069, 92] width 22 height 22
click at [1007, 132] on button "Regenerate PDF" at bounding box center [1017, 124] width 123 height 26
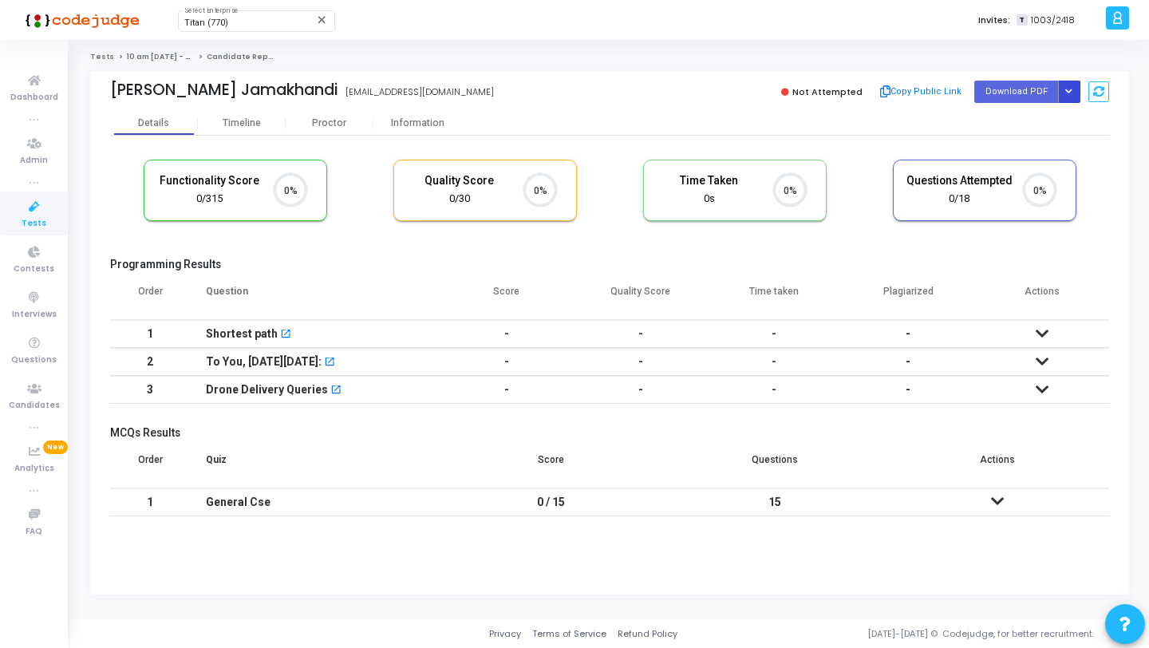
click at [1070, 94] on icon "Button group with nested dropdown" at bounding box center [1068, 92] width 7 height 8
click at [1011, 118] on button "Regenerate PDF" at bounding box center [1017, 124] width 123 height 26
click at [1066, 94] on icon "Button group with nested dropdown" at bounding box center [1068, 92] width 7 height 8
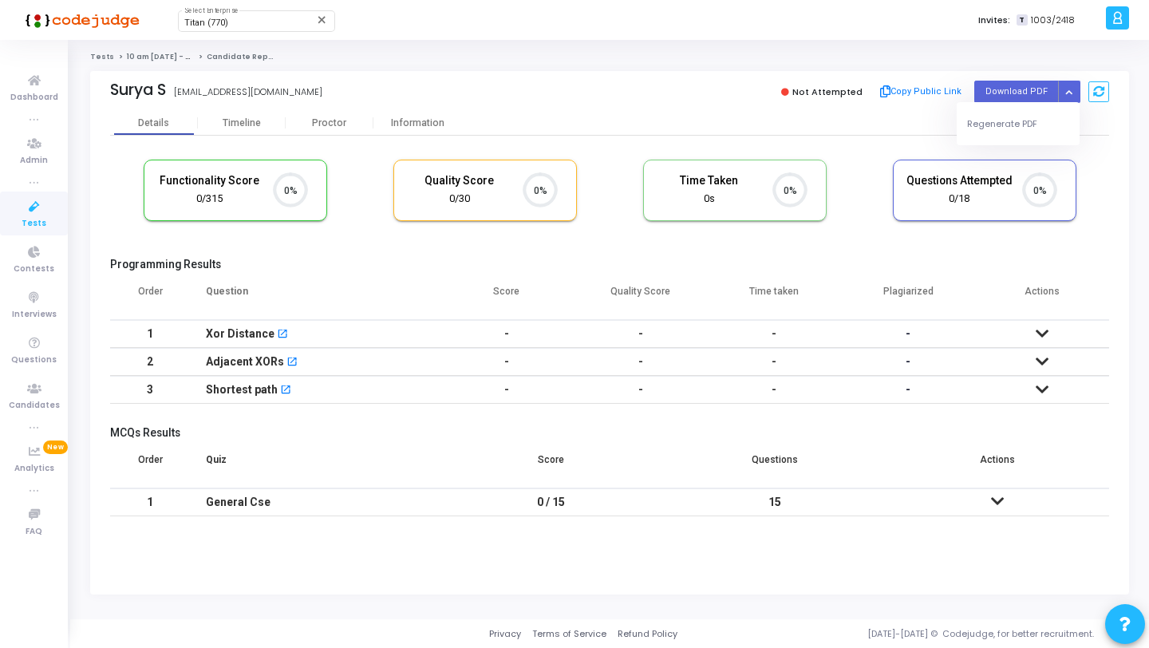
click at [1017, 136] on div "Regenerate PDF" at bounding box center [1017, 123] width 123 height 43
click at [1001, 118] on button "Regenerate PDF" at bounding box center [1017, 124] width 123 height 26
click at [1071, 93] on icon "Button group with nested dropdown" at bounding box center [1068, 92] width 7 height 8
click at [1010, 126] on button "Regenerate PDF" at bounding box center [1017, 124] width 123 height 26
click at [1066, 89] on icon "Button group with nested dropdown" at bounding box center [1068, 92] width 7 height 8
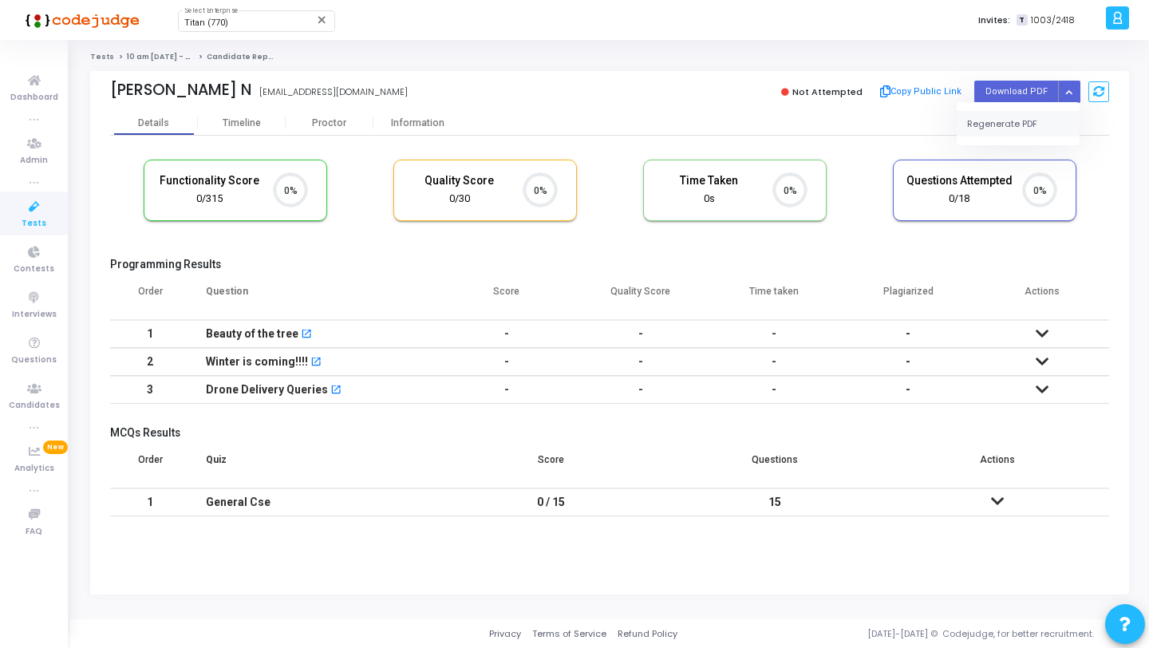
click at [1010, 120] on button "Regenerate PDF" at bounding box center [1017, 124] width 123 height 26
click at [1066, 86] on button "Button group with nested dropdown" at bounding box center [1069, 92] width 22 height 22
click at [1002, 120] on button "Regenerate PDF" at bounding box center [1017, 124] width 123 height 26
click at [1065, 85] on button "Button group with nested dropdown" at bounding box center [1069, 92] width 22 height 22
click at [1012, 113] on button "Regenerate PDF" at bounding box center [1017, 124] width 123 height 26
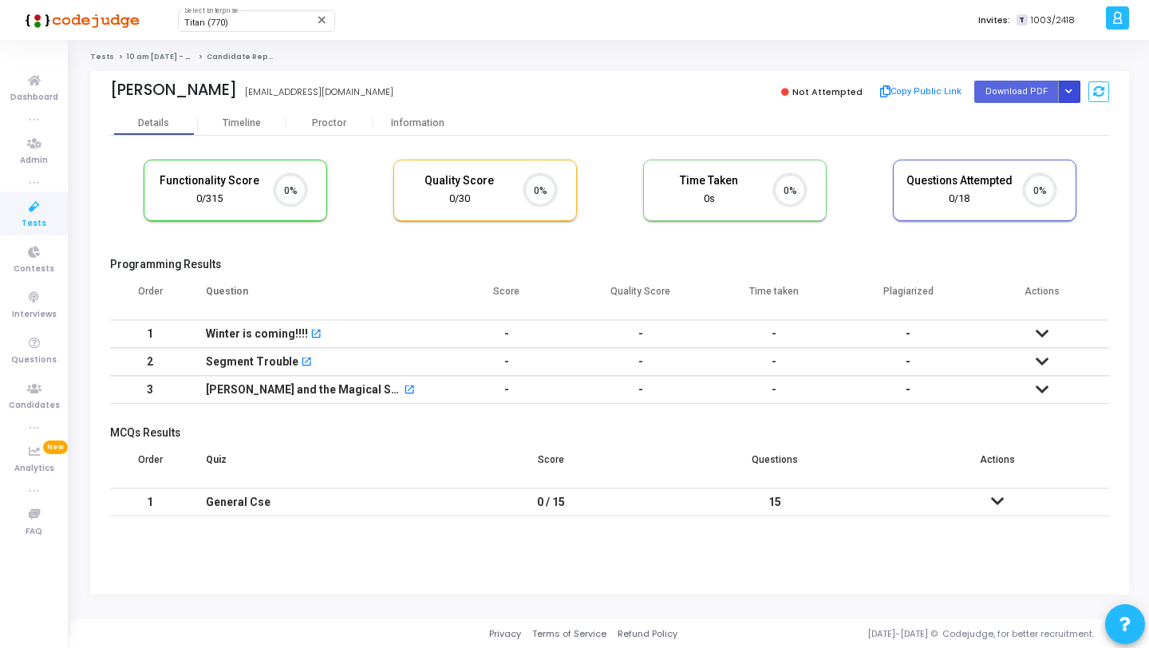
click at [1074, 89] on button "Button group with nested dropdown" at bounding box center [1069, 92] width 22 height 22
click at [1023, 120] on button "Regenerate PDF" at bounding box center [1017, 124] width 123 height 26
click at [1066, 93] on icon "Button group with nested dropdown" at bounding box center [1068, 92] width 7 height 8
click at [1082, 85] on div "Not Attempted Copy Public Link Download PDF Regenerate PDF" at bounding box center [862, 92] width 491 height 24
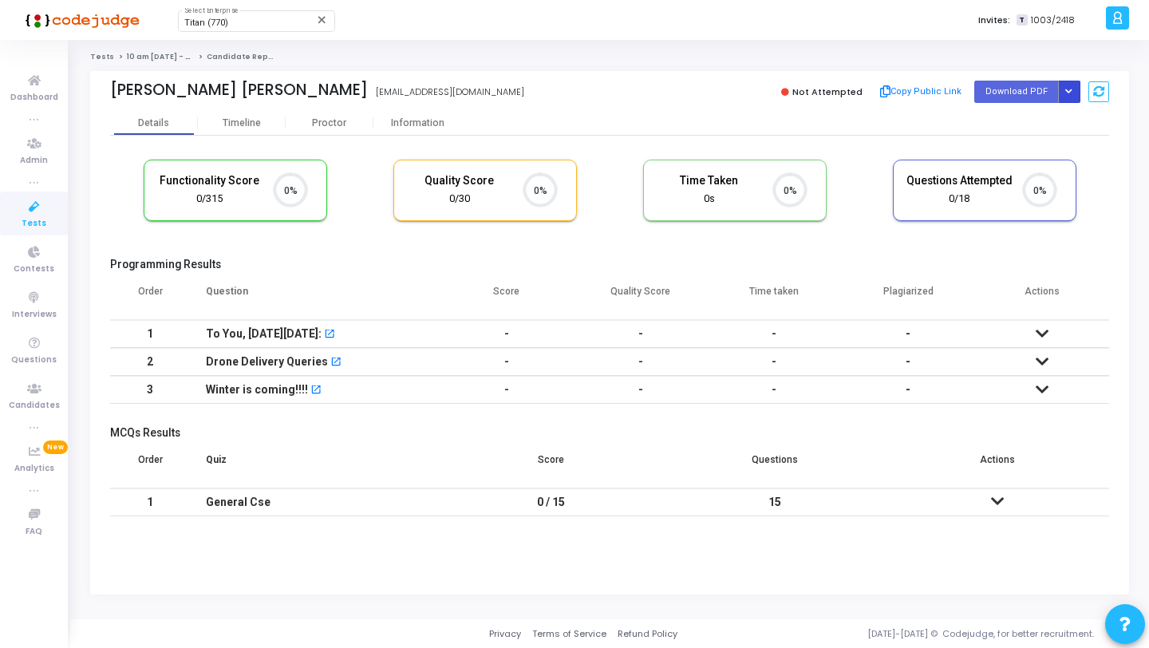
click at [1070, 85] on button "Button group with nested dropdown" at bounding box center [1069, 92] width 22 height 22
click at [1042, 125] on button "Regenerate PDF" at bounding box center [1017, 124] width 123 height 26
click at [1063, 96] on button "Button group with nested dropdown" at bounding box center [1069, 92] width 22 height 22
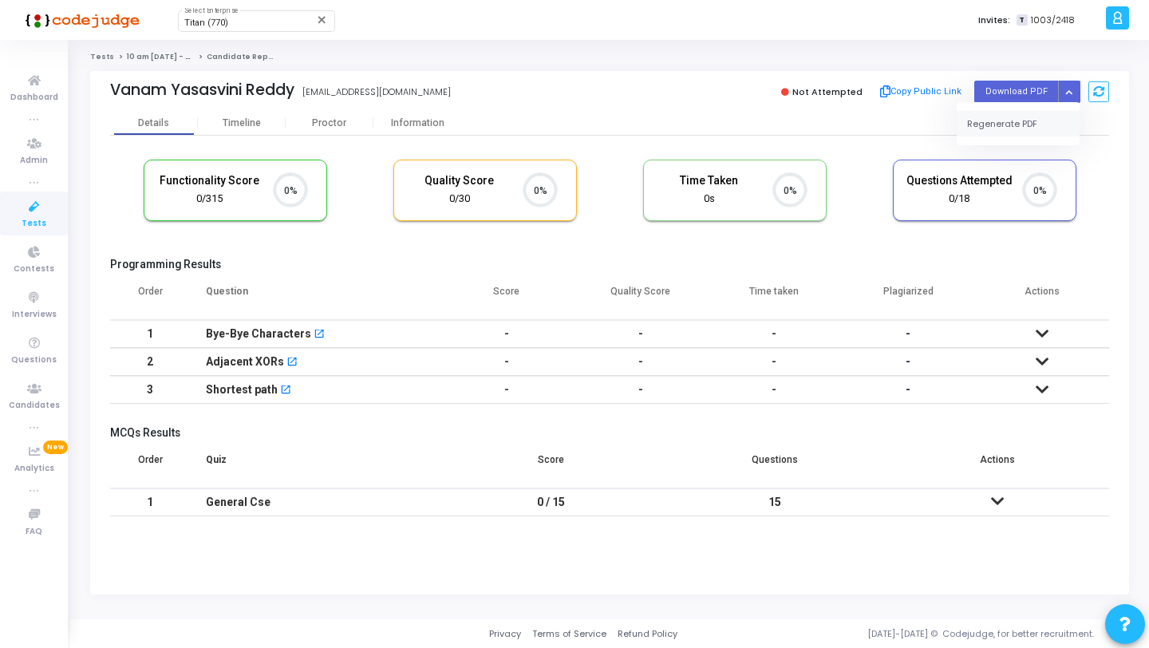
click at [1007, 125] on button "Regenerate PDF" at bounding box center [1017, 124] width 123 height 26
click at [1062, 87] on button "Button group with nested dropdown" at bounding box center [1069, 92] width 22 height 22
click at [1003, 127] on button "Regenerate PDF" at bounding box center [1017, 124] width 123 height 26
click at [1067, 85] on button "Button group with nested dropdown" at bounding box center [1069, 92] width 22 height 22
click at [1019, 120] on button "Regenerate PDF" at bounding box center [1017, 124] width 123 height 26
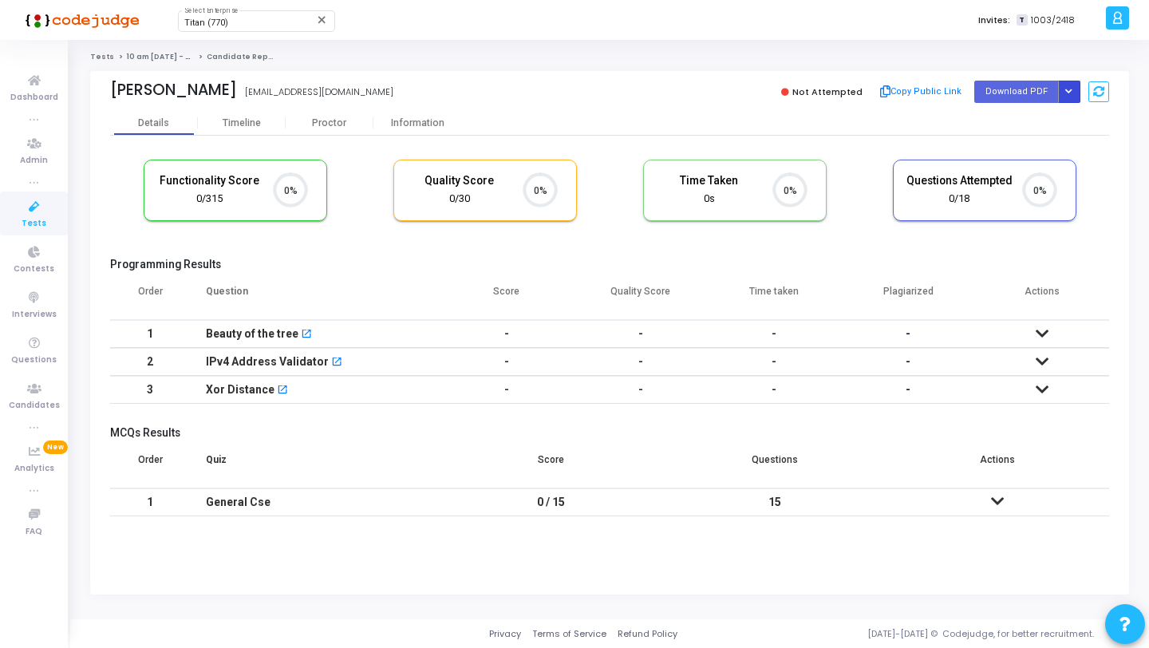
click at [1070, 96] on button "Button group with nested dropdown" at bounding box center [1069, 92] width 22 height 22
click at [1013, 112] on button "Regenerate PDF" at bounding box center [1017, 124] width 123 height 26
click at [1065, 93] on icon "Button group with nested dropdown" at bounding box center [1068, 92] width 7 height 8
click at [1029, 117] on button "Regenerate PDF" at bounding box center [1017, 124] width 123 height 26
click at [1066, 96] on button "Button group with nested dropdown" at bounding box center [1069, 92] width 22 height 22
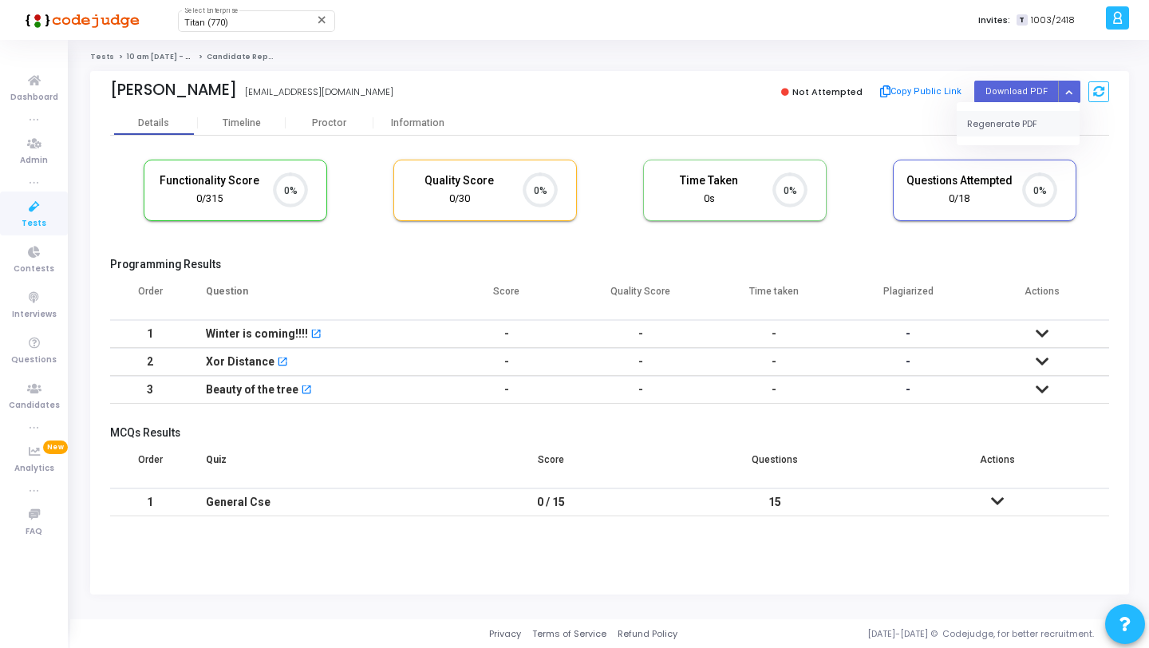
click at [1013, 128] on button "Regenerate PDF" at bounding box center [1017, 124] width 123 height 26
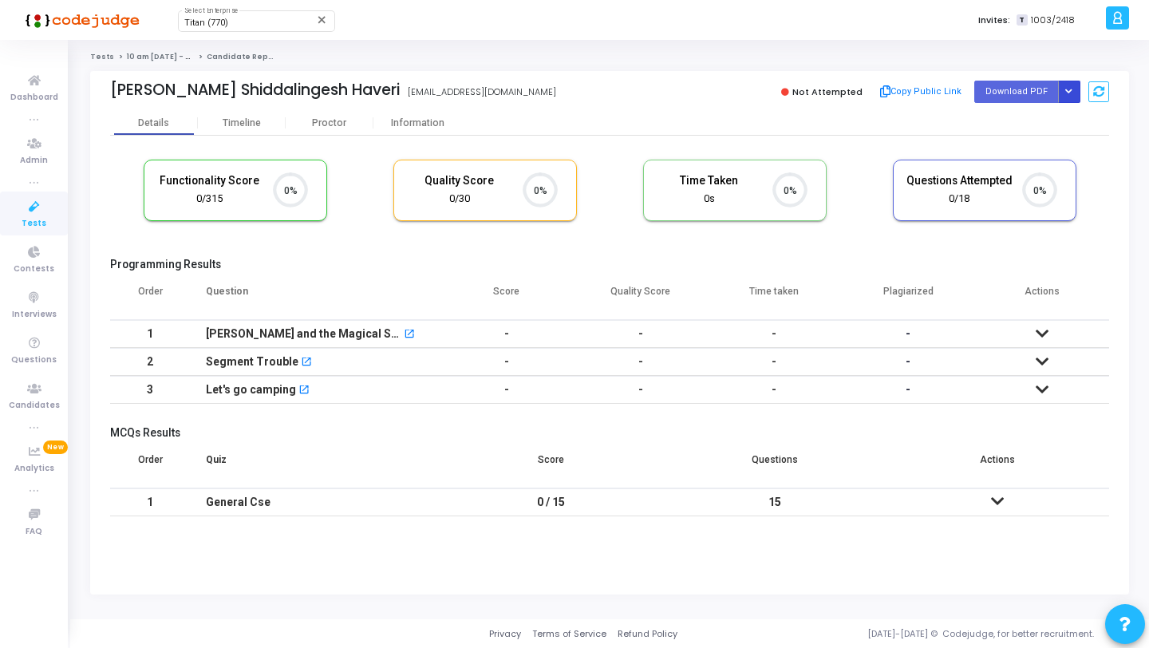
click at [1065, 93] on icon "Button group with nested dropdown" at bounding box center [1068, 92] width 7 height 8
click at [1015, 111] on button "Regenerate PDF" at bounding box center [1017, 124] width 123 height 26
click at [1070, 97] on button "Button group with nested dropdown" at bounding box center [1069, 92] width 22 height 22
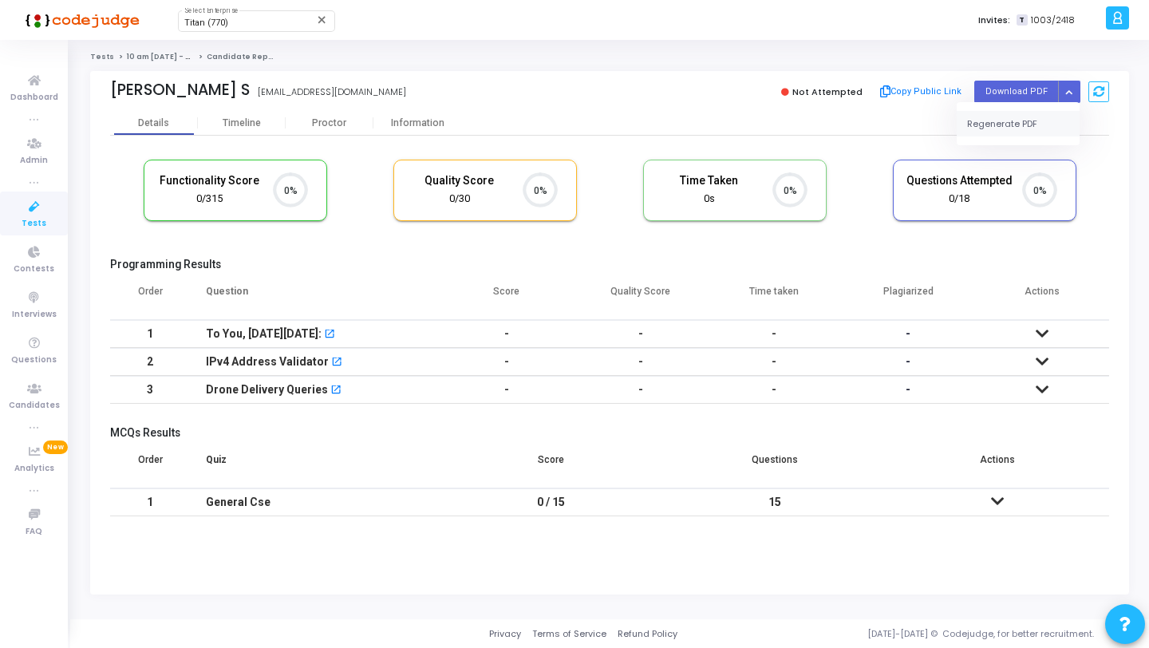
click at [1021, 120] on button "Regenerate PDF" at bounding box center [1017, 124] width 123 height 26
click at [1066, 94] on icon "Button group with nested dropdown" at bounding box center [1068, 92] width 7 height 8
click at [996, 122] on button "Regenerate PDF" at bounding box center [1017, 124] width 123 height 26
click at [1071, 102] on div "Not Attempted Copy Public Link Download PDF Regenerate PDF" at bounding box center [862, 92] width 491 height 24
click at [1071, 100] on button "Button group with nested dropdown" at bounding box center [1069, 92] width 22 height 22
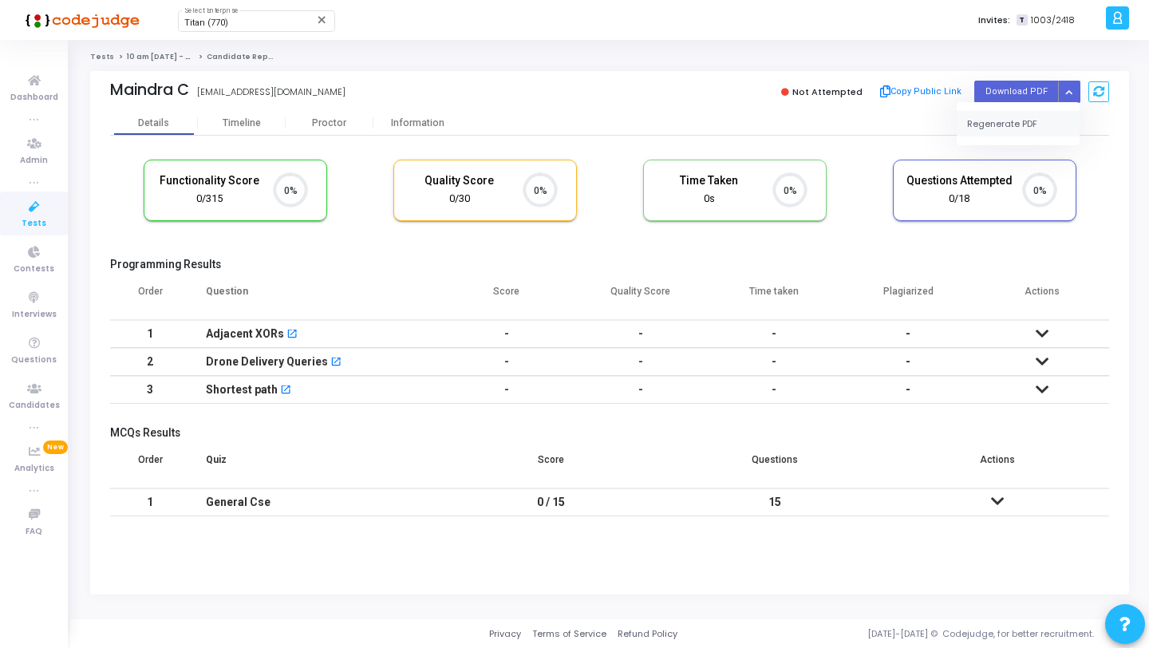
click at [1034, 131] on button "Regenerate PDF" at bounding box center [1017, 124] width 123 height 26
click at [1066, 99] on button "Button group with nested dropdown" at bounding box center [1069, 92] width 22 height 22
click at [1015, 136] on button "Regenerate PDF" at bounding box center [1017, 124] width 123 height 26
click at [1062, 86] on button "Button group with nested dropdown" at bounding box center [1069, 92] width 22 height 22
click at [1015, 117] on button "Regenerate PDF" at bounding box center [1017, 124] width 123 height 26
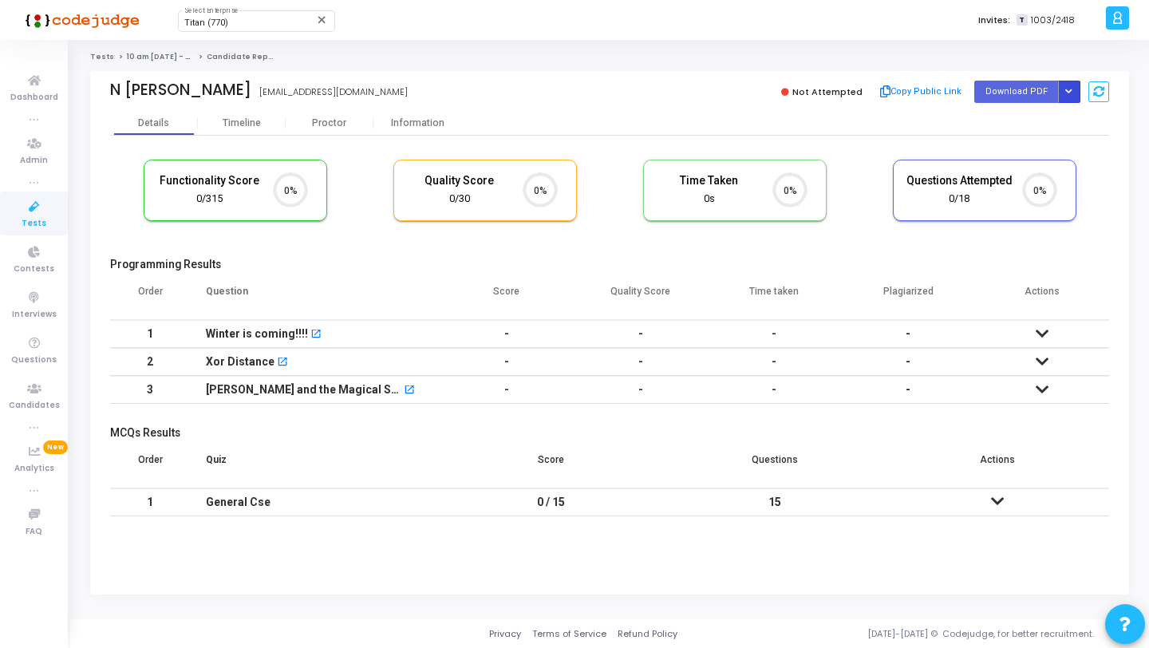
click at [1068, 89] on icon "Button group with nested dropdown" at bounding box center [1068, 92] width 7 height 8
click at [1016, 116] on button "Regenerate PDF" at bounding box center [1017, 124] width 123 height 26
click at [1063, 95] on button "Button group with nested dropdown" at bounding box center [1069, 92] width 22 height 22
click at [1022, 123] on button "Regenerate PDF" at bounding box center [1017, 124] width 123 height 26
click at [1070, 93] on icon "Button group with nested dropdown" at bounding box center [1068, 92] width 7 height 8
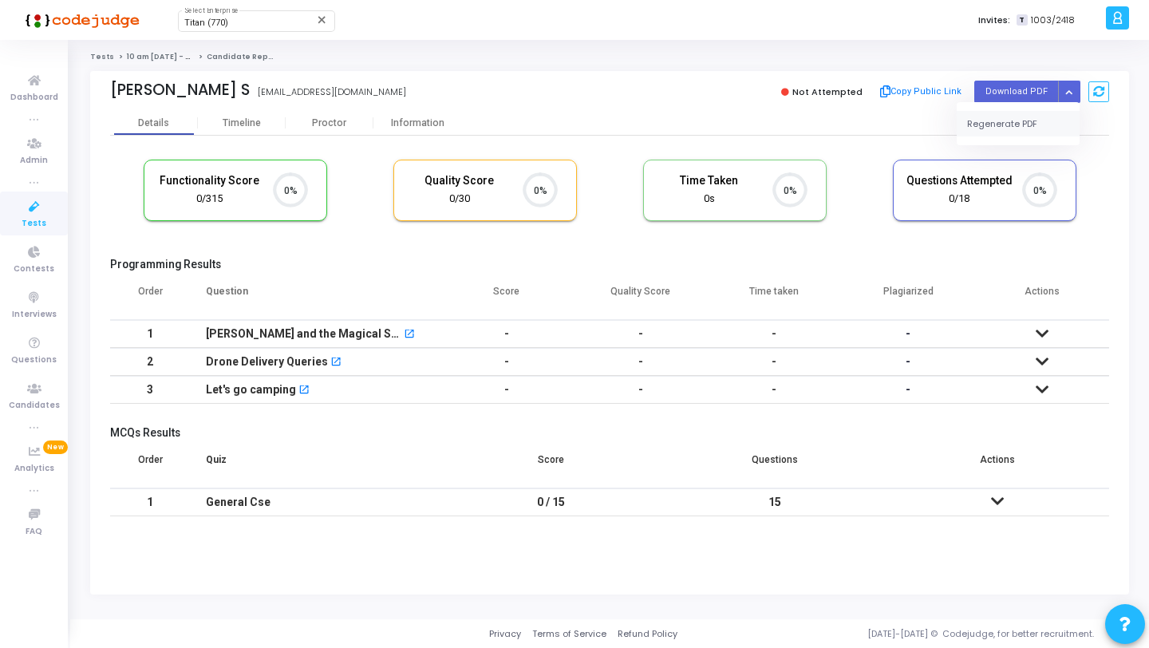
click at [1002, 130] on button "Regenerate PDF" at bounding box center [1017, 124] width 123 height 26
drag, startPoint x: 1071, startPoint y: 94, endPoint x: 1061, endPoint y: 94, distance: 10.4
click at [1071, 94] on icon "Button group with nested dropdown" at bounding box center [1068, 92] width 7 height 8
click at [1011, 119] on button "Regenerate PDF" at bounding box center [1017, 124] width 123 height 26
click at [1072, 85] on button "Button group with nested dropdown" at bounding box center [1069, 92] width 22 height 22
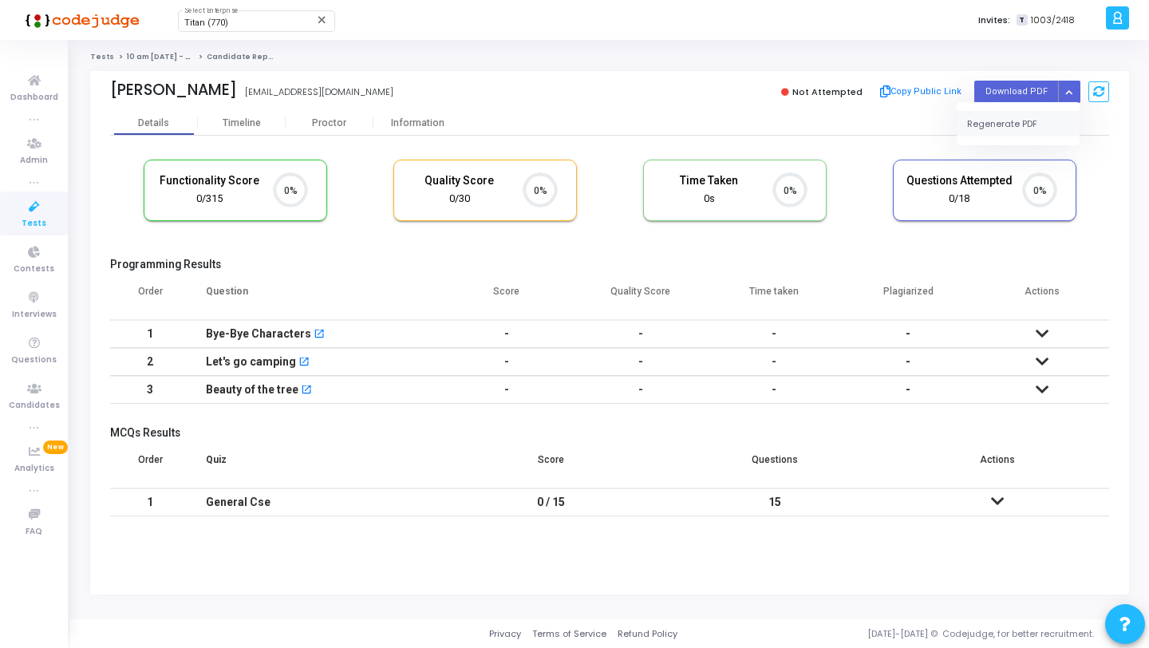
click at [1007, 126] on button "Regenerate PDF" at bounding box center [1017, 124] width 123 height 26
click at [1066, 91] on icon "Button group with nested dropdown" at bounding box center [1068, 92] width 7 height 8
click at [1011, 119] on button "Regenerate PDF" at bounding box center [1017, 124] width 123 height 26
click at [1063, 83] on button "Button group with nested dropdown" at bounding box center [1069, 92] width 22 height 22
click at [1019, 116] on button "Regenerate PDF" at bounding box center [1017, 124] width 123 height 26
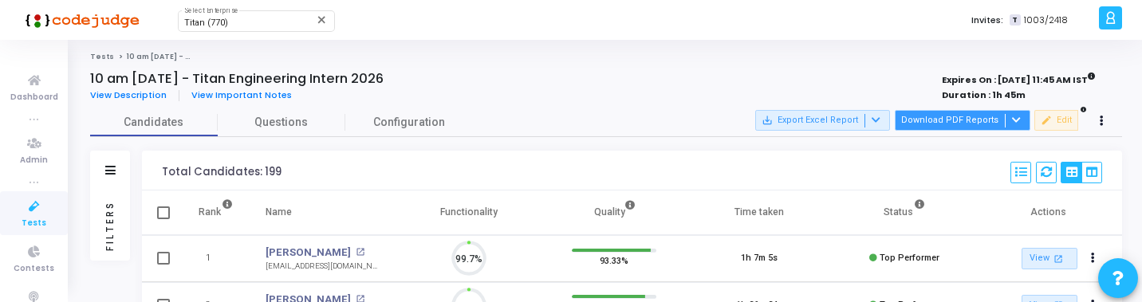
click at [973, 114] on button "Download PDF Reports" at bounding box center [963, 120] width 136 height 21
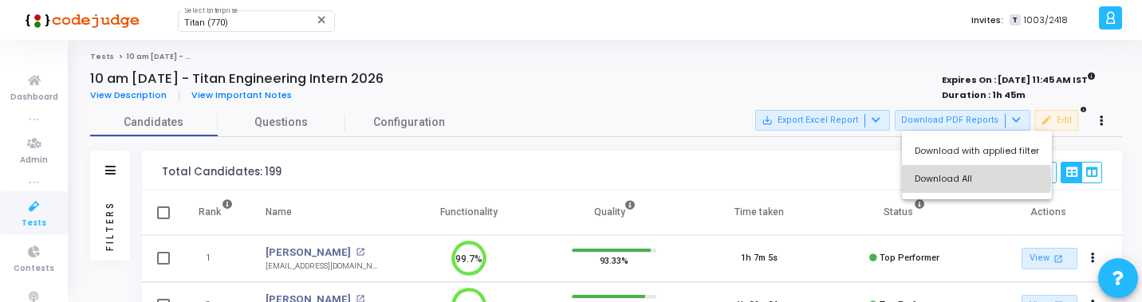
click at [963, 179] on button "Download All" at bounding box center [977, 179] width 150 height 28
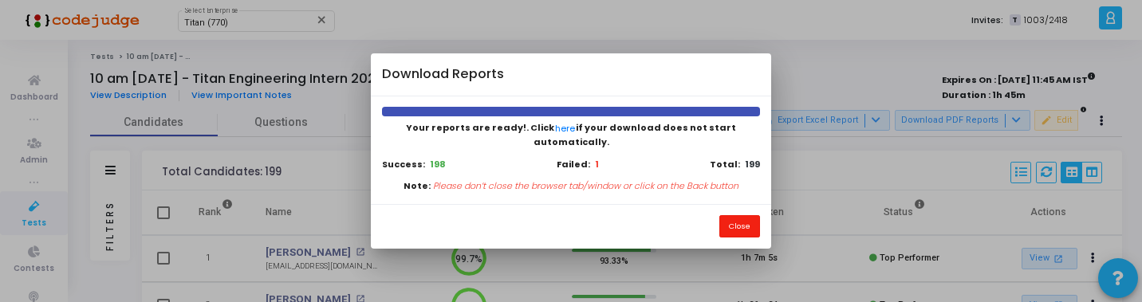
click at [739, 219] on button "Close" at bounding box center [739, 226] width 41 height 22
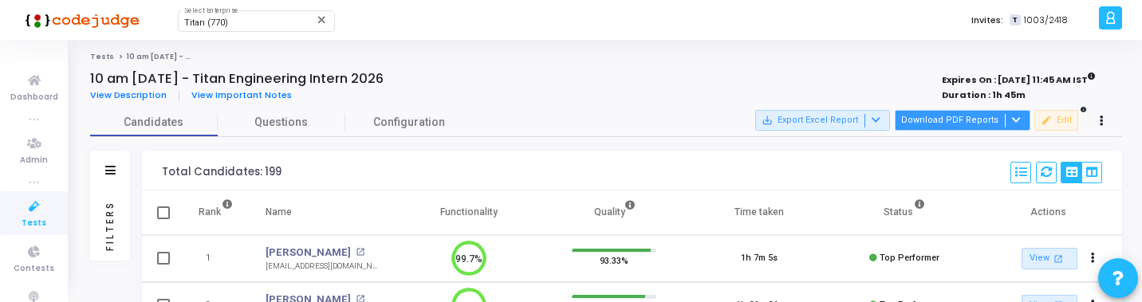
click at [944, 123] on button "Download PDF Reports" at bounding box center [963, 120] width 136 height 21
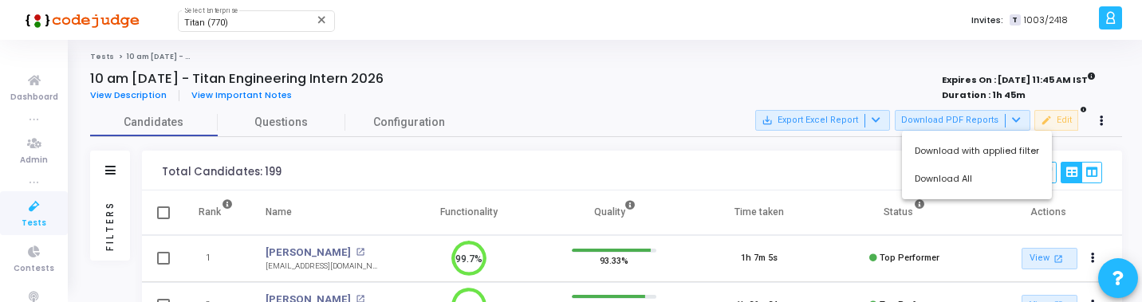
click at [290, 177] on div at bounding box center [571, 151] width 1142 height 302
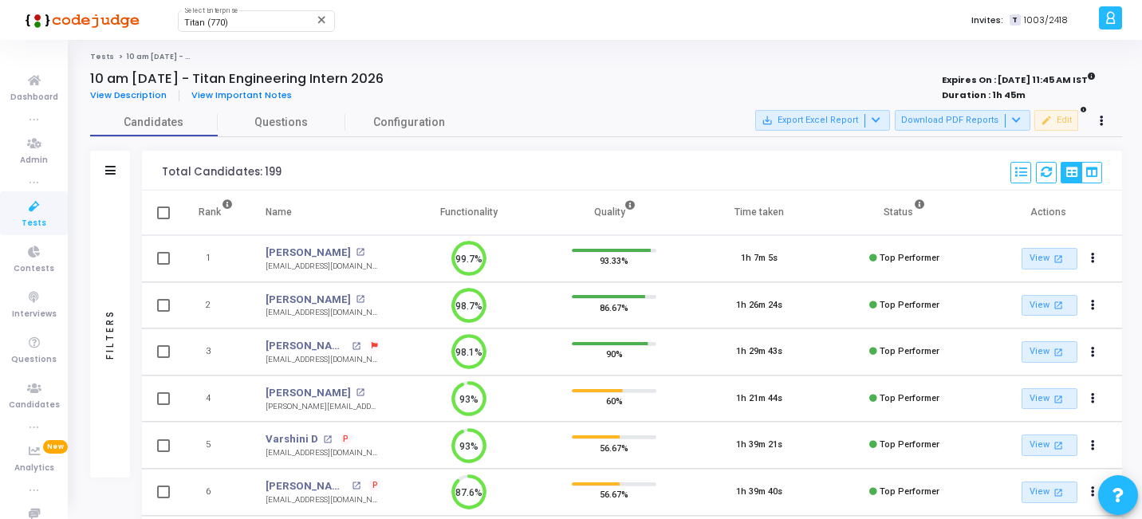
scroll to position [7, 7]
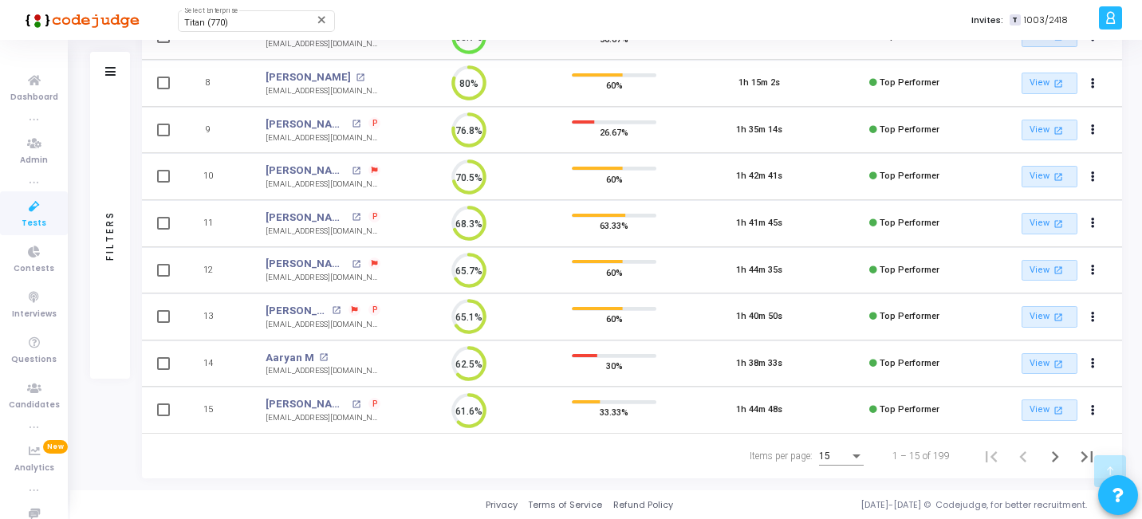
click at [843, 301] on div "15" at bounding box center [834, 456] width 30 height 11
click at [841, 301] on span "50" at bounding box center [842, 447] width 45 height 29
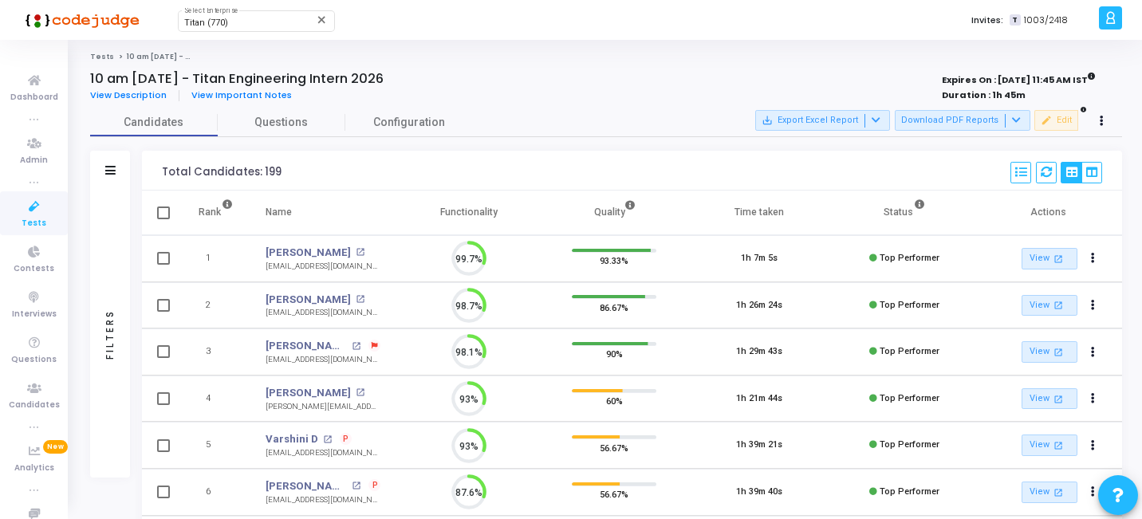
scroll to position [33, 41]
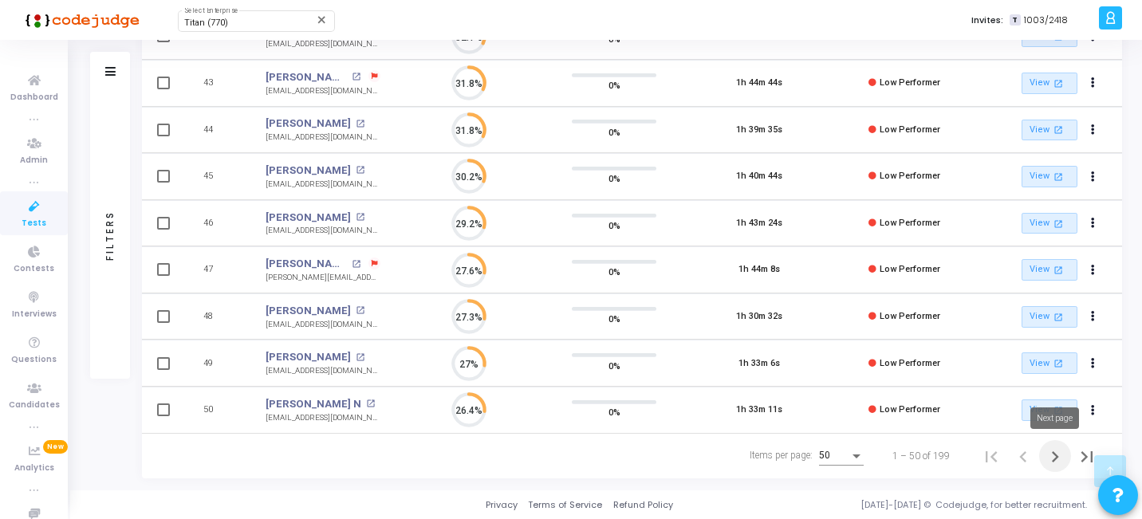
click at [1054, 301] on icon "Next page" at bounding box center [1055, 457] width 22 height 22
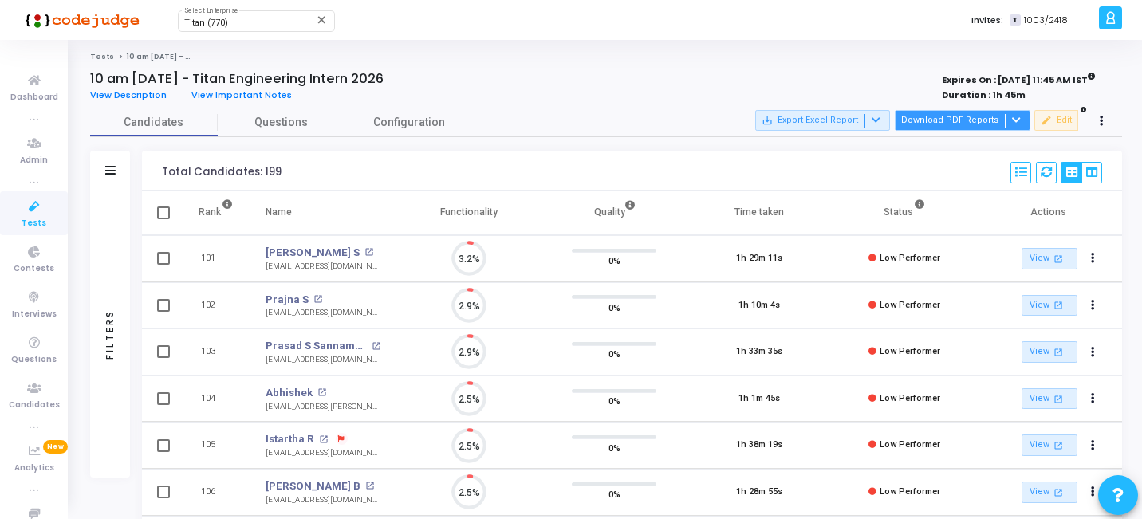
click at [942, 123] on button "Download PDF Reports" at bounding box center [963, 120] width 136 height 21
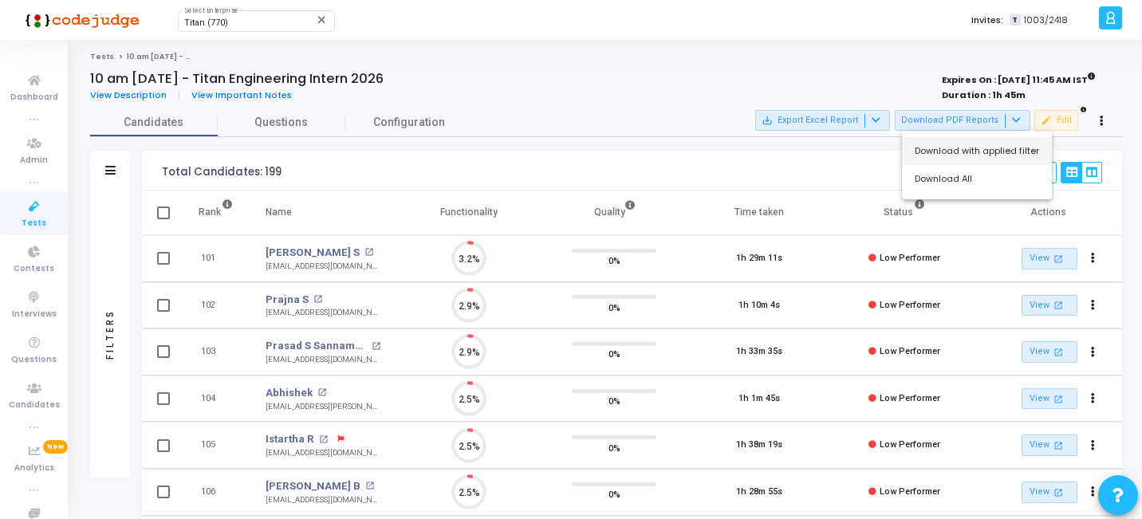
click at [957, 157] on button "Download with applied filter" at bounding box center [977, 151] width 150 height 28
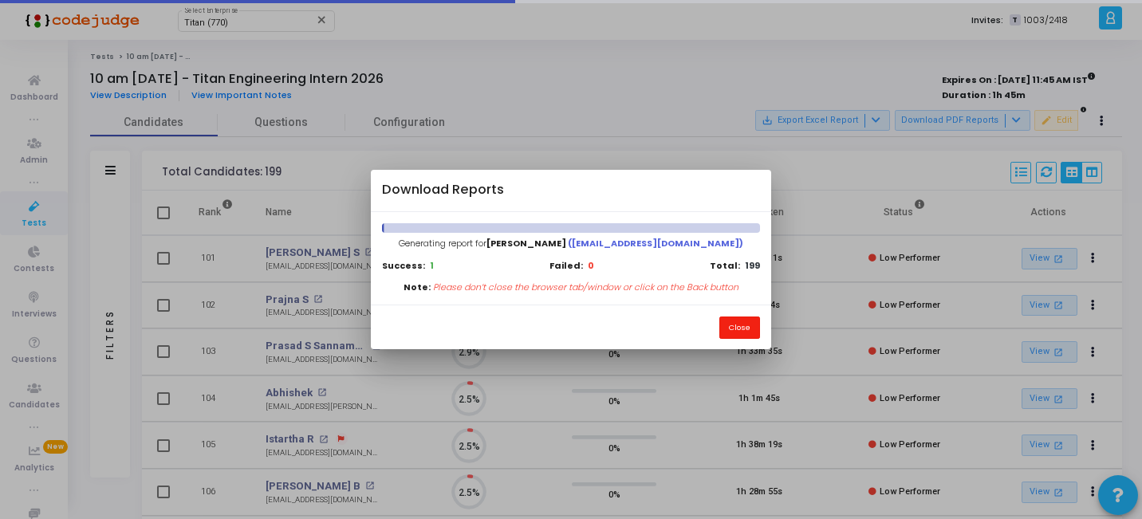
click at [753, 325] on button "Close" at bounding box center [739, 328] width 41 height 22
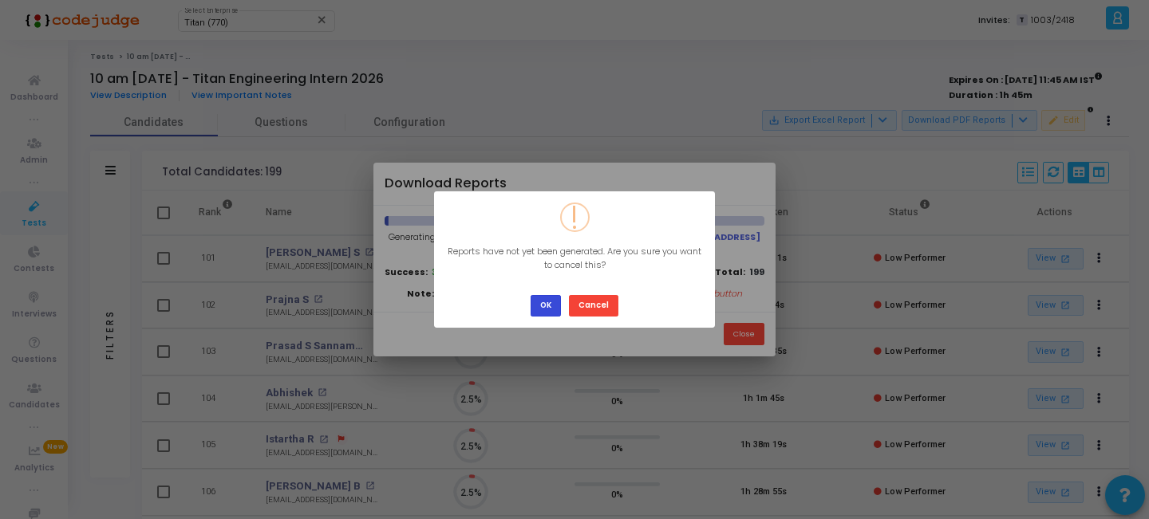
click at [546, 311] on button "OK" at bounding box center [545, 306] width 30 height 22
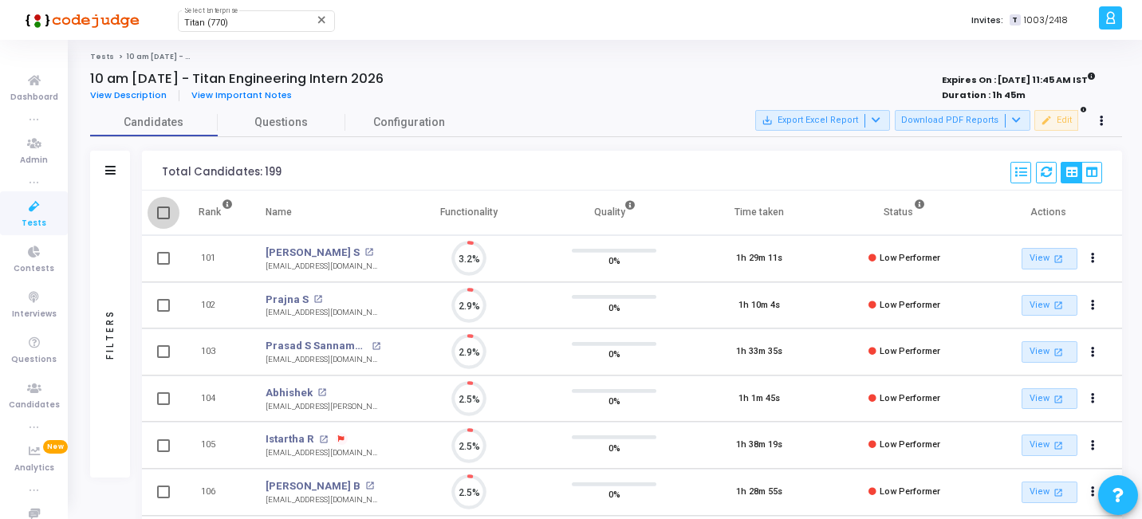
click at [164, 214] on span at bounding box center [163, 213] width 13 height 13
click at [164, 219] on input "checkbox" at bounding box center [163, 219] width 1 height 1
checkbox input "true"
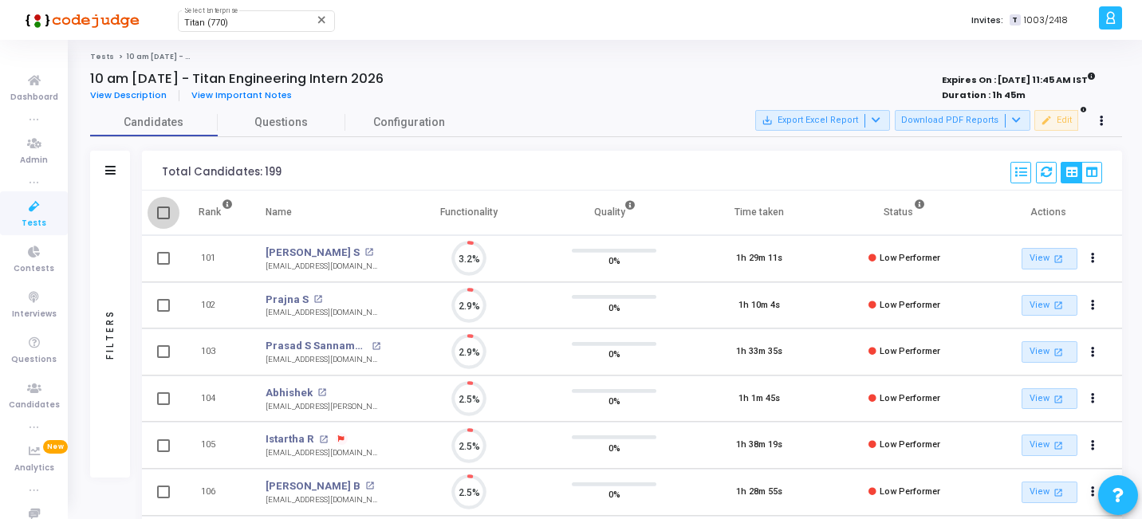
checkbox input "true"
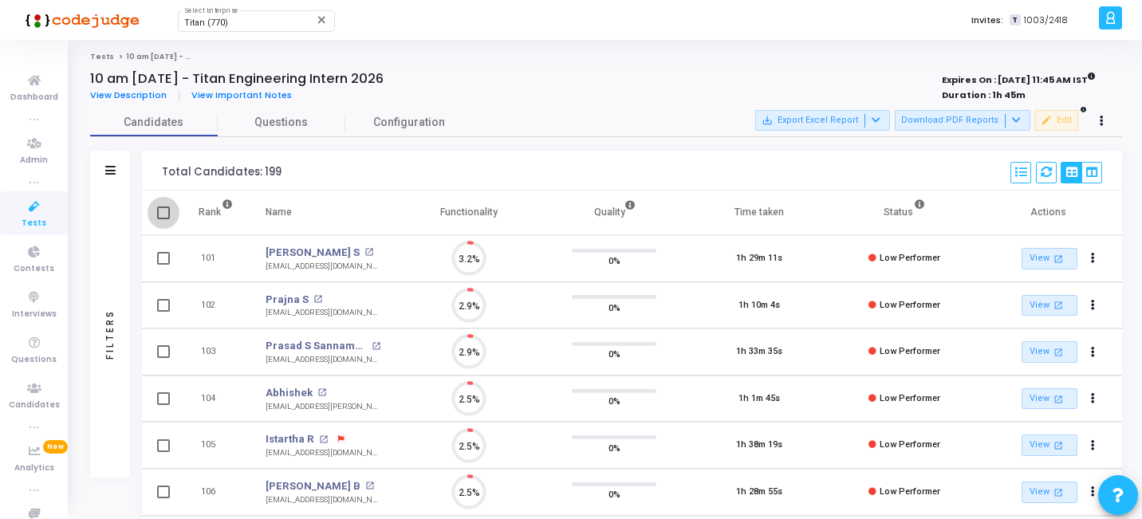
checkbox input "true"
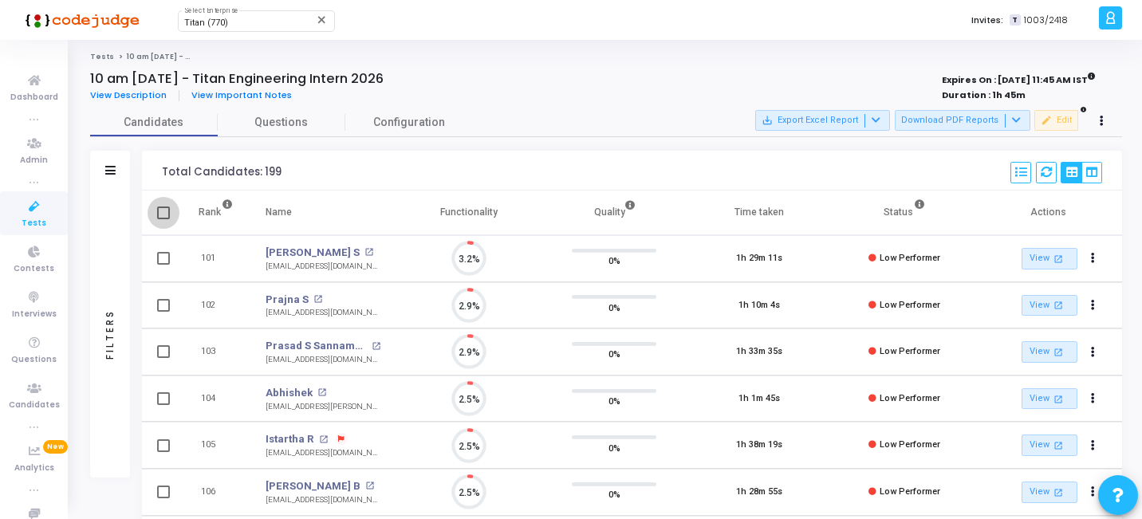
checkbox input "true"
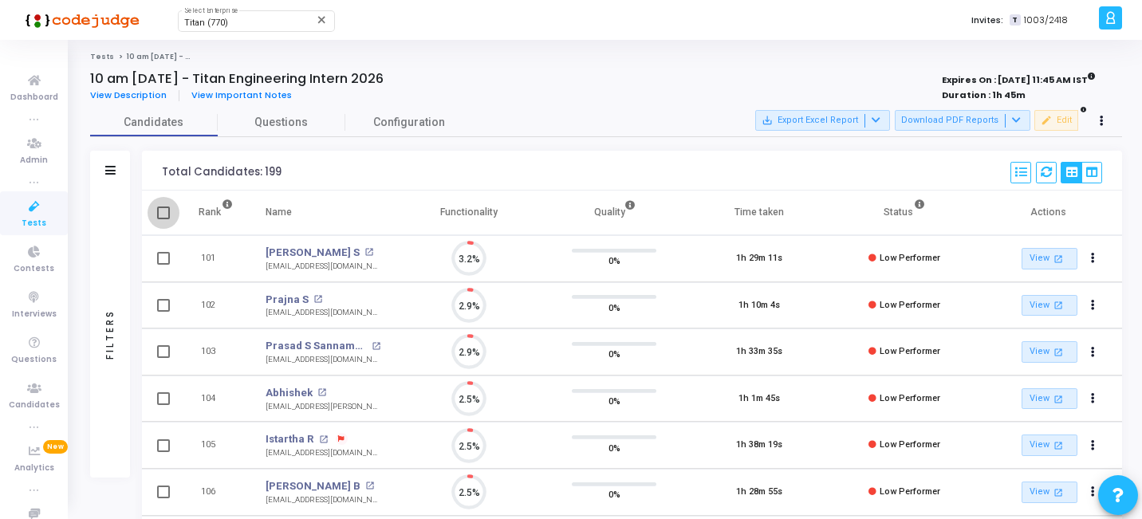
checkbox input "true"
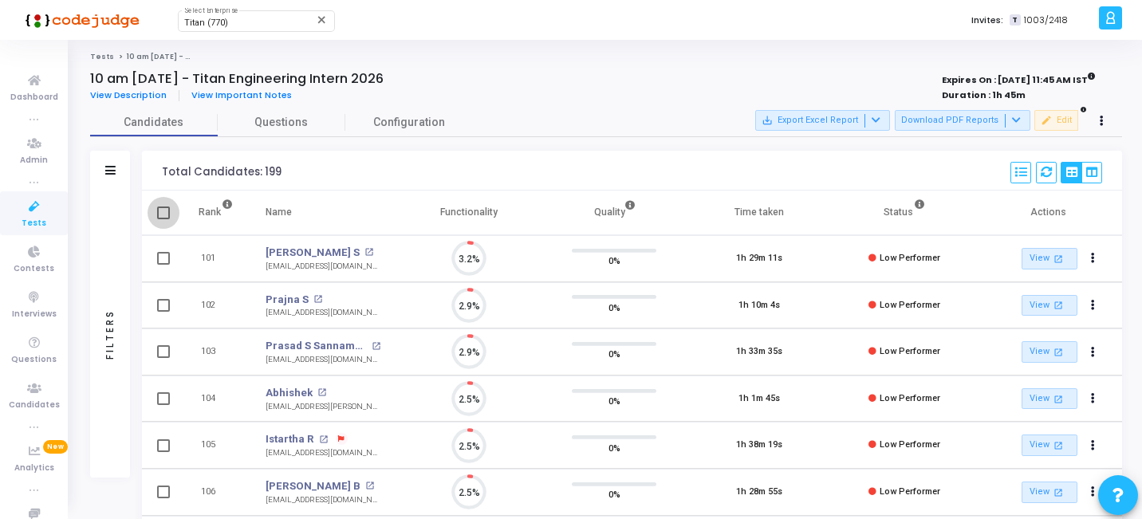
checkbox input "true"
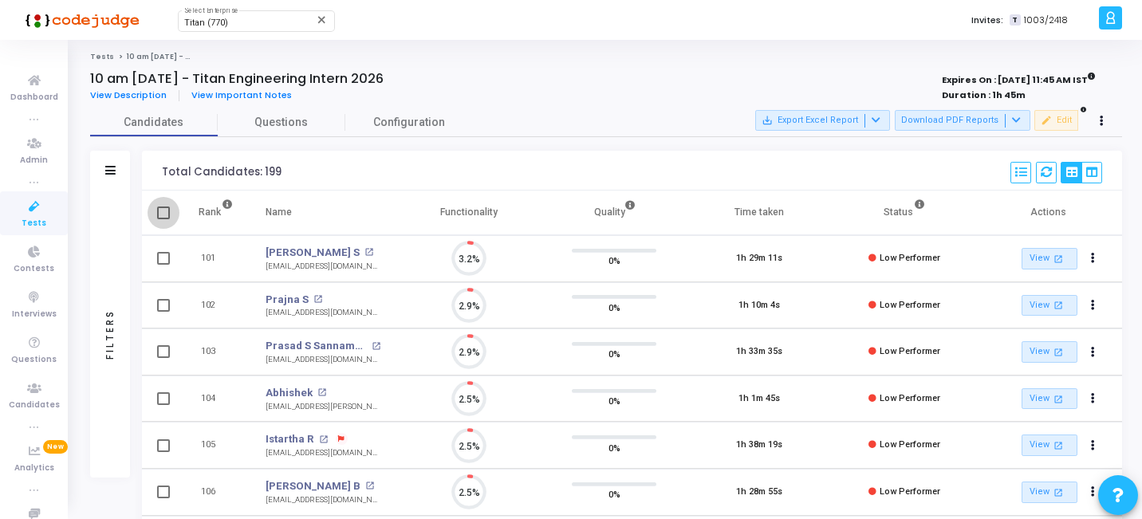
checkbox input "true"
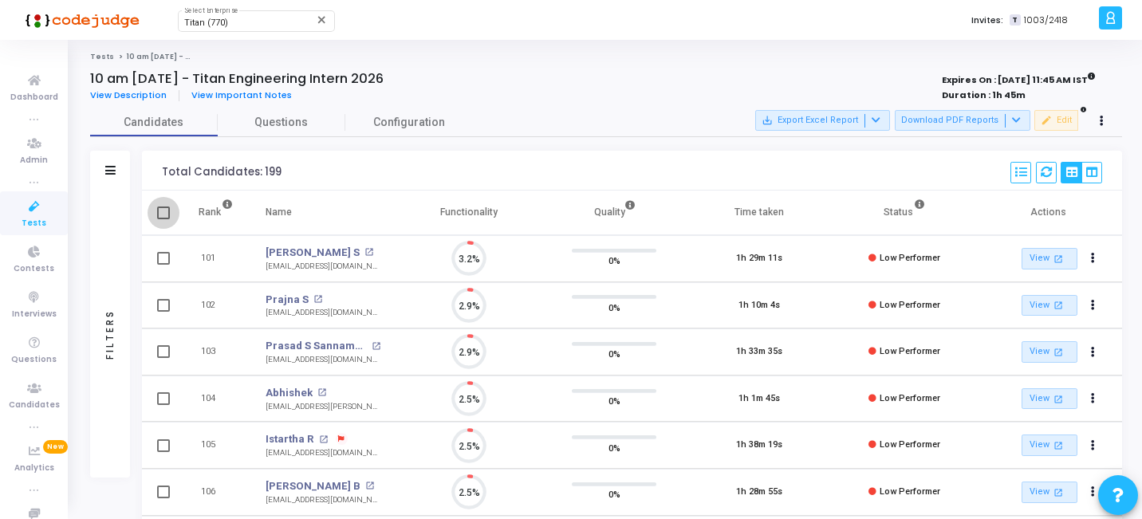
checkbox input "true"
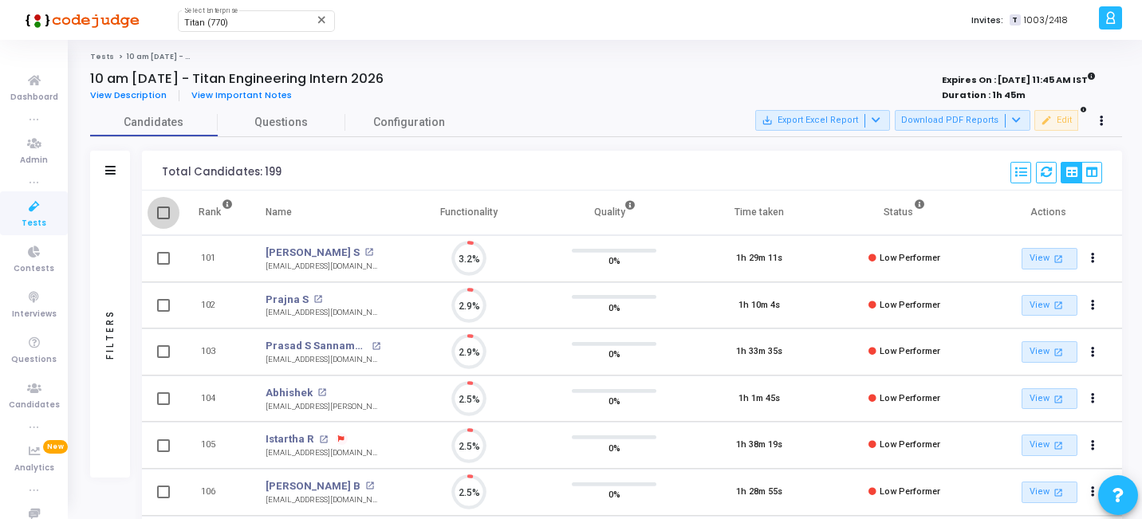
checkbox input "true"
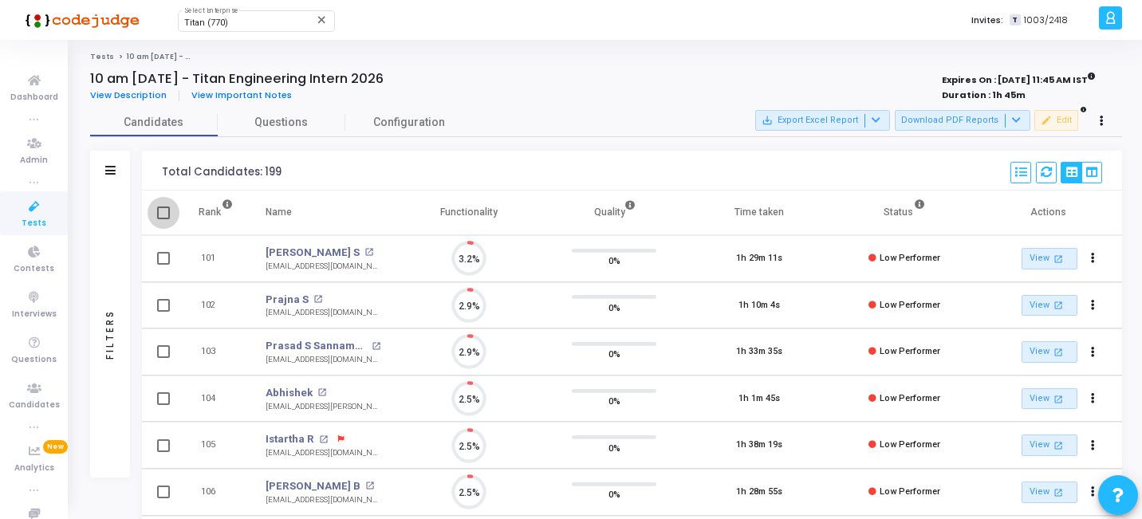
checkbox input "true"
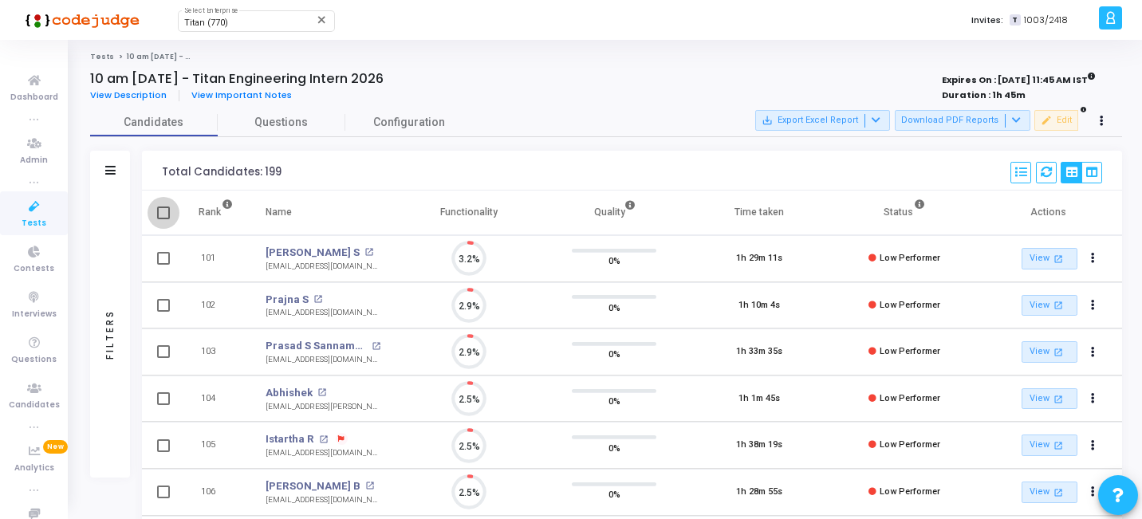
checkbox input "true"
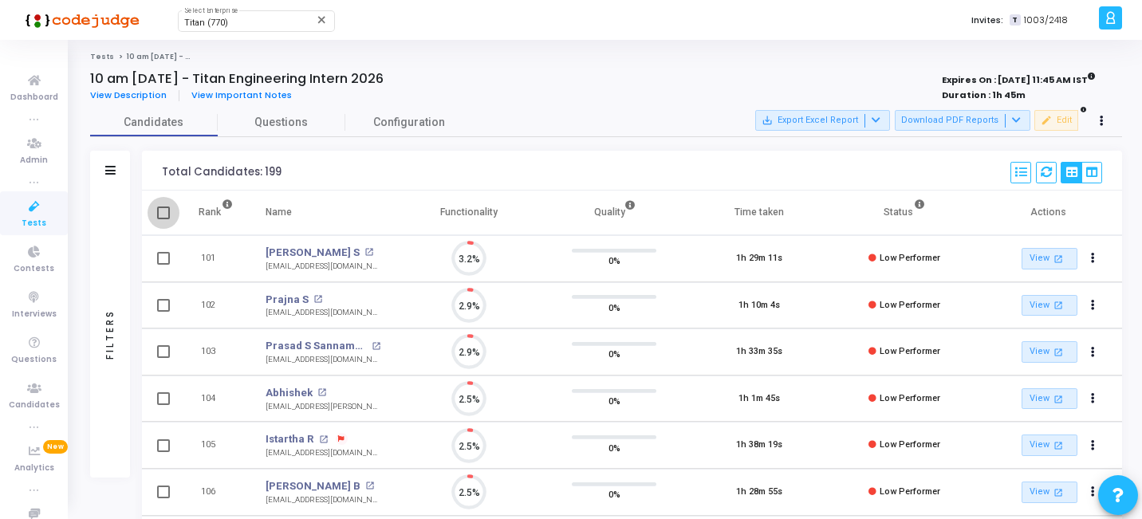
checkbox input "true"
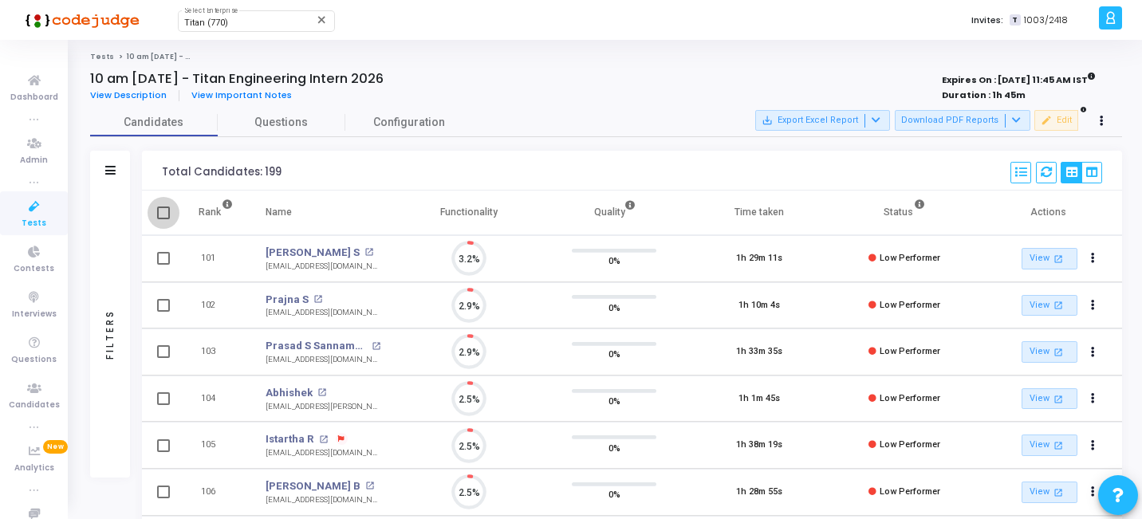
checkbox input "true"
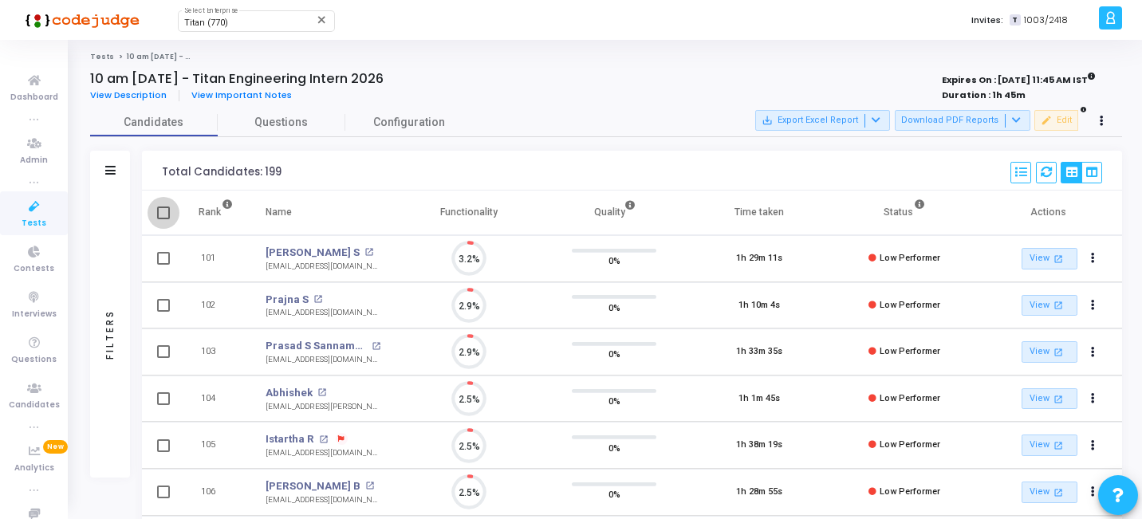
checkbox input "true"
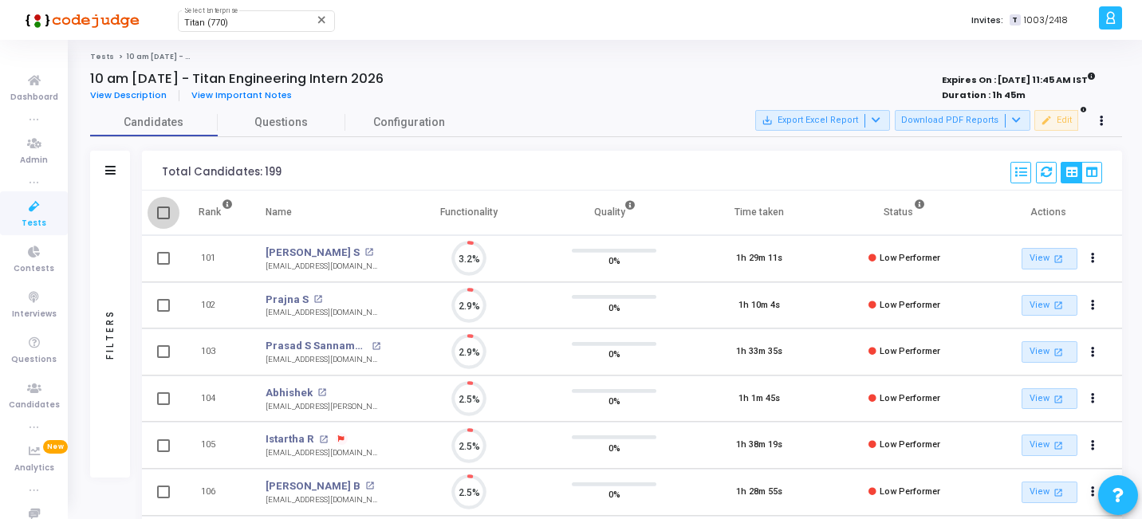
checkbox input "true"
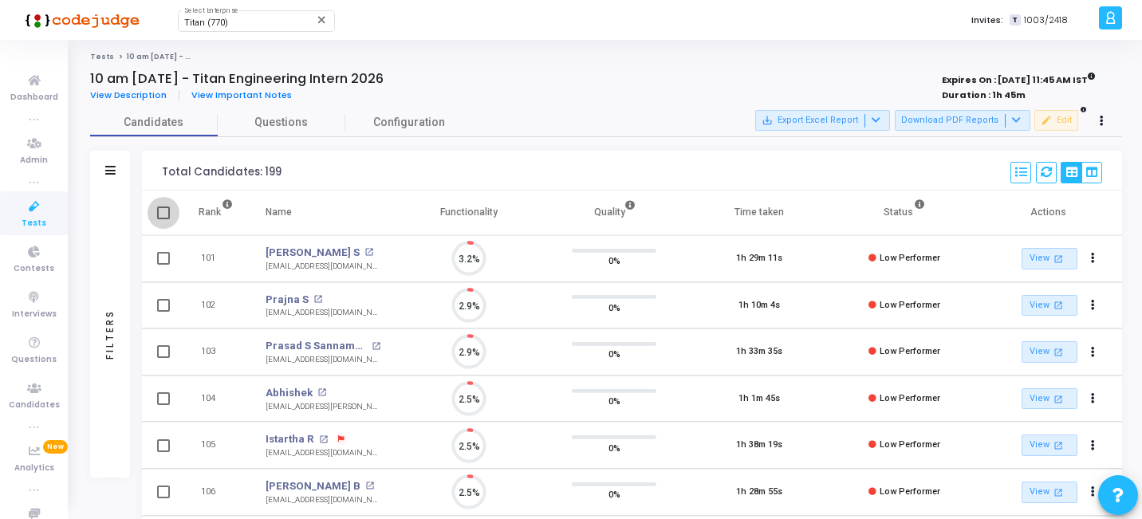
checkbox input "true"
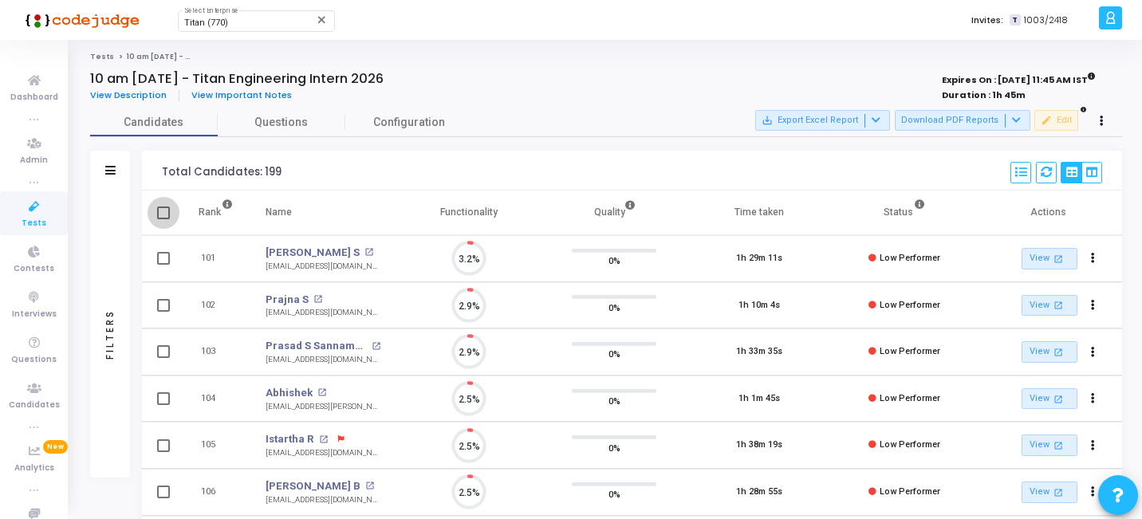
checkbox input "true"
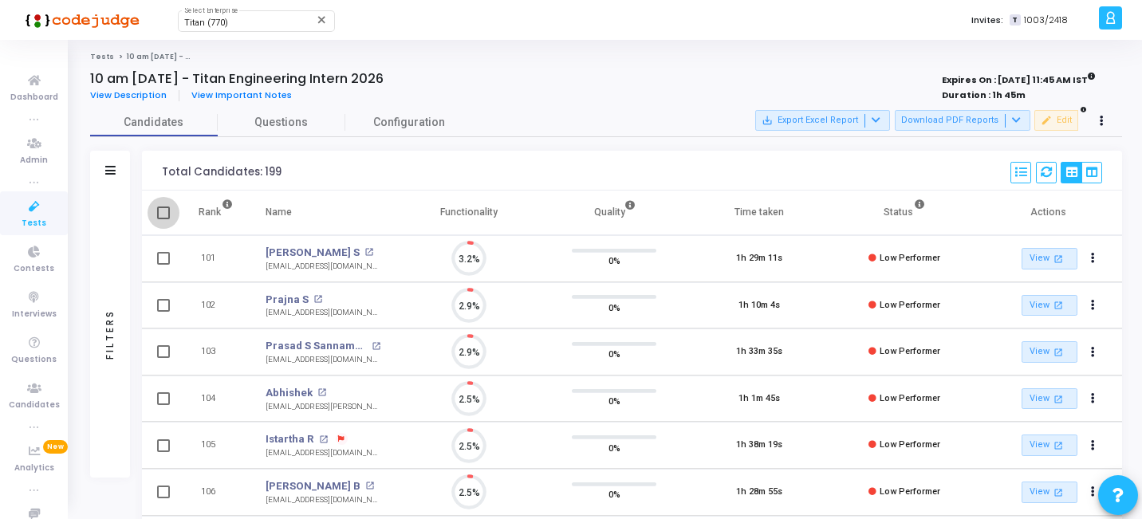
checkbox input "true"
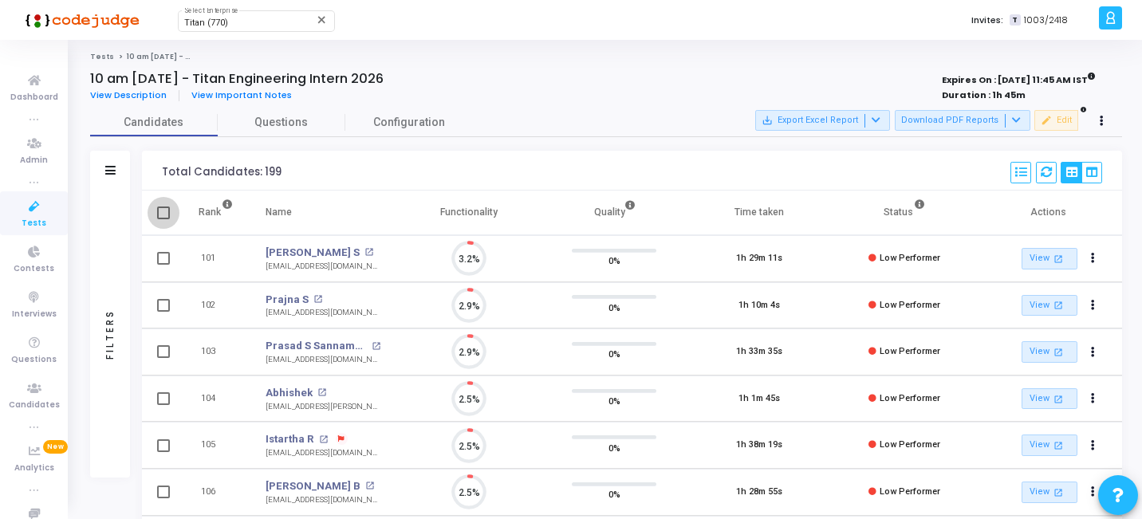
checkbox input "true"
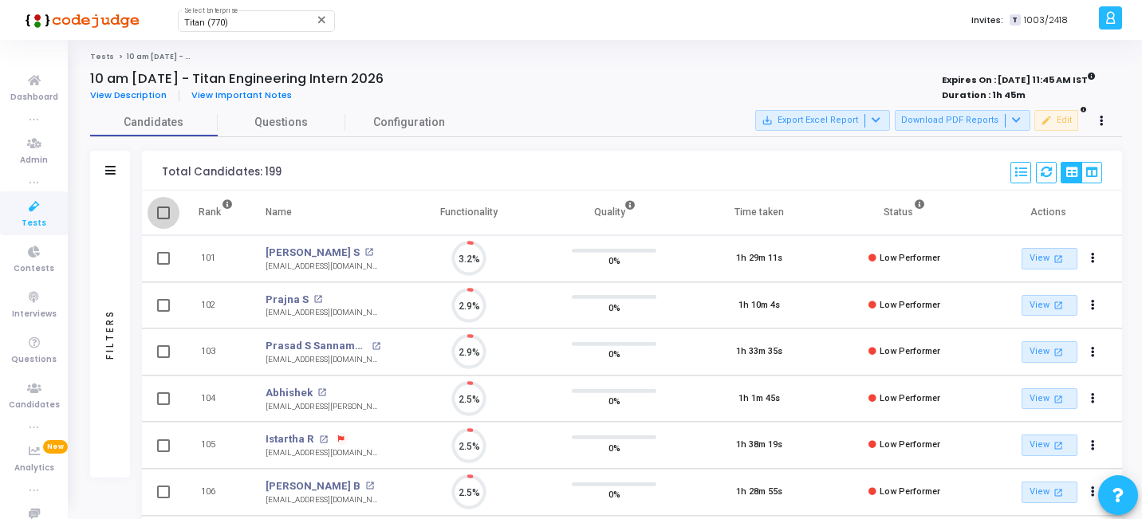
checkbox input "true"
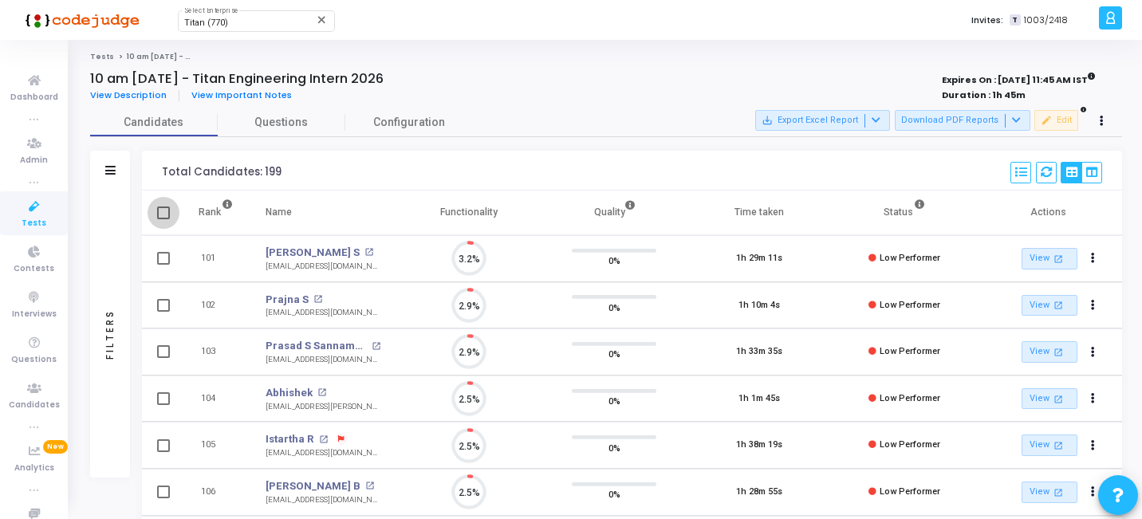
checkbox input "true"
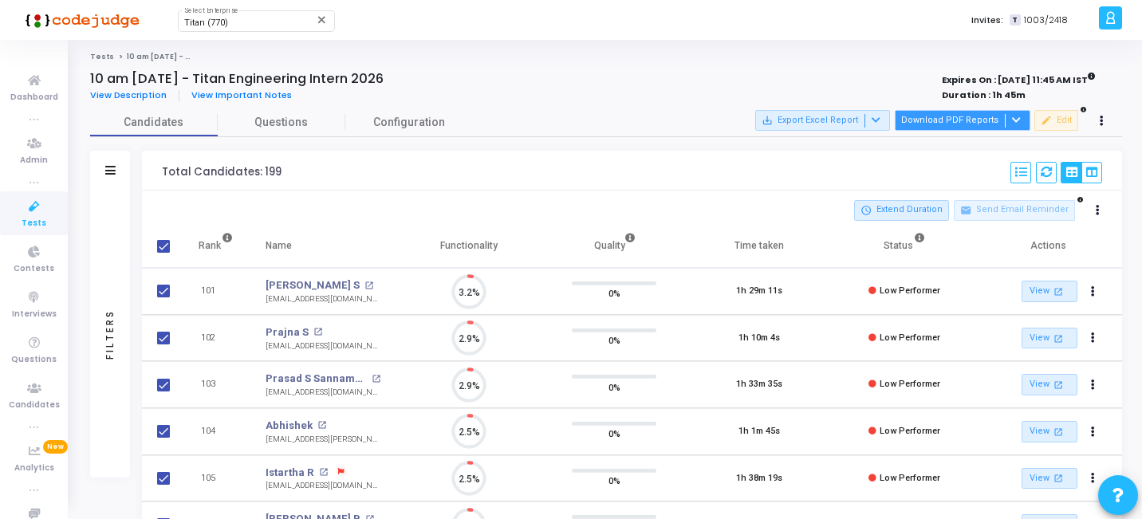
click at [971, 112] on button "Download PDF Reports" at bounding box center [963, 120] width 136 height 21
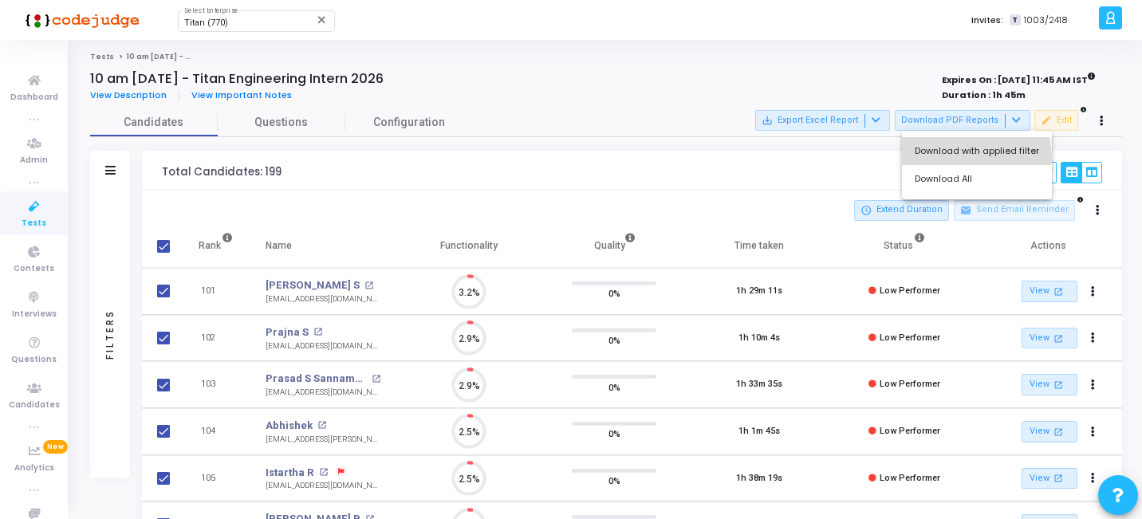
click at [963, 159] on button "Download with applied filter" at bounding box center [977, 151] width 150 height 28
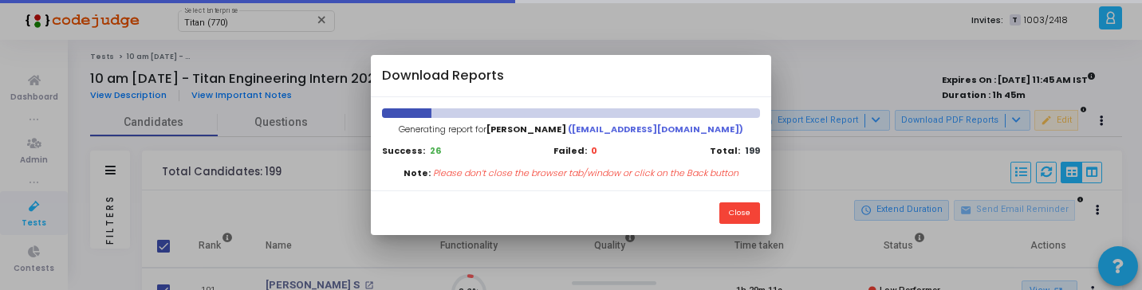
scroll to position [7, 7]
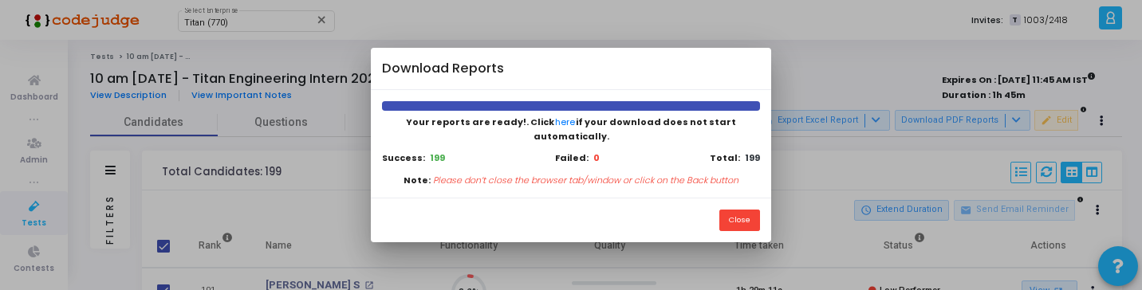
click at [617, 213] on div "Close" at bounding box center [571, 220] width 400 height 45
click at [741, 218] on button "Close" at bounding box center [739, 221] width 41 height 22
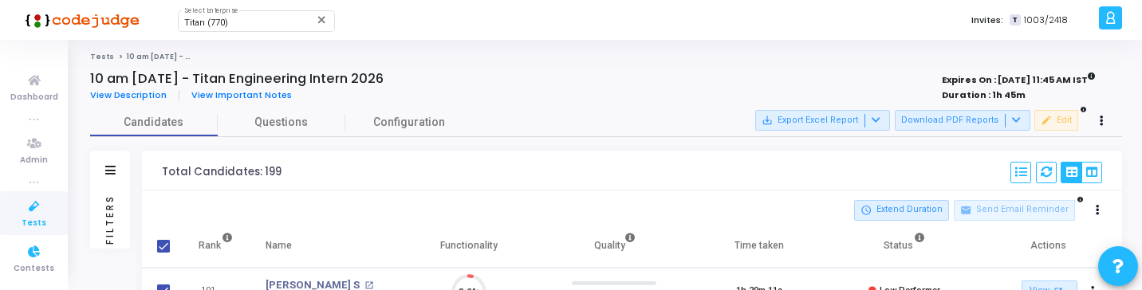
click at [25, 225] on span "Tests" at bounding box center [34, 224] width 25 height 14
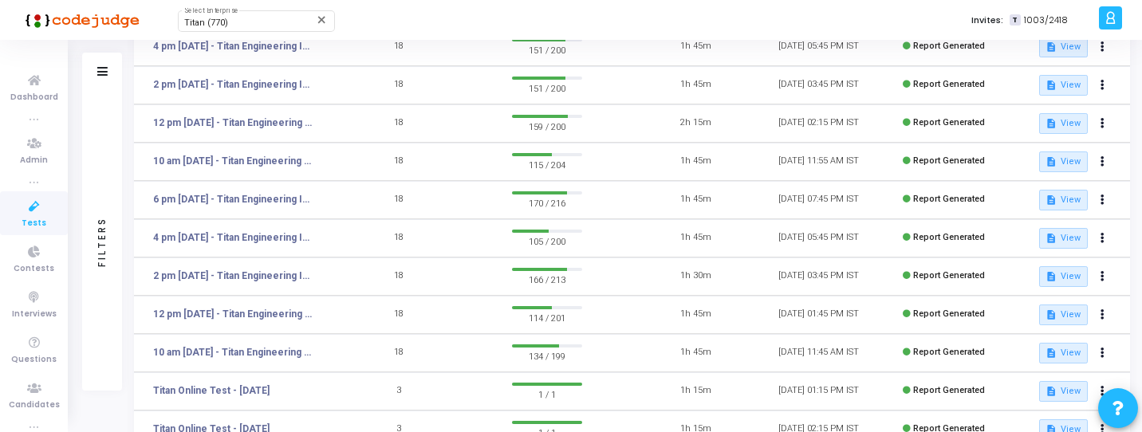
scroll to position [186, 0]
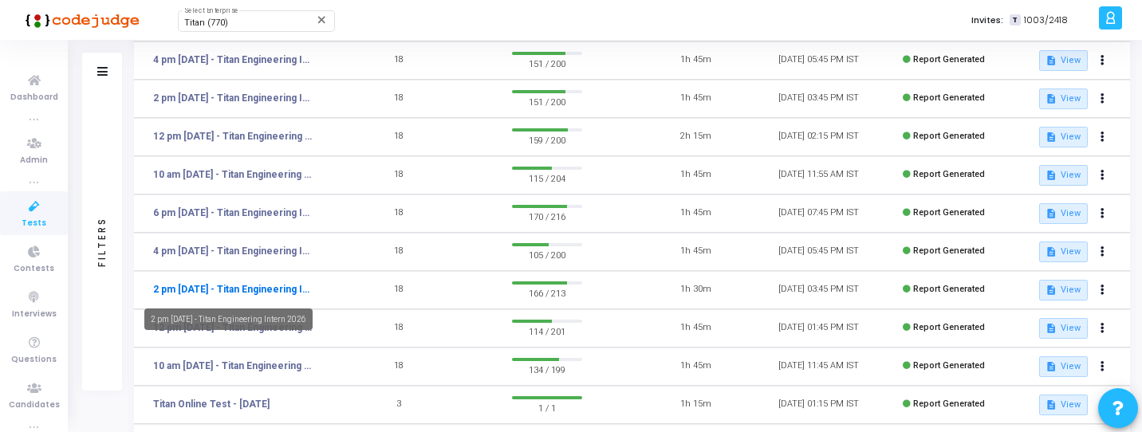
click at [257, 292] on link "2 pm - 11th Aug - Titan Engineering Intern 2026" at bounding box center [233, 289] width 160 height 14
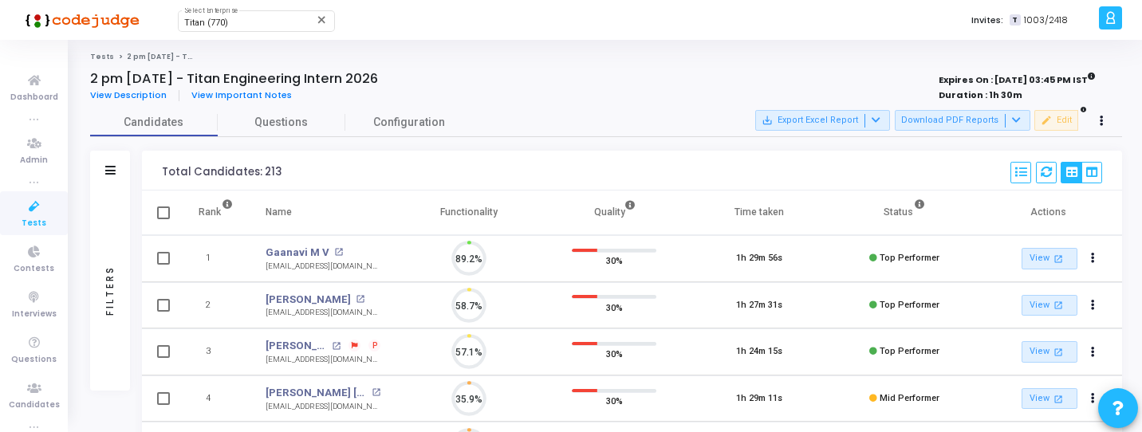
scroll to position [33, 41]
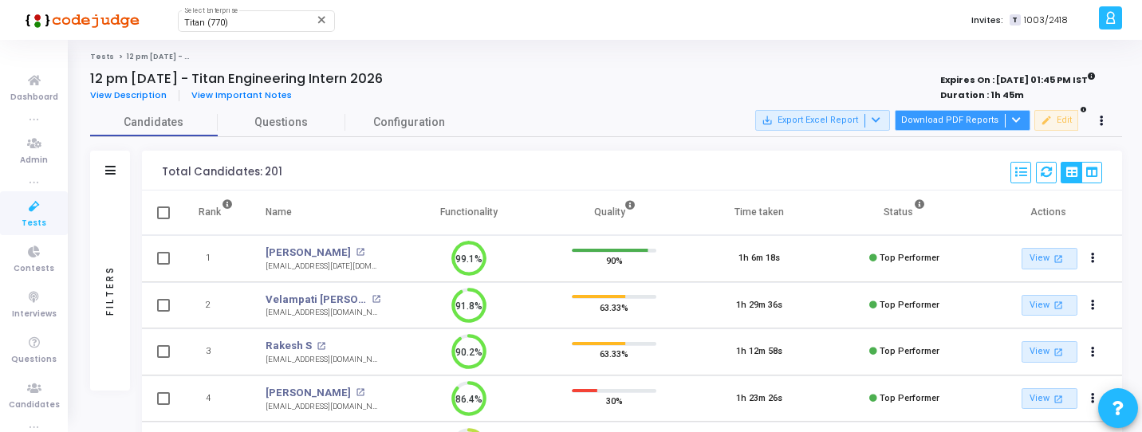
click at [928, 118] on button "Download PDF Reports" at bounding box center [963, 120] width 136 height 21
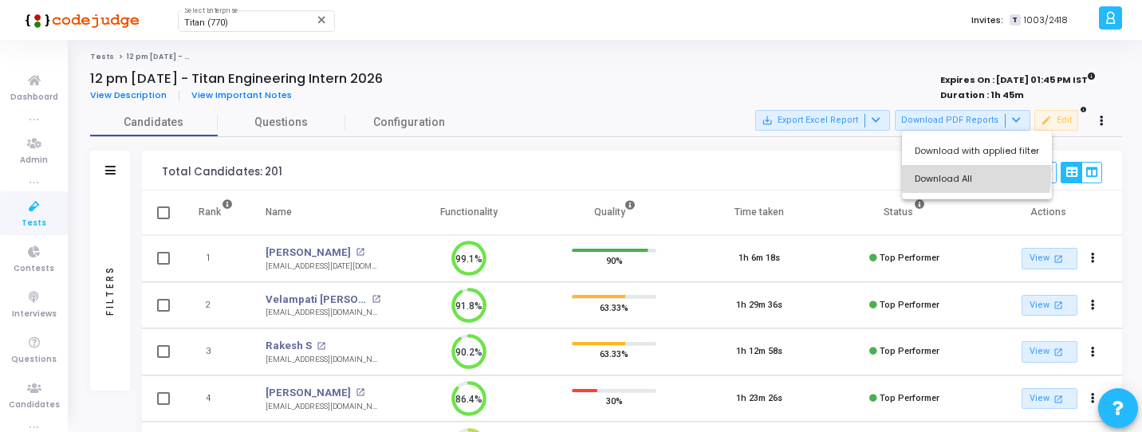
click at [947, 174] on button "Download All" at bounding box center [977, 179] width 150 height 28
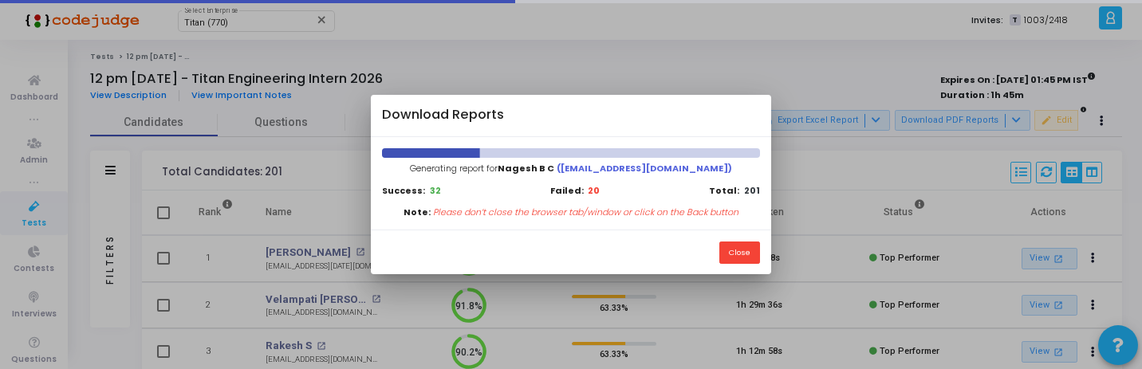
scroll to position [7, 7]
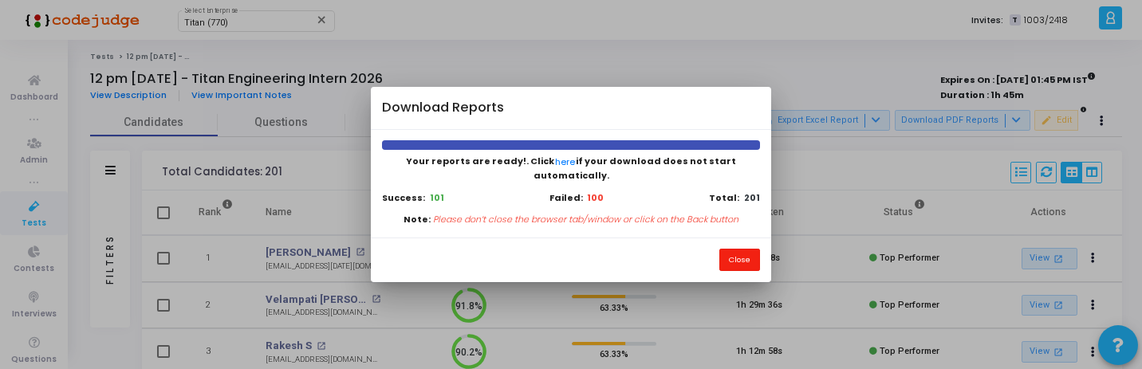
click at [740, 250] on button "Close" at bounding box center [739, 260] width 41 height 22
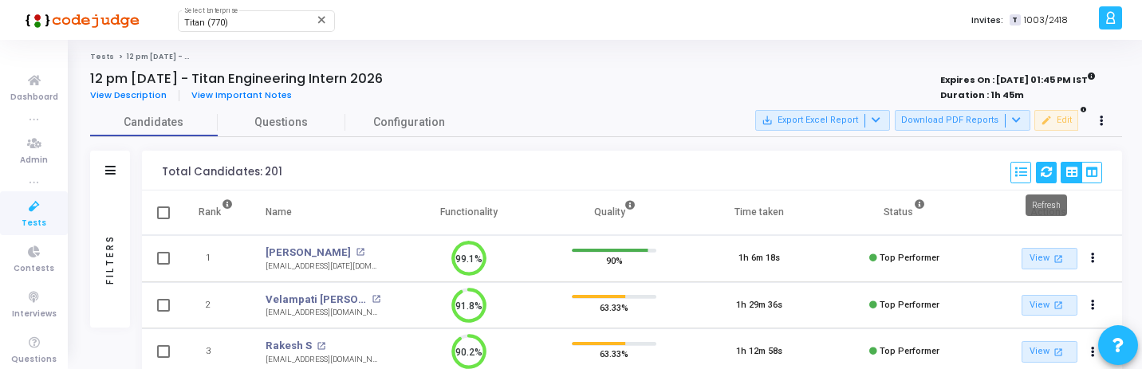
click at [1047, 176] on icon at bounding box center [1046, 172] width 11 height 11
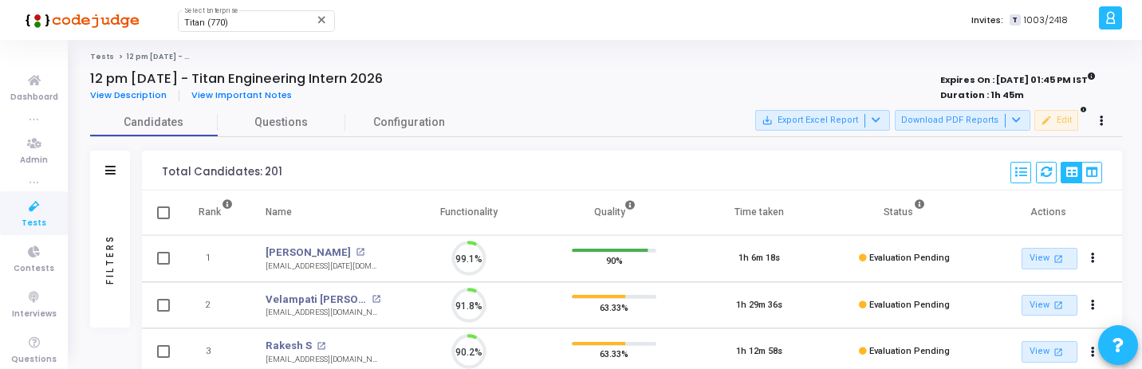
scroll to position [33, 41]
click at [33, 232] on link "Tests" at bounding box center [34, 213] width 68 height 44
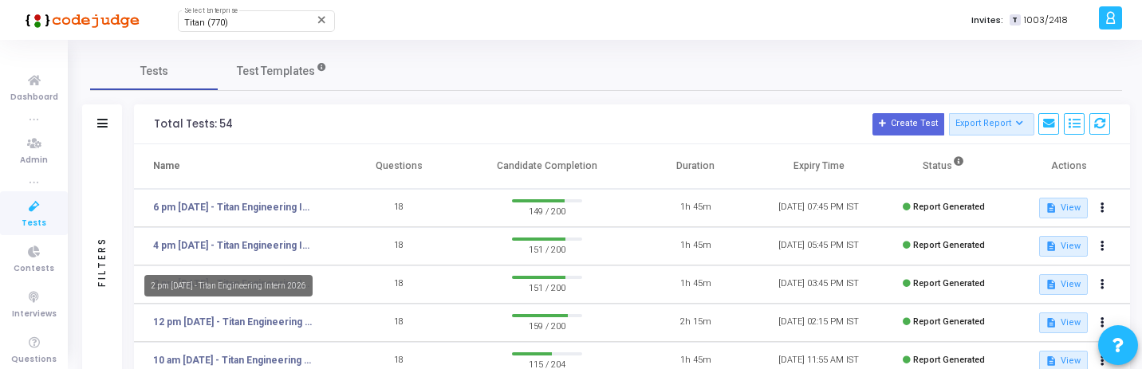
scroll to position [104, 0]
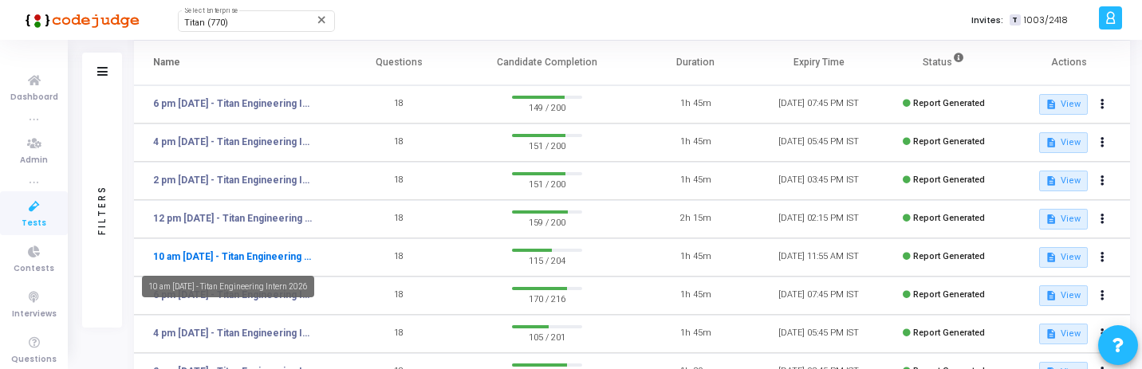
click at [261, 253] on link "10 am [DATE] - Titan Engineering Intern 2026" at bounding box center [233, 257] width 160 height 14
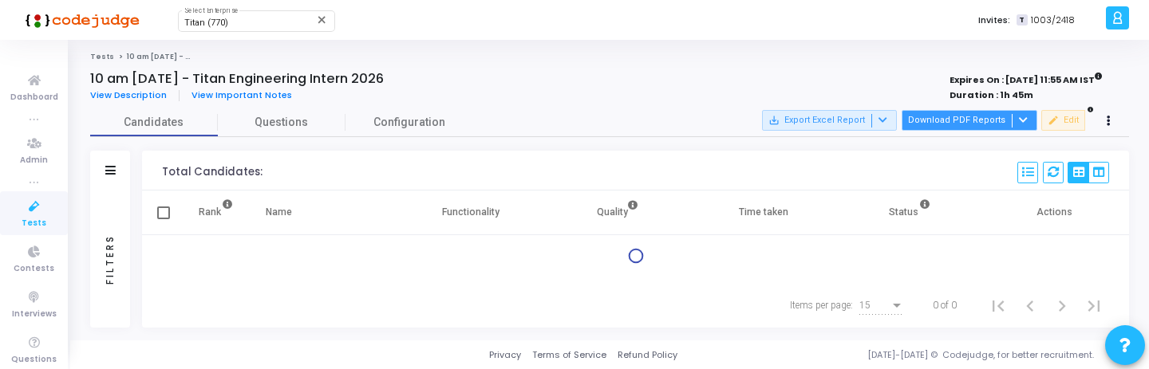
click at [987, 116] on button "Download PDF Reports" at bounding box center [969, 120] width 136 height 21
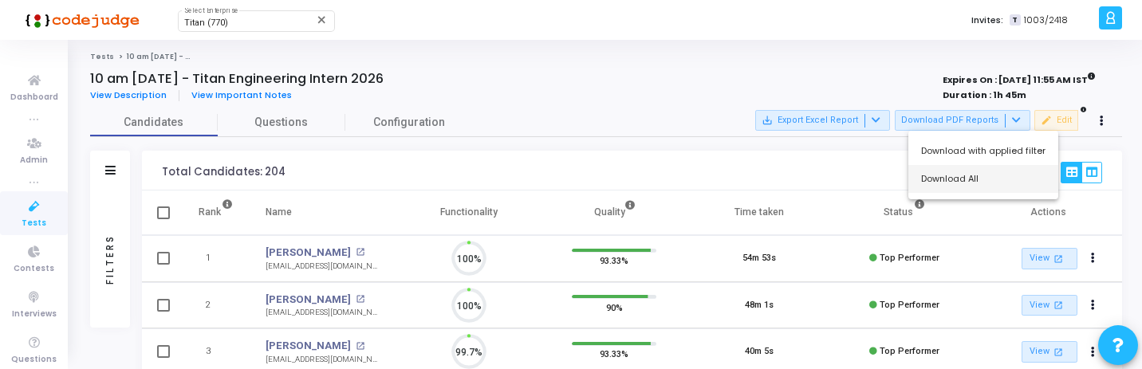
scroll to position [33, 41]
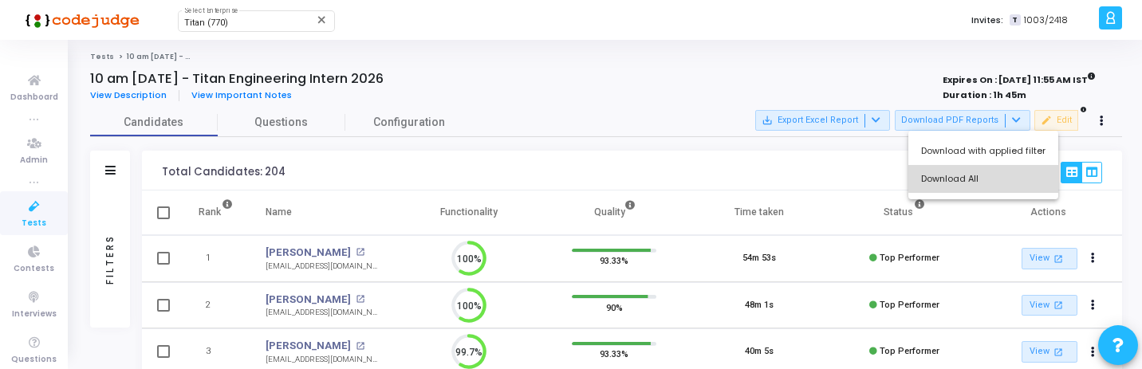
click at [986, 173] on button "Download All" at bounding box center [983, 179] width 150 height 28
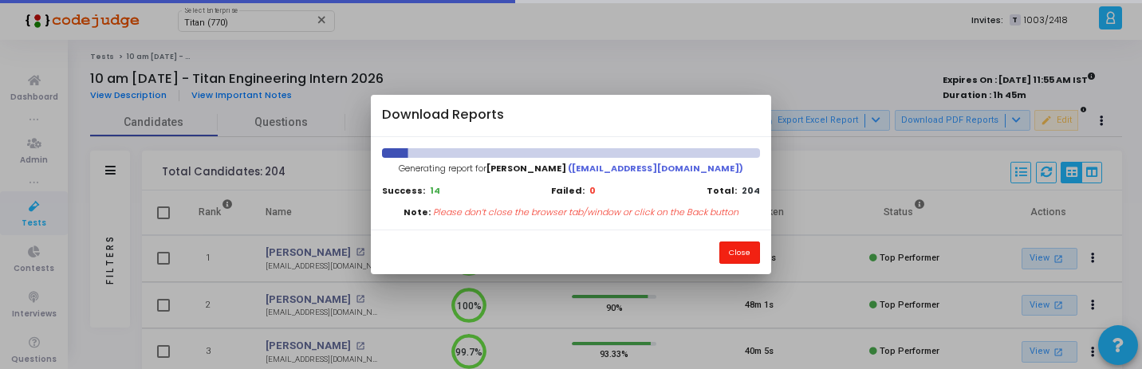
click at [752, 252] on button "Close" at bounding box center [739, 253] width 41 height 22
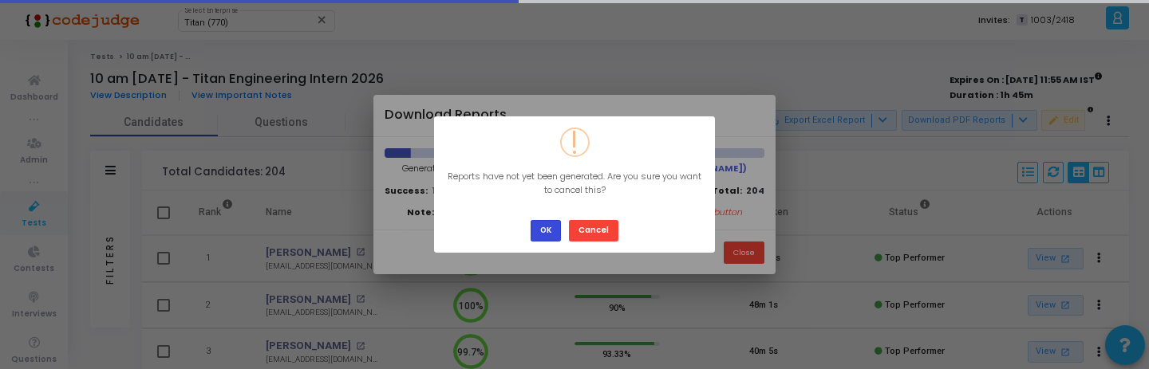
click at [550, 227] on button "OK" at bounding box center [545, 231] width 30 height 22
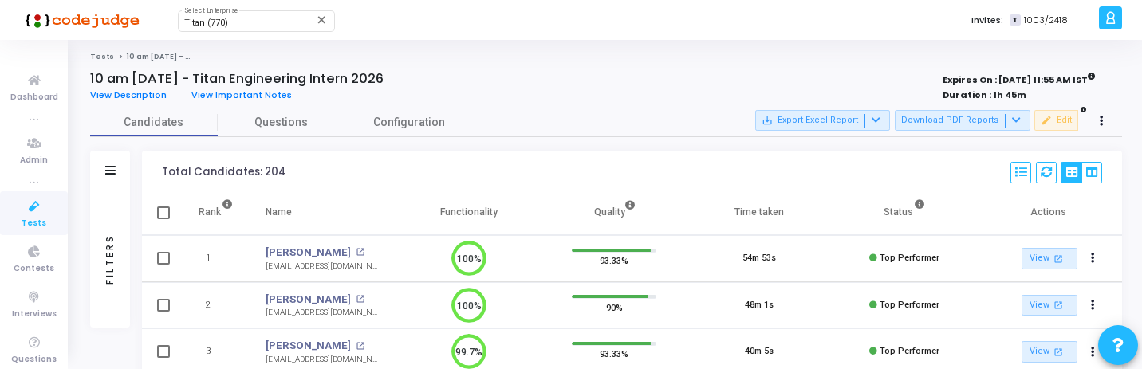
click at [45, 219] on link "Tests" at bounding box center [34, 213] width 68 height 44
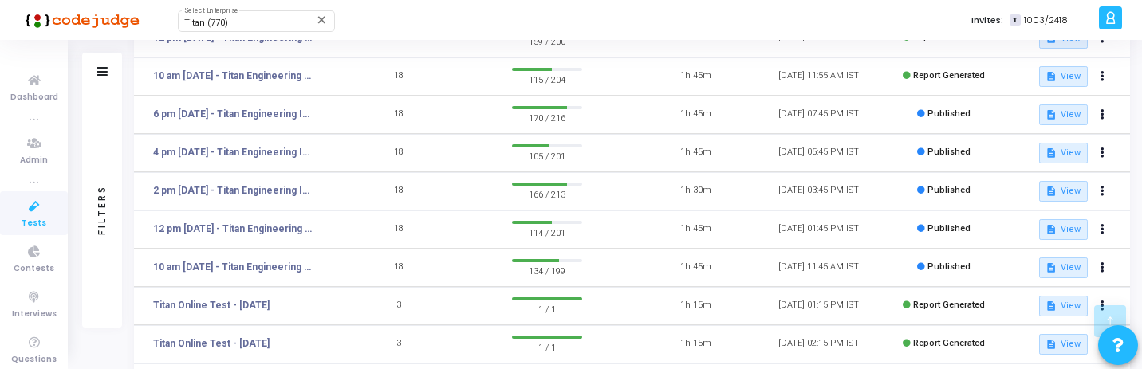
scroll to position [286, 0]
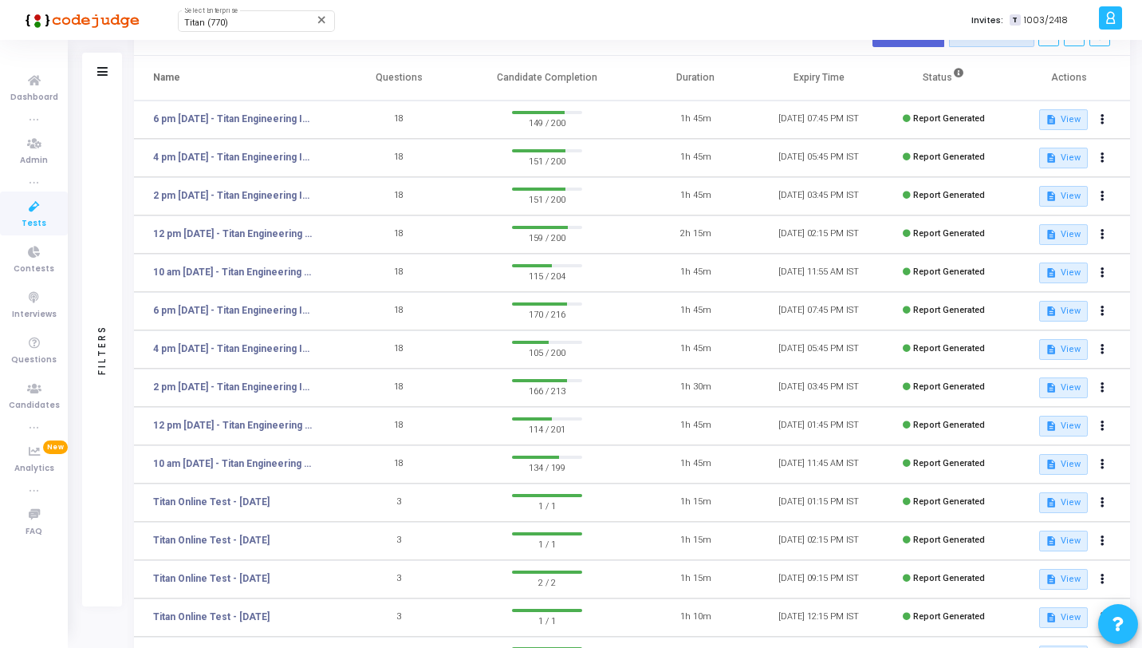
scroll to position [92, 0]
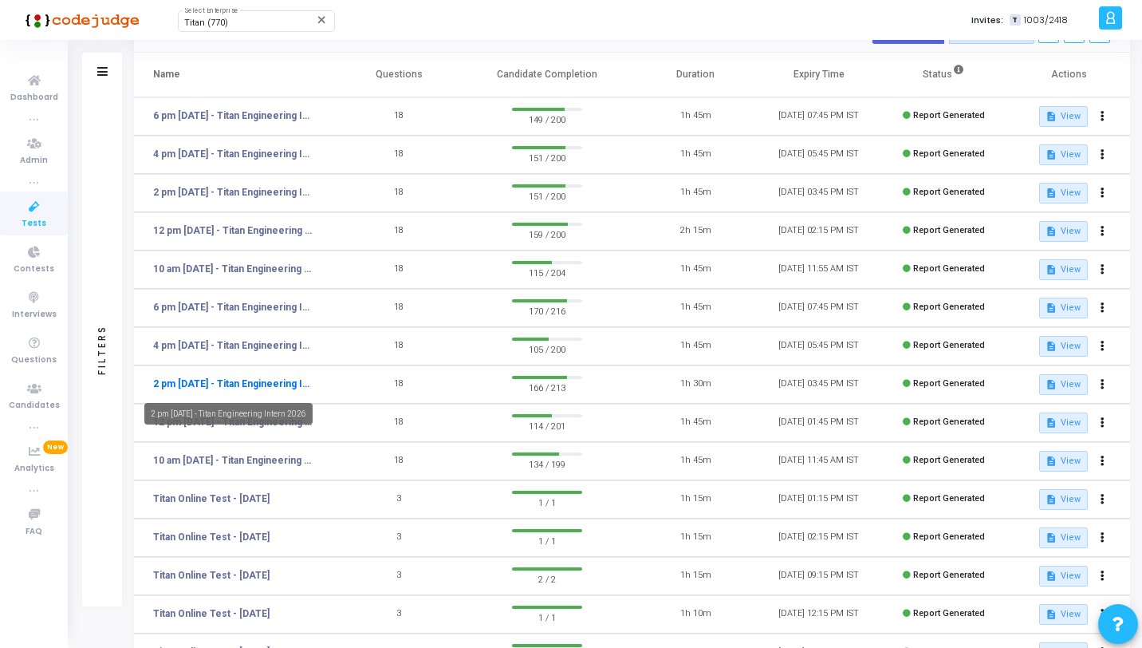
click at [258, 384] on link "2 pm [DATE] - Titan Engineering Intern 2026" at bounding box center [233, 383] width 160 height 14
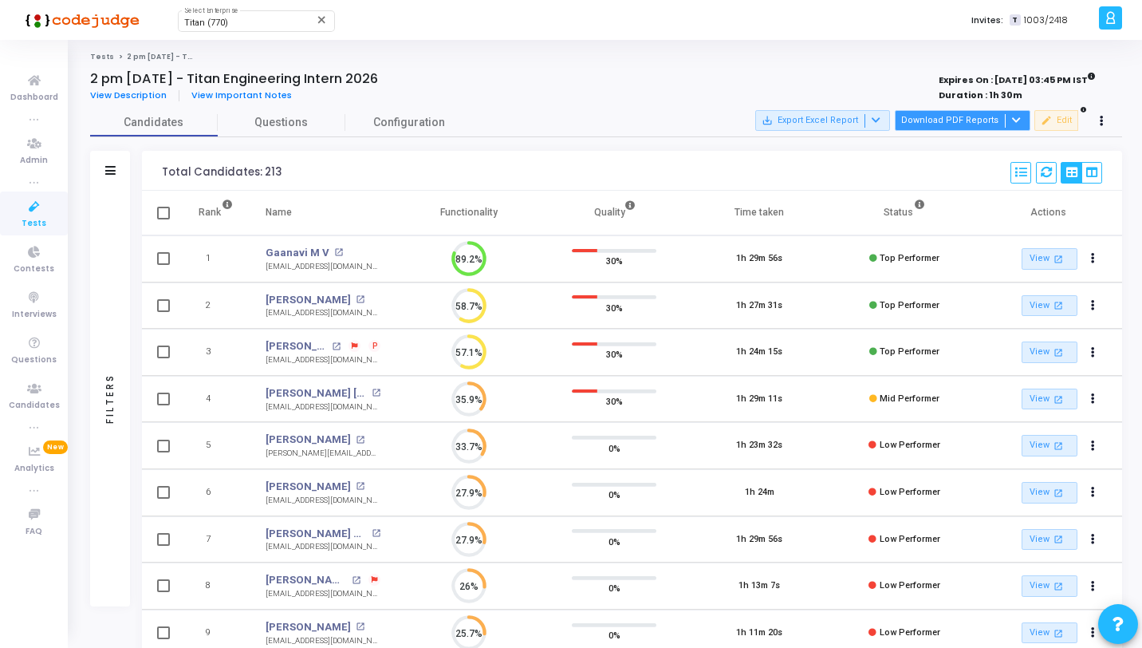
click at [979, 115] on button "Download PDF Reports" at bounding box center [963, 120] width 136 height 21
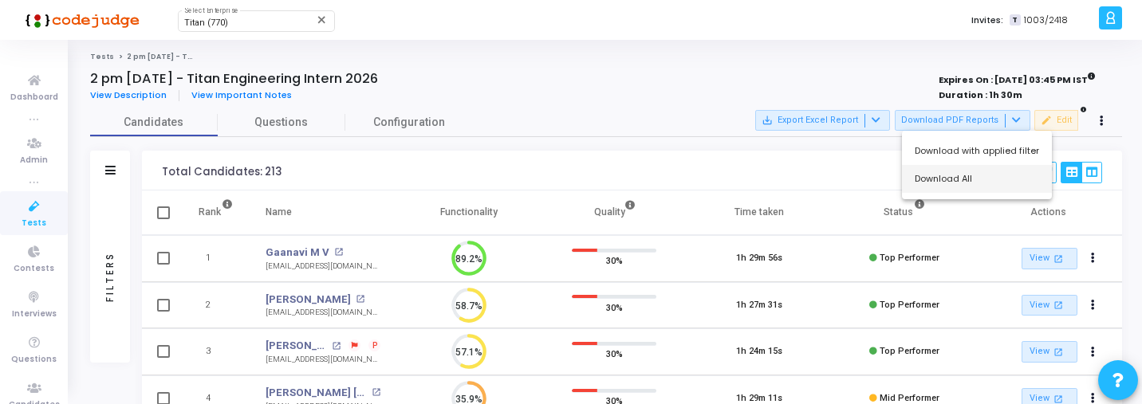
click at [924, 177] on button "Download All" at bounding box center [977, 179] width 150 height 28
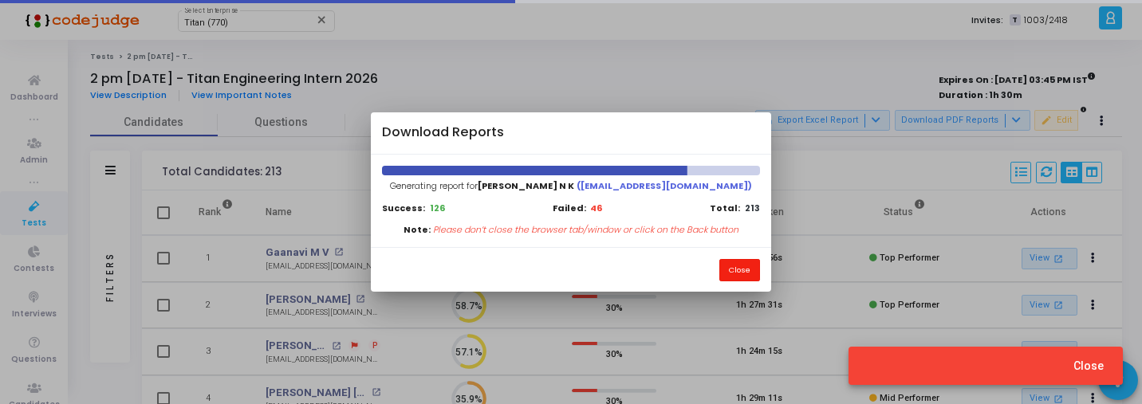
click at [735, 271] on button "Close" at bounding box center [739, 270] width 41 height 22
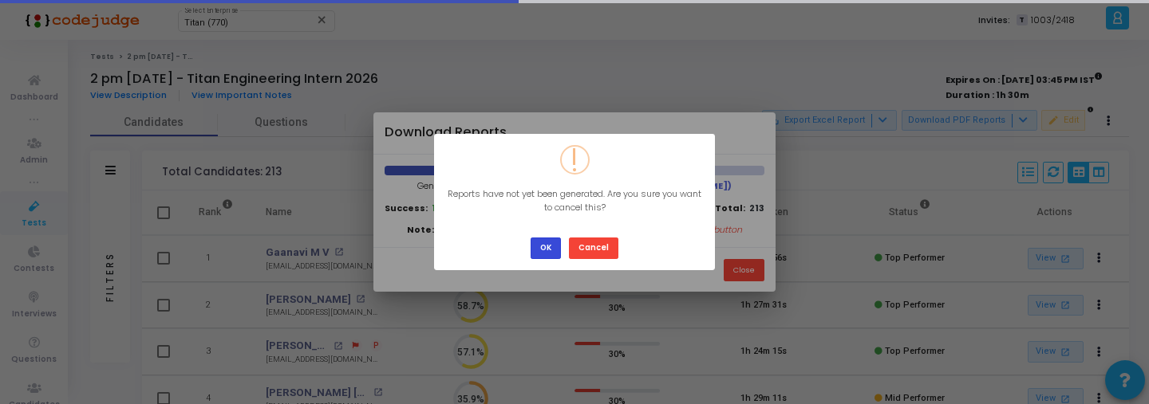
click at [550, 257] on button "OK" at bounding box center [545, 249] width 30 height 22
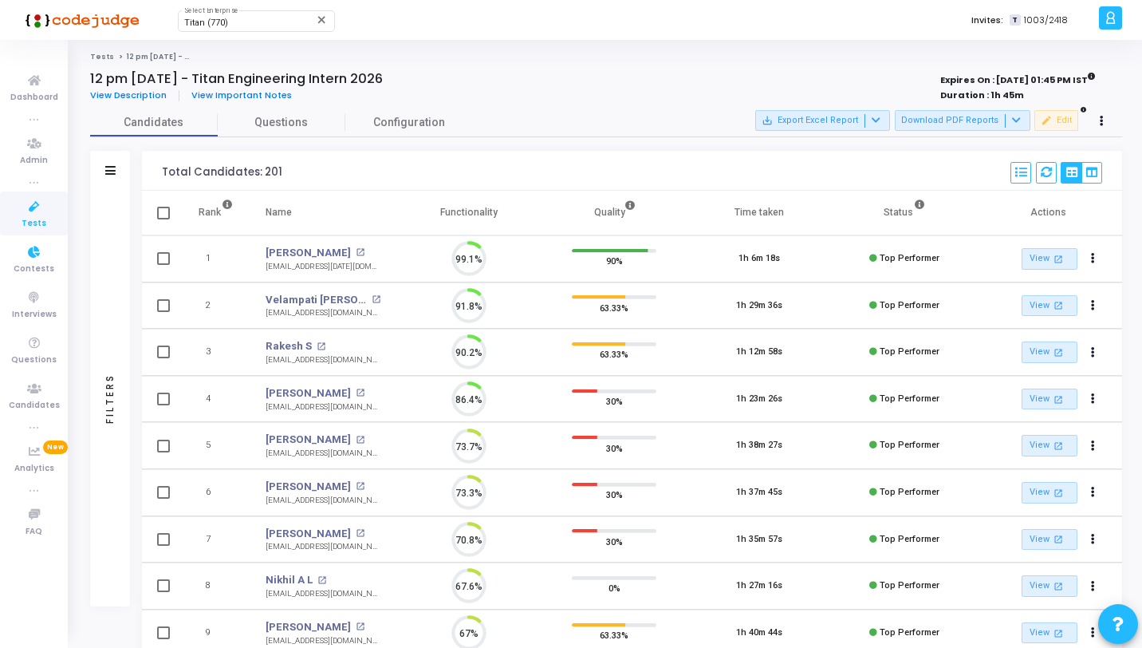
click at [34, 215] on icon at bounding box center [34, 207] width 33 height 20
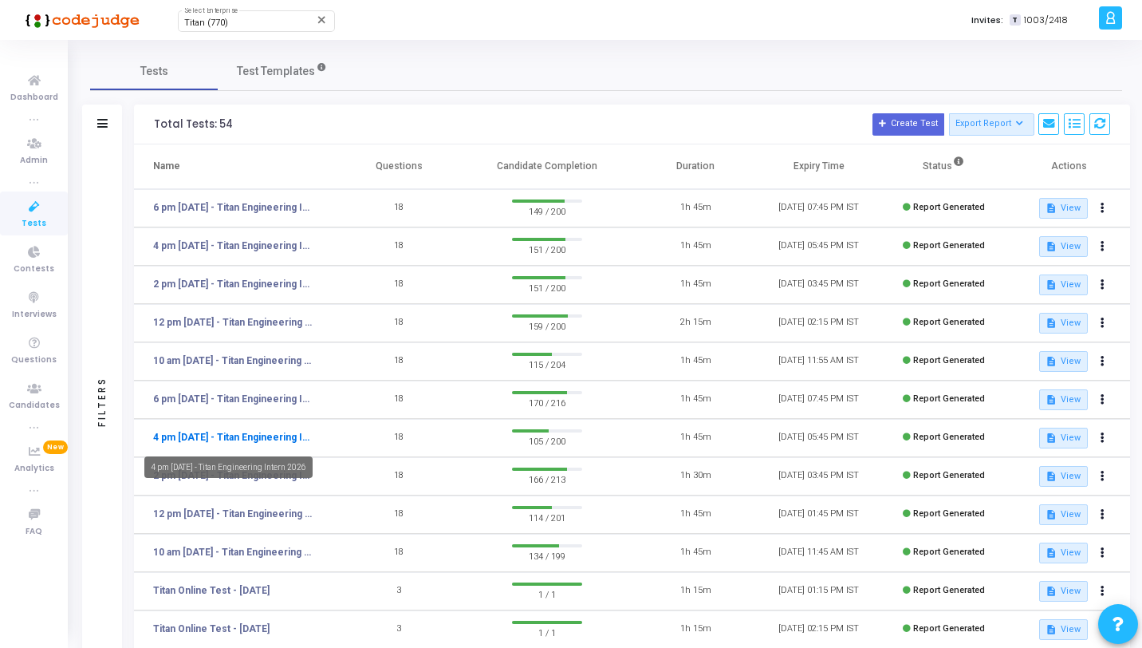
click at [262, 440] on link "4 pm - 11th Aug - Titan Engineering Intern 2026" at bounding box center [233, 437] width 160 height 14
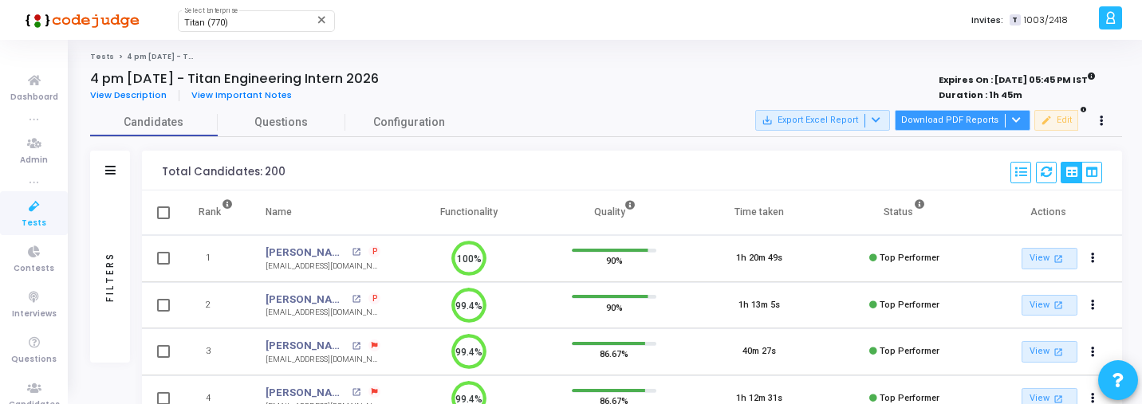
click at [998, 113] on button "Download PDF Reports" at bounding box center [963, 120] width 136 height 21
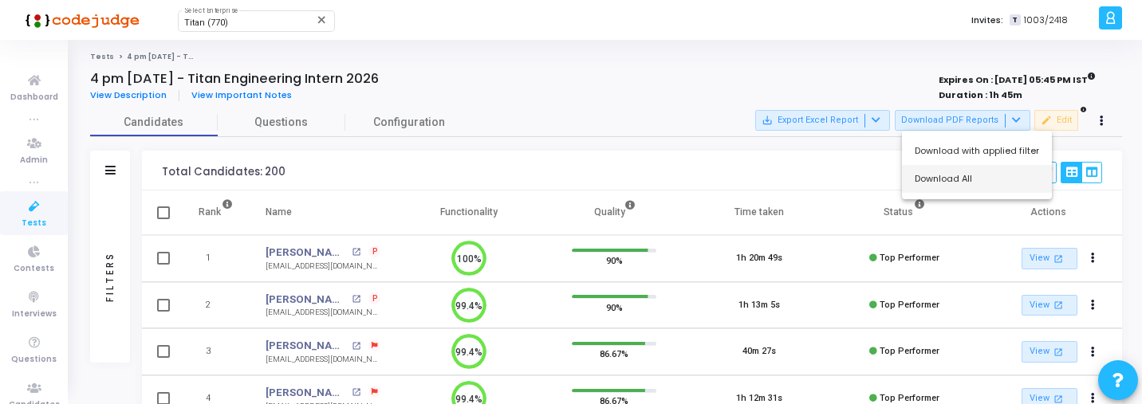
click at [958, 178] on button "Download All" at bounding box center [977, 179] width 150 height 28
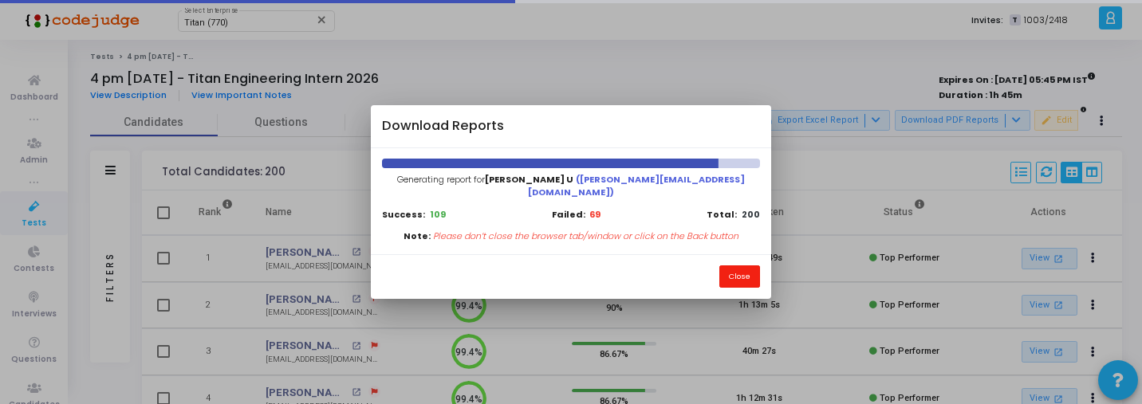
click at [738, 278] on button "Close" at bounding box center [739, 277] width 41 height 22
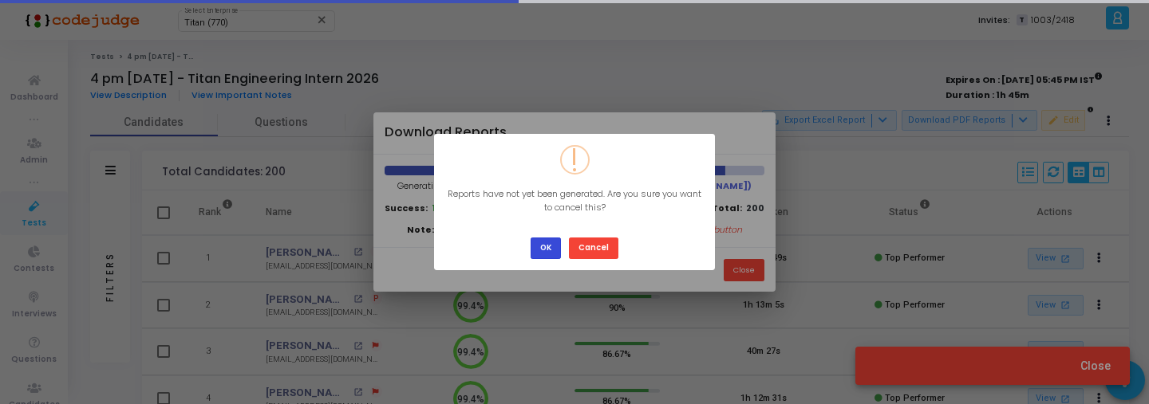
click at [543, 251] on button "OK" at bounding box center [545, 249] width 30 height 22
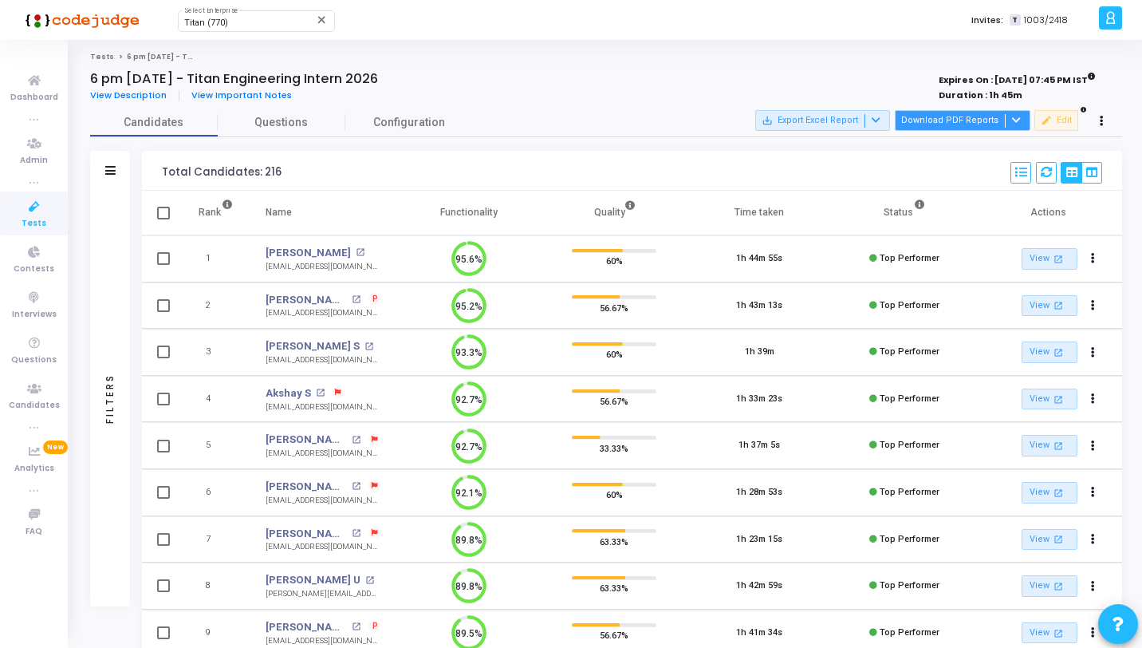
click at [996, 124] on button "Download PDF Reports" at bounding box center [963, 120] width 136 height 21
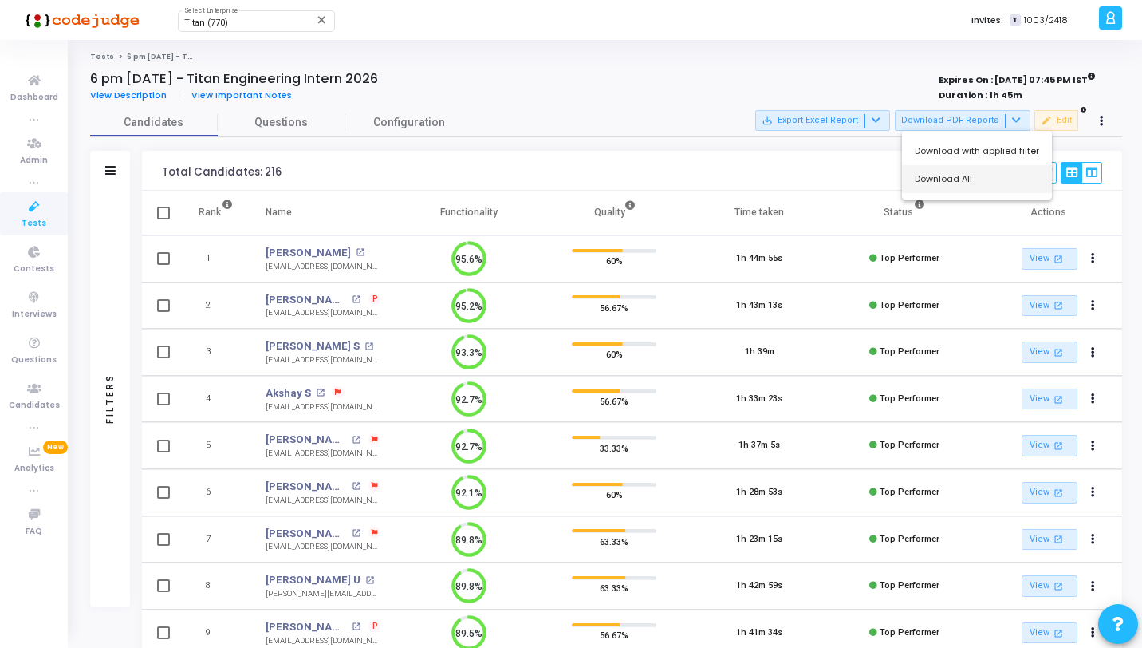
click at [956, 178] on button "Download All" at bounding box center [977, 179] width 150 height 28
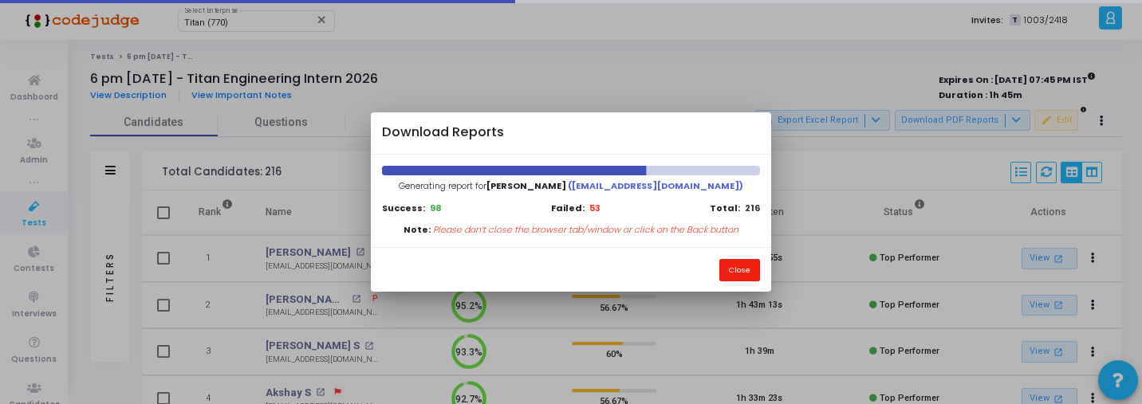
click at [738, 264] on button "Close" at bounding box center [739, 270] width 41 height 22
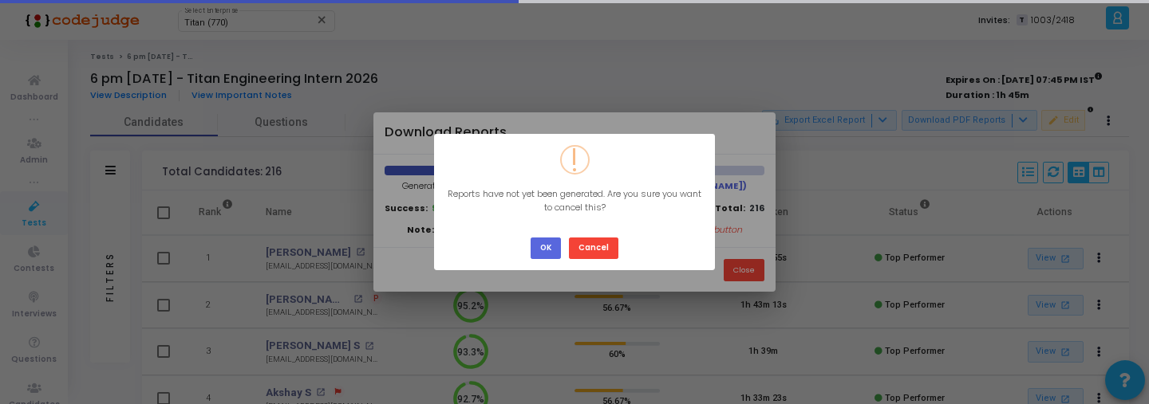
click at [546, 248] on button "OK" at bounding box center [545, 249] width 30 height 22
